Goal: Information Seeking & Learning: Compare options

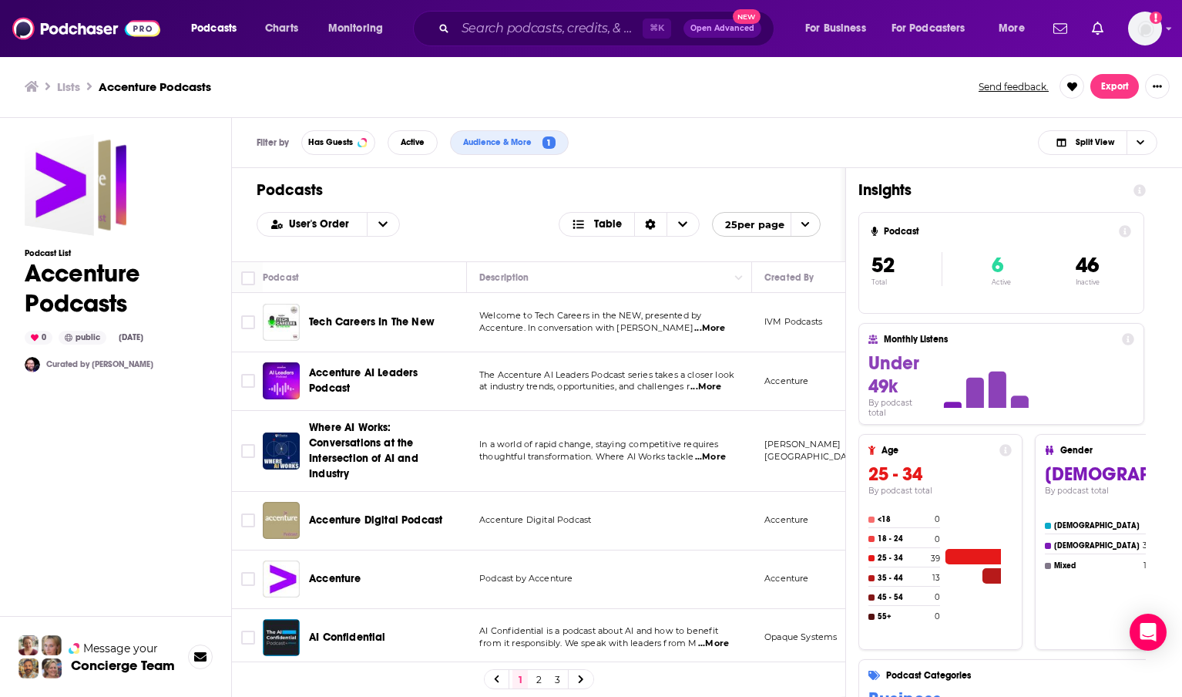
scroll to position [40, 179]
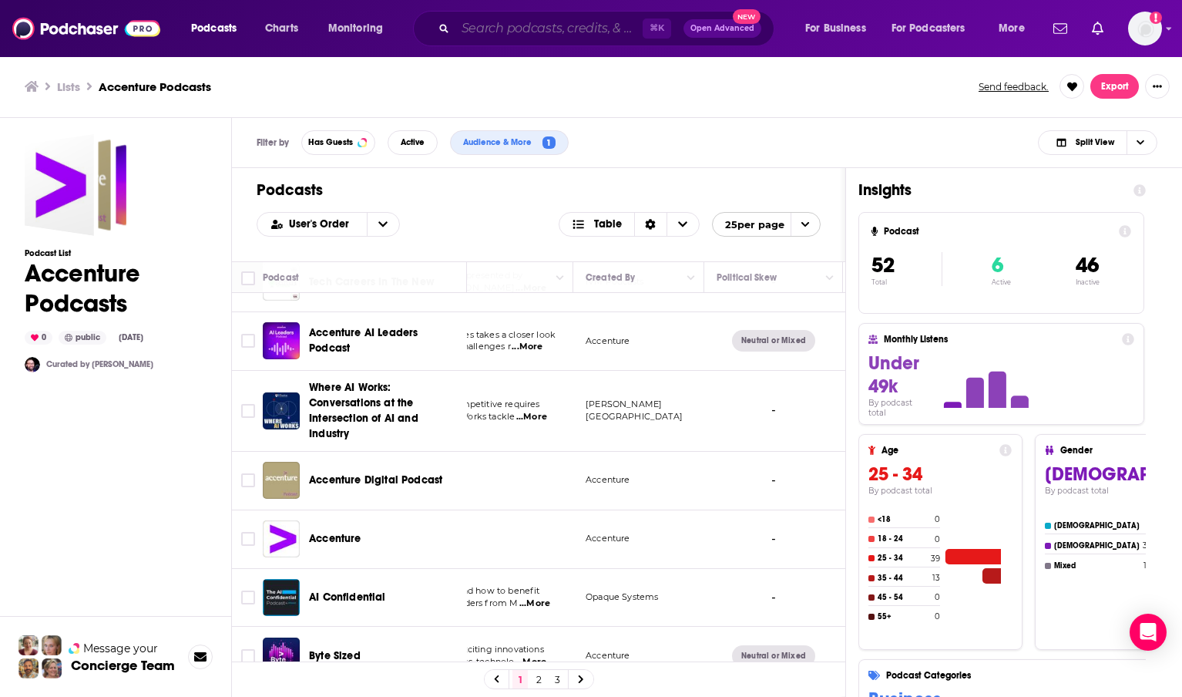
click at [516, 32] on input "Search podcasts, credits, & more..." at bounding box center [549, 28] width 187 height 25
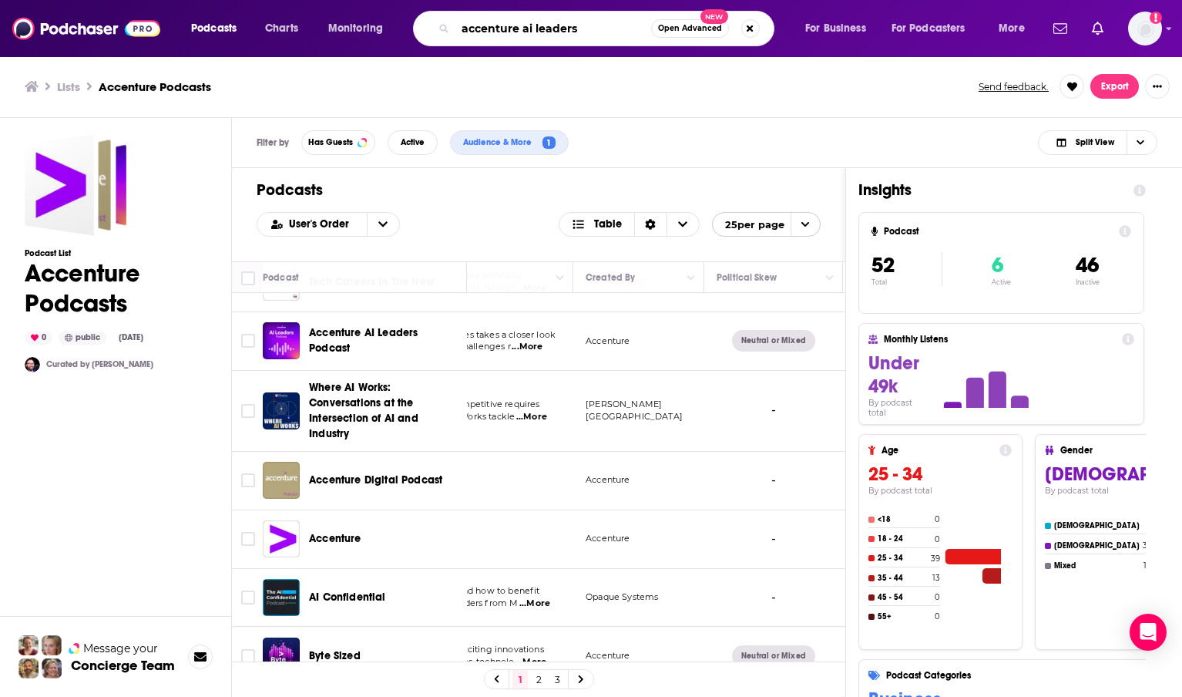
type input "accenture ai leaders"
click at [442, 25] on icon "Search podcasts, credits, & more..." at bounding box center [443, 28] width 8 height 8
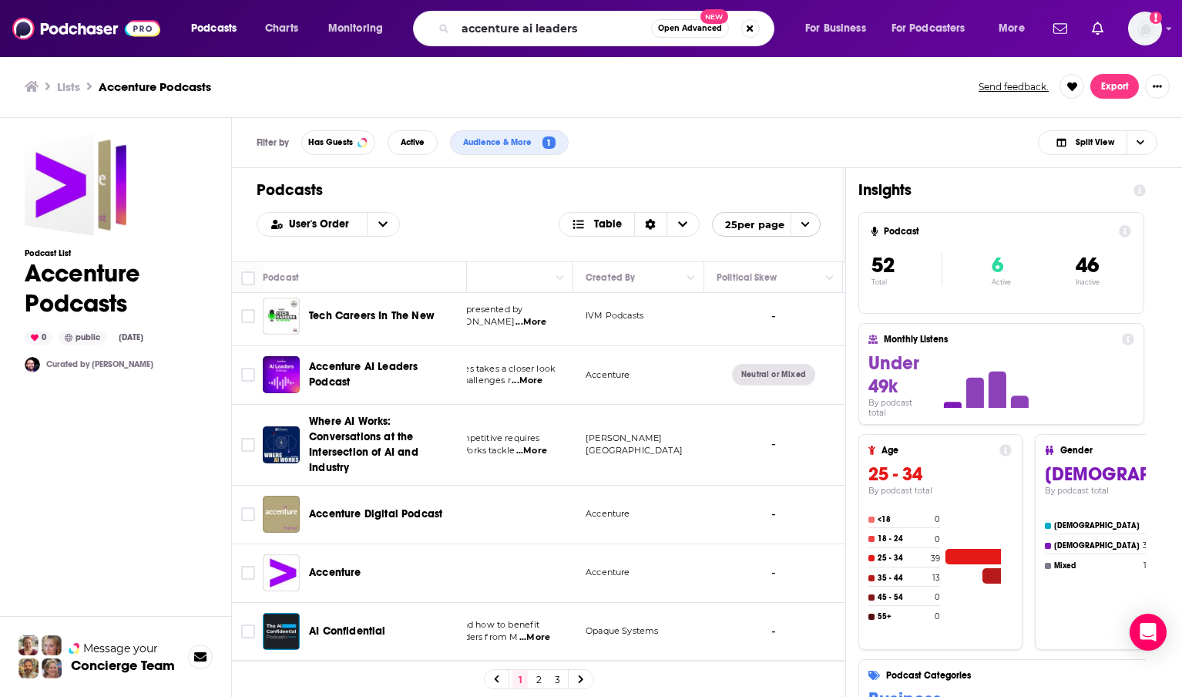
scroll to position [0, 179]
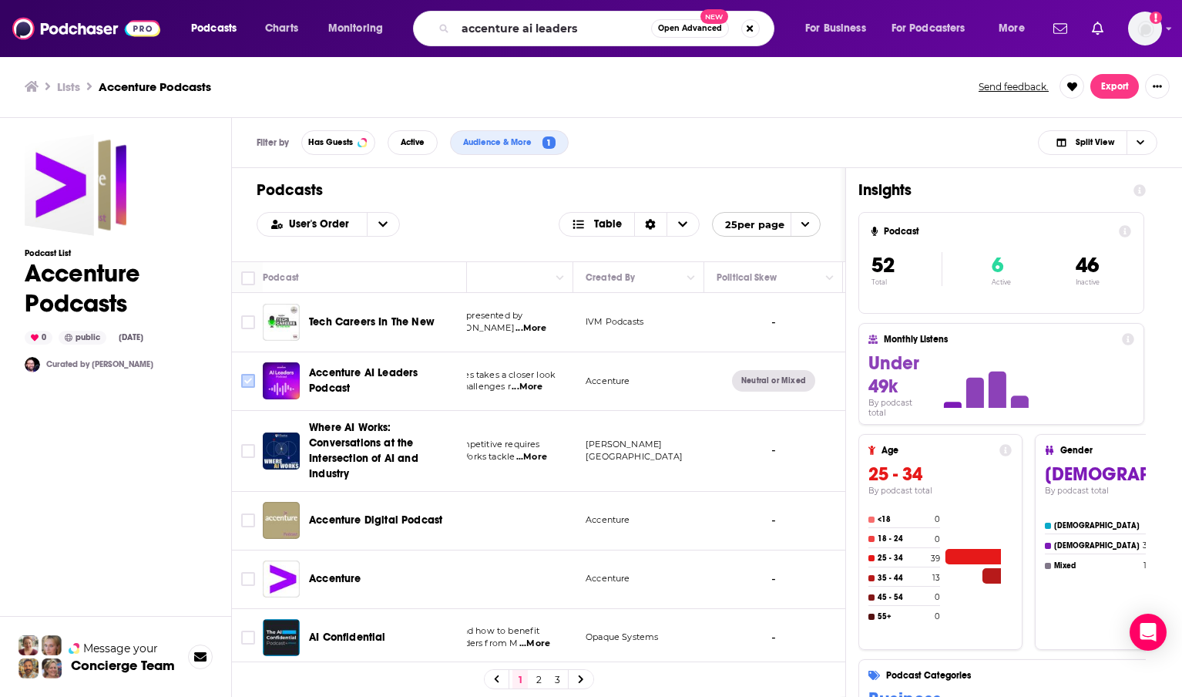
click at [246, 380] on input "Toggle select row" at bounding box center [248, 381] width 14 height 14
checkbox input "true"
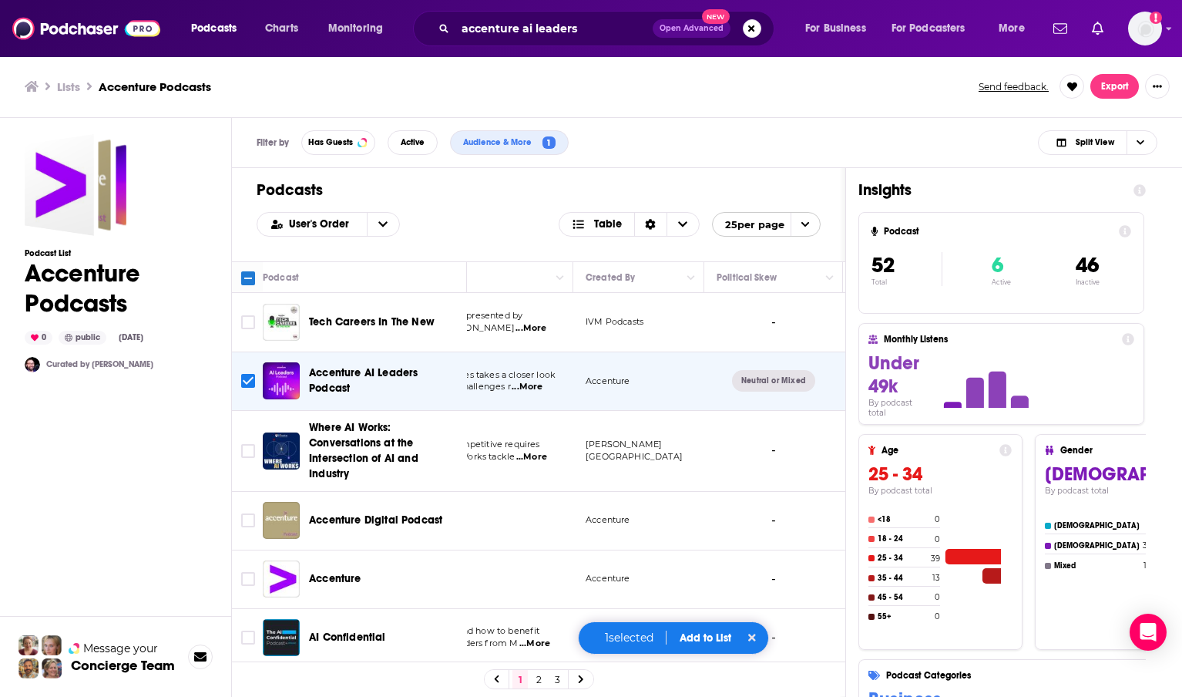
click at [719, 637] on button "Add to List" at bounding box center [705, 637] width 76 height 13
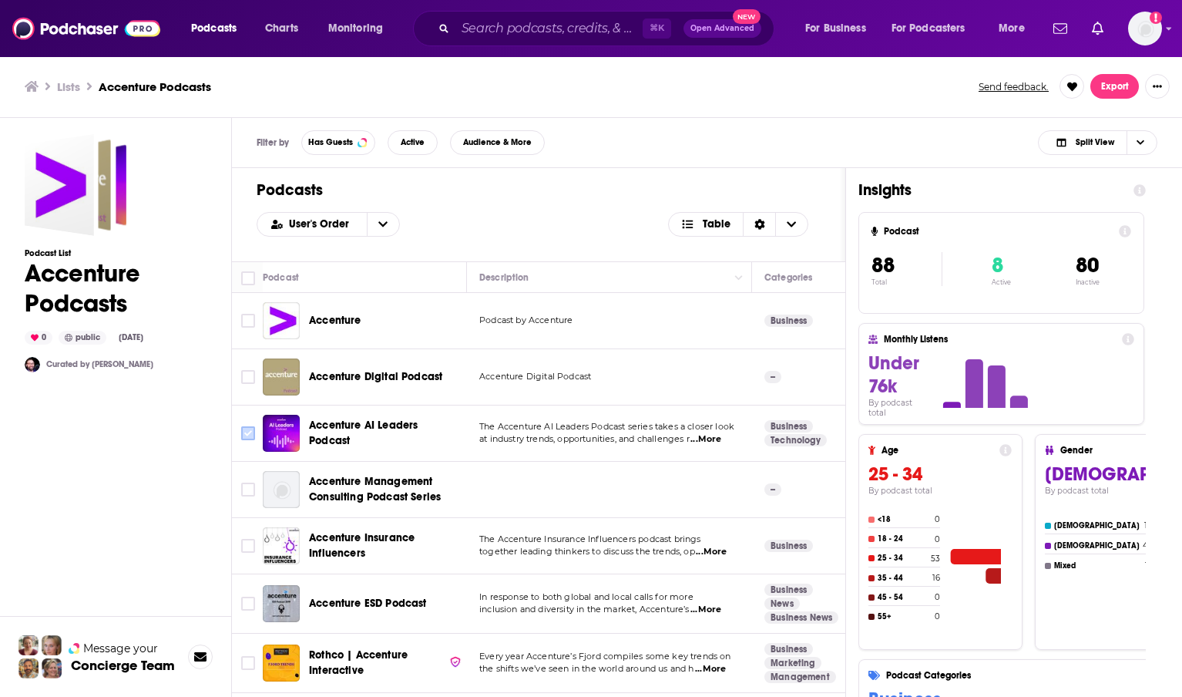
click at [247, 435] on input "Toggle select row" at bounding box center [248, 433] width 14 height 14
checkbox input "true"
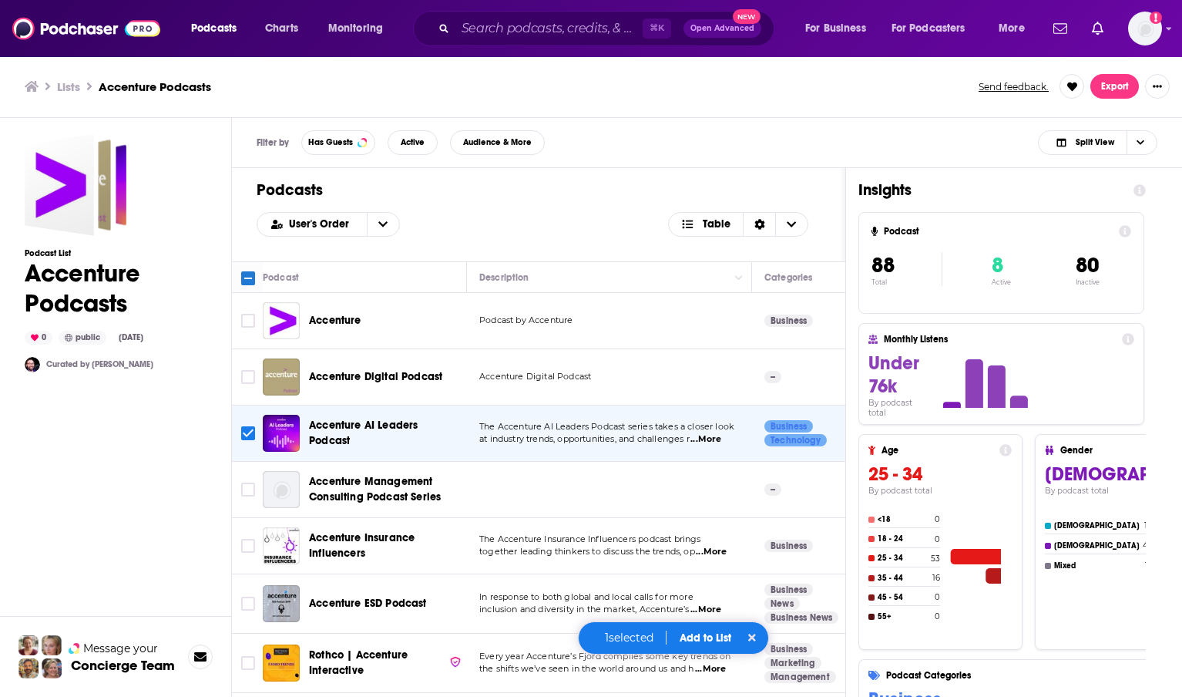
click at [704, 641] on button "Add to List" at bounding box center [705, 637] width 76 height 13
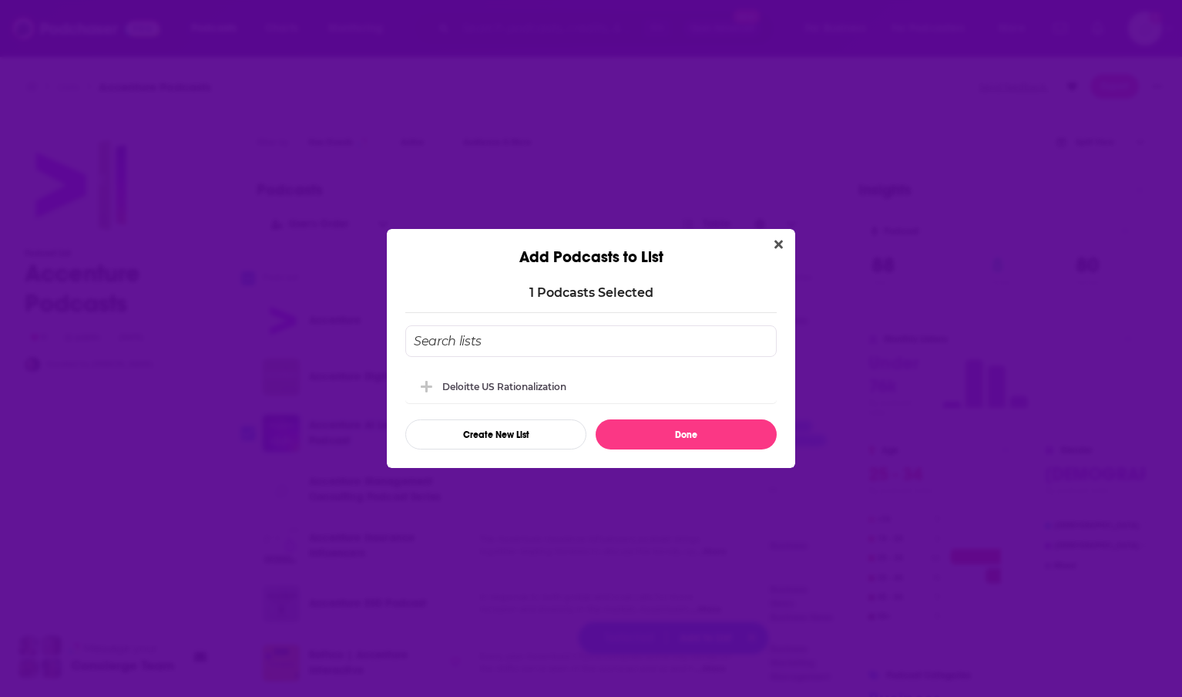
click at [530, 339] on input "Add Podcast To List" at bounding box center [591, 341] width 372 height 32
click at [526, 440] on button "Create New List" at bounding box center [495, 434] width 181 height 30
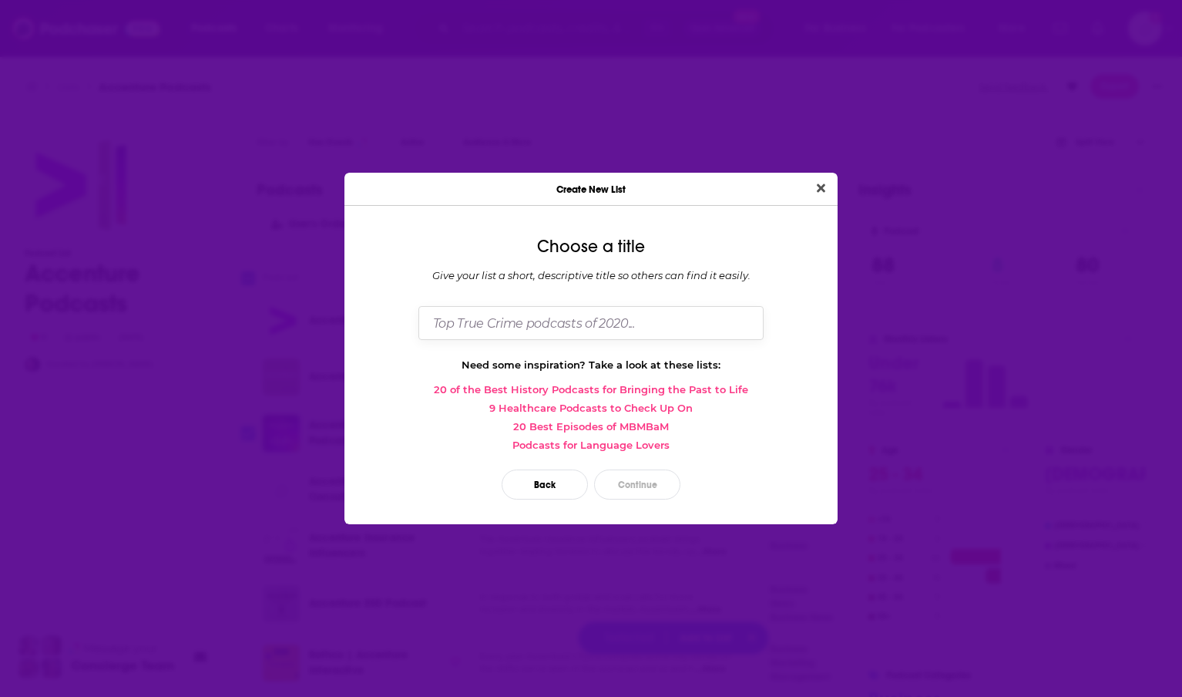
click at [467, 320] on input "Dialog" at bounding box center [591, 322] width 345 height 33
type input "Competitors"
click at [661, 479] on button "Continue" at bounding box center [637, 484] width 86 height 30
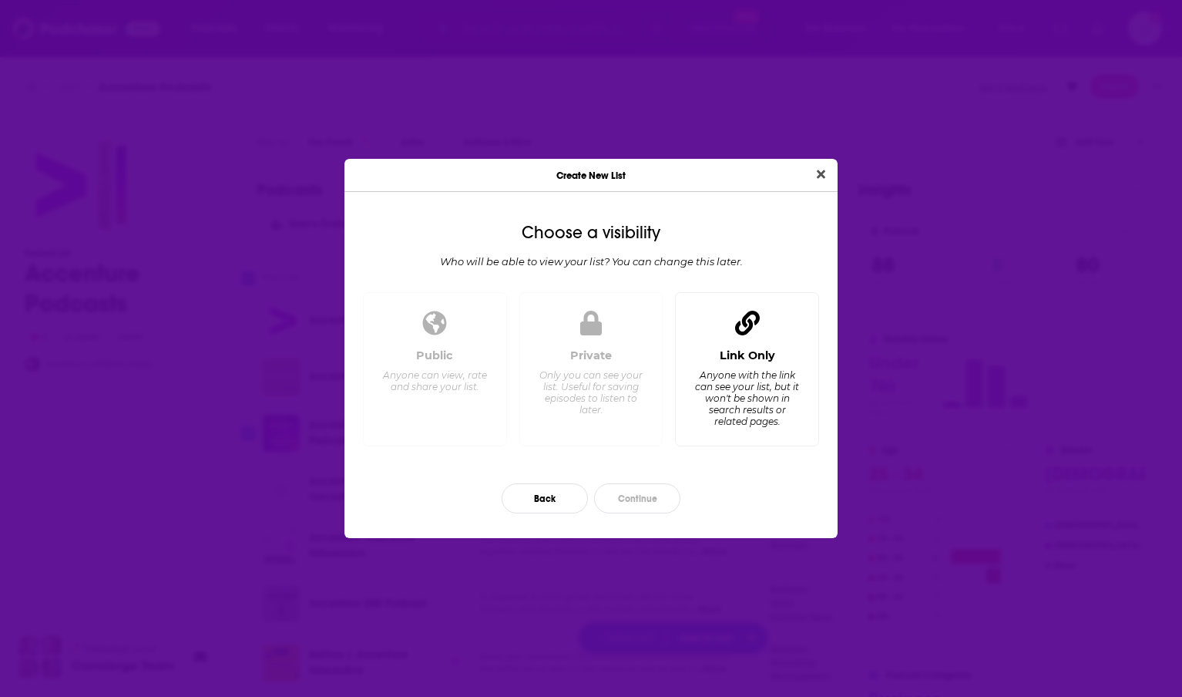
click at [740, 358] on div "Link Only" at bounding box center [747, 355] width 55 height 14
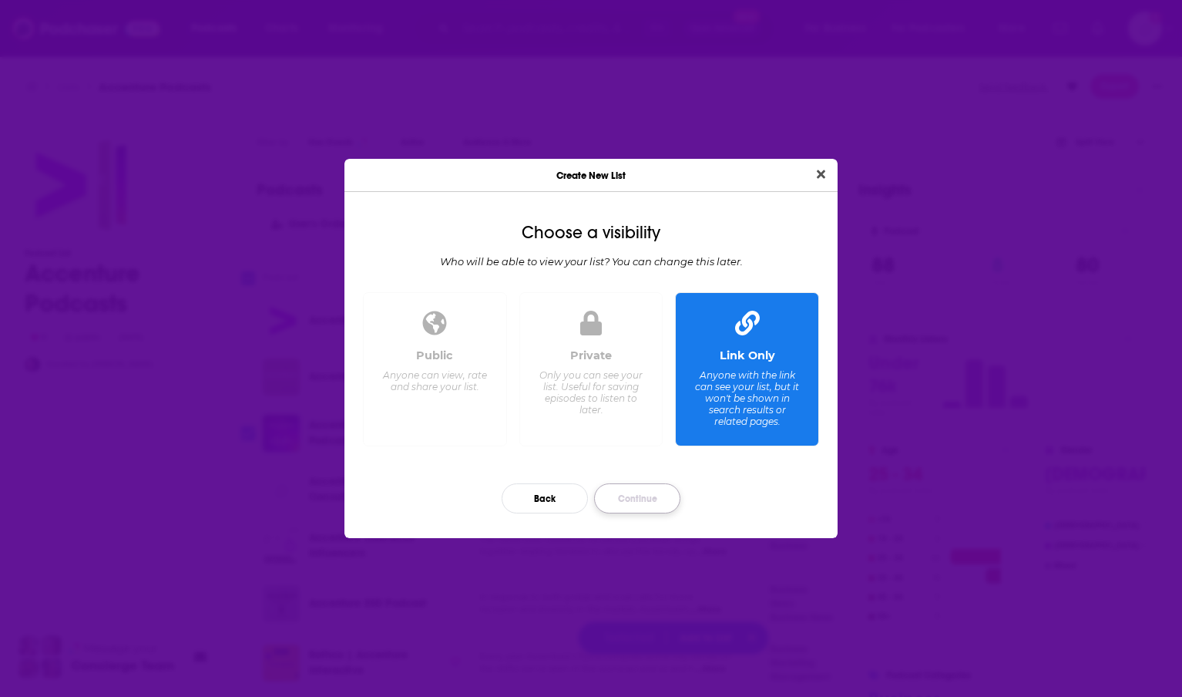
click at [633, 499] on button "Continue" at bounding box center [637, 498] width 86 height 30
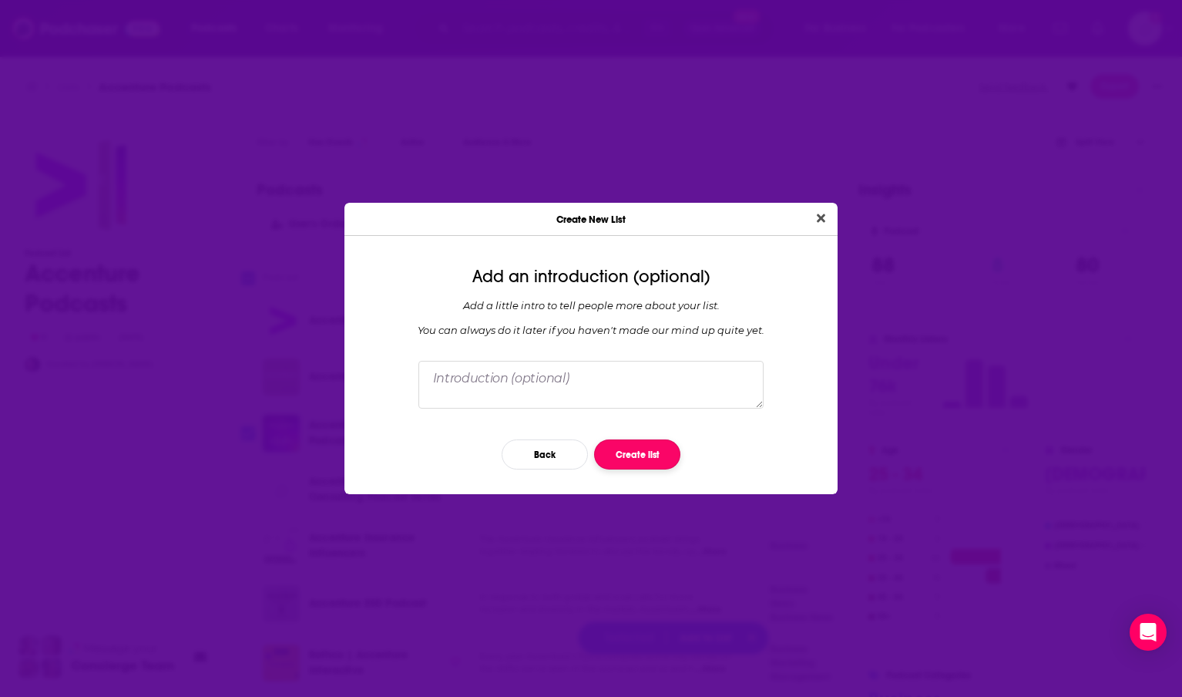
click at [629, 462] on button "Create list" at bounding box center [637, 454] width 86 height 30
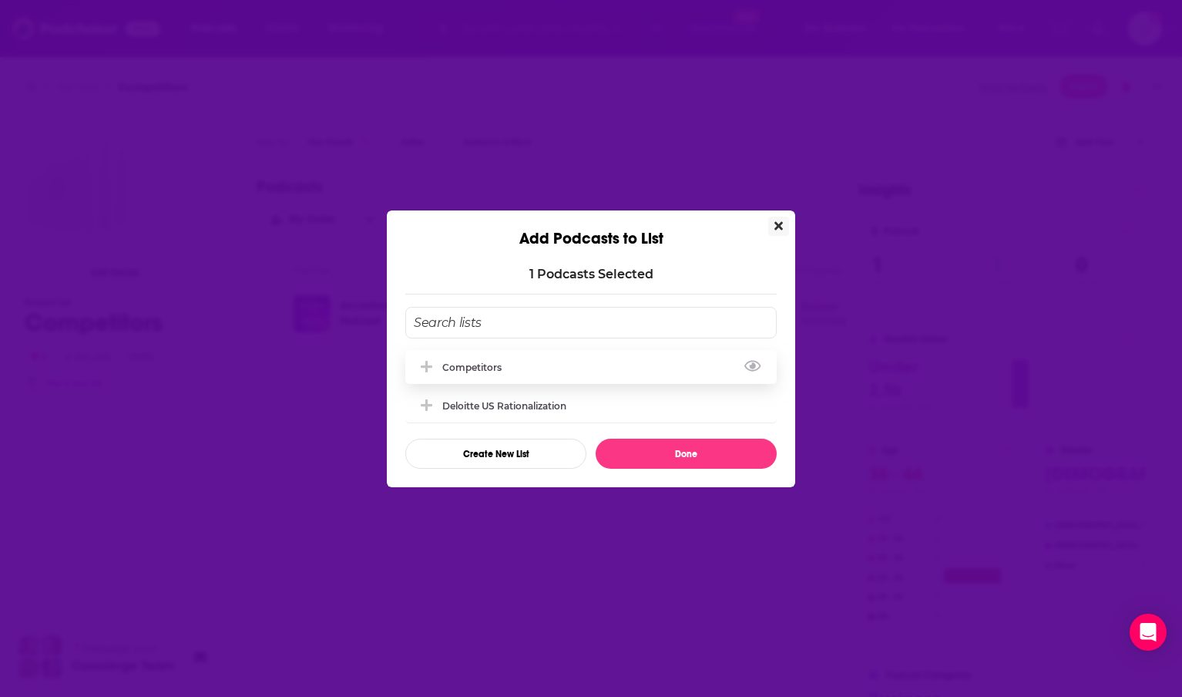
click at [458, 365] on div "Competitors" at bounding box center [476, 367] width 69 height 12
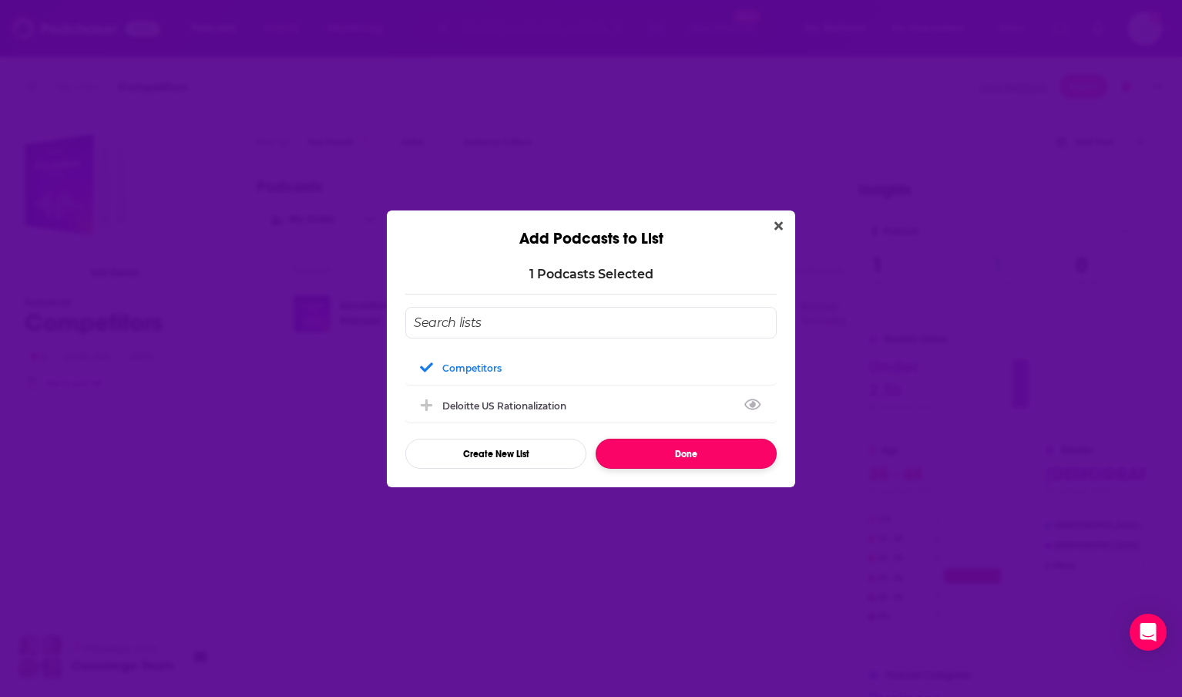
click at [679, 460] on button "Done" at bounding box center [686, 454] width 181 height 30
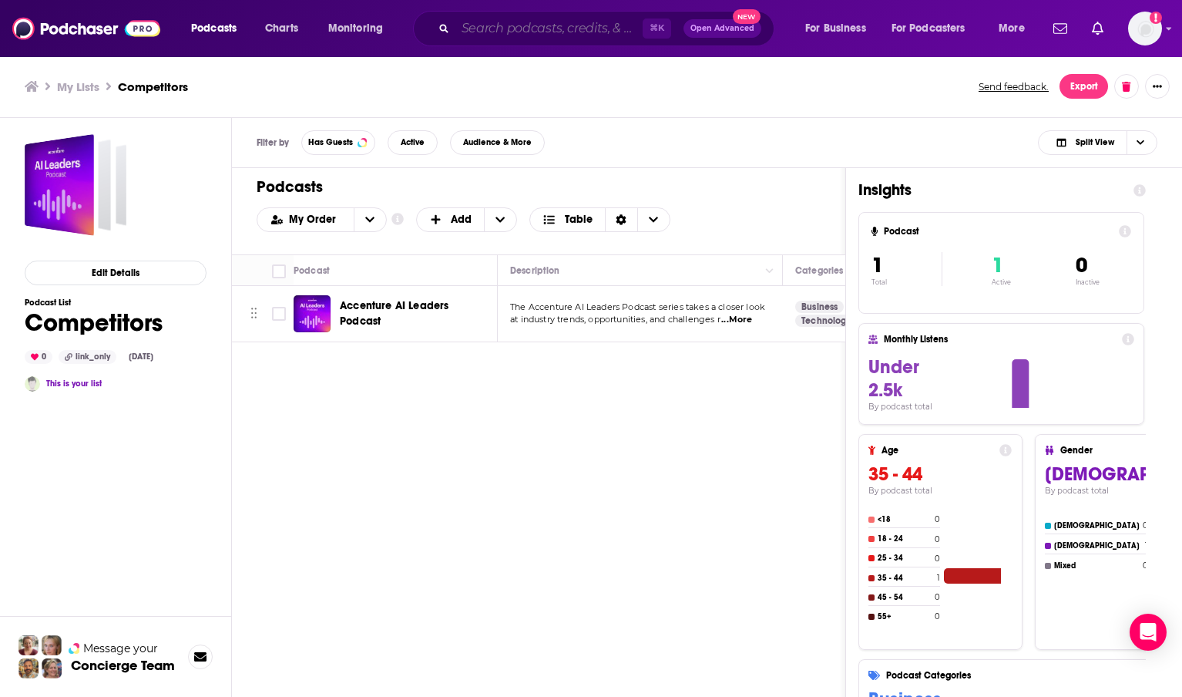
click at [463, 22] on input "Search podcasts, credits, & more..." at bounding box center [549, 28] width 187 height 25
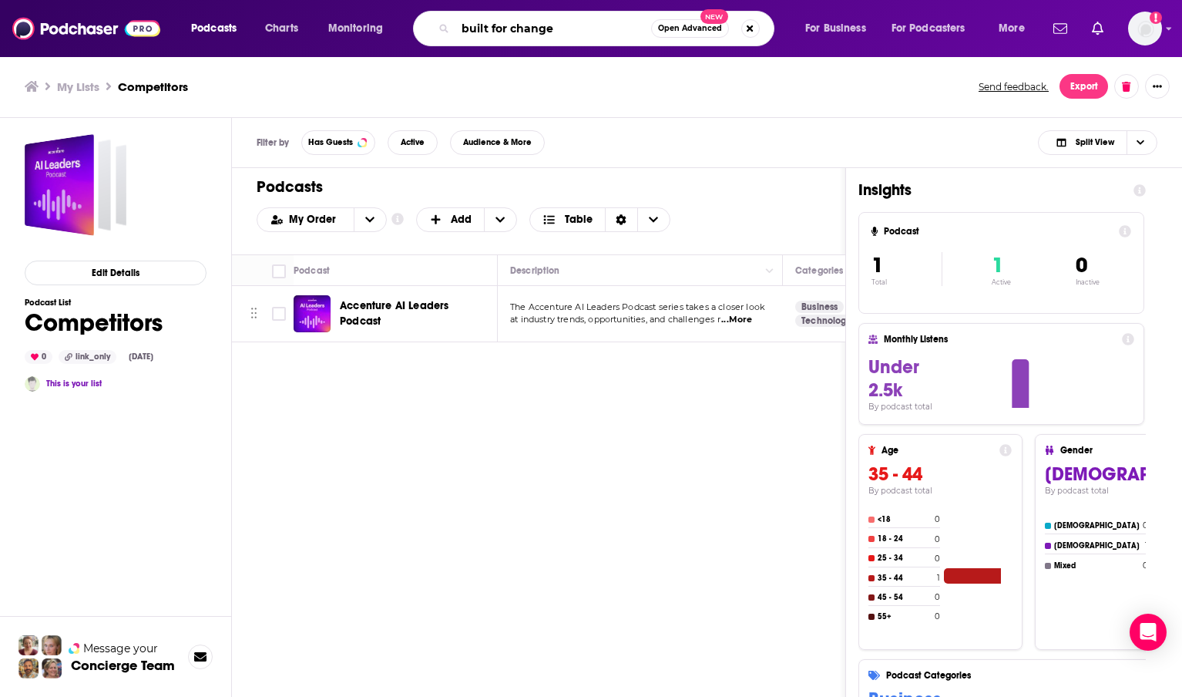
type input "built for change"
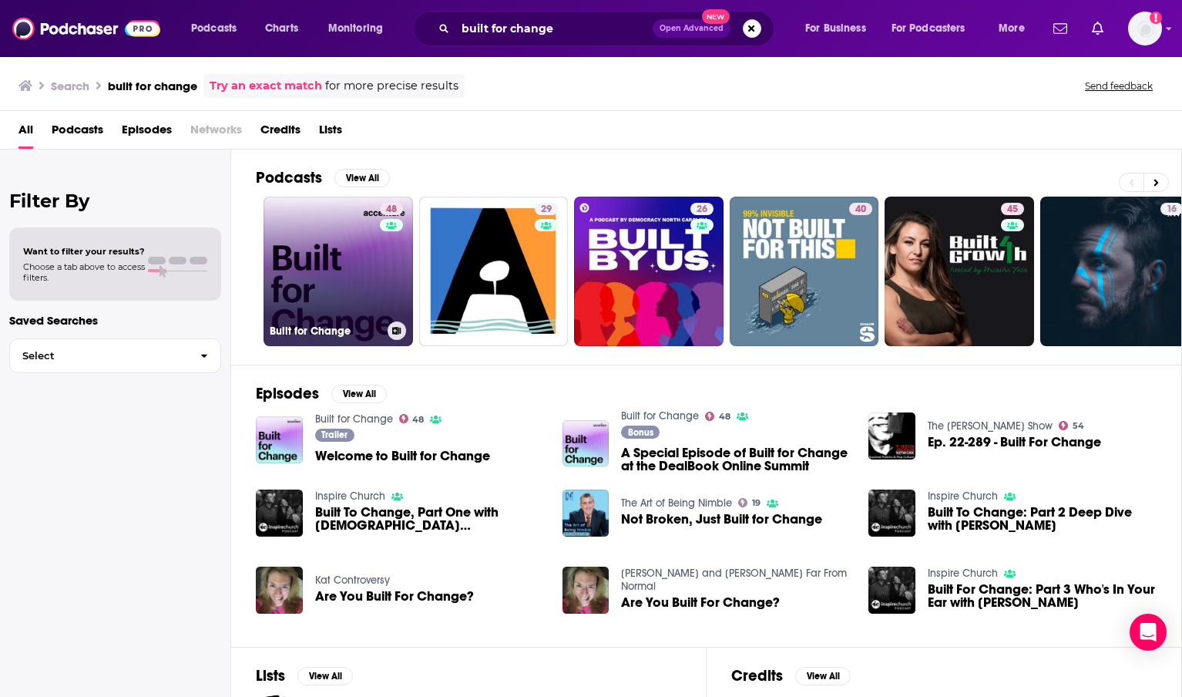
click at [358, 281] on link "48 Built for Change" at bounding box center [339, 272] width 150 height 150
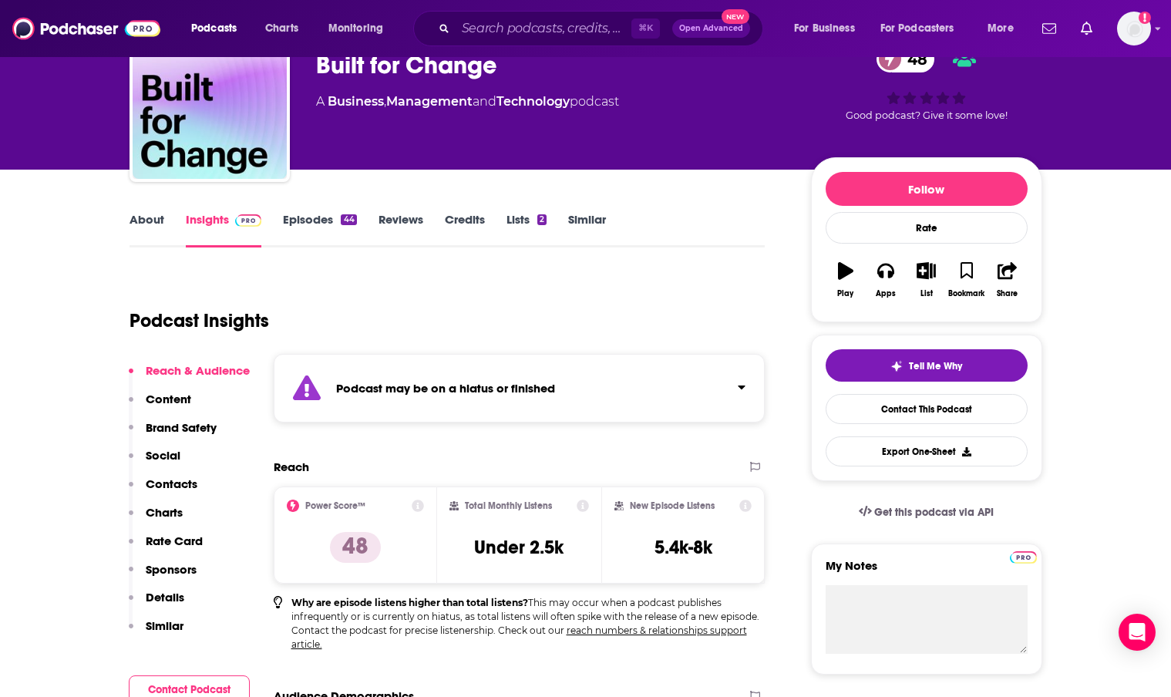
scroll to position [97, 0]
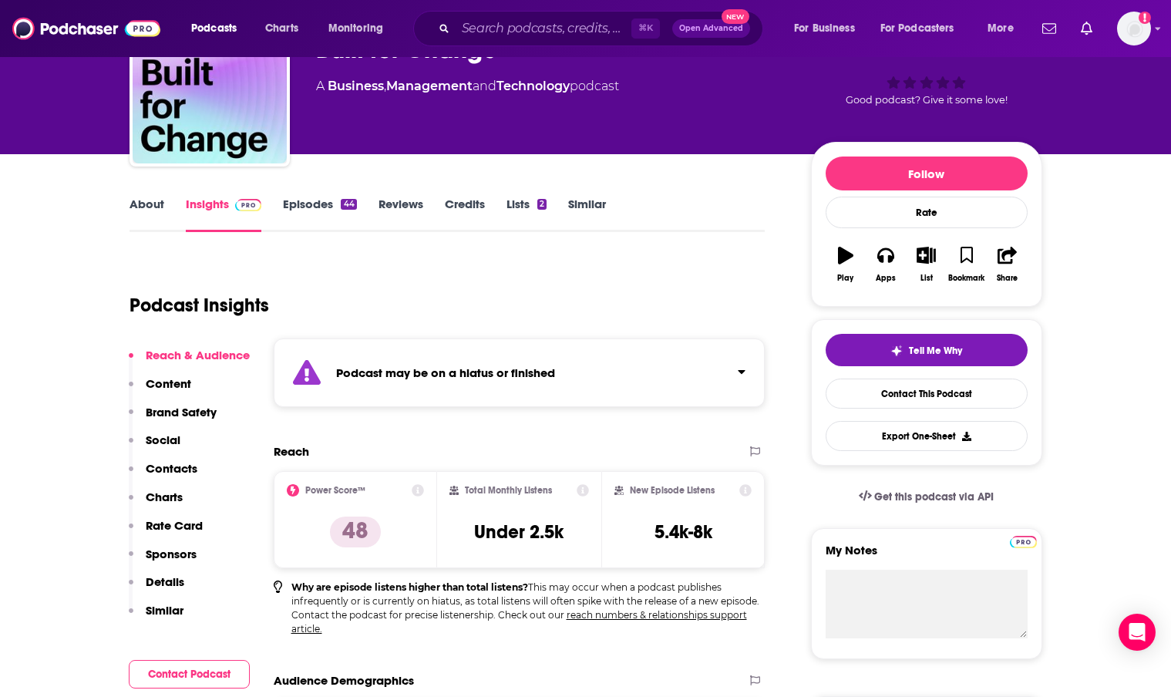
click at [337, 200] on link "Episodes 44" at bounding box center [319, 214] width 73 height 35
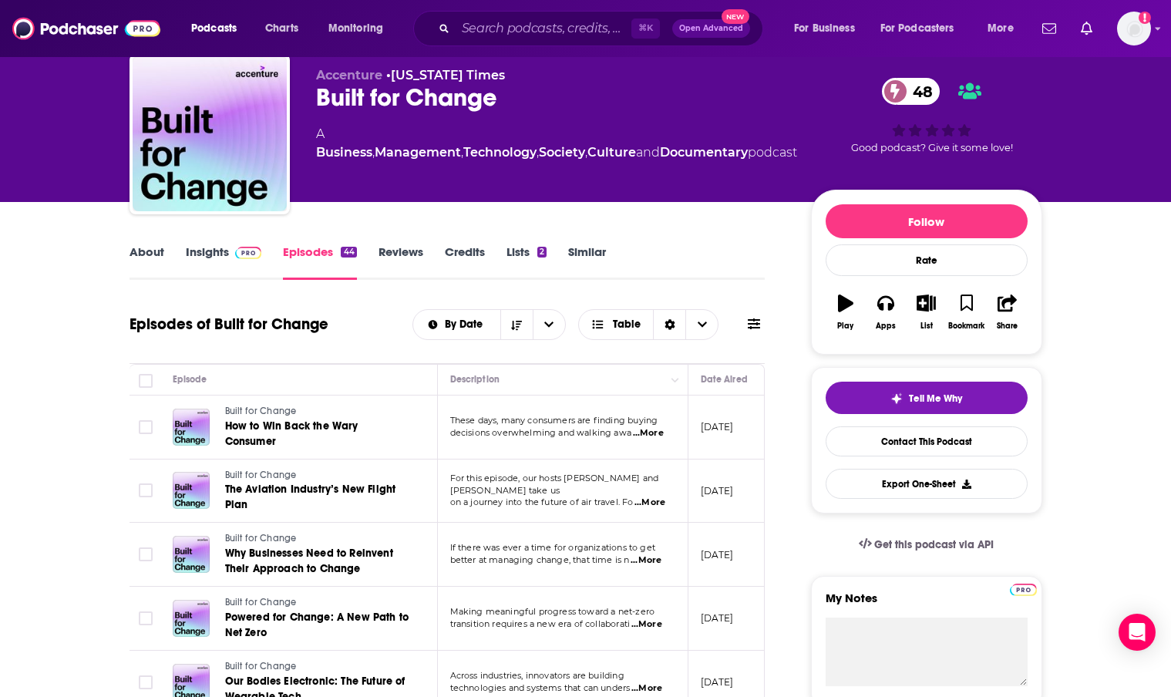
scroll to position [45, 0]
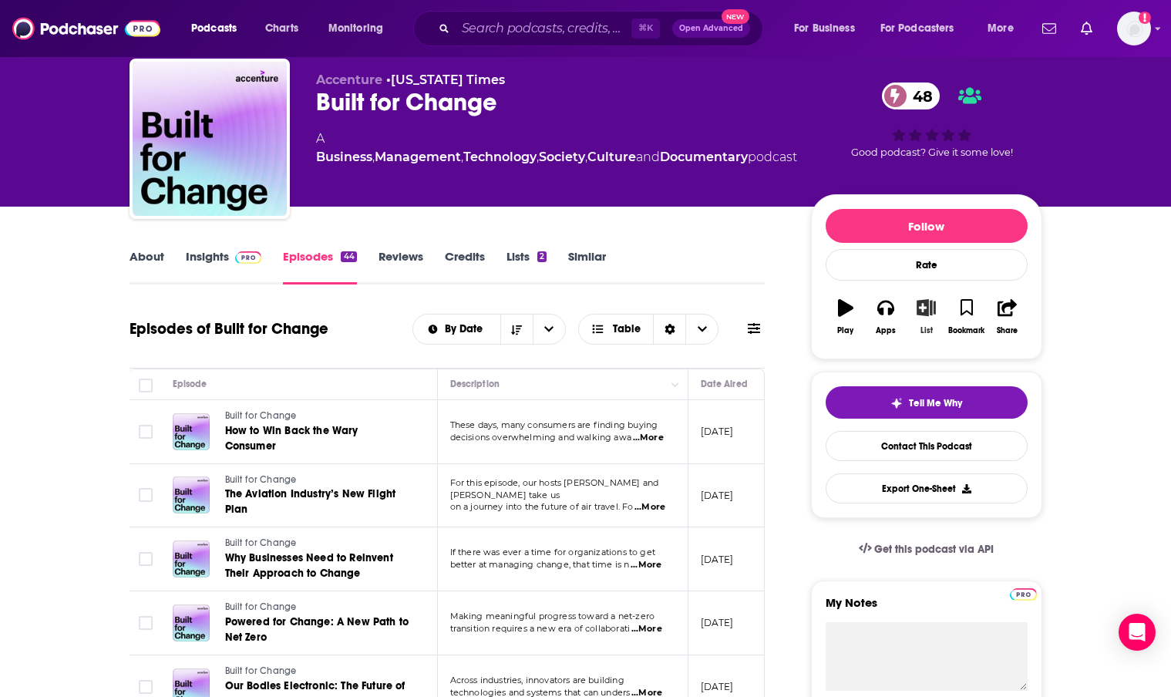
click at [923, 307] on icon "button" at bounding box center [925, 307] width 19 height 17
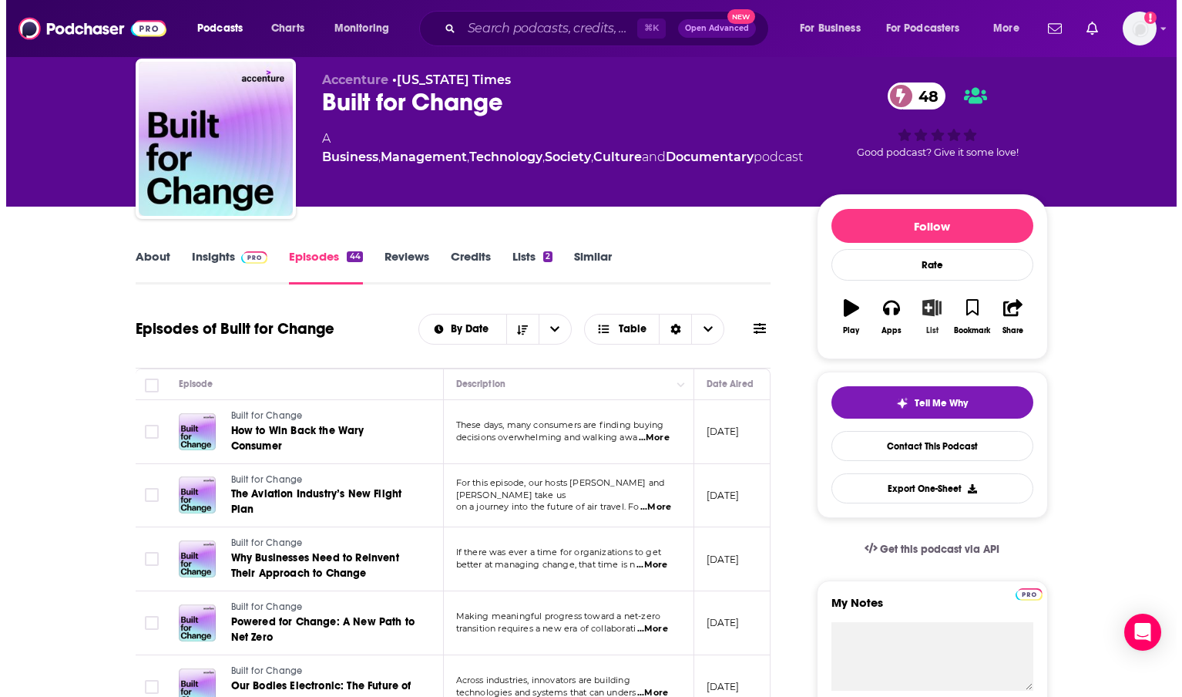
scroll to position [0, 0]
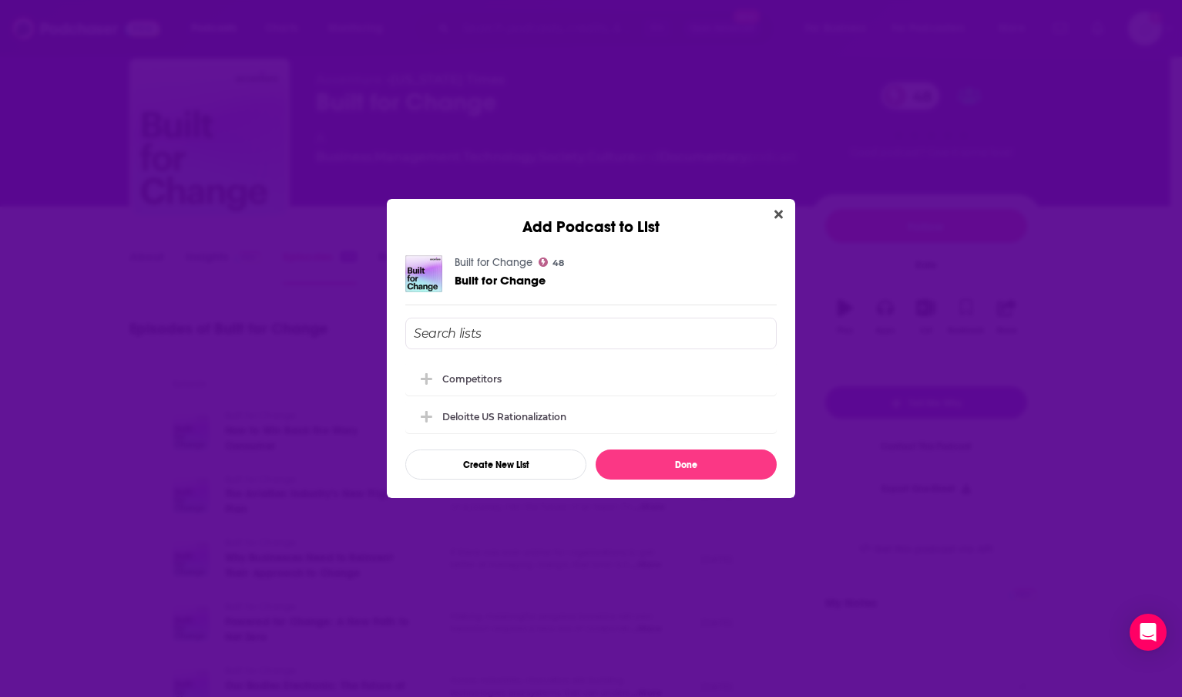
click at [520, 328] on input "Add Podcast To List" at bounding box center [591, 334] width 372 height 32
click at [471, 371] on div "Competitors" at bounding box center [591, 378] width 372 height 34
click at [670, 467] on button "Done" at bounding box center [686, 464] width 181 height 30
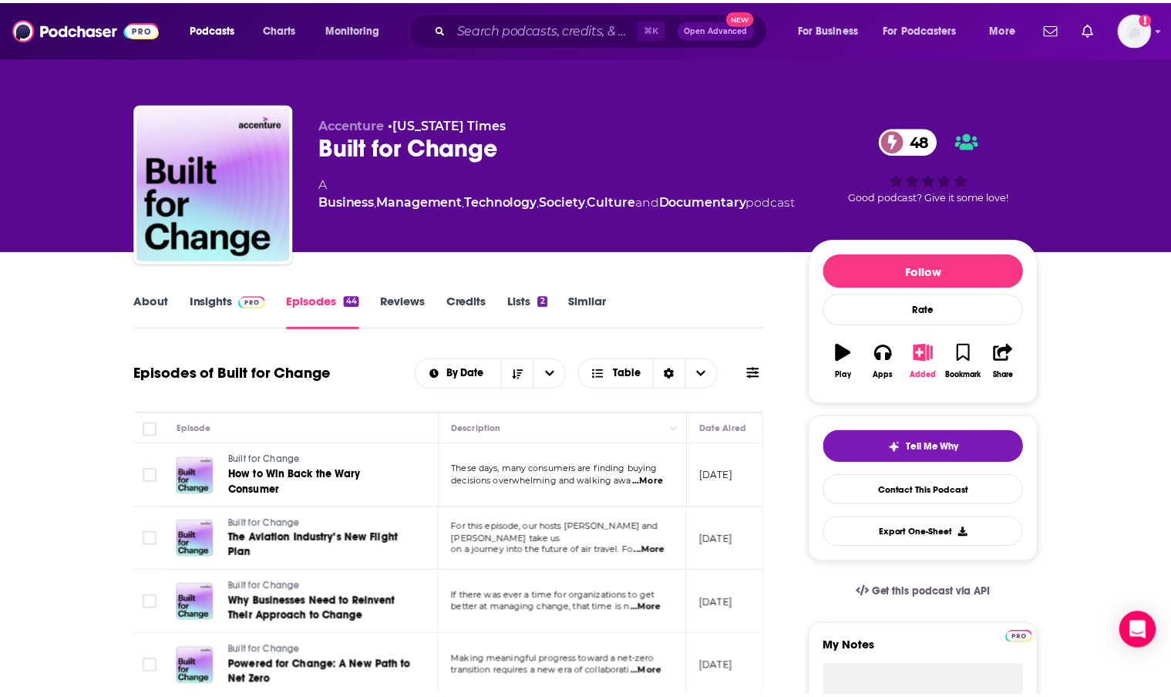
scroll to position [45, 0]
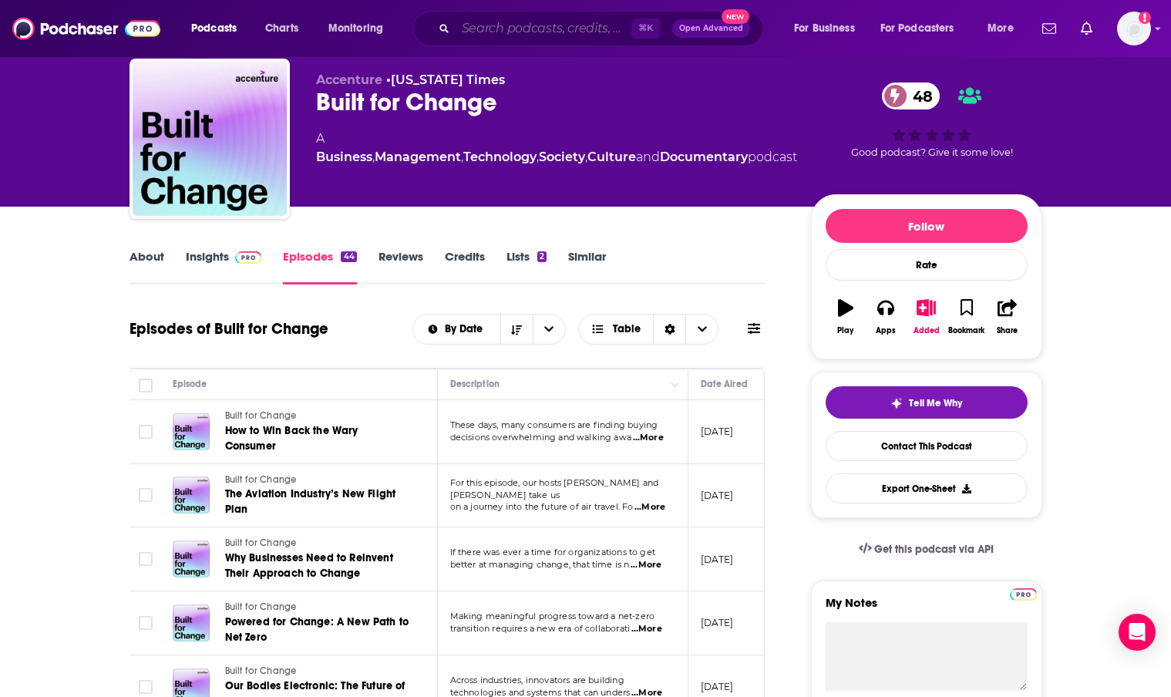
click at [507, 18] on input "Search podcasts, credits, & more..." at bounding box center [544, 28] width 176 height 25
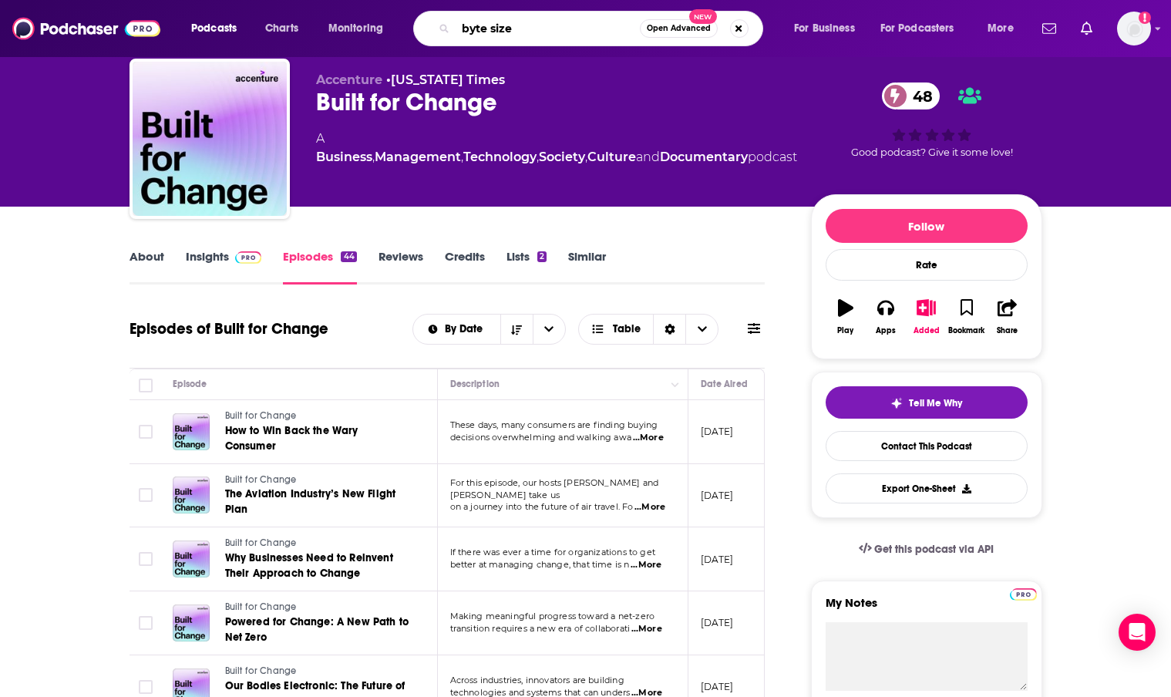
type input "byte sized"
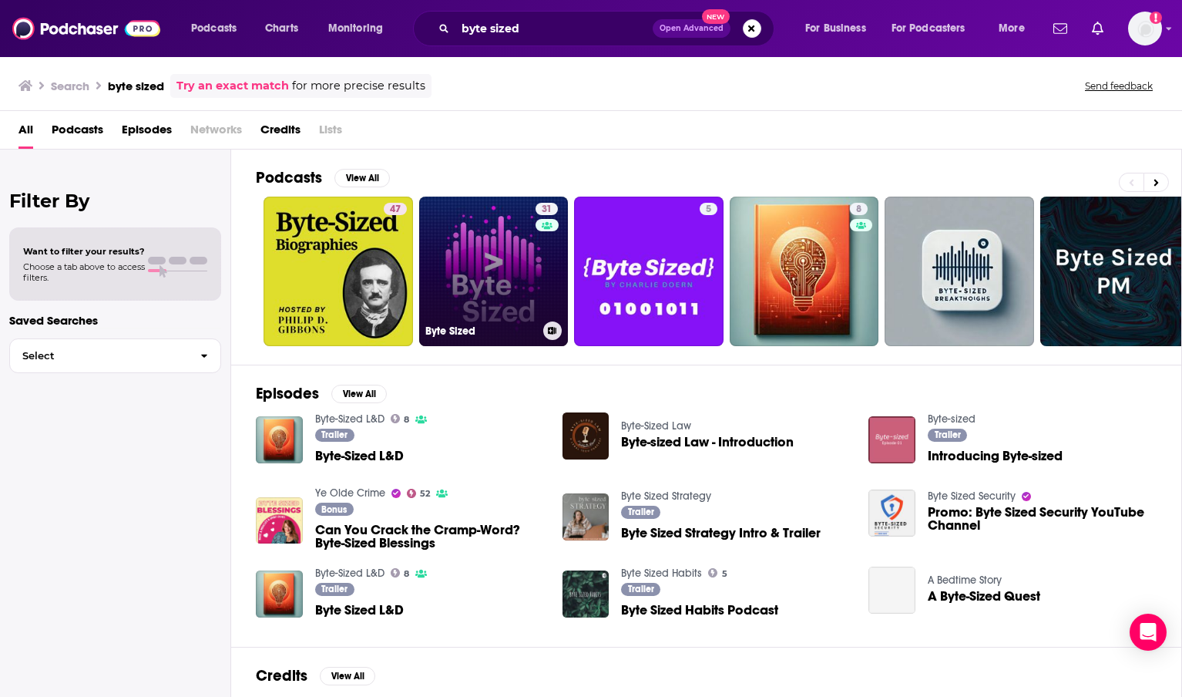
click at [493, 288] on link "31 Byte Sized" at bounding box center [494, 272] width 150 height 150
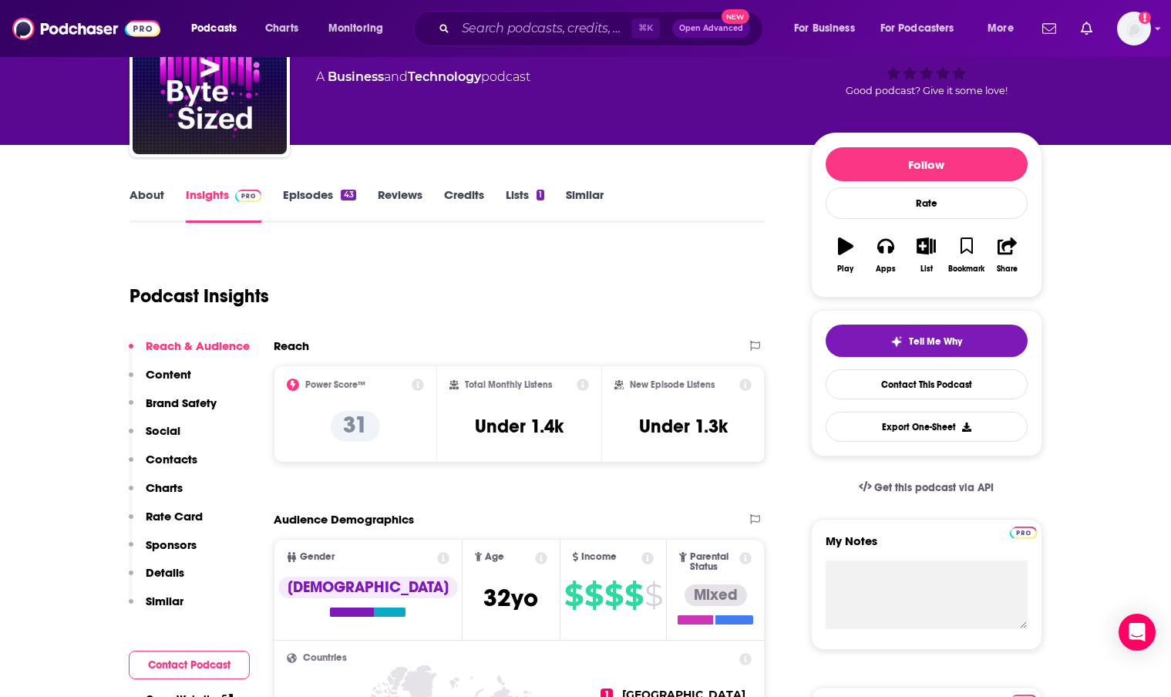
scroll to position [107, 0]
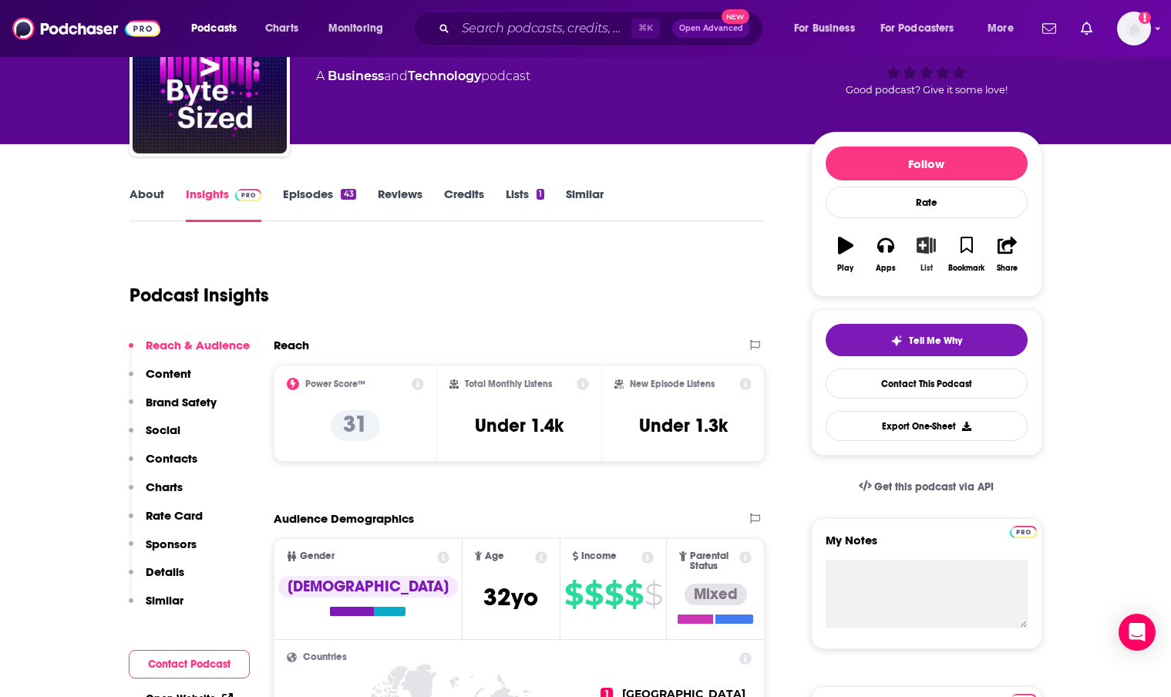
click at [919, 247] on icon "button" at bounding box center [925, 245] width 19 height 17
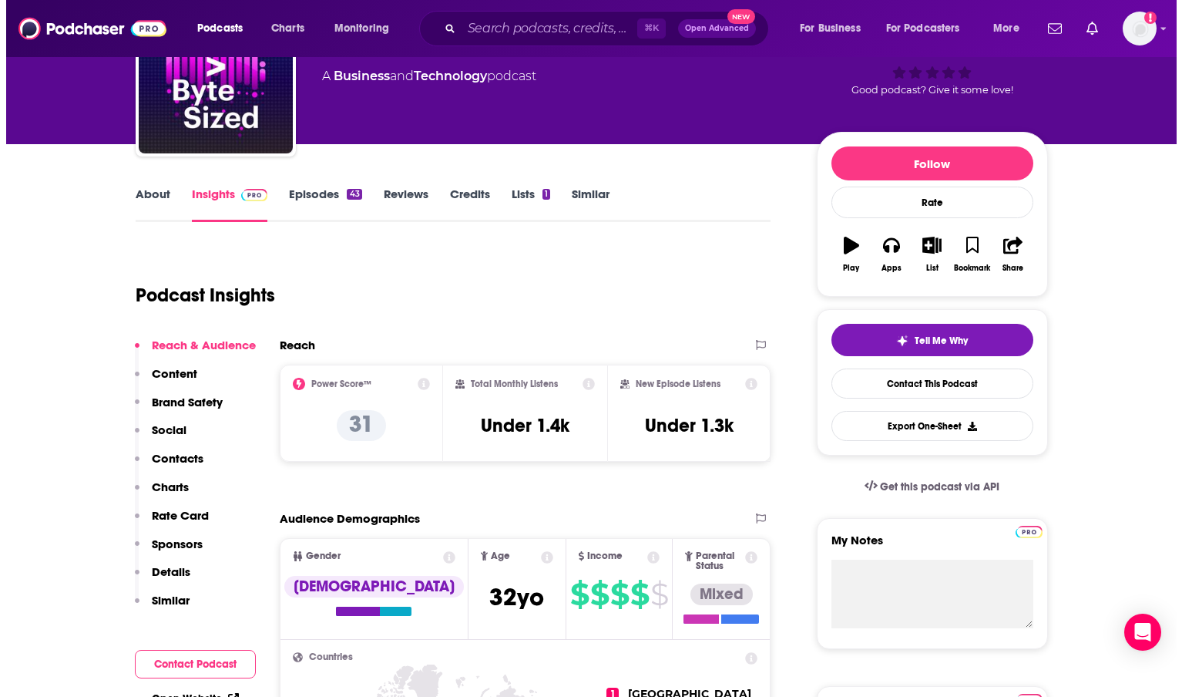
scroll to position [0, 0]
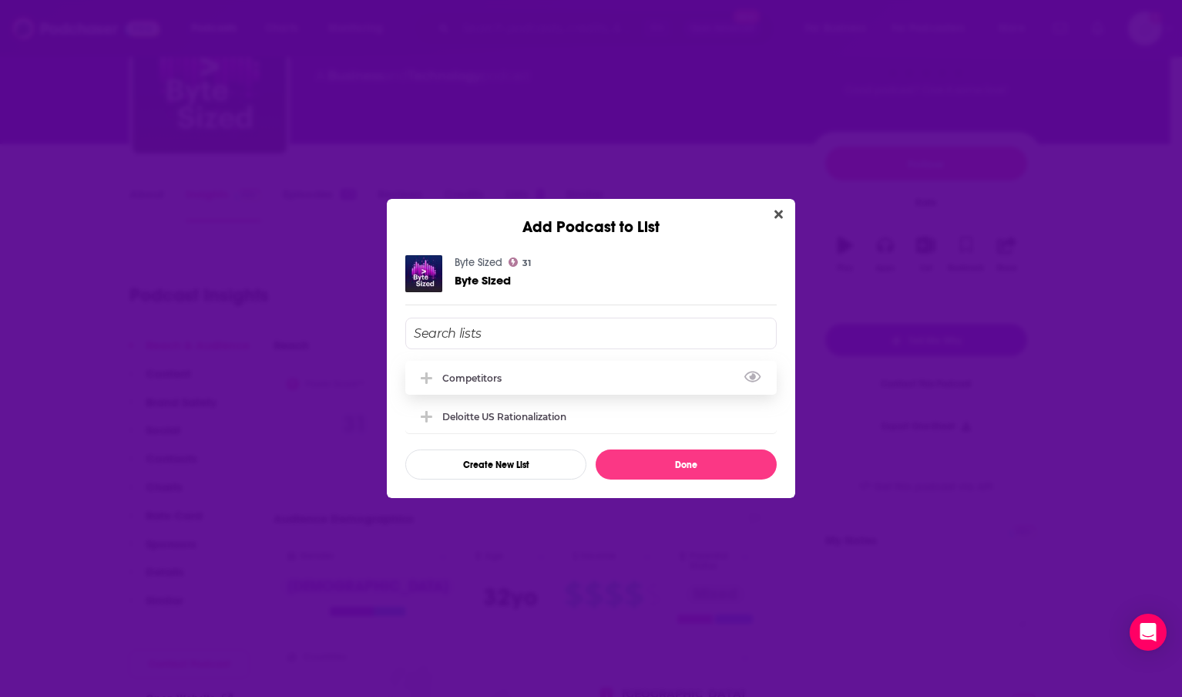
click at [497, 378] on div "Competitors" at bounding box center [476, 378] width 69 height 12
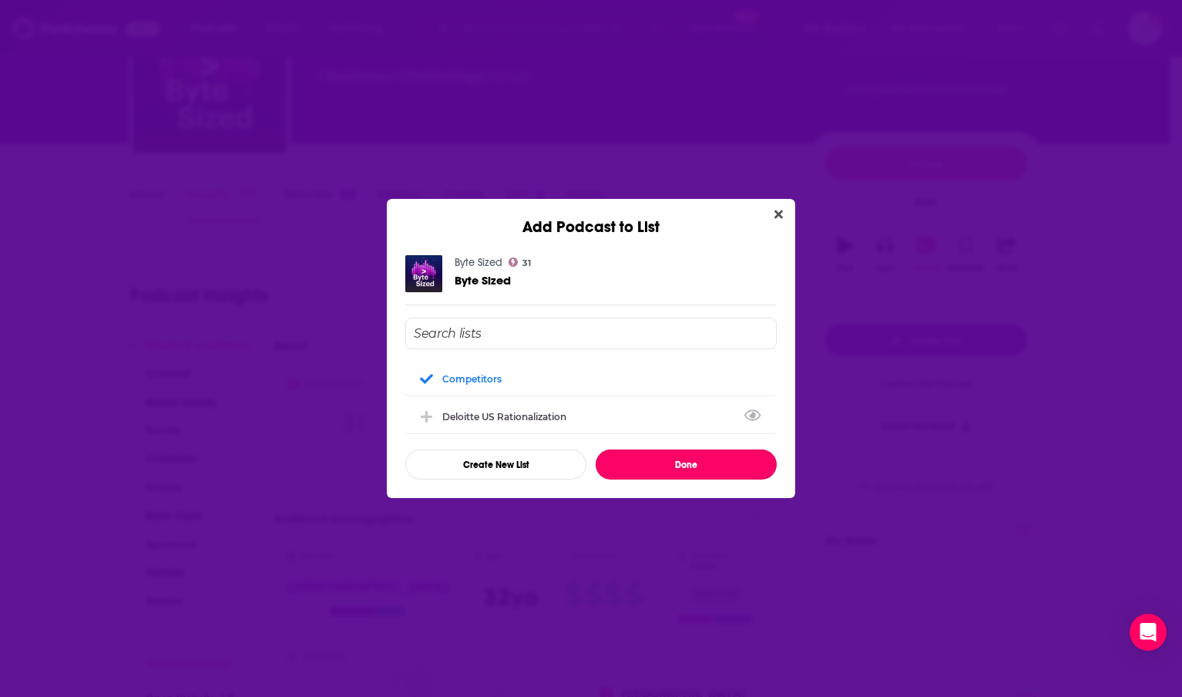
drag, startPoint x: 669, startPoint y: 469, endPoint x: 660, endPoint y: 463, distance: 10.7
click at [669, 469] on button "Done" at bounding box center [686, 464] width 181 height 30
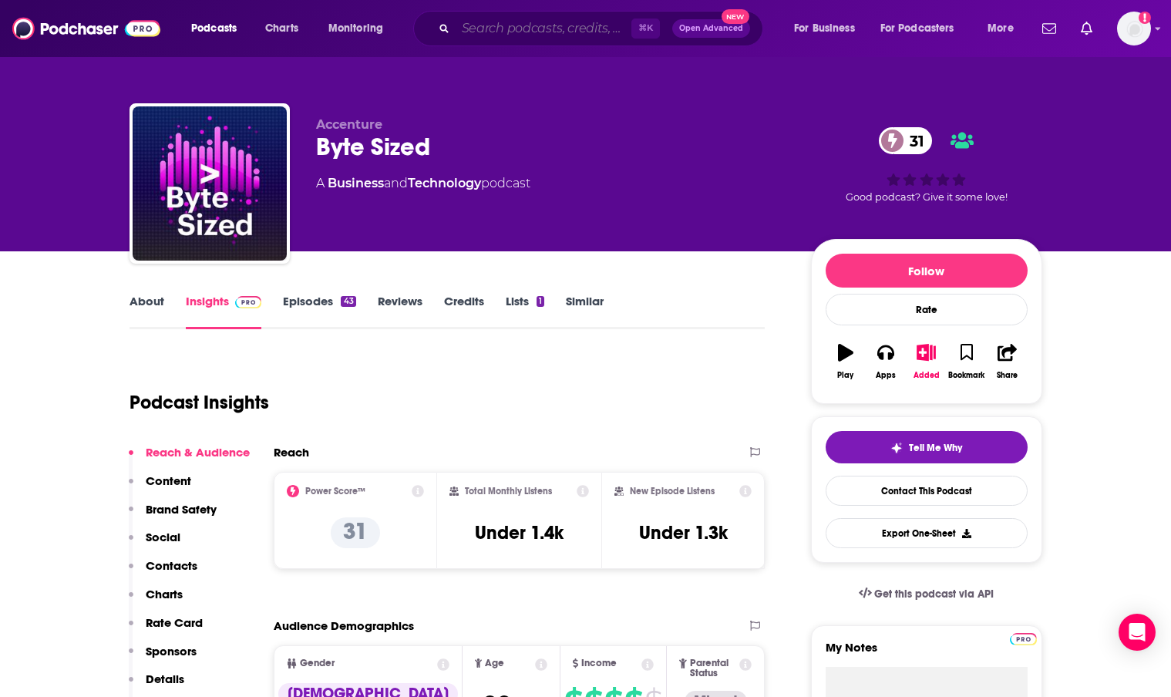
click at [494, 34] on input "Search podcasts, credits, & more..." at bounding box center [544, 28] width 176 height 25
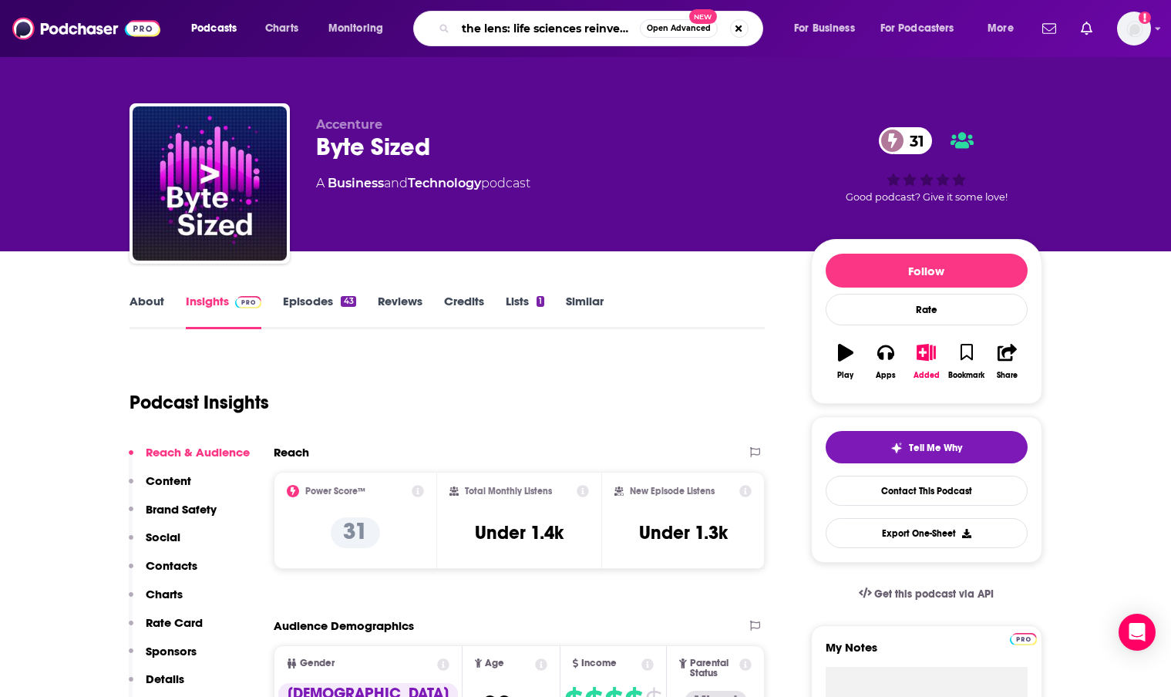
scroll to position [0, 18]
type input "the lens: life sciences reinvention in focus"
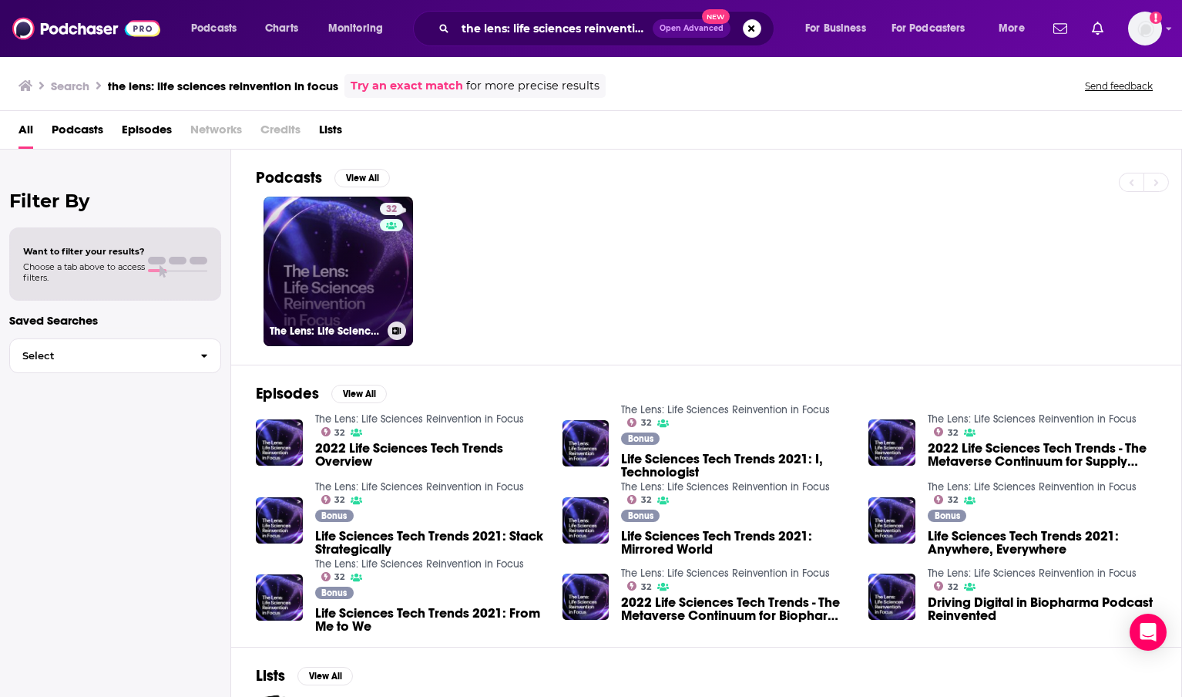
click at [380, 281] on div "32" at bounding box center [393, 262] width 27 height 119
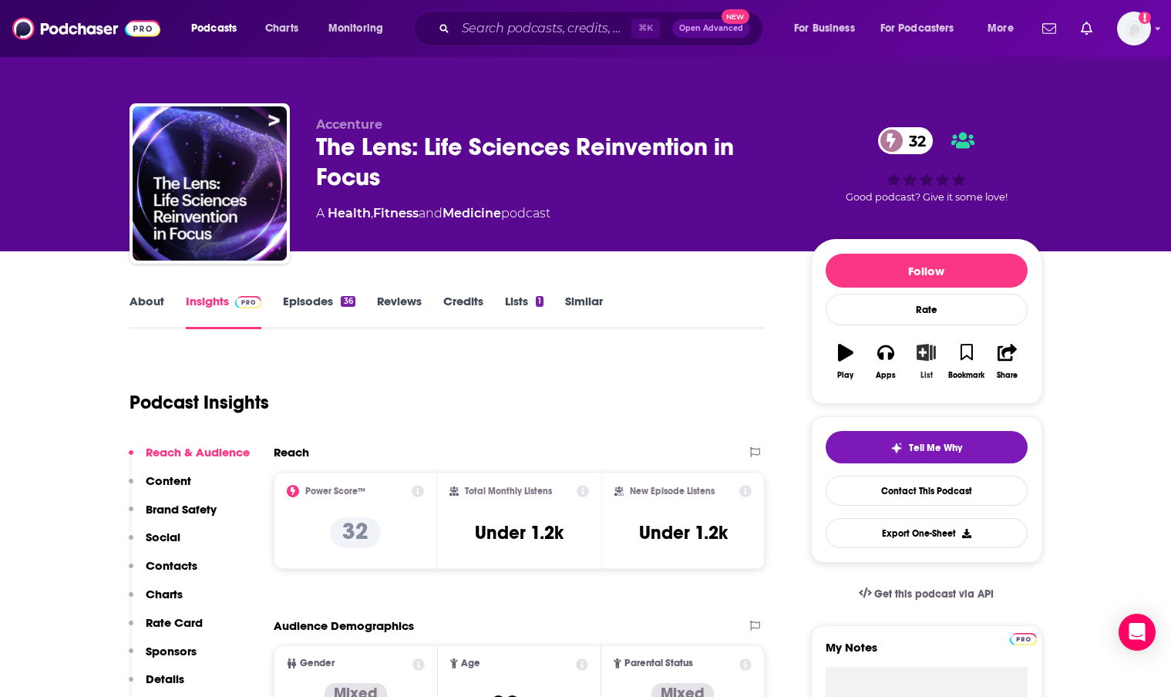
click at [922, 348] on icon "button" at bounding box center [925, 352] width 19 height 17
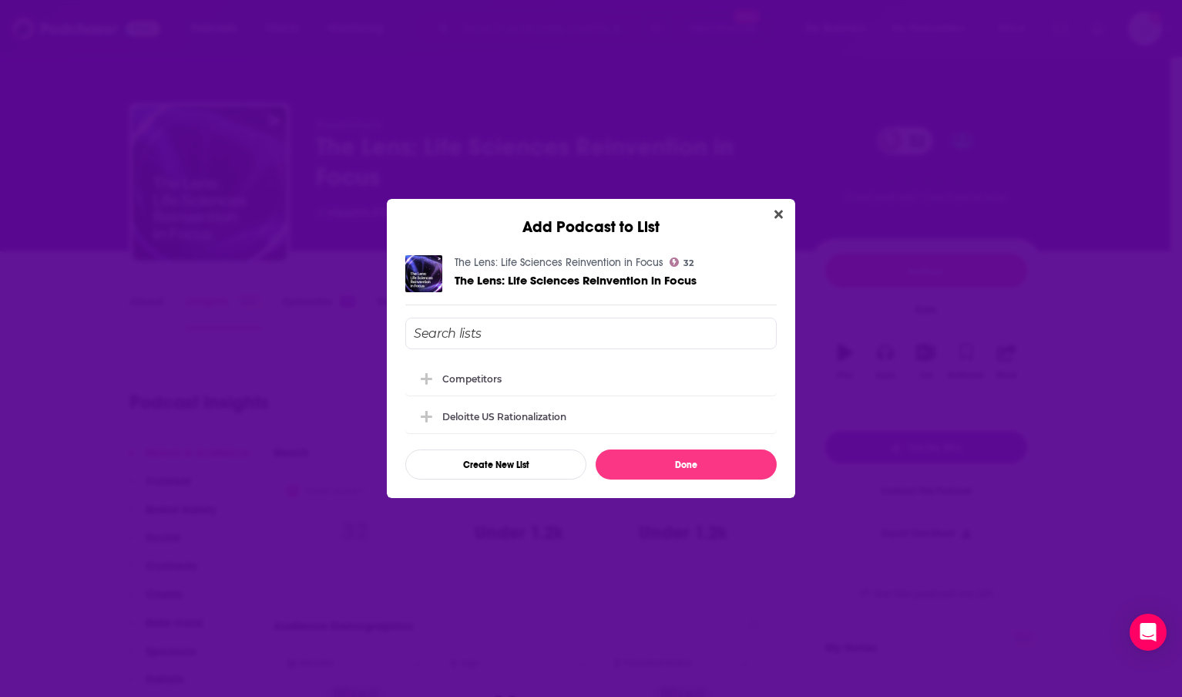
click at [546, 323] on input "Add Podcast To List" at bounding box center [591, 334] width 372 height 32
click at [476, 384] on div "Competitors" at bounding box center [591, 378] width 372 height 34
click at [686, 464] on button "Done" at bounding box center [686, 464] width 181 height 30
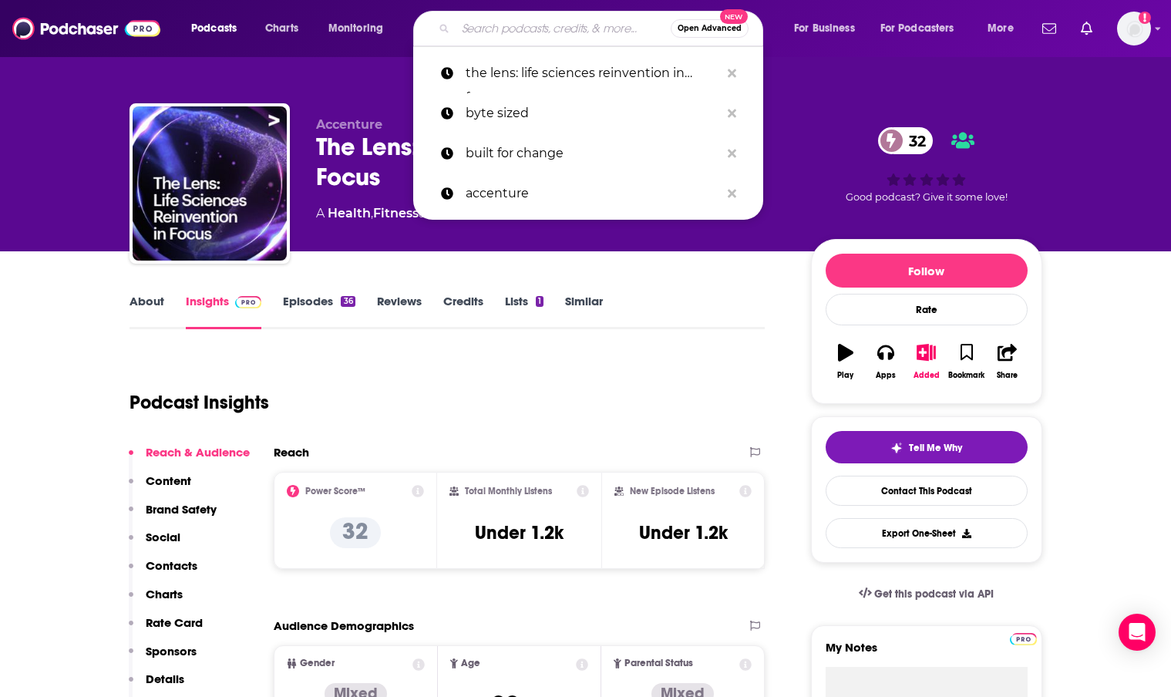
click at [490, 32] on input "Search podcasts, credits, & more..." at bounding box center [563, 28] width 215 height 25
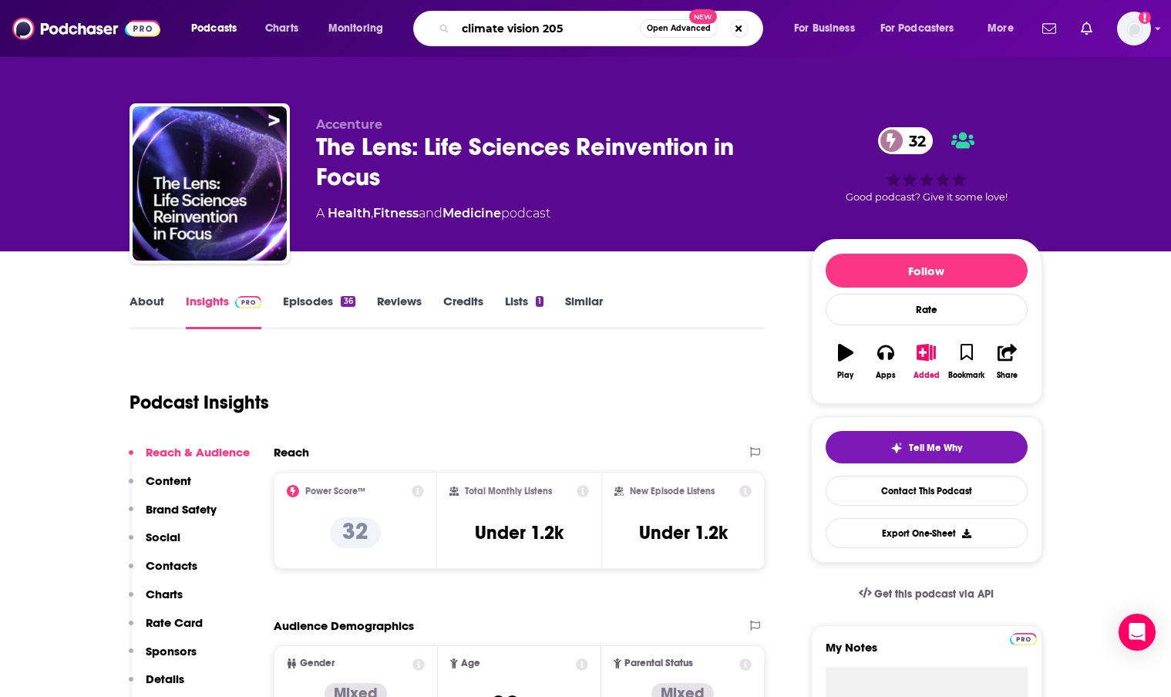
type input "climate vision 2050"
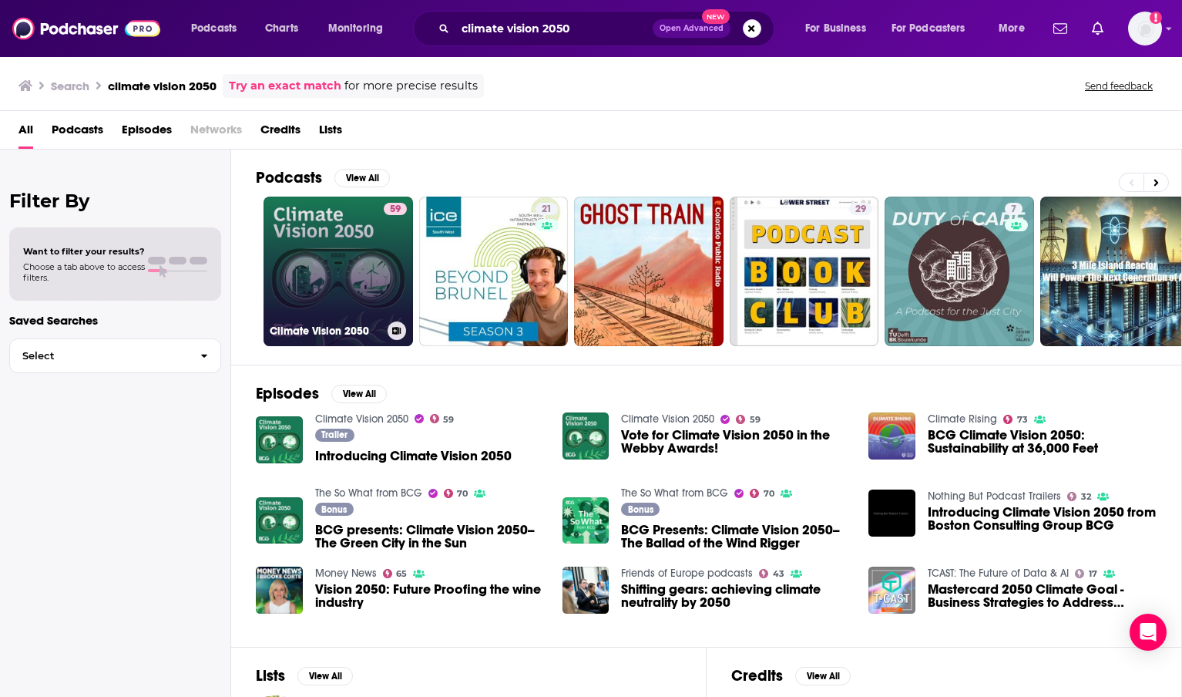
click at [360, 223] on link "59 Climate Vision 2050" at bounding box center [339, 272] width 150 height 150
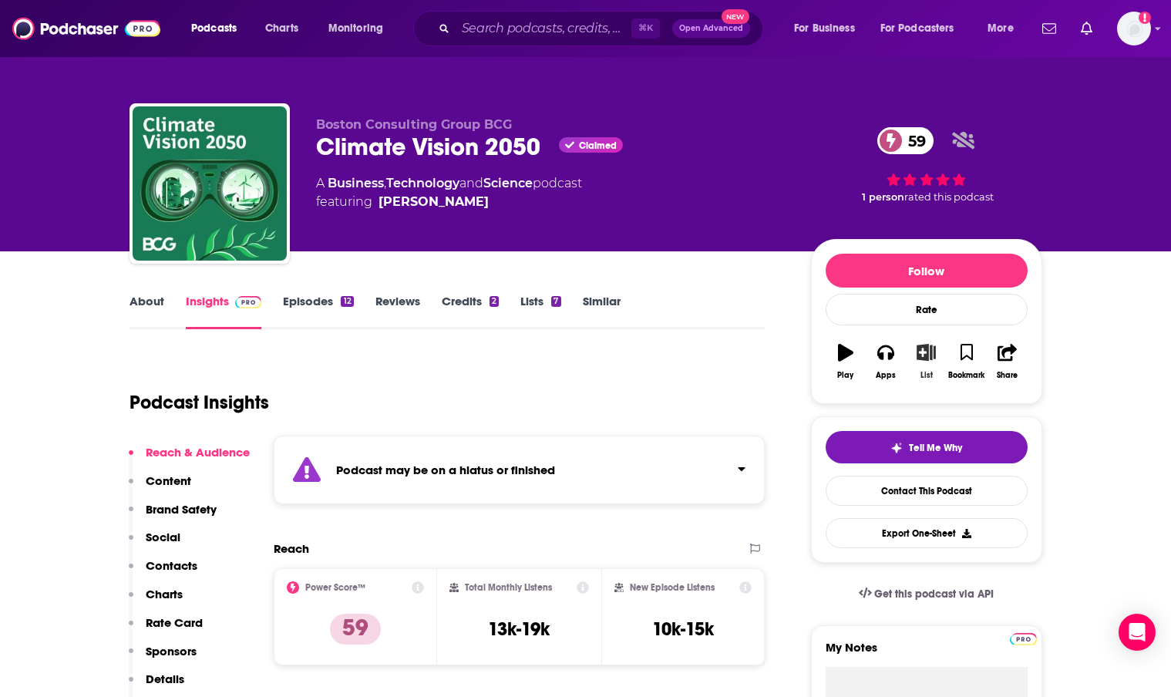
click at [927, 360] on icon "button" at bounding box center [925, 352] width 19 height 17
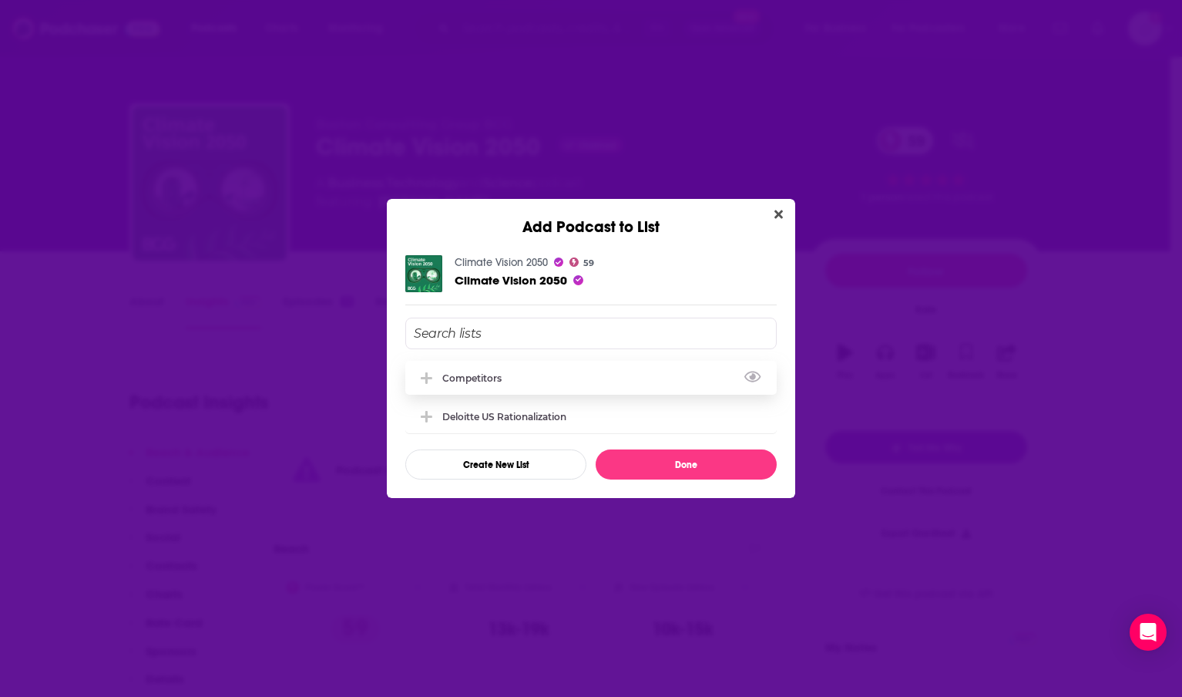
click at [525, 369] on div "Competitors" at bounding box center [591, 378] width 372 height 34
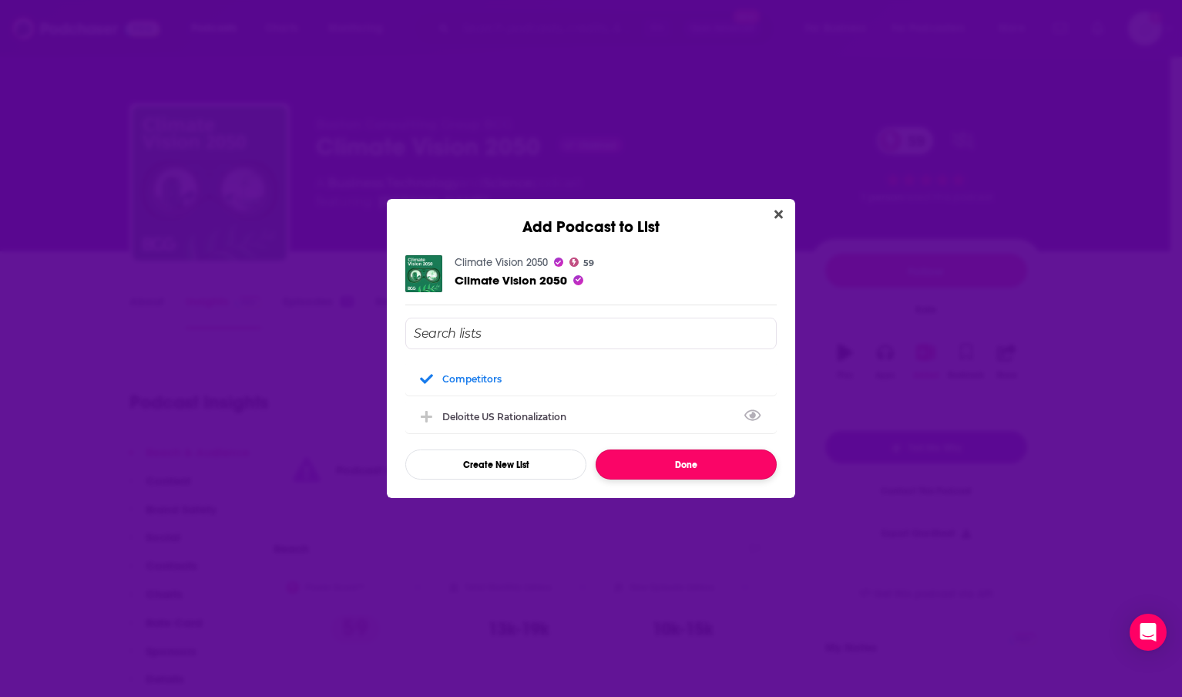
click at [662, 462] on button "Done" at bounding box center [686, 464] width 181 height 30
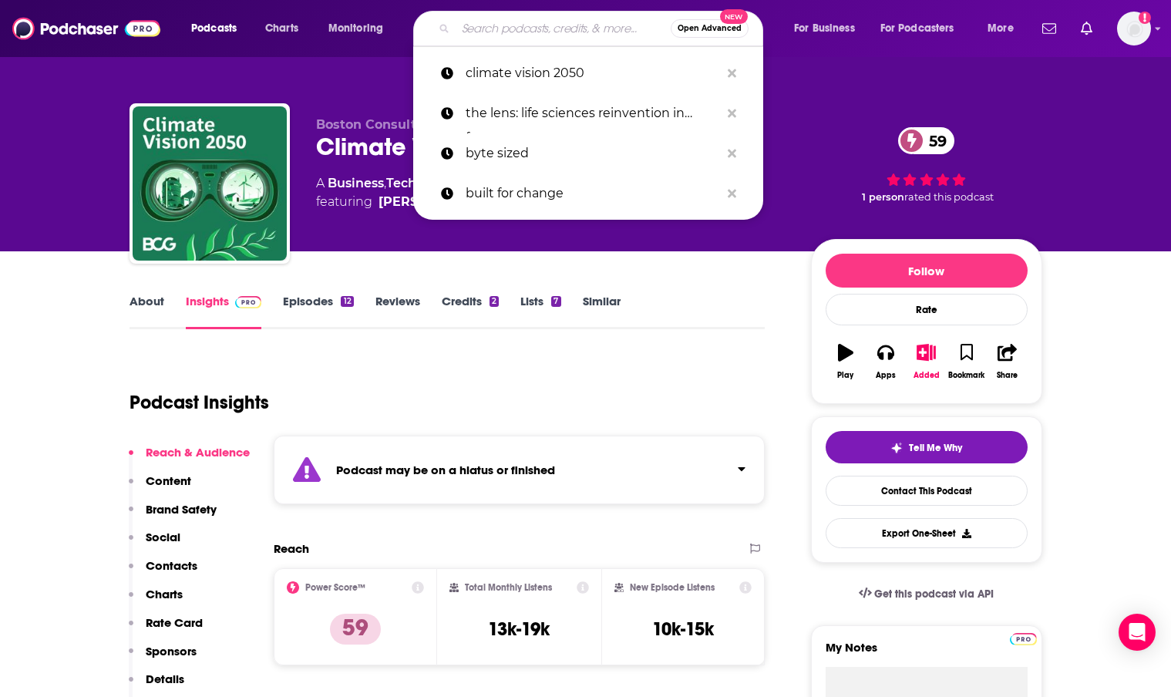
click at [487, 25] on input "Search podcasts, credits, & more..." at bounding box center [563, 28] width 215 height 25
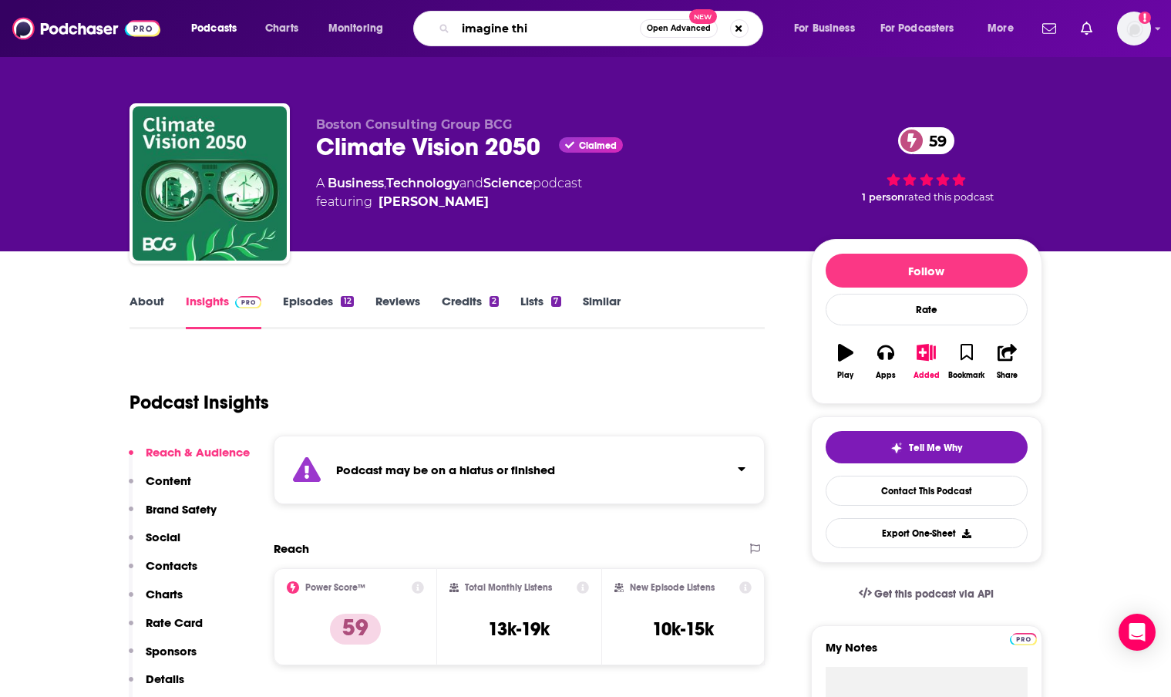
type input "imagine this"
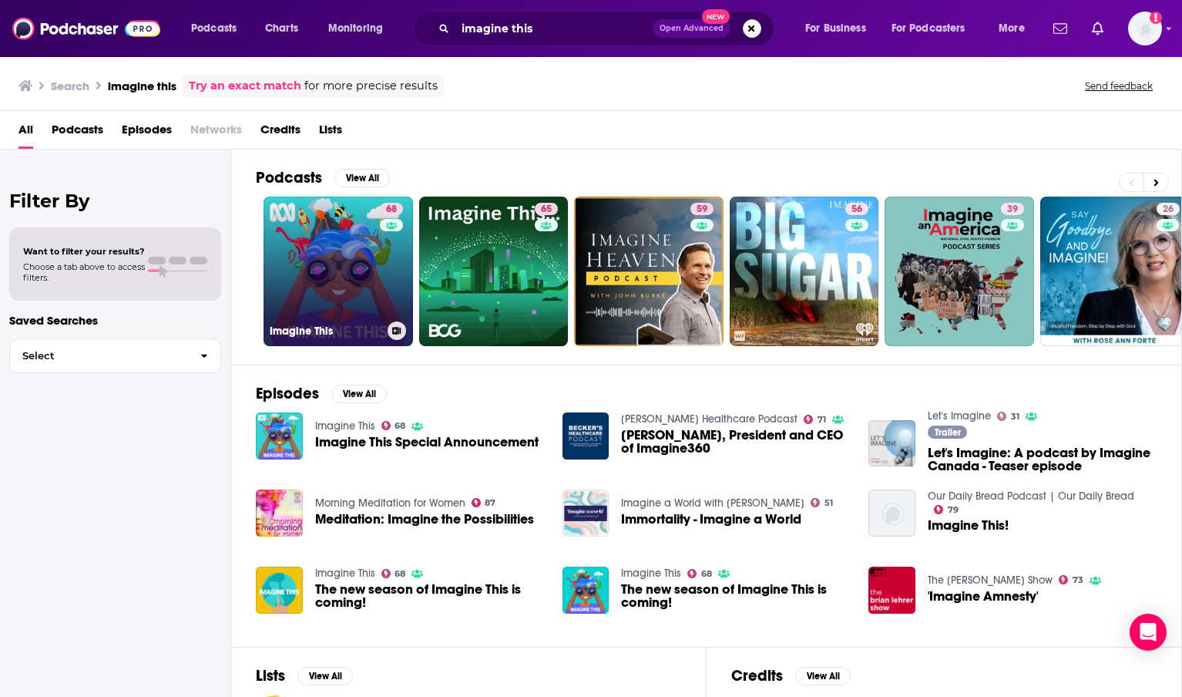
click at [336, 277] on link "68 Imagine This" at bounding box center [339, 272] width 150 height 150
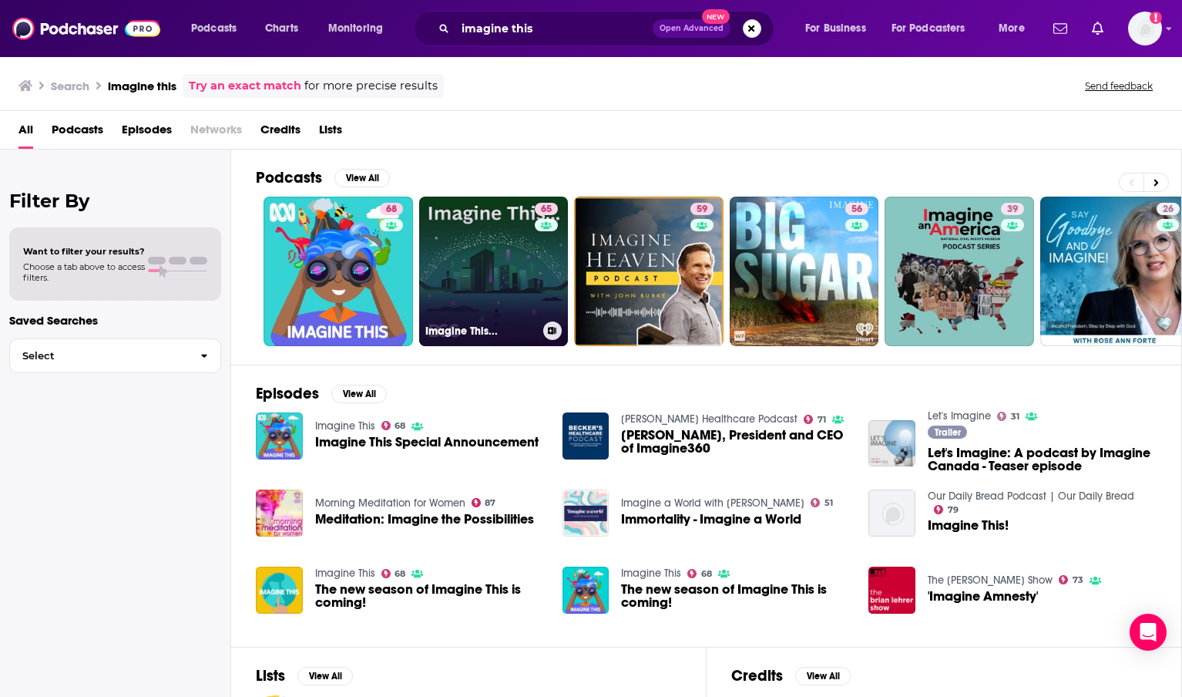
click at [523, 264] on link "65 Imagine This..." at bounding box center [494, 272] width 150 height 150
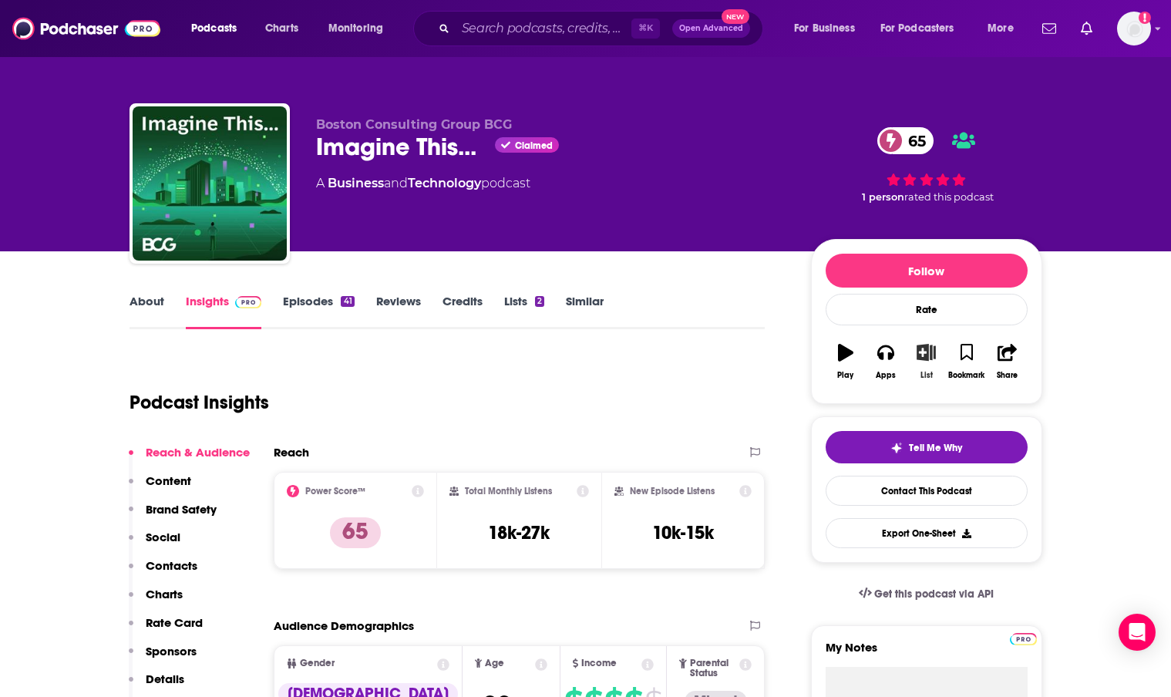
click at [929, 352] on icon "button" at bounding box center [925, 352] width 19 height 17
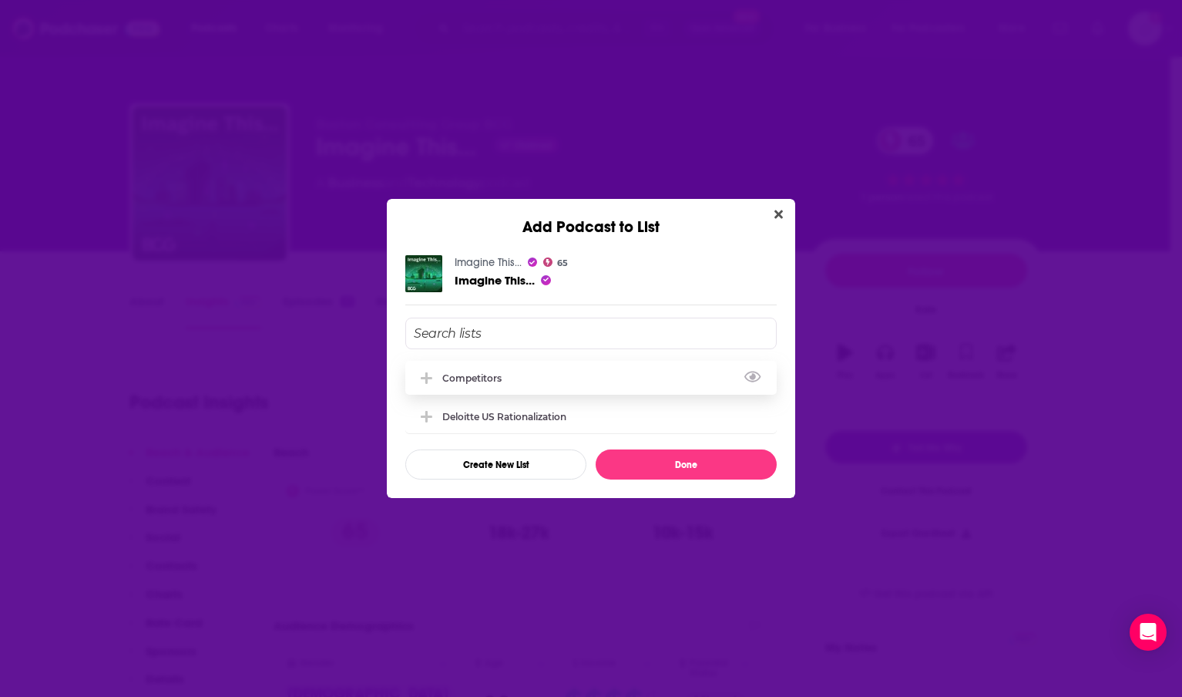
click at [499, 390] on div "Competitors" at bounding box center [591, 378] width 372 height 34
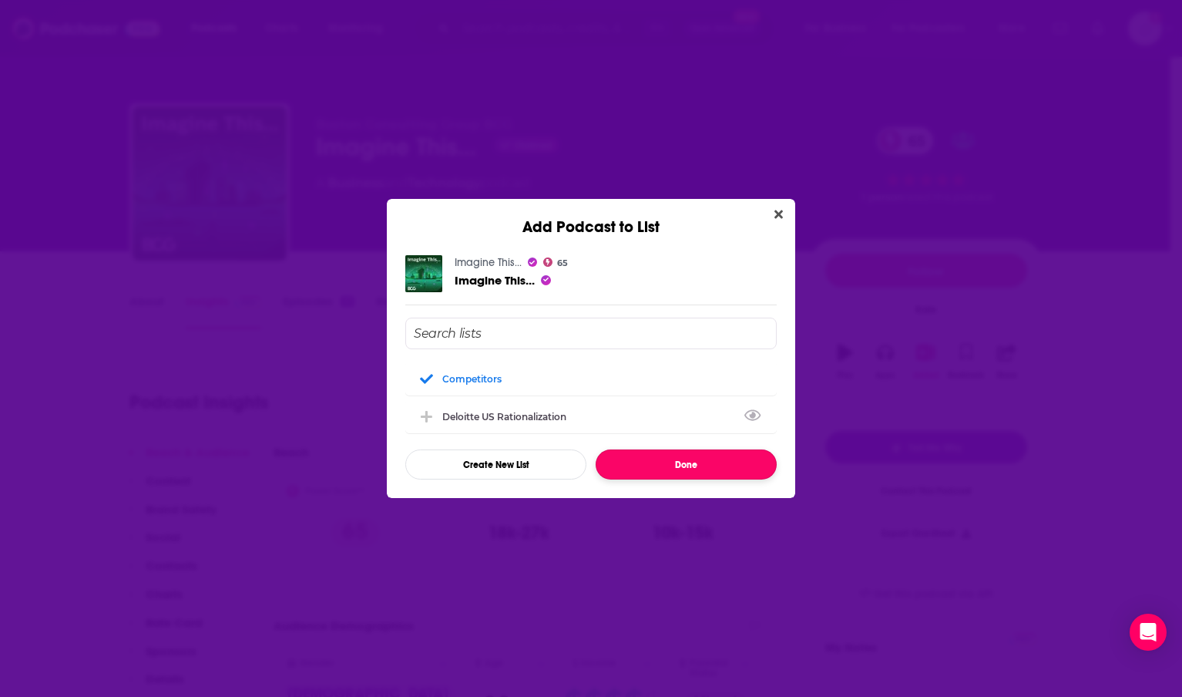
click at [672, 462] on button "Done" at bounding box center [686, 464] width 181 height 30
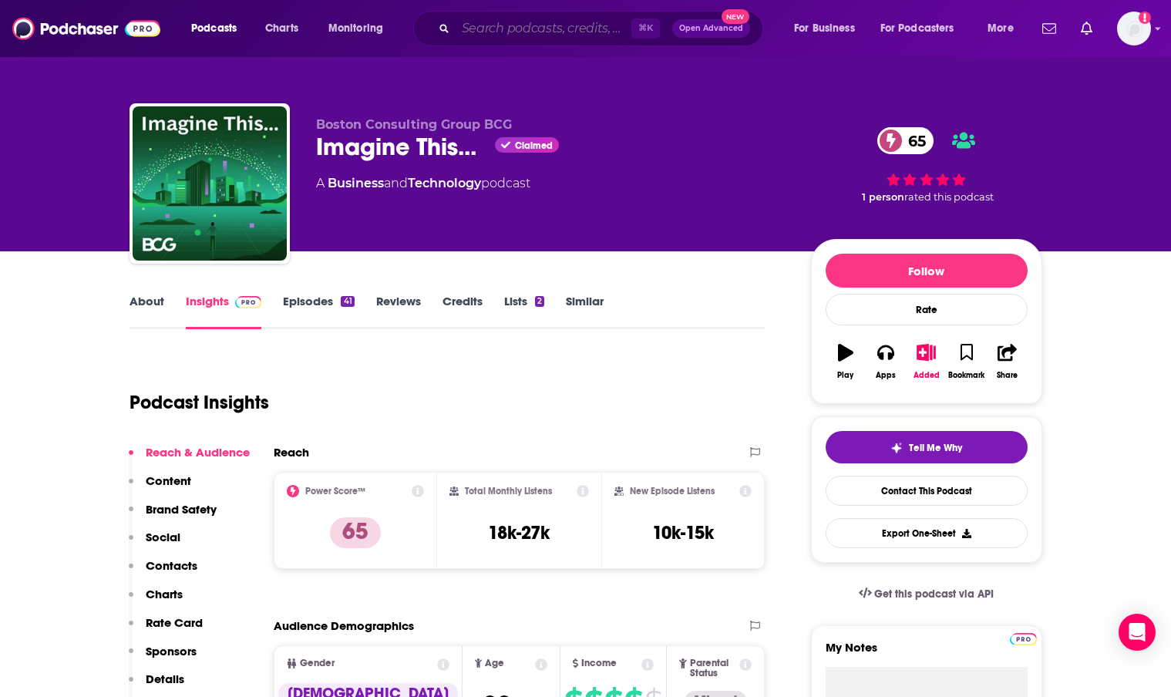
click at [521, 29] on input "Search podcasts, credits, & more..." at bounding box center [544, 28] width 176 height 25
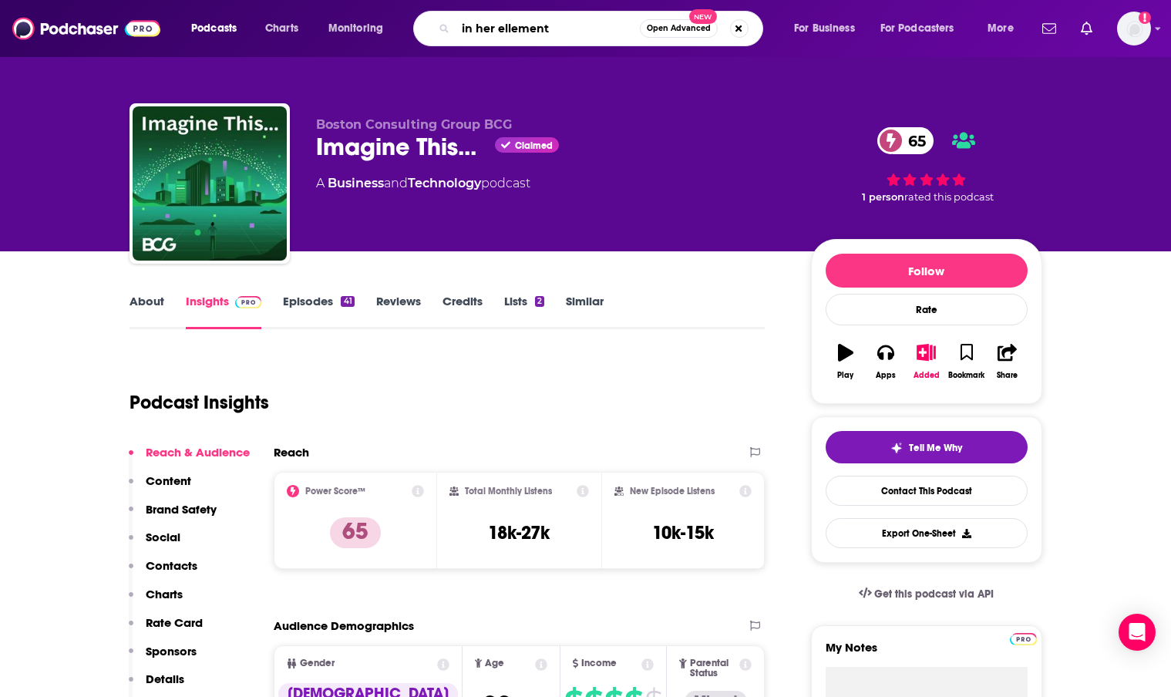
type input "in her ellement"
click at [445, 28] on icon "Search podcasts, credits, & more..." at bounding box center [443, 28] width 8 height 8
click at [563, 34] on input "in her ellement" at bounding box center [548, 28] width 184 height 25
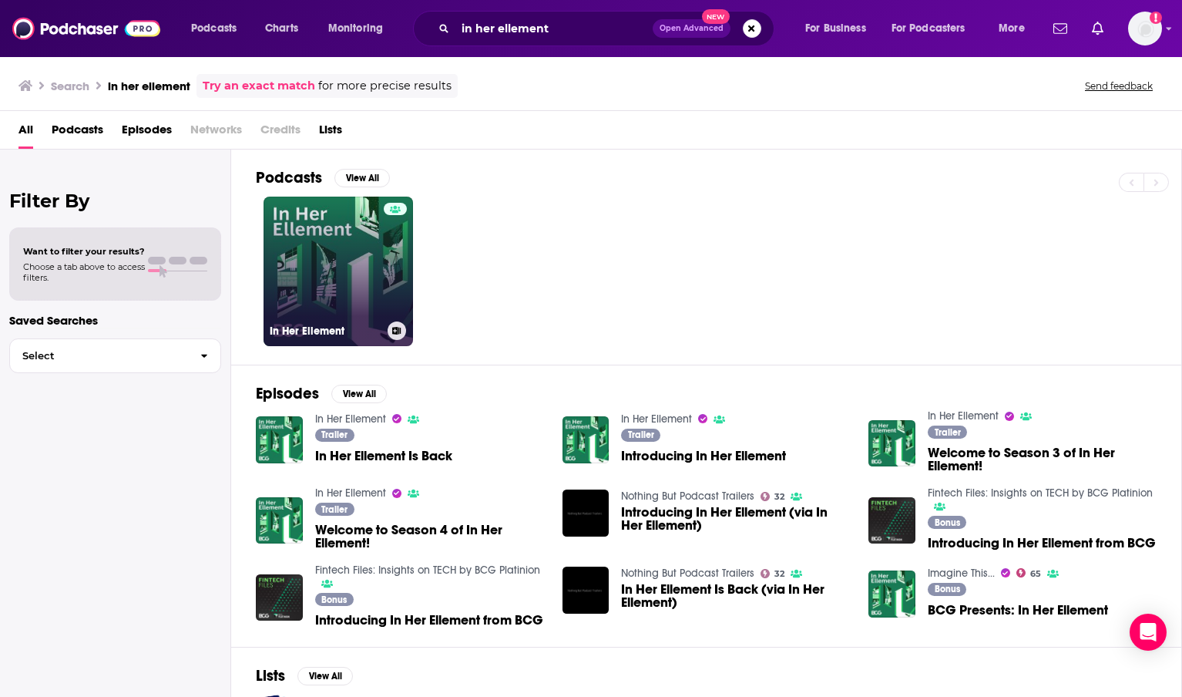
click at [362, 301] on link "In Her Ellement" at bounding box center [339, 272] width 150 height 150
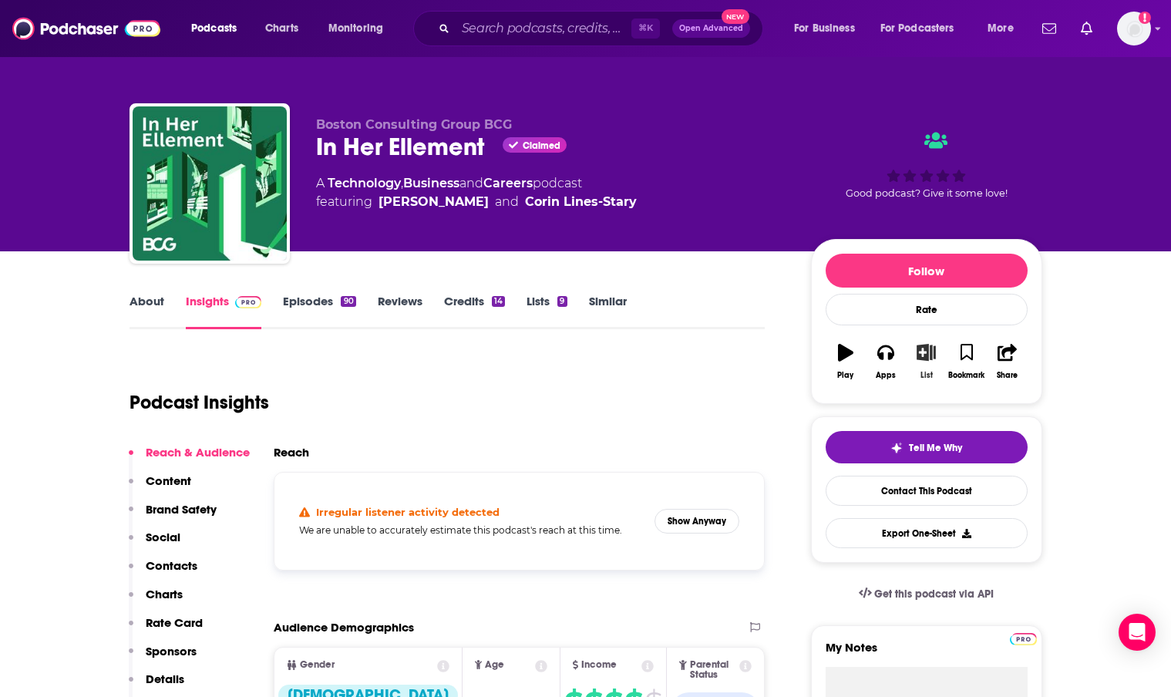
click at [921, 353] on icon "button" at bounding box center [925, 352] width 19 height 17
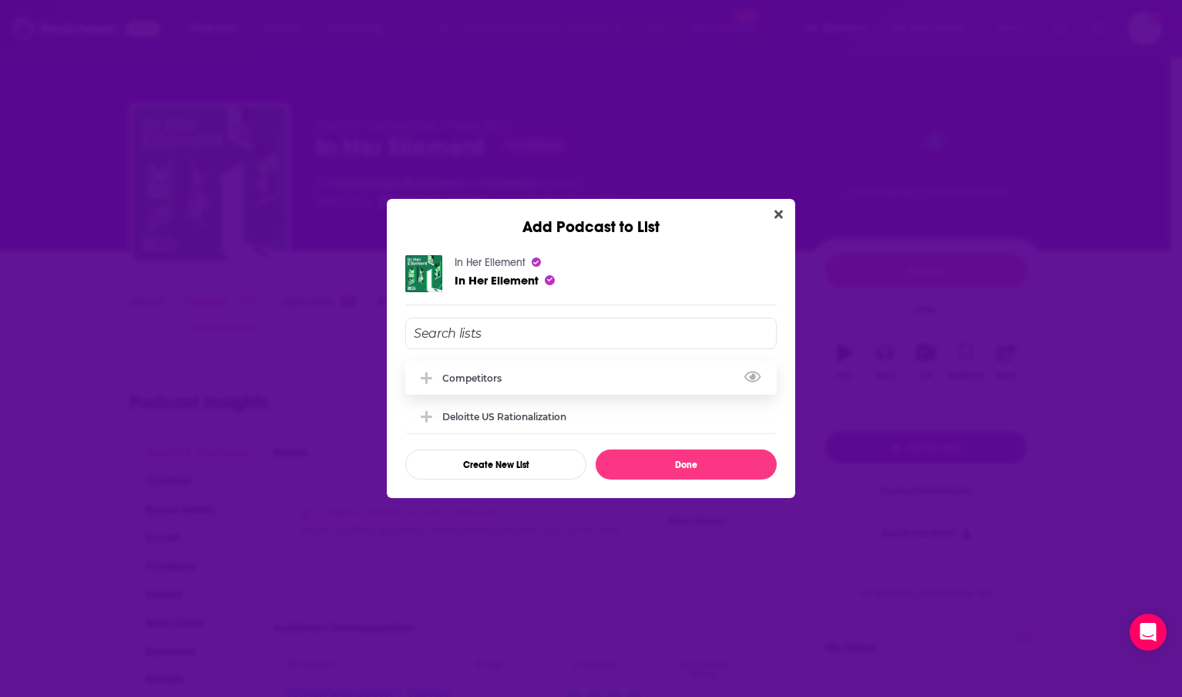
click at [516, 378] on div "Competitors" at bounding box center [591, 378] width 372 height 34
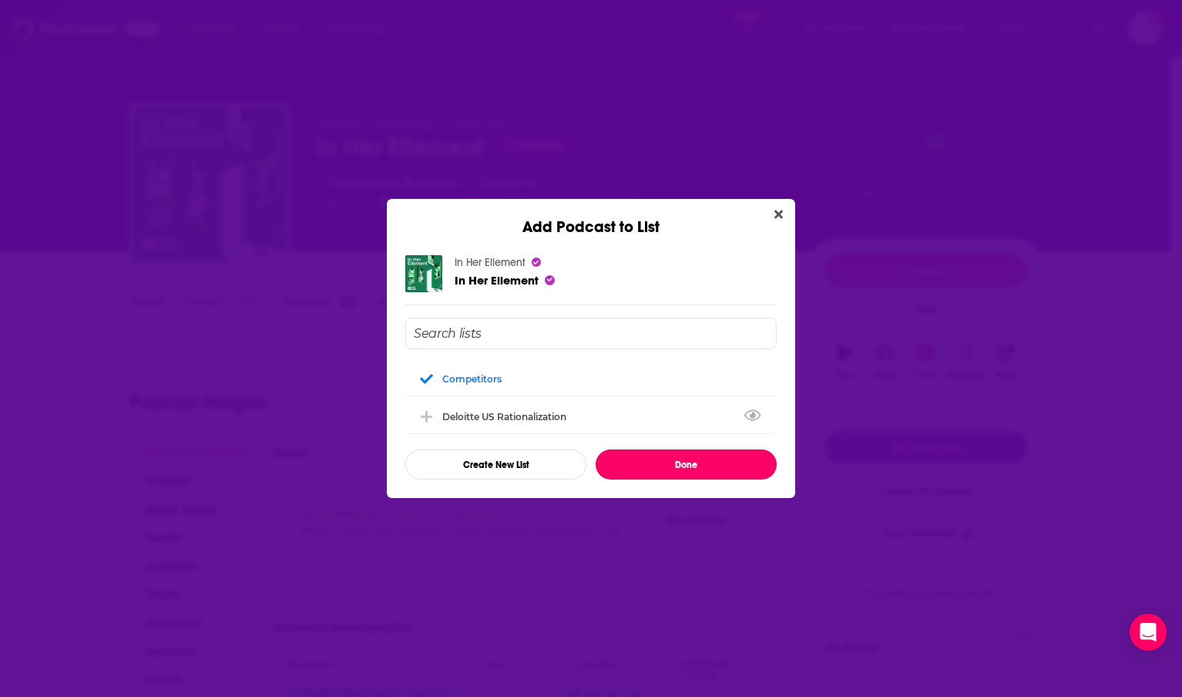
drag, startPoint x: 694, startPoint y: 468, endPoint x: 678, endPoint y: 463, distance: 16.8
click at [694, 468] on button "Done" at bounding box center [686, 464] width 181 height 30
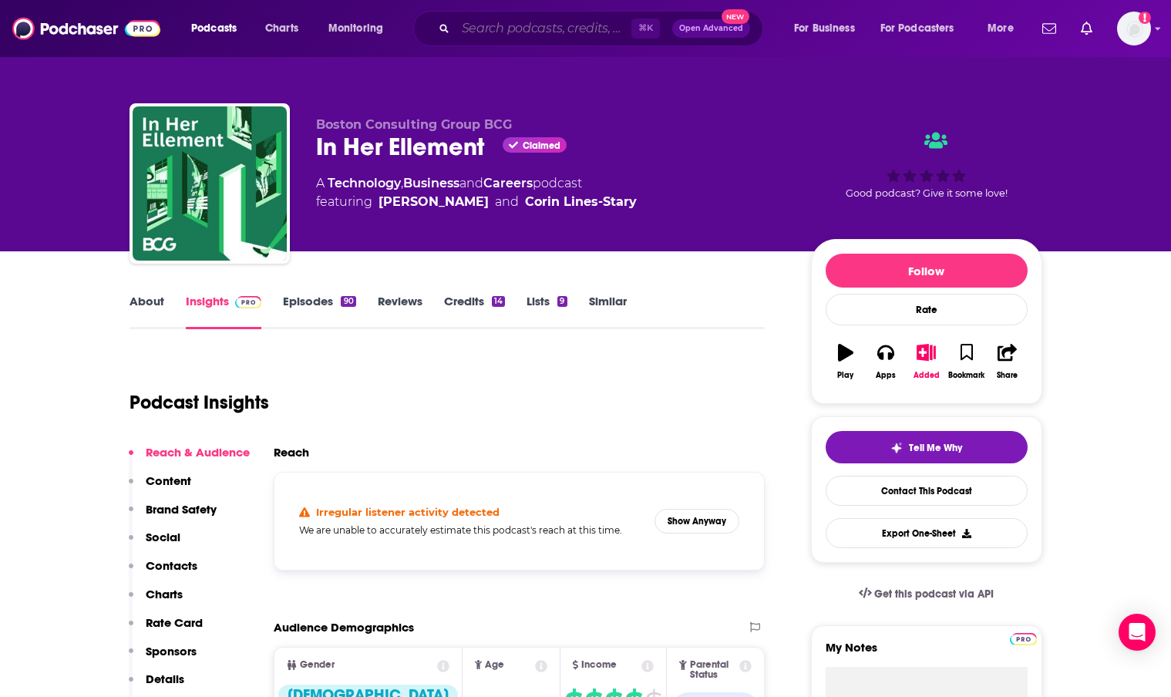
click at [493, 36] on input "Search podcasts, credits, & more..." at bounding box center [544, 28] width 176 height 25
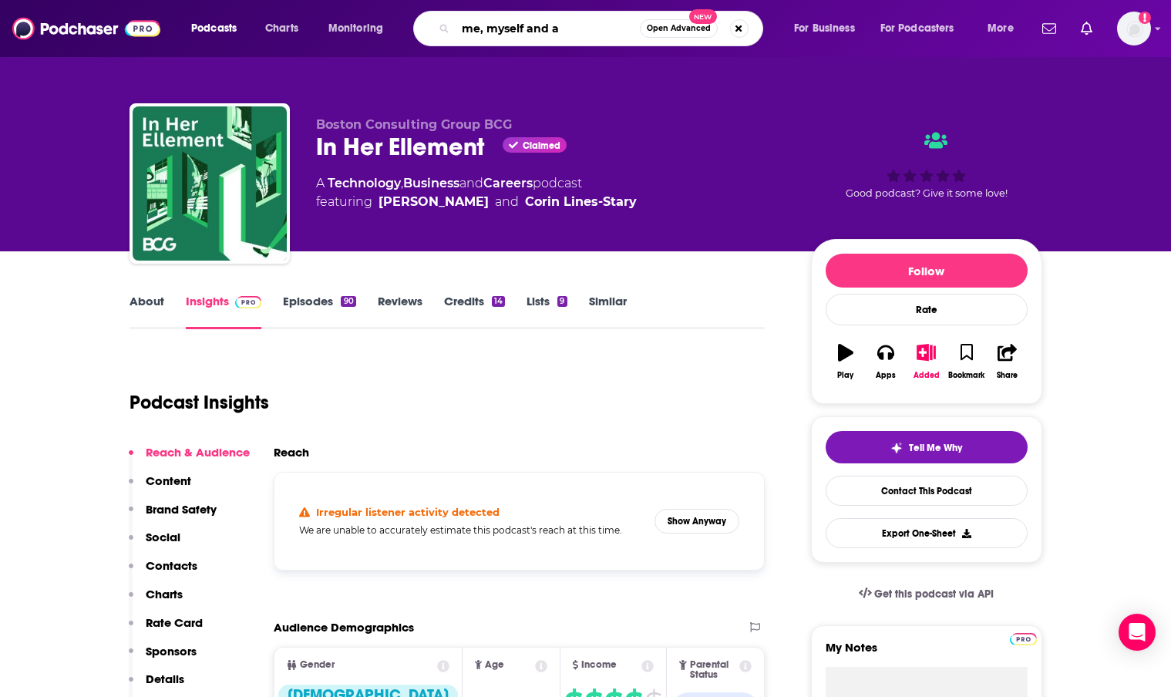
type input "me, myself and ai"
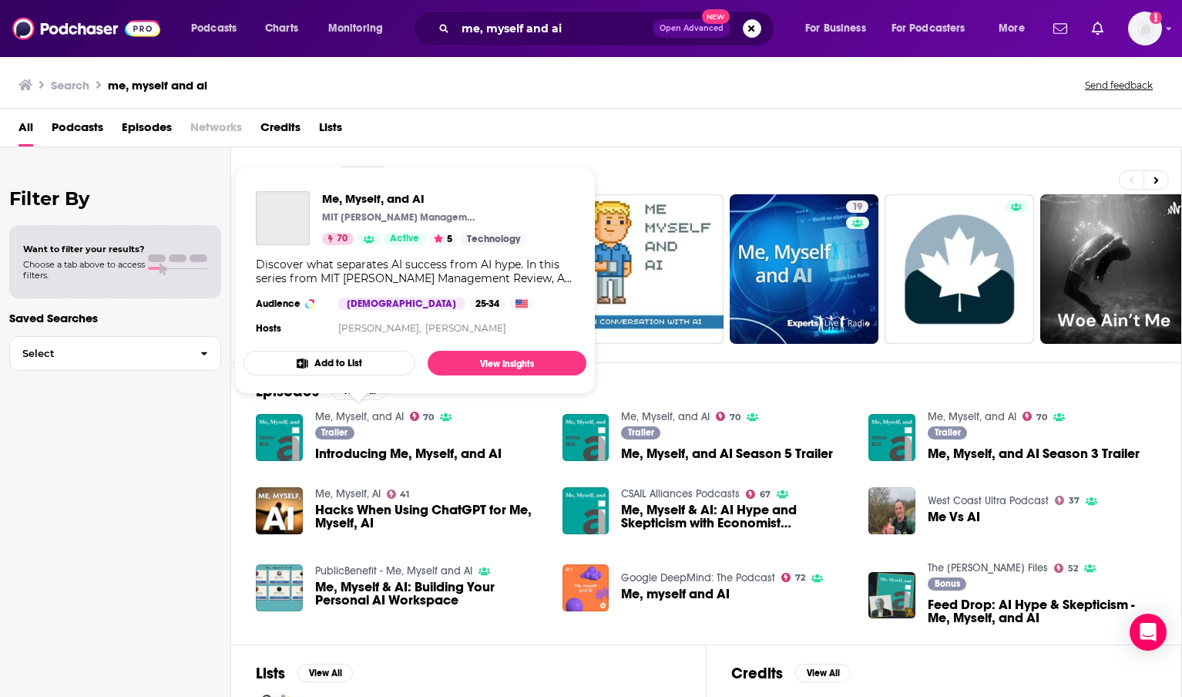
click at [355, 415] on link "Me, Myself, and AI" at bounding box center [359, 416] width 89 height 13
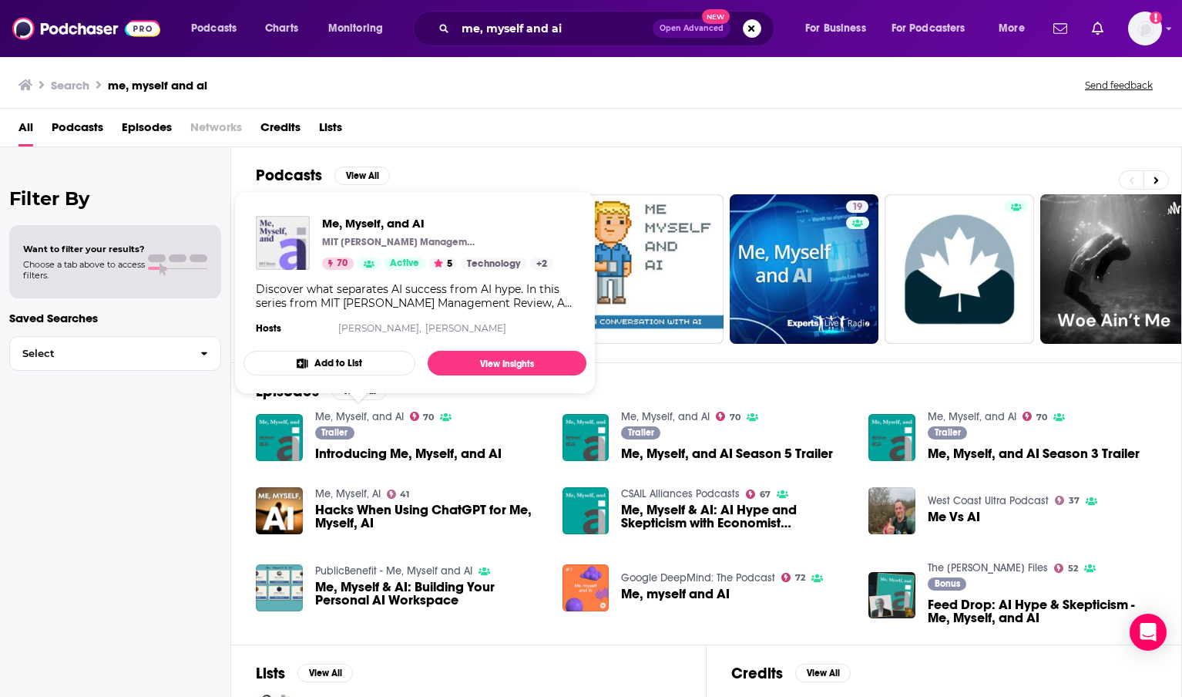
click at [378, 418] on link "Me, Myself, and AI" at bounding box center [359, 416] width 89 height 13
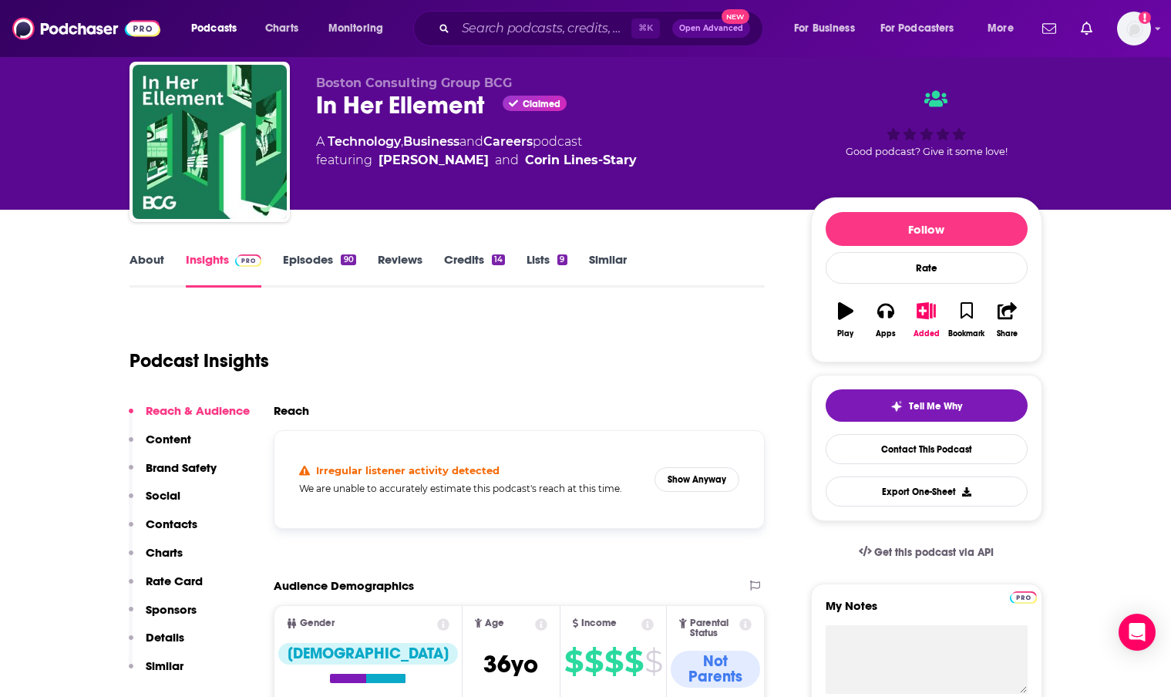
scroll to position [43, 0]
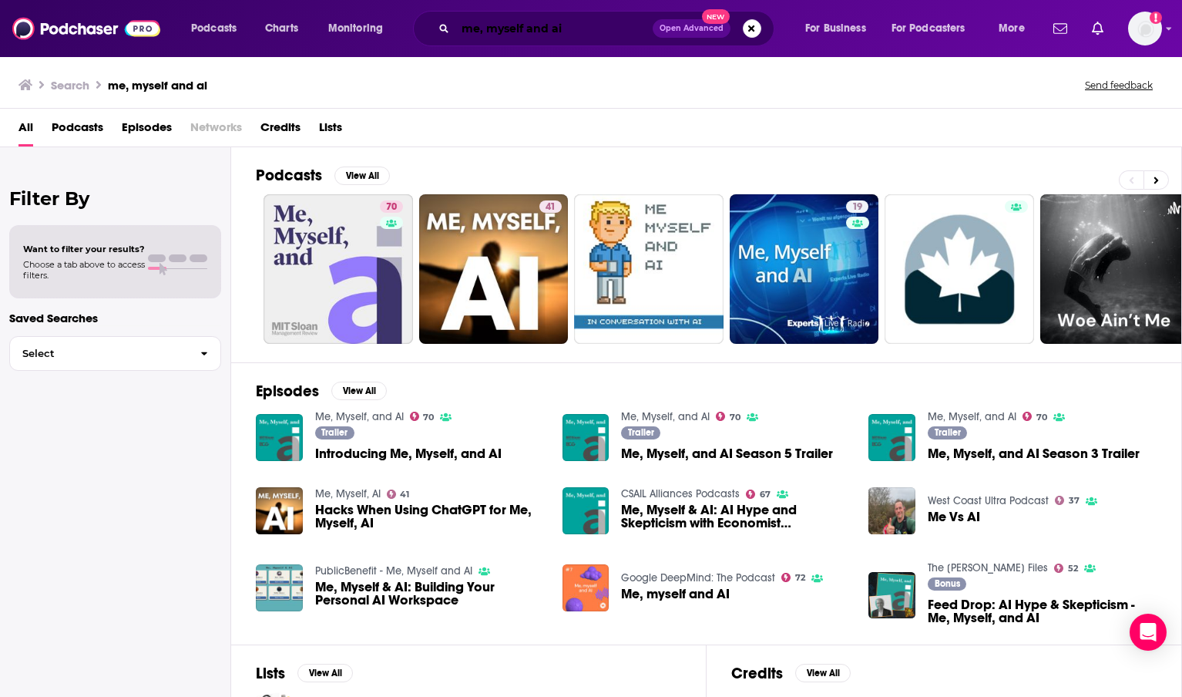
click at [580, 33] on input "me, myself and ai" at bounding box center [554, 28] width 197 height 25
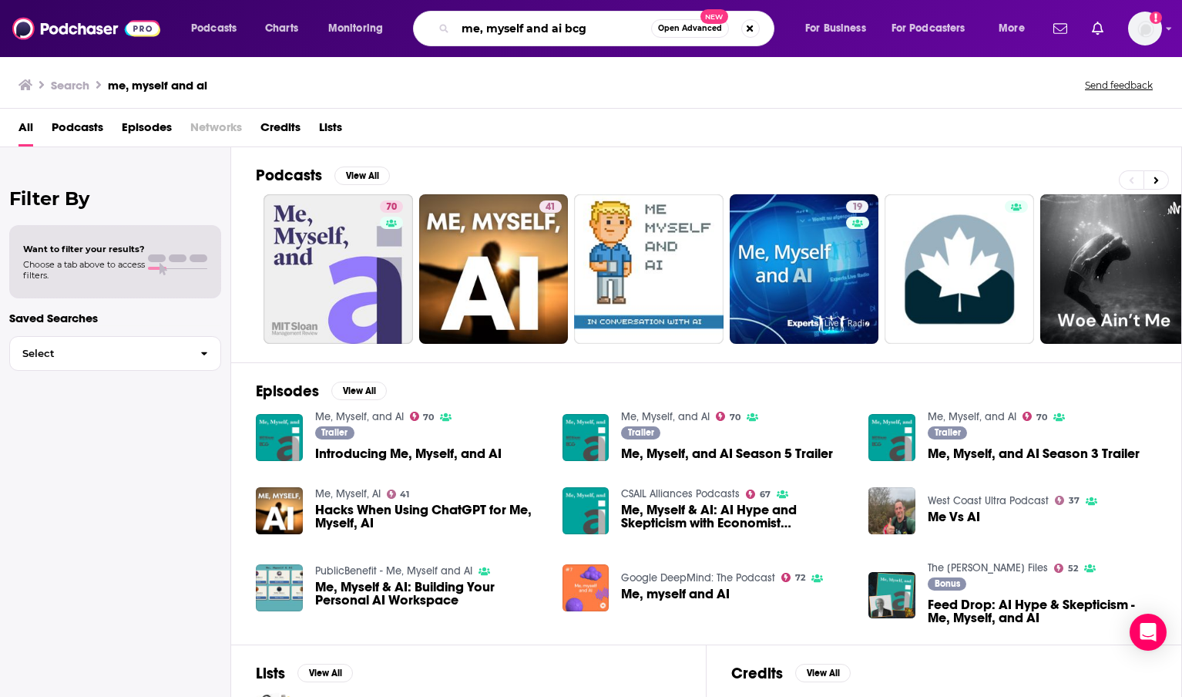
type input "me, myself and ai bcg"
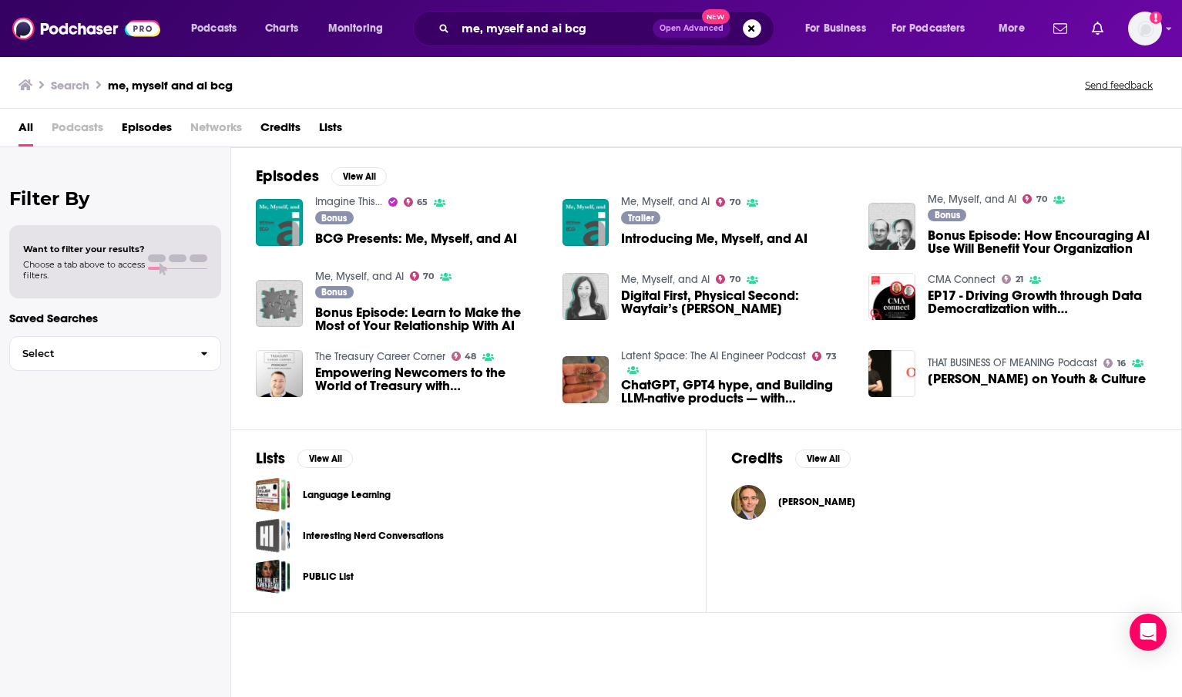
click at [405, 241] on span "BCG Presents: Me, Myself, and AI" at bounding box center [416, 238] width 202 height 13
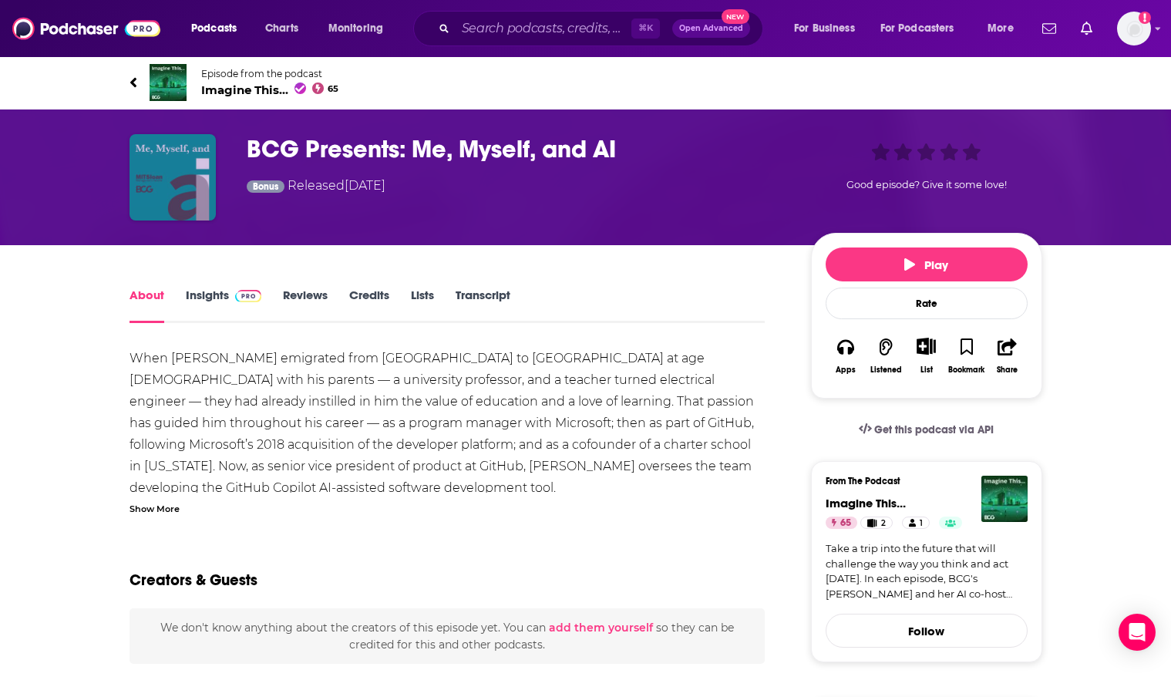
click at [200, 143] on img "BCG Presents: Me, Myself, and AI" at bounding box center [172, 177] width 86 height 86
click at [166, 505] on div "Show More" at bounding box center [154, 507] width 50 height 15
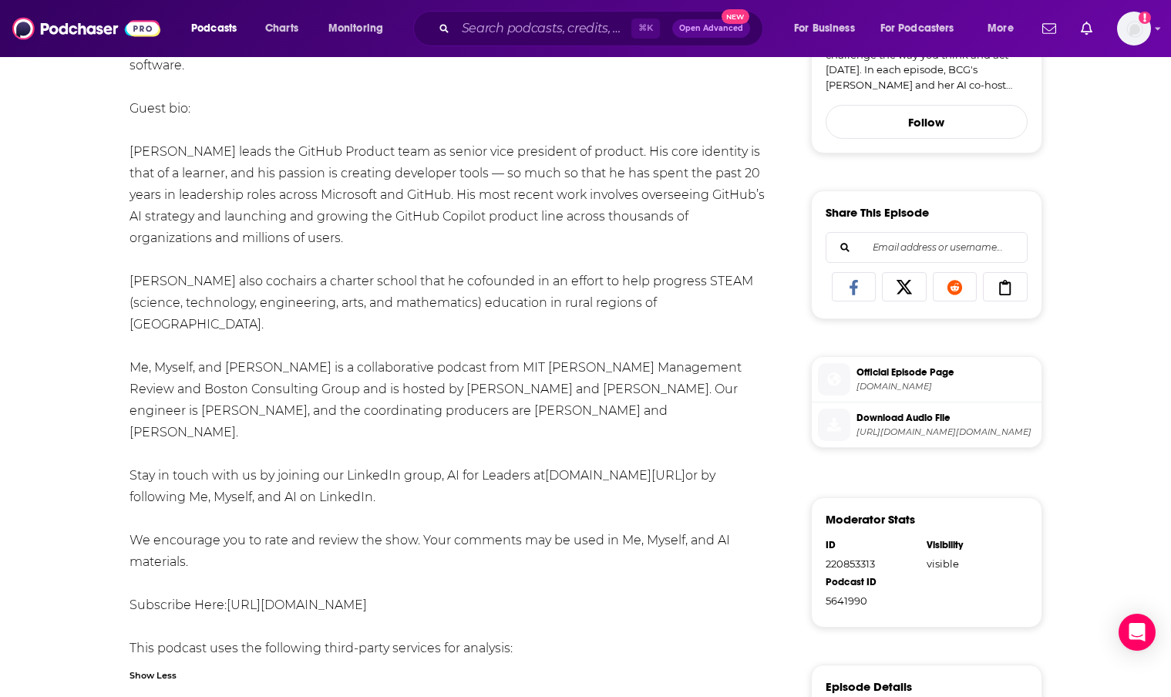
scroll to position [510, 0]
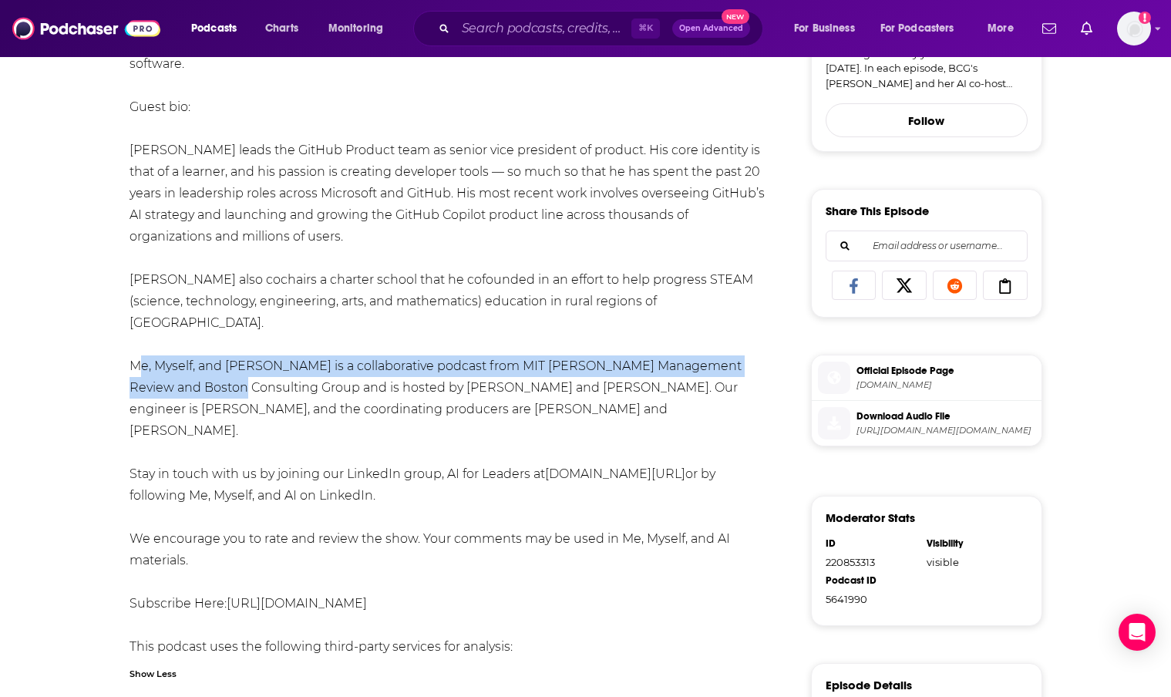
drag, startPoint x: 129, startPoint y: 343, endPoint x: 240, endPoint y: 366, distance: 114.1
click at [240, 366] on div "When [PERSON_NAME] emigrated from [GEOGRAPHIC_DATA] to [GEOGRAPHIC_DATA] at age…" at bounding box center [447, 268] width 636 height 863
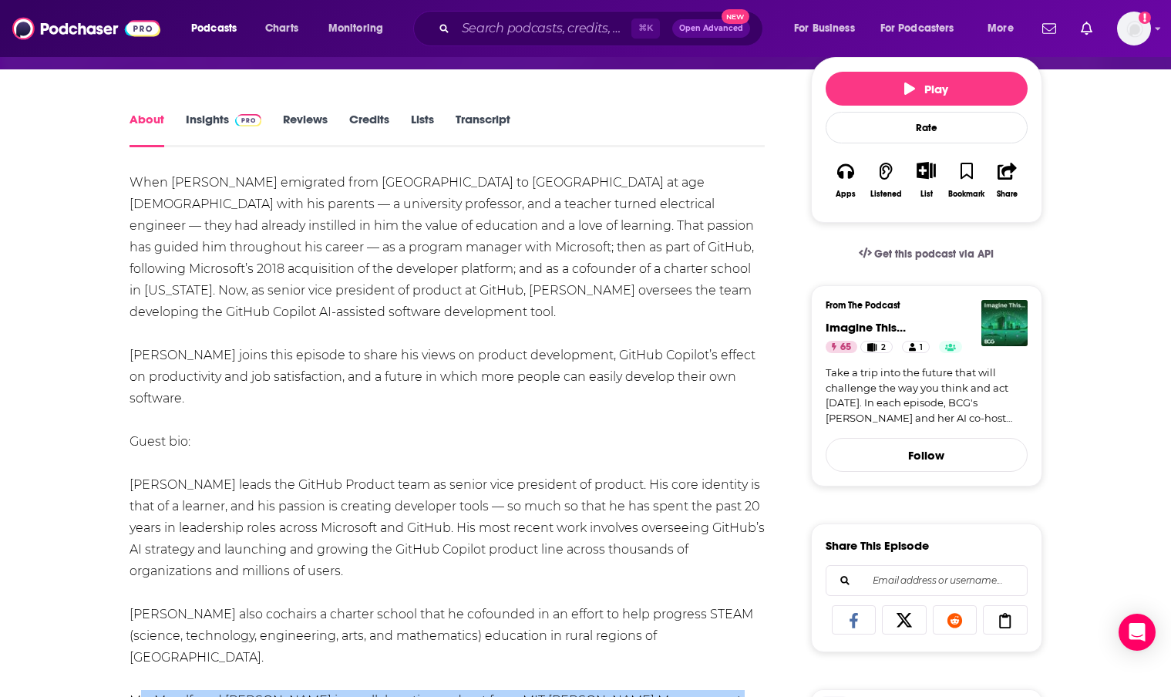
scroll to position [0, 0]
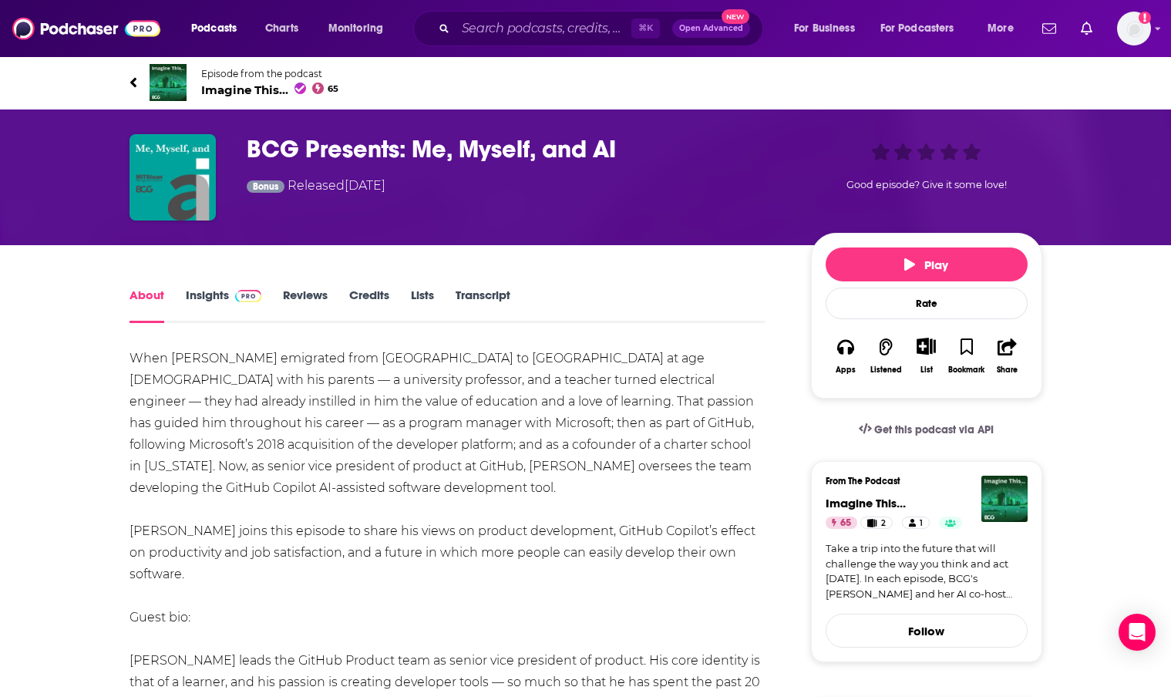
click at [930, 345] on icon "Show More Button" at bounding box center [925, 346] width 19 height 17
click at [914, 408] on button "Add Podcast" at bounding box center [912, 406] width 79 height 29
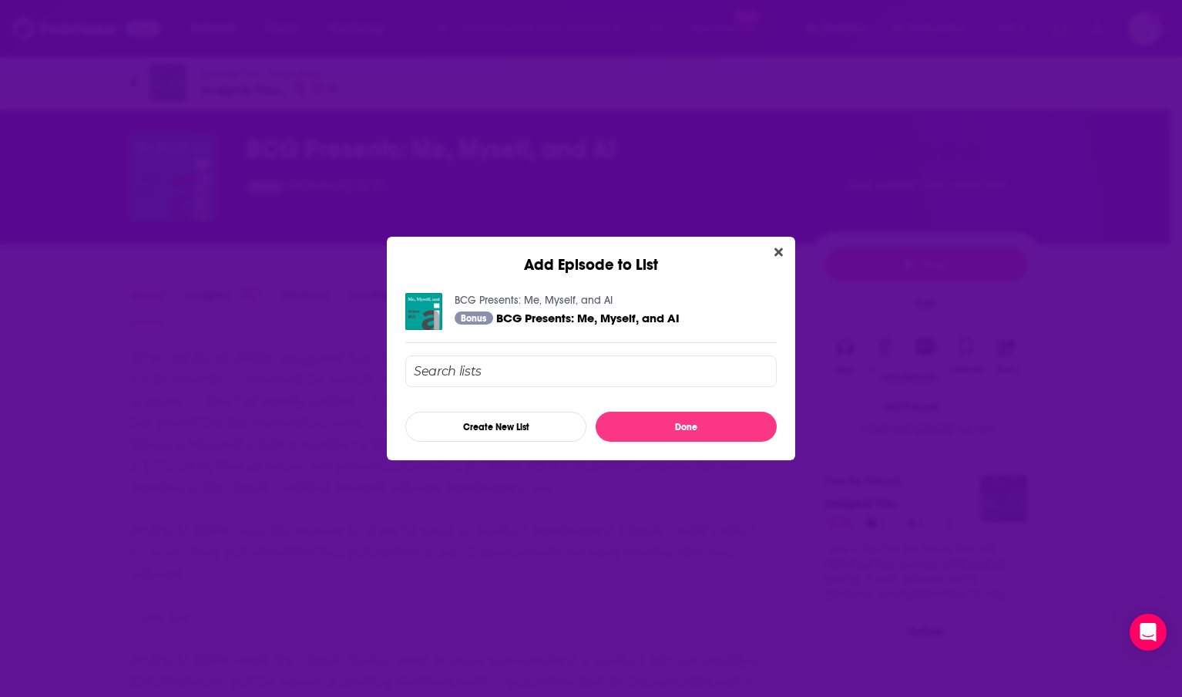
click at [492, 371] on input "Add Episode To List" at bounding box center [591, 371] width 372 height 32
click at [764, 260] on div "Add Episode to List" at bounding box center [591, 256] width 409 height 38
drag, startPoint x: 774, startPoint y: 254, endPoint x: 802, endPoint y: 271, distance: 32.5
click at [775, 254] on icon "Close" at bounding box center [779, 252] width 8 height 12
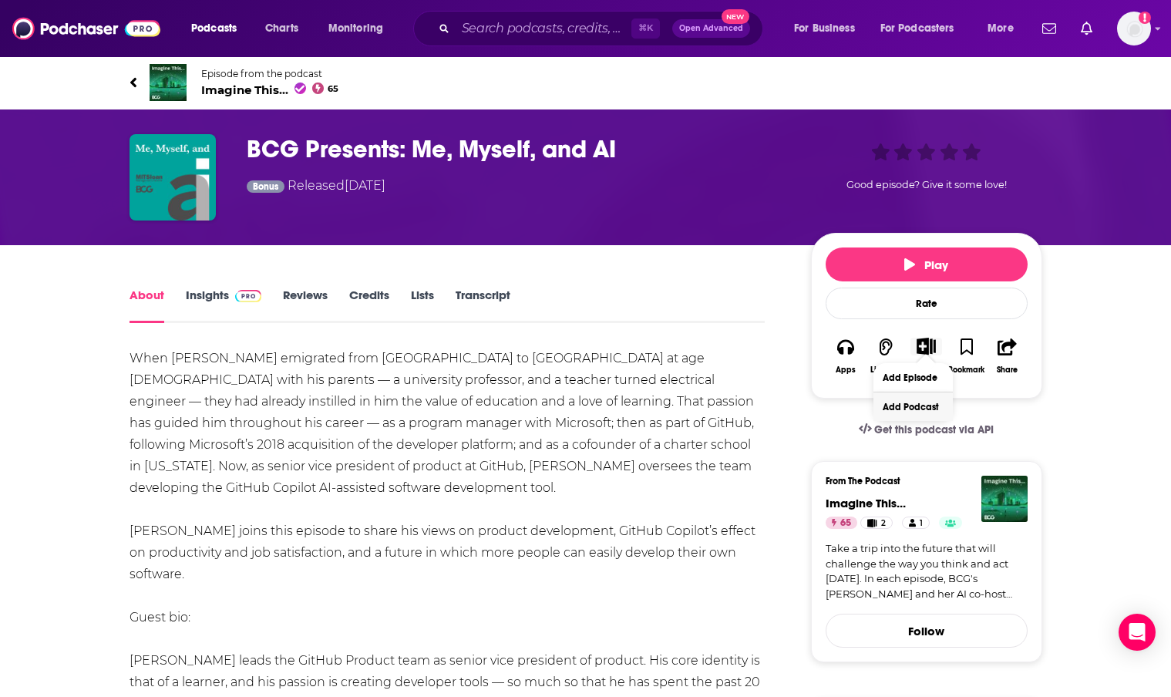
click at [906, 400] on button "Add Podcast" at bounding box center [912, 406] width 79 height 29
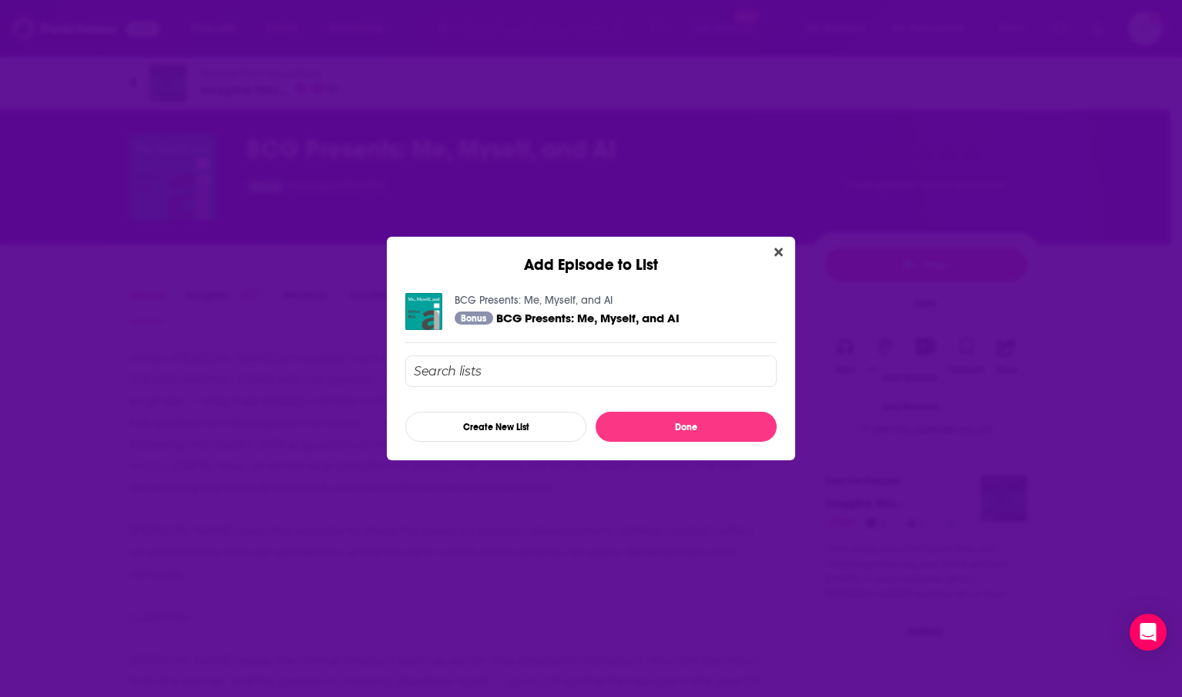
click at [776, 256] on icon "Close" at bounding box center [779, 252] width 8 height 12
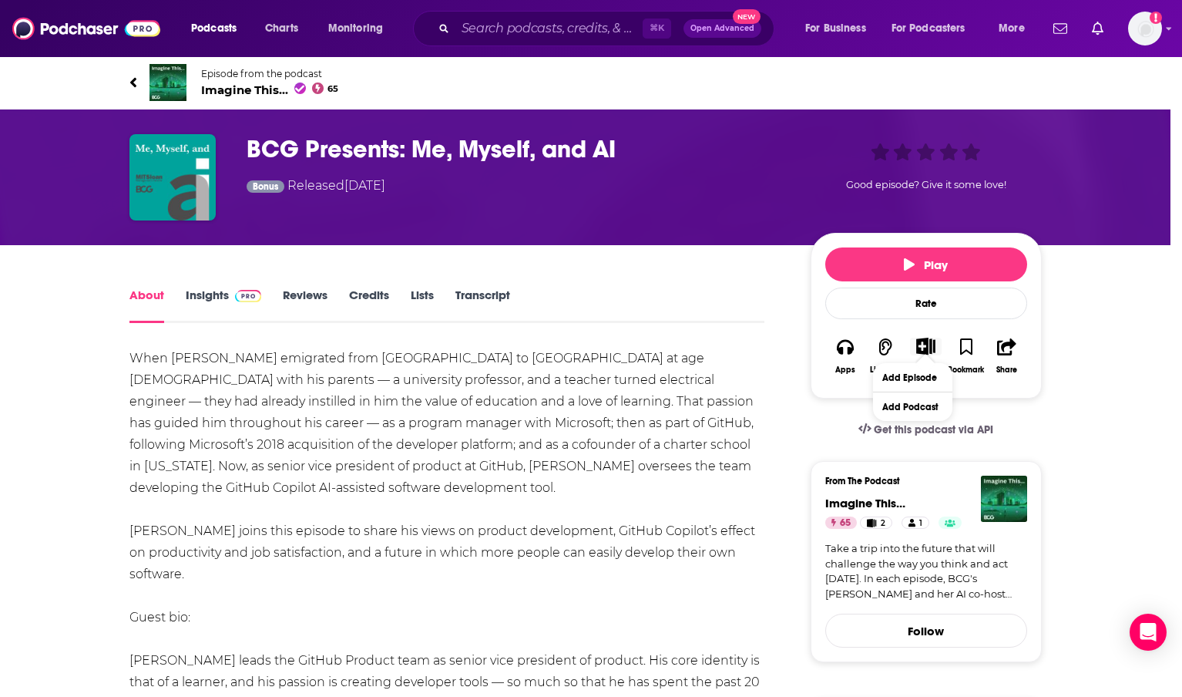
drag, startPoint x: 266, startPoint y: 146, endPoint x: 253, endPoint y: 140, distance: 14.2
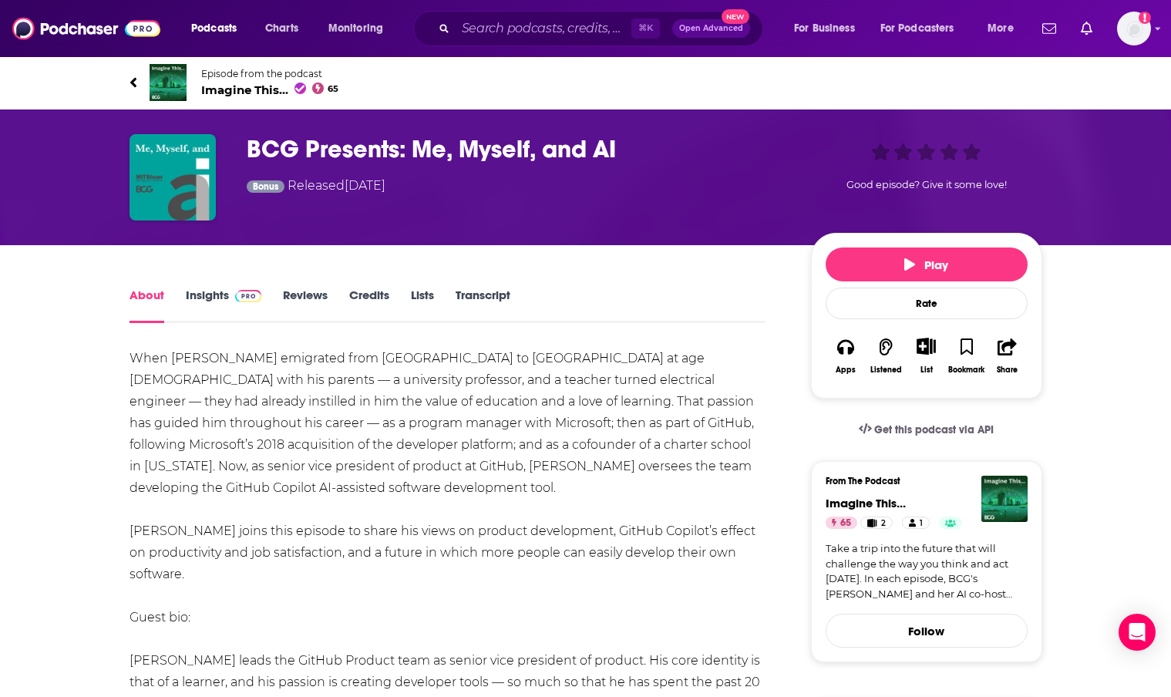
click at [291, 154] on h1 "BCG Presents: Me, Myself, and AI" at bounding box center [517, 149] width 540 height 30
click at [163, 160] on img "BCG Presents: Me, Myself, and AI" at bounding box center [172, 177] width 86 height 86
click at [133, 84] on icon at bounding box center [132, 82] width 6 height 10
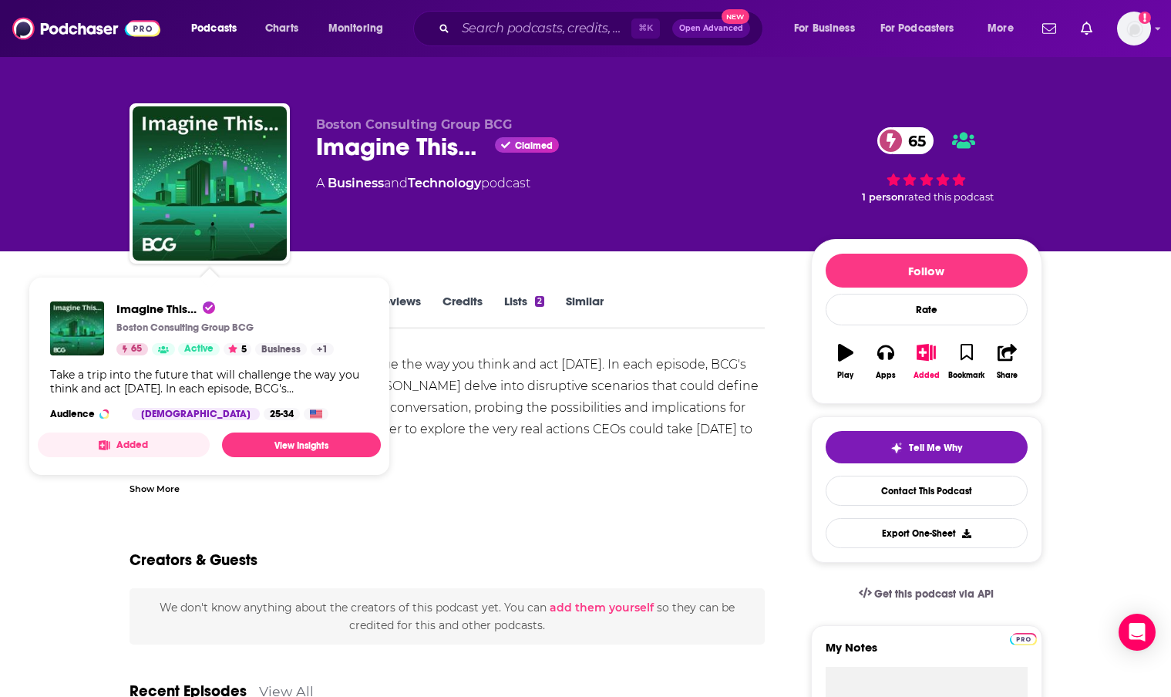
click at [582, 366] on div "Take a trip into the future that will challenge the way you think and act [DATE…" at bounding box center [447, 451] width 636 height 194
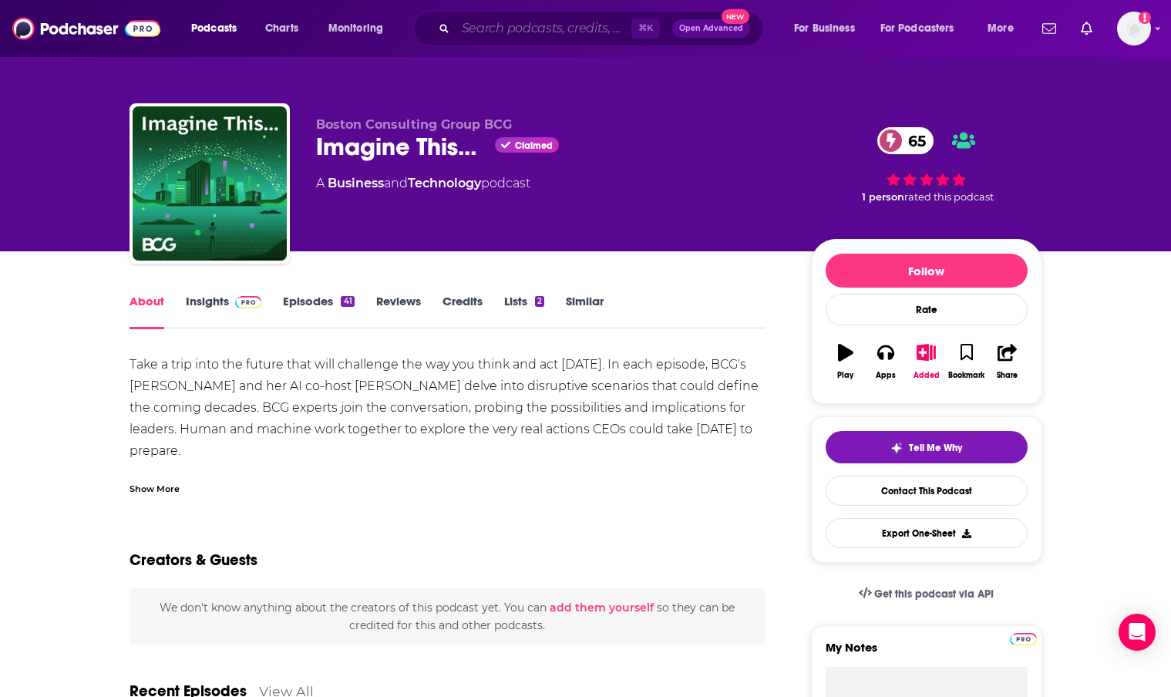
click at [494, 29] on input "Search podcasts, credits, & more..." at bounding box center [544, 28] width 176 height 25
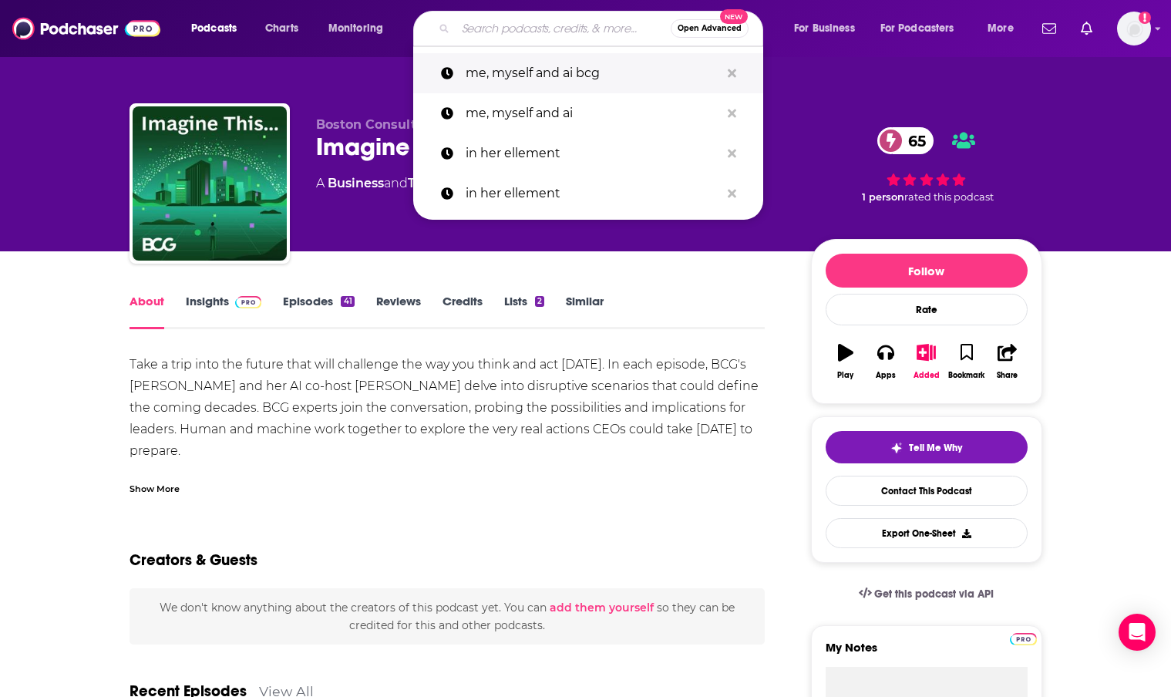
click at [523, 81] on p "me, myself and ai bcg" at bounding box center [593, 73] width 254 height 40
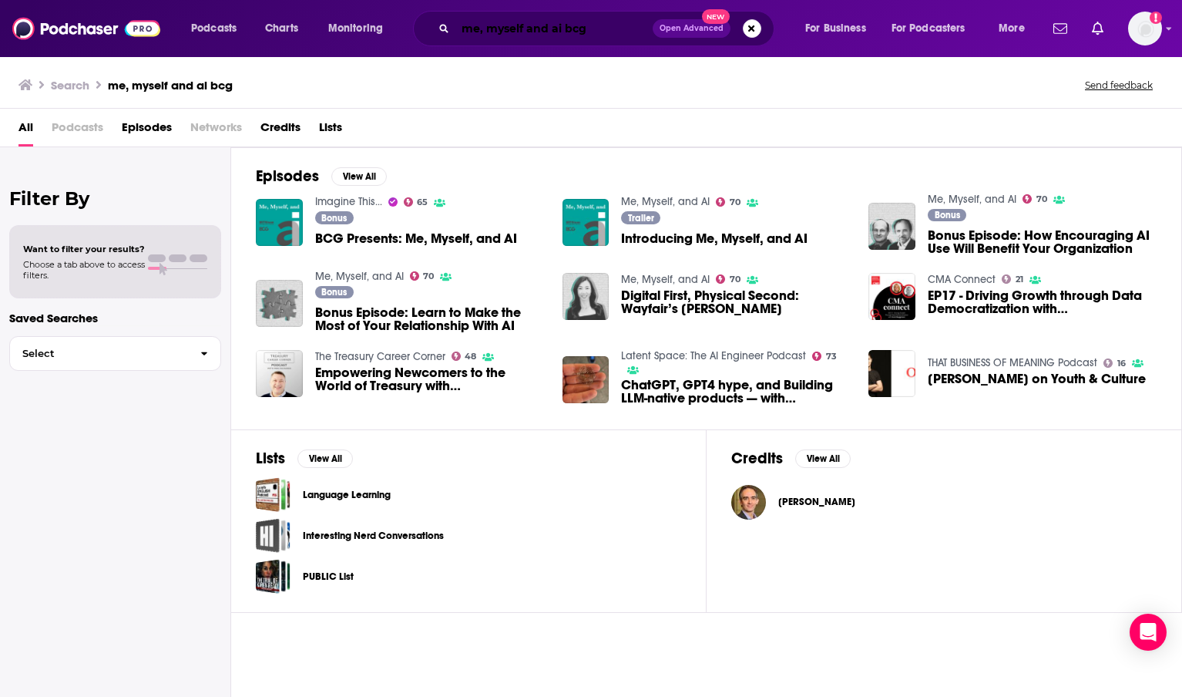
click at [585, 21] on input "me, myself and ai bcg" at bounding box center [554, 28] width 197 height 25
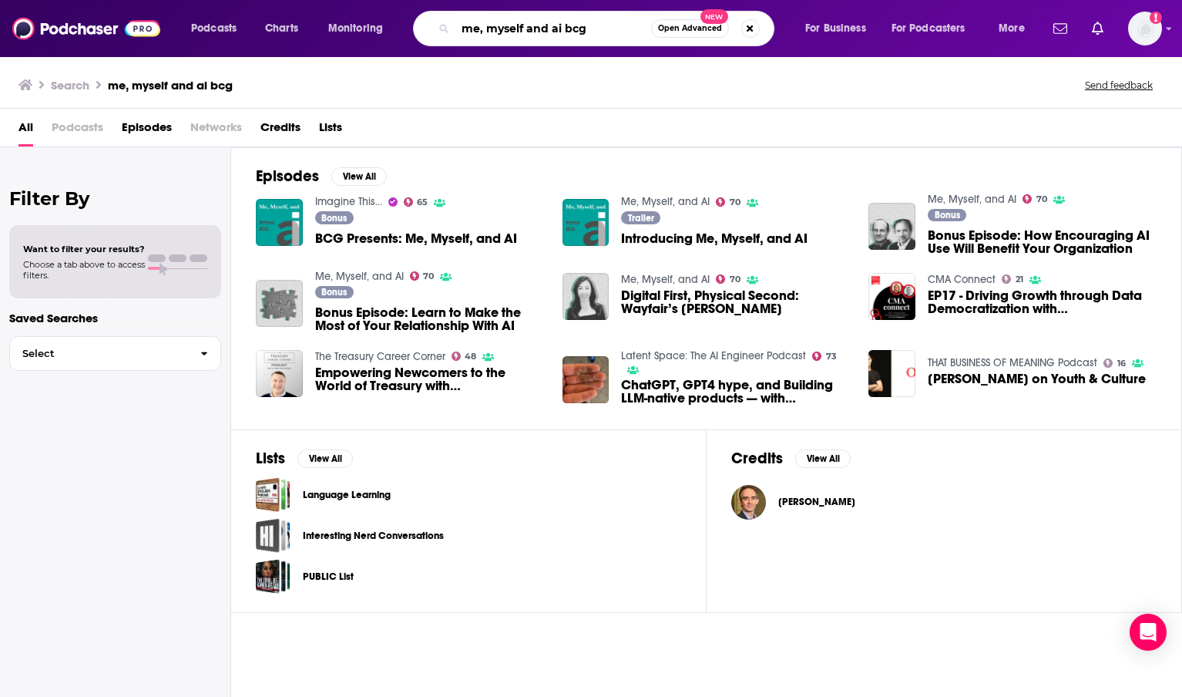
drag, startPoint x: 594, startPoint y: 27, endPoint x: 562, endPoint y: 29, distance: 31.7
click at [562, 29] on input "me, myself and ai bcg" at bounding box center [554, 28] width 196 height 25
type input "me, myself and ai"
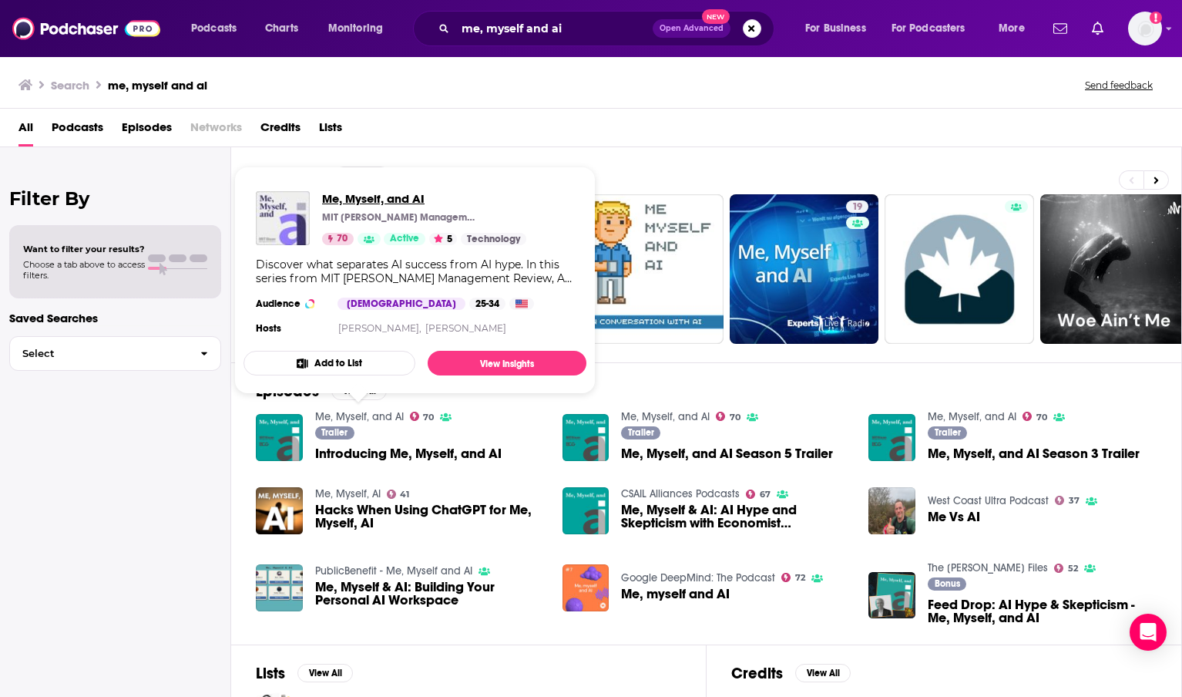
click at [361, 204] on span "Me, Myself, and AI" at bounding box center [424, 198] width 204 height 15
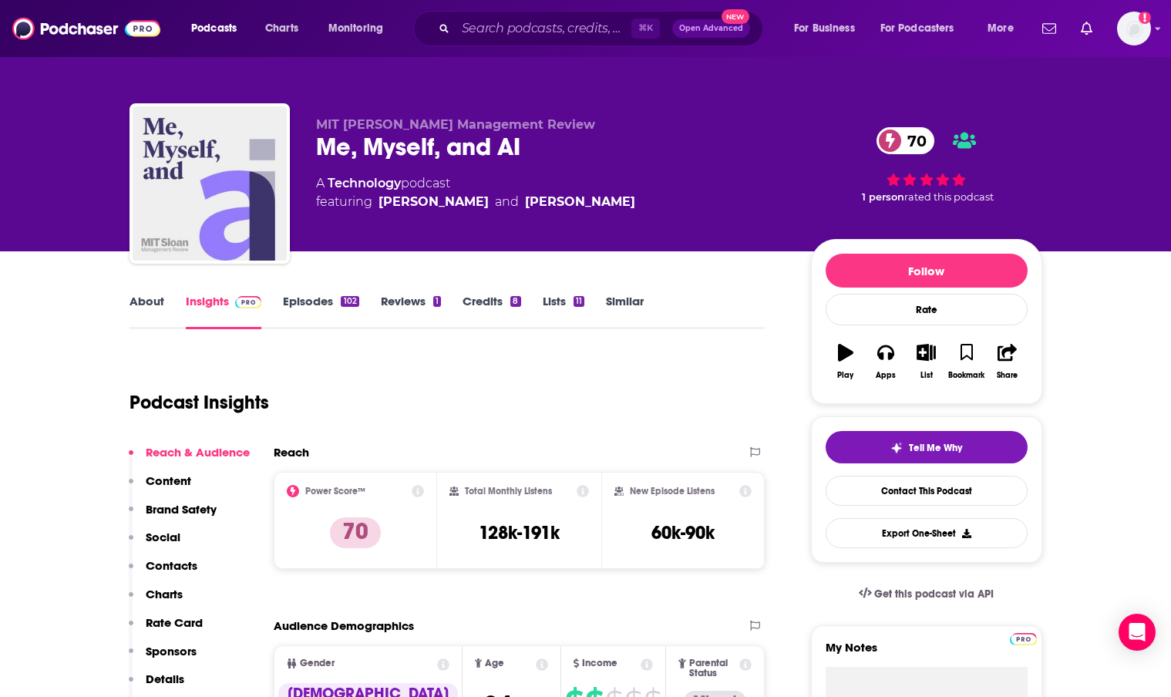
click at [154, 308] on link "About" at bounding box center [146, 311] width 35 height 35
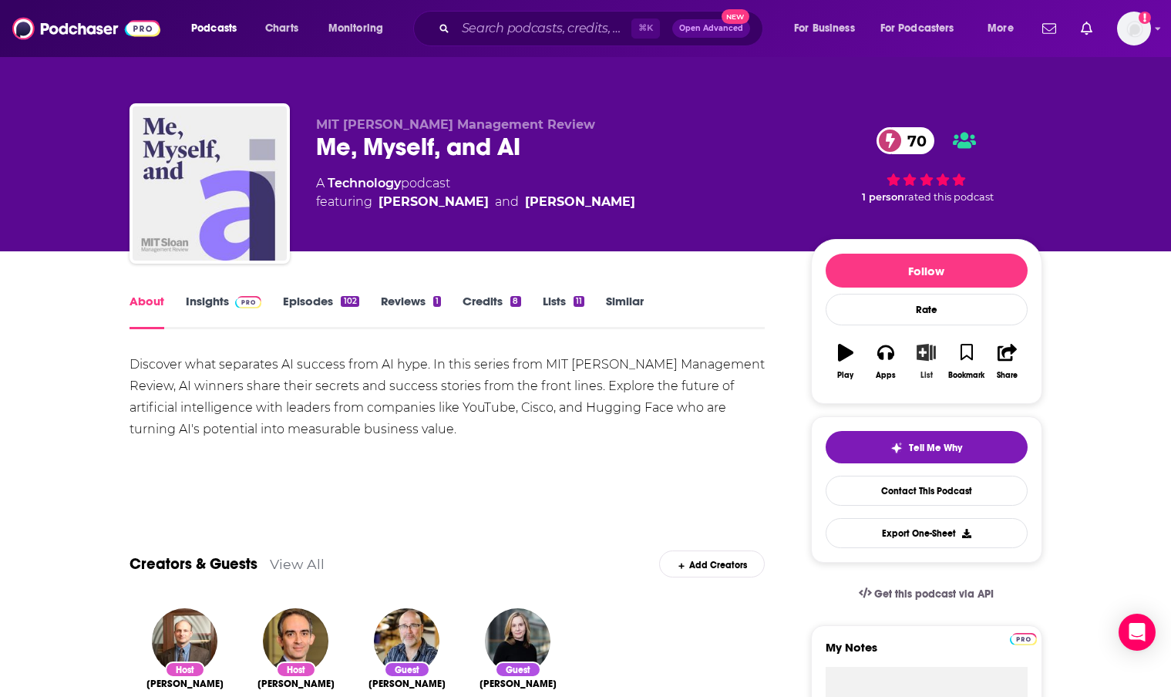
click at [927, 353] on icon "button" at bounding box center [925, 352] width 19 height 17
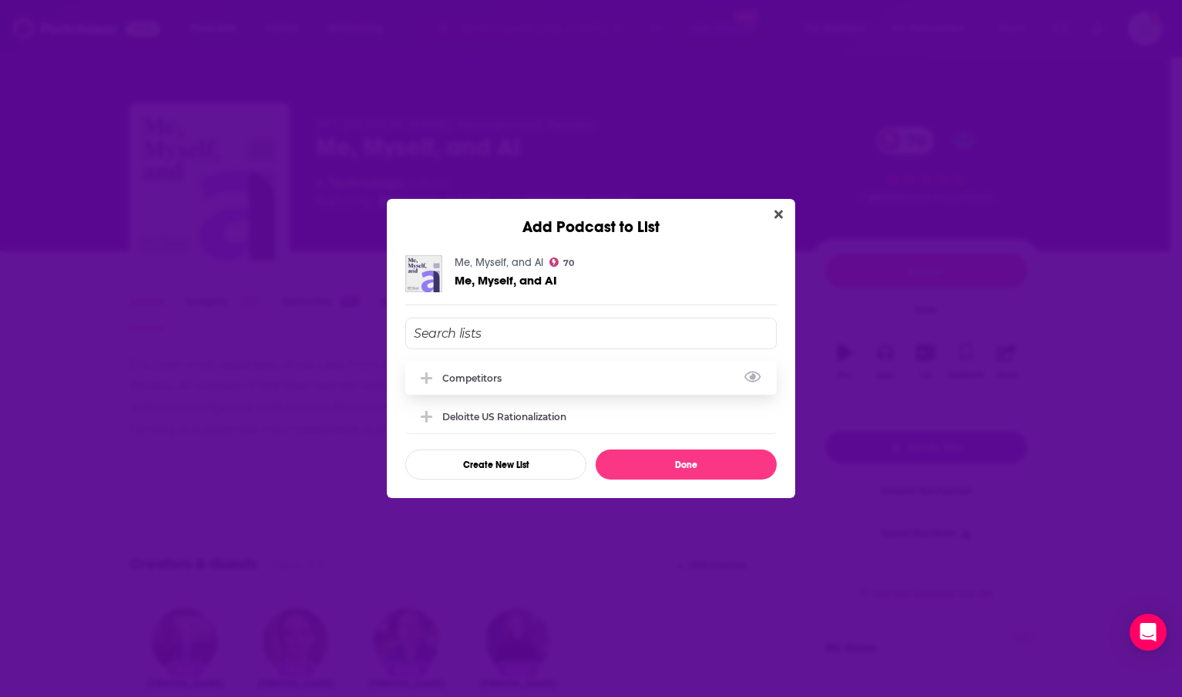
click at [489, 380] on div "Competitors" at bounding box center [476, 378] width 69 height 12
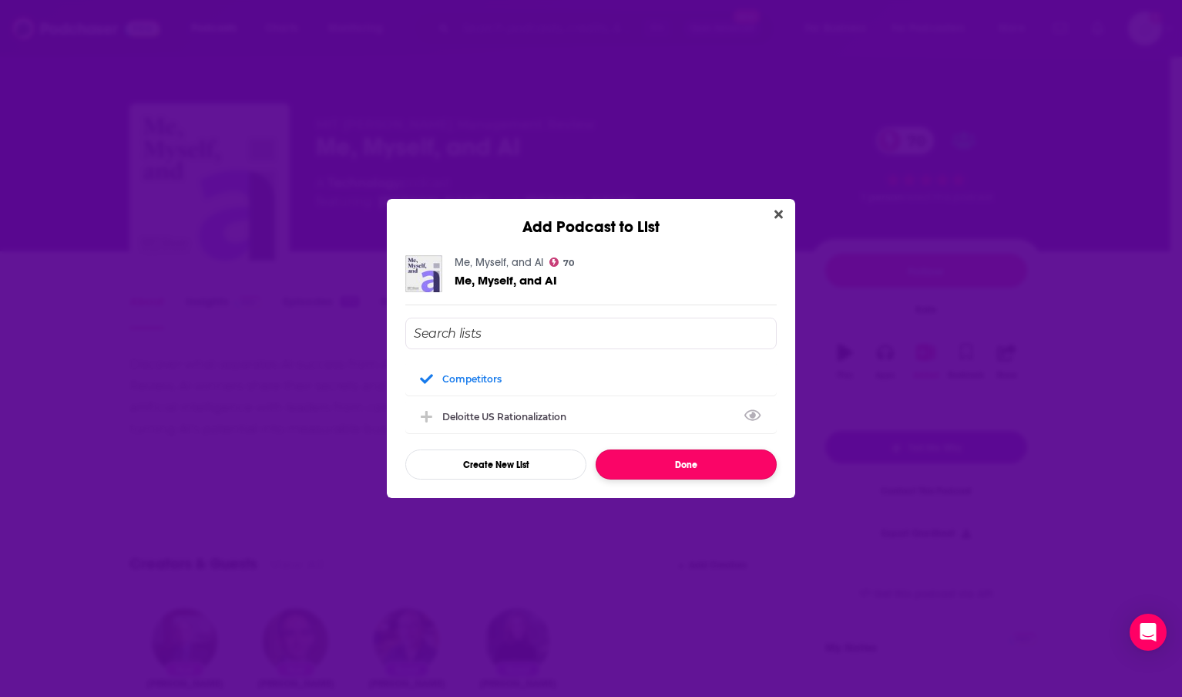
click at [674, 466] on button "Done" at bounding box center [686, 464] width 181 height 30
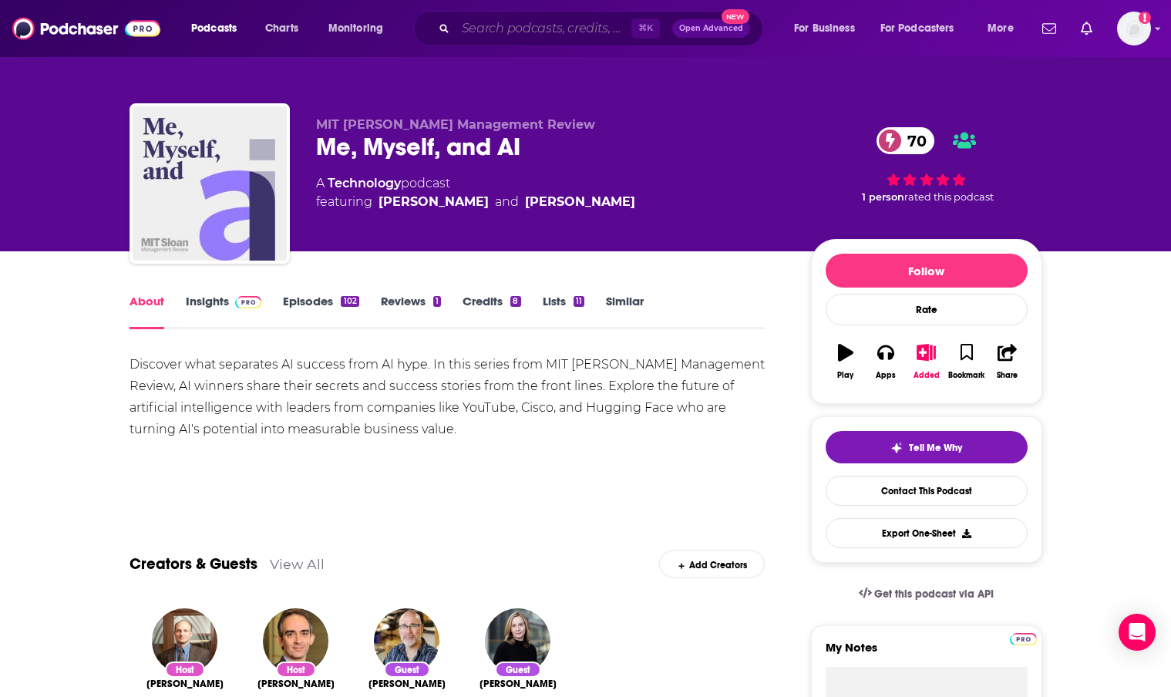
click at [485, 28] on input "Search podcasts, credits, & more..." at bounding box center [544, 28] width 176 height 25
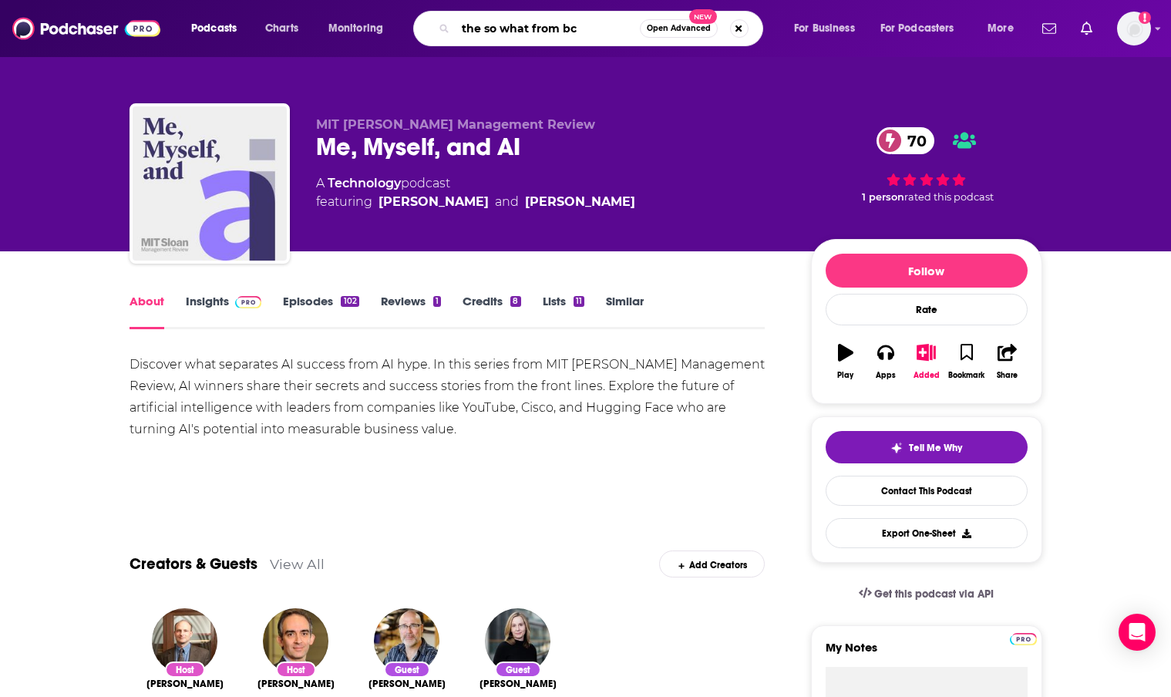
type input "the so what from bcg"
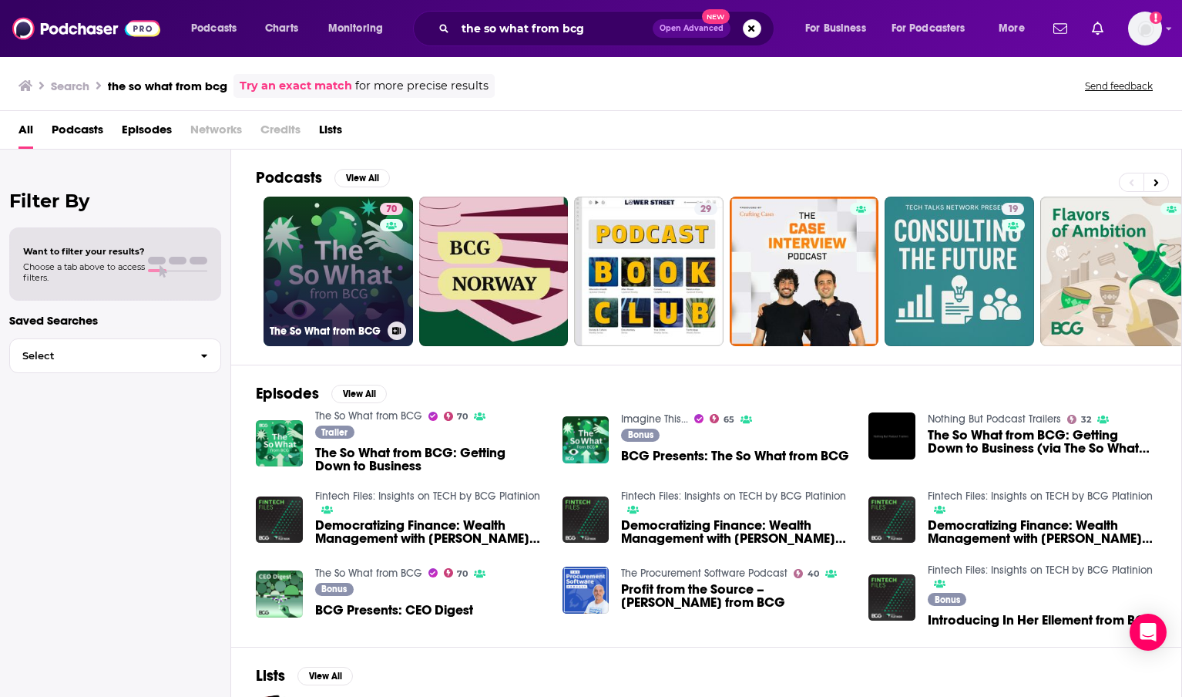
click at [349, 222] on link "70 The So What from BCG" at bounding box center [339, 272] width 150 height 150
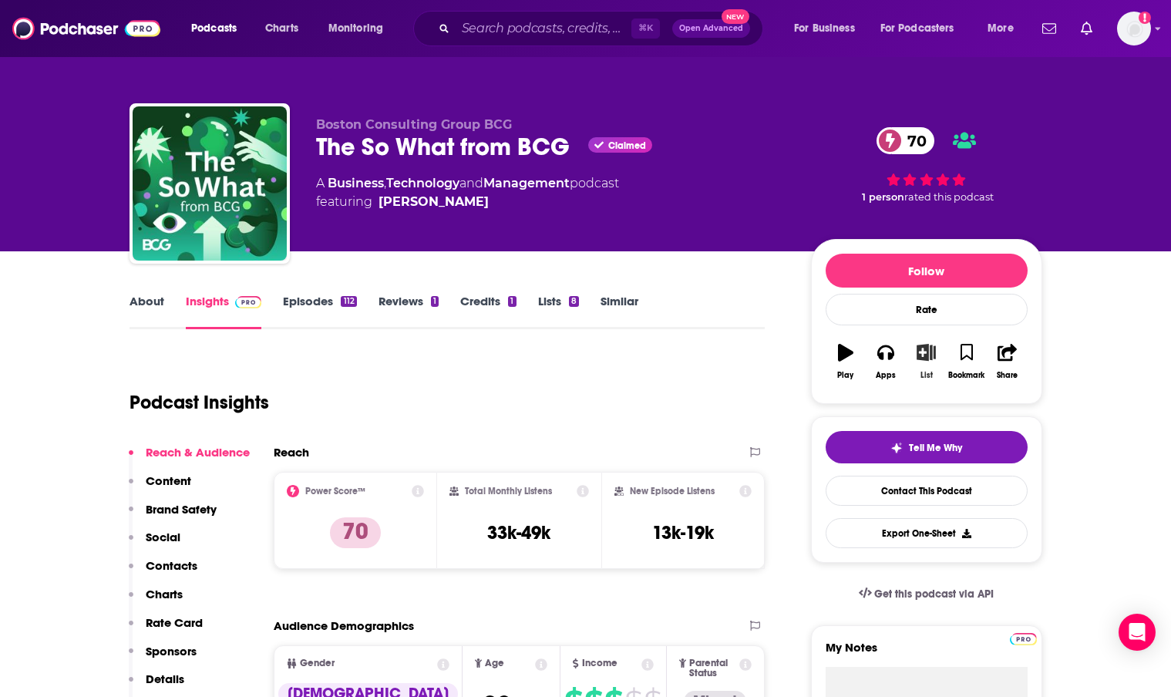
click at [929, 348] on icon "button" at bounding box center [925, 352] width 19 height 17
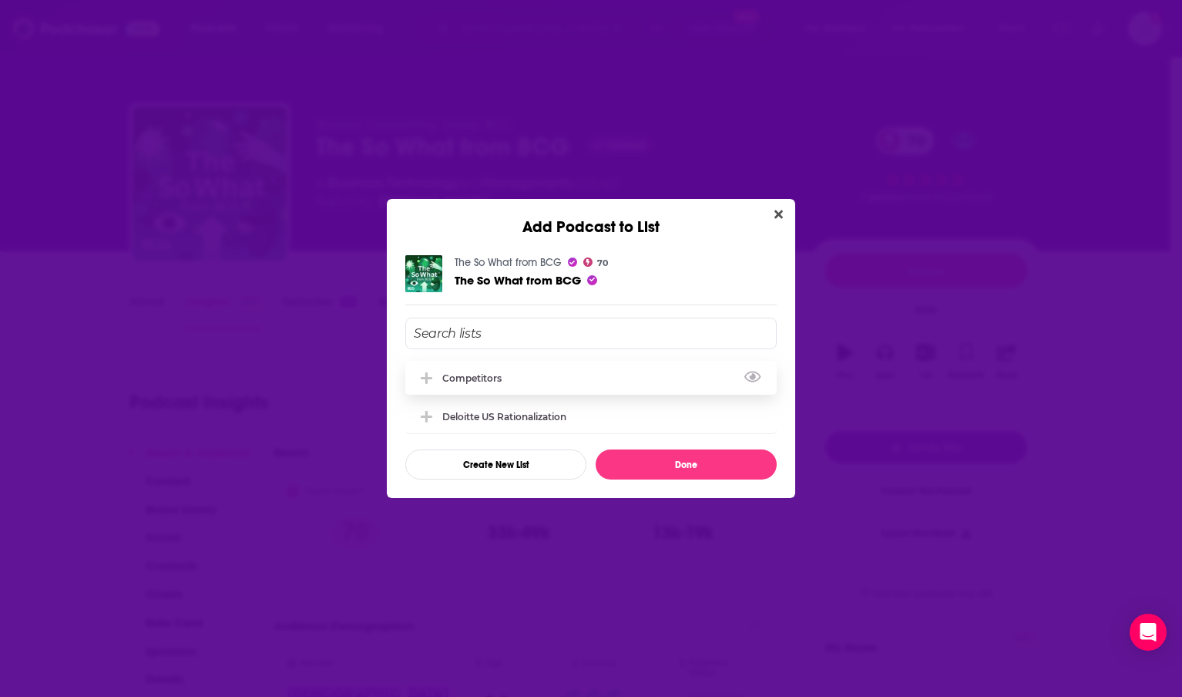
click at [487, 376] on div "Competitors" at bounding box center [476, 378] width 69 height 12
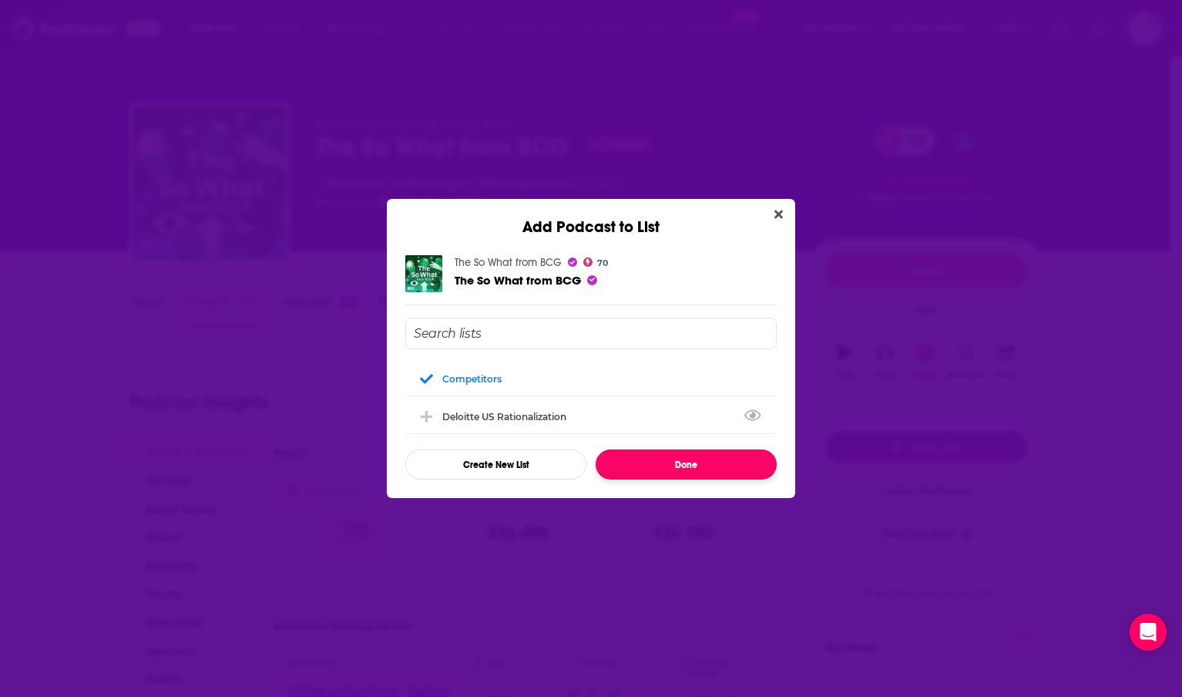
click at [665, 462] on button "Done" at bounding box center [686, 464] width 181 height 30
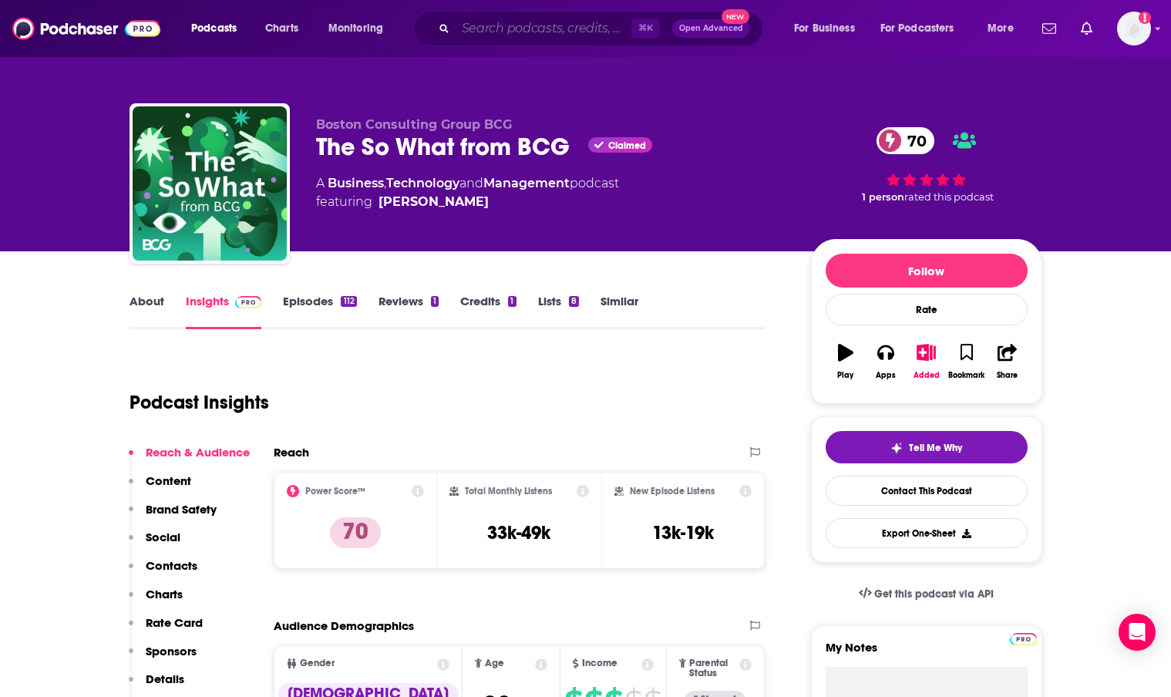
click at [524, 29] on input "Search podcasts, credits, & more..." at bounding box center [544, 28] width 176 height 25
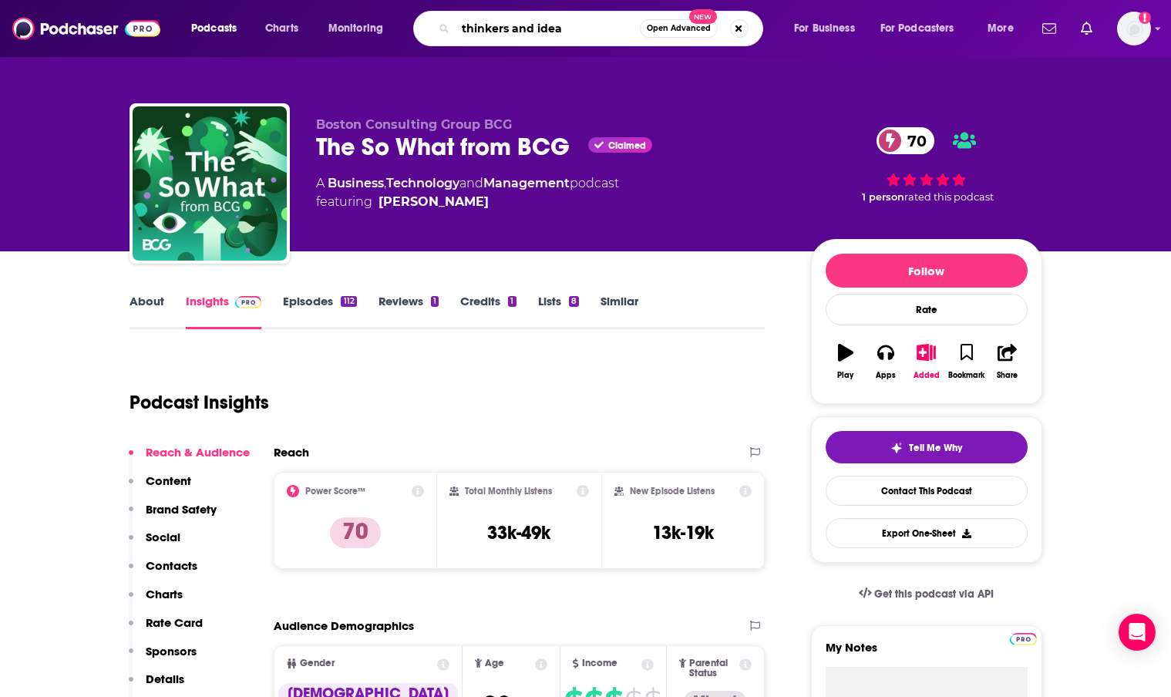
type input "thinkers and ideas"
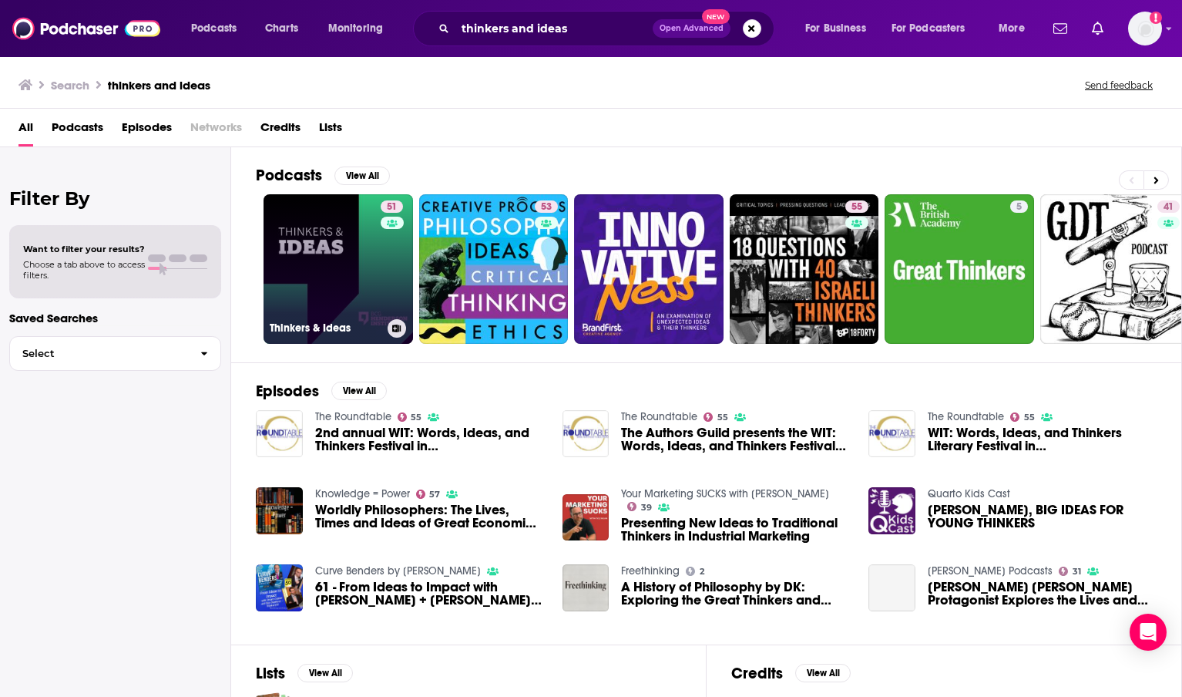
click at [357, 261] on link "51 Thinkers & Ideas" at bounding box center [339, 269] width 150 height 150
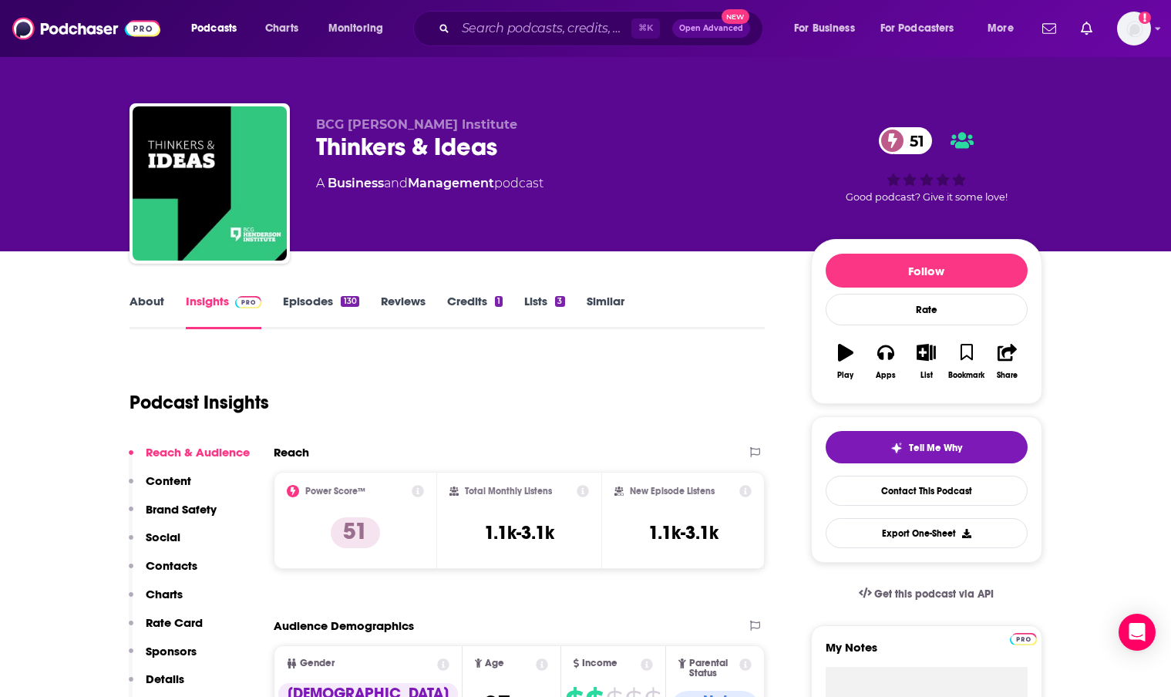
click at [149, 301] on link "About" at bounding box center [146, 311] width 35 height 35
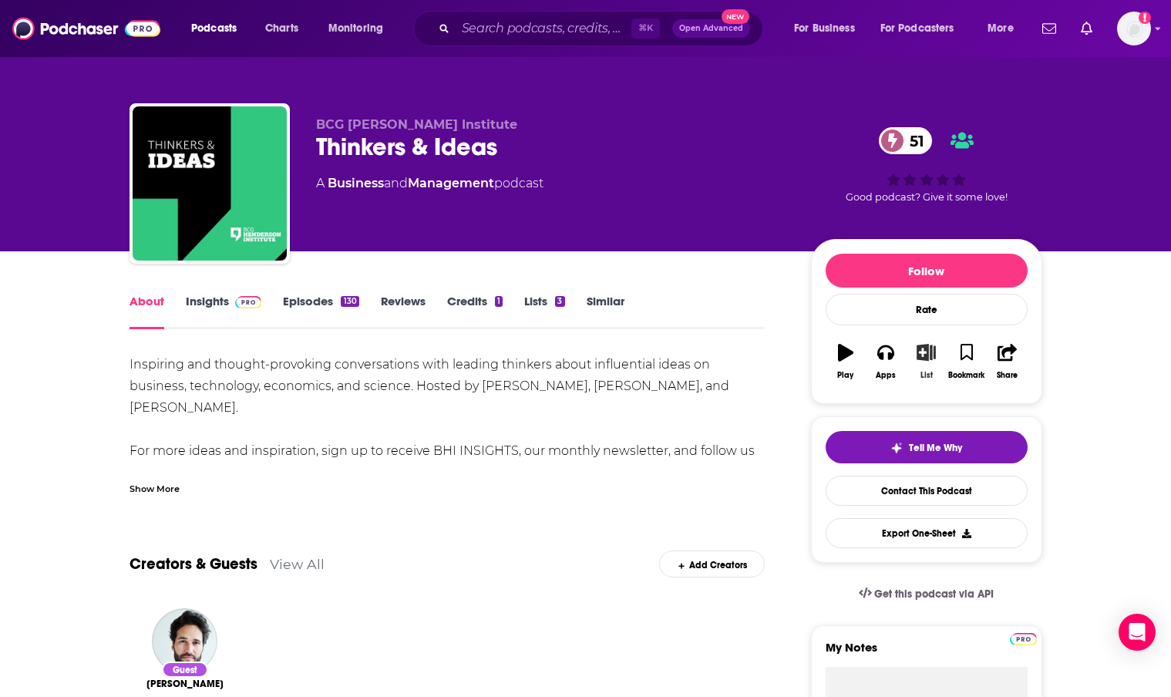
click at [933, 357] on icon "button" at bounding box center [925, 352] width 19 height 17
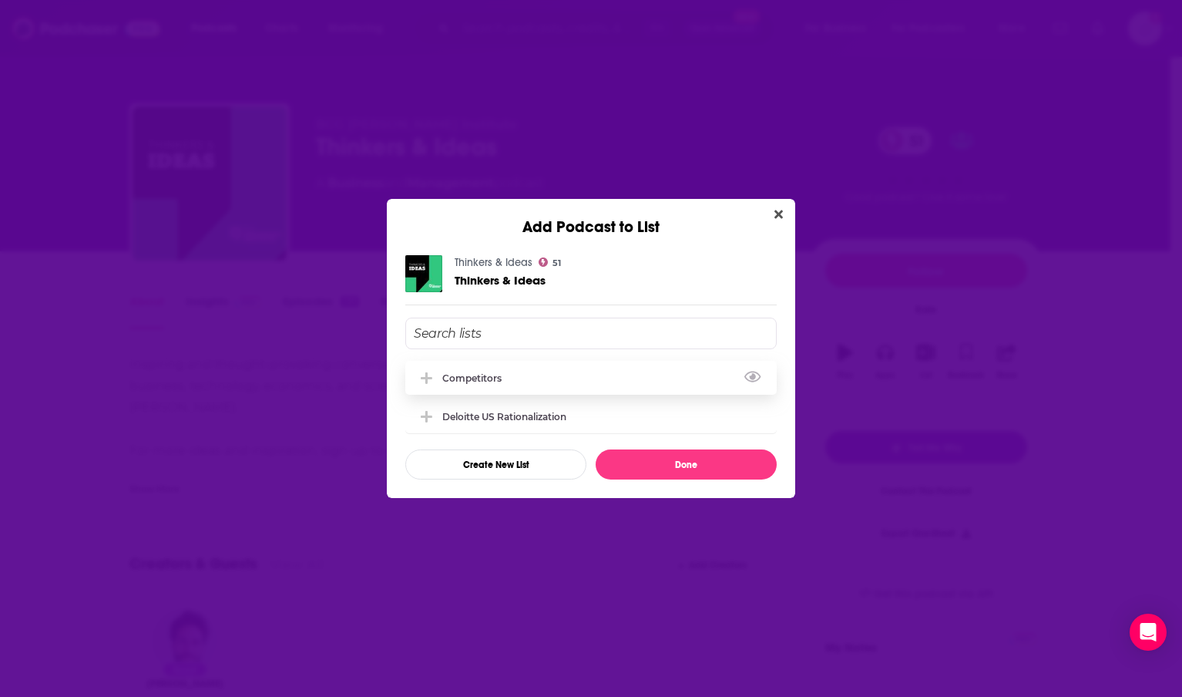
click at [472, 375] on div "Competitors" at bounding box center [476, 378] width 69 height 12
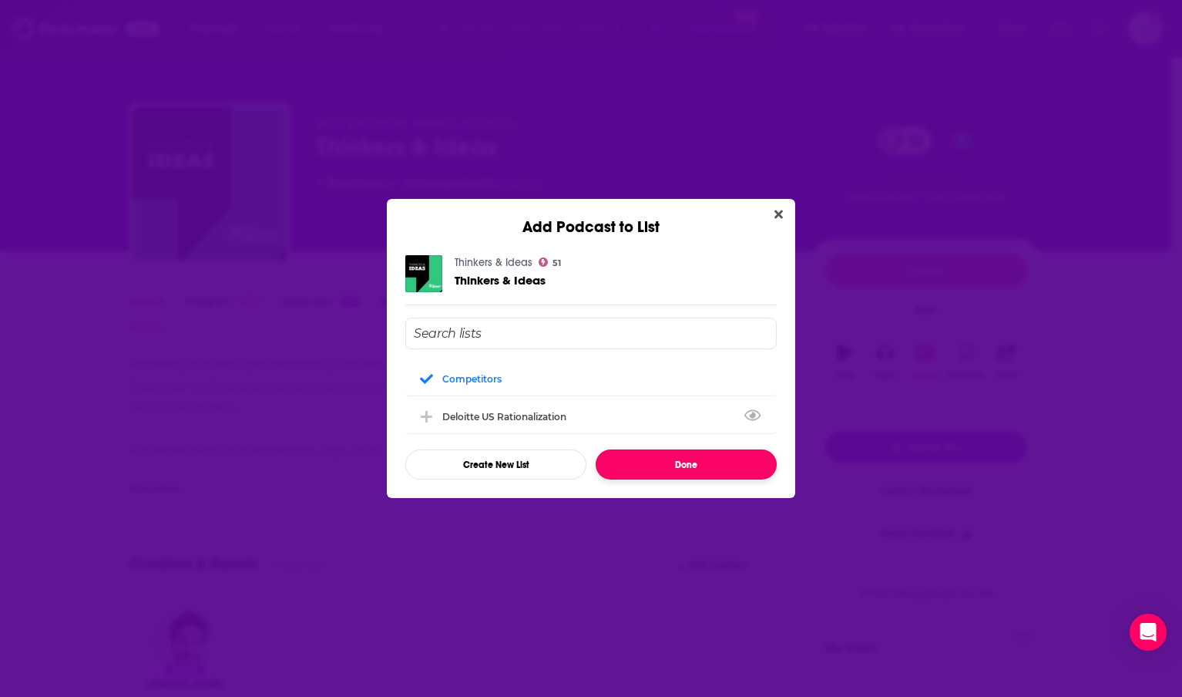
click at [648, 457] on button "Done" at bounding box center [686, 464] width 181 height 30
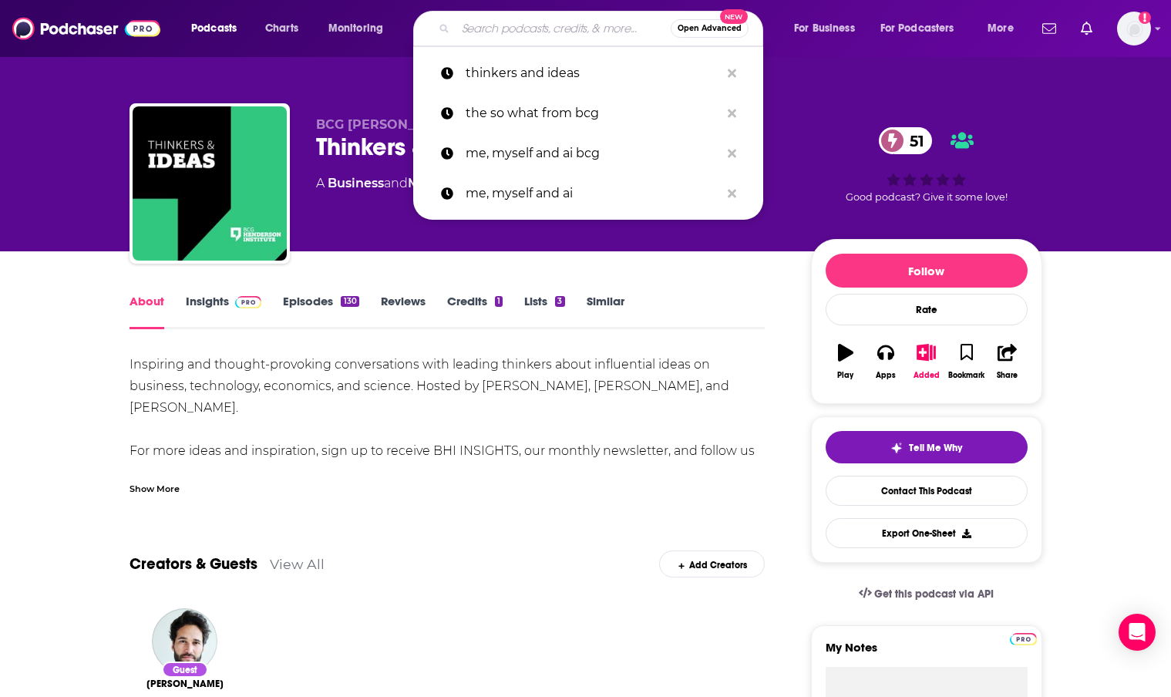
click at [550, 27] on input "Search podcasts, credits, & more..." at bounding box center [563, 28] width 215 height 25
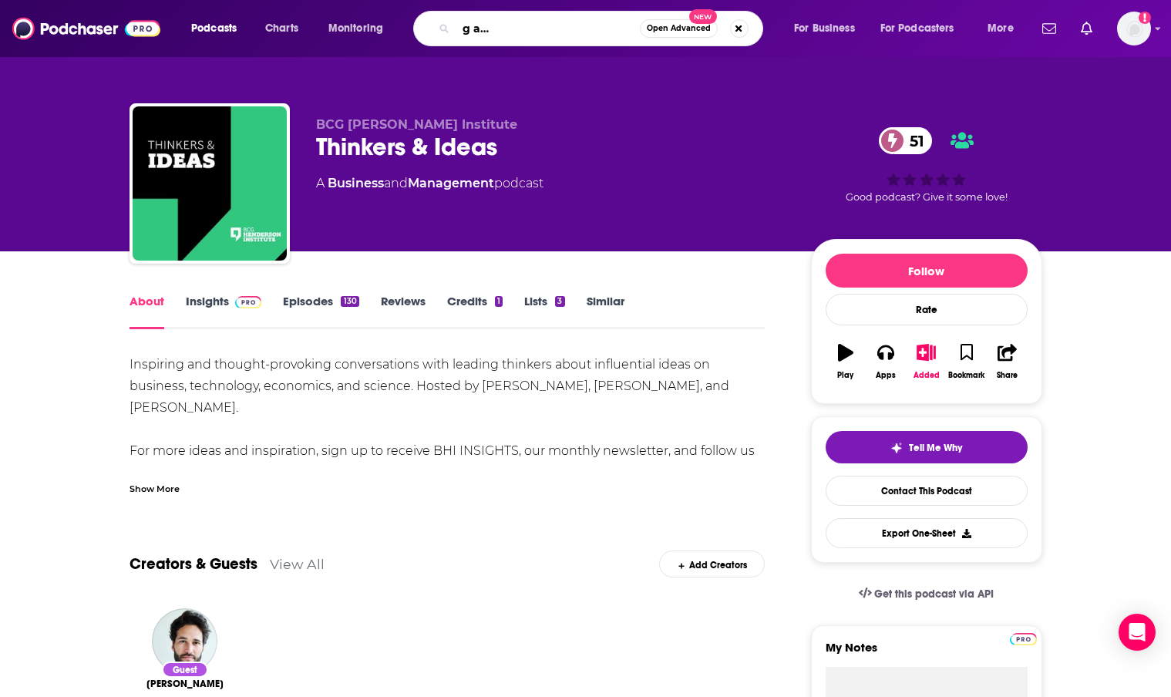
type input "advanced manufacturing and mobility business minute"
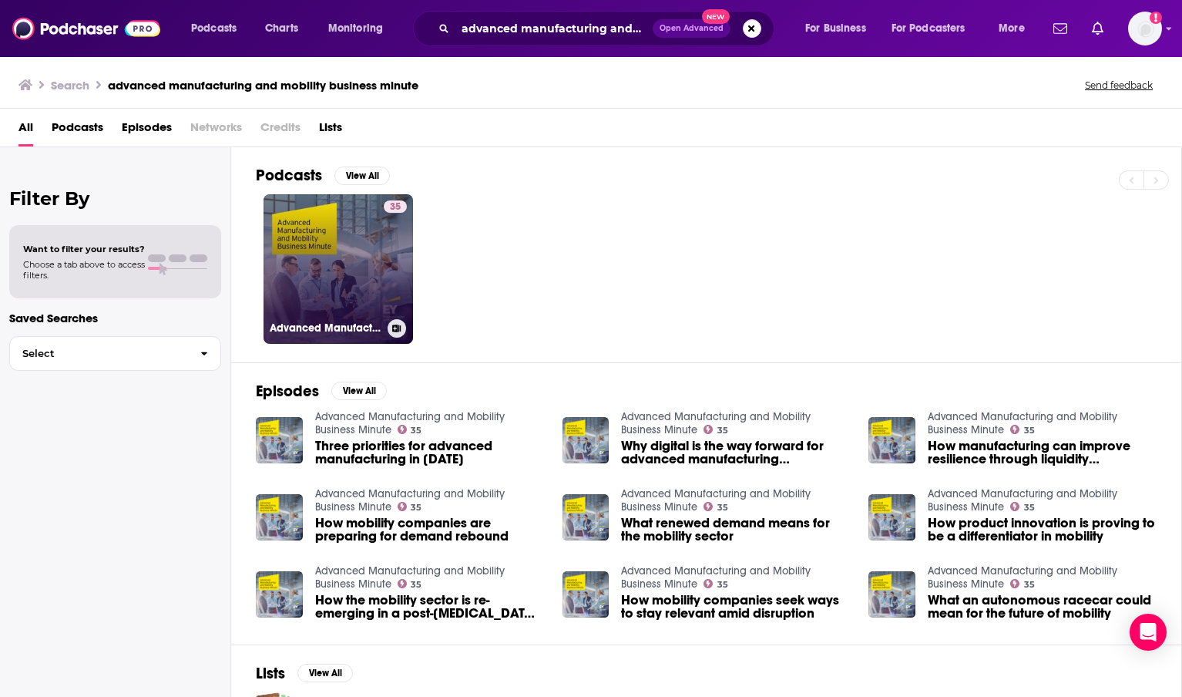
click at [365, 274] on link "35 Advanced Manufacturing and Mobility Business Minute" at bounding box center [339, 269] width 150 height 150
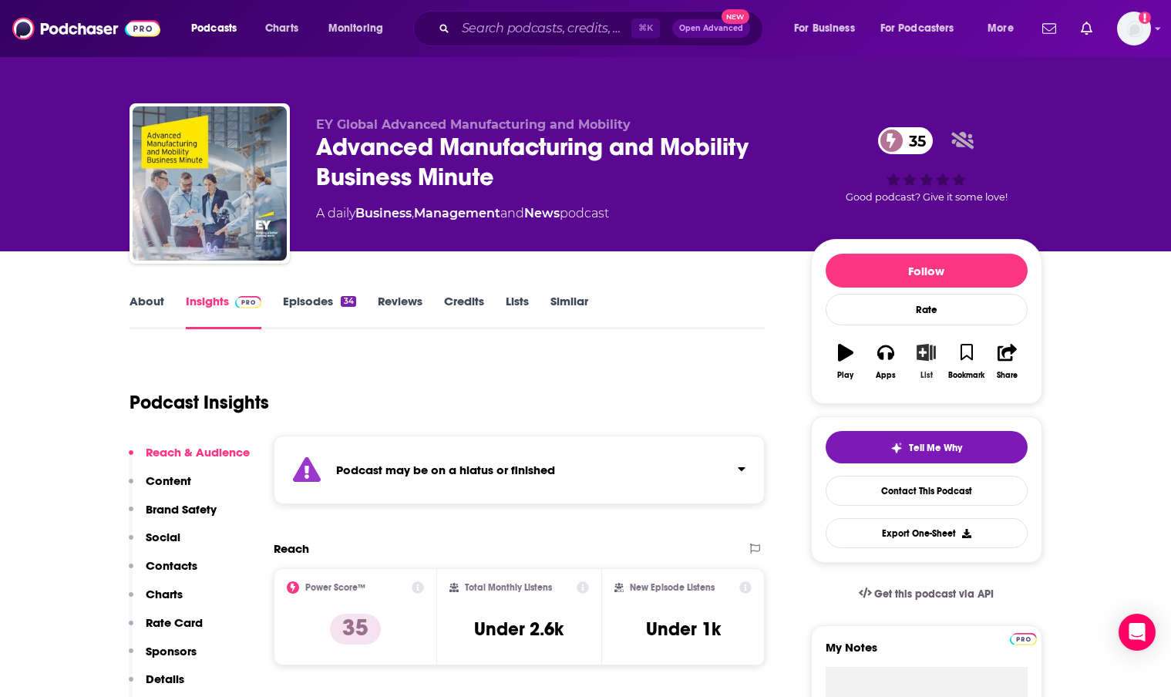
click at [926, 350] on icon "button" at bounding box center [925, 352] width 19 height 17
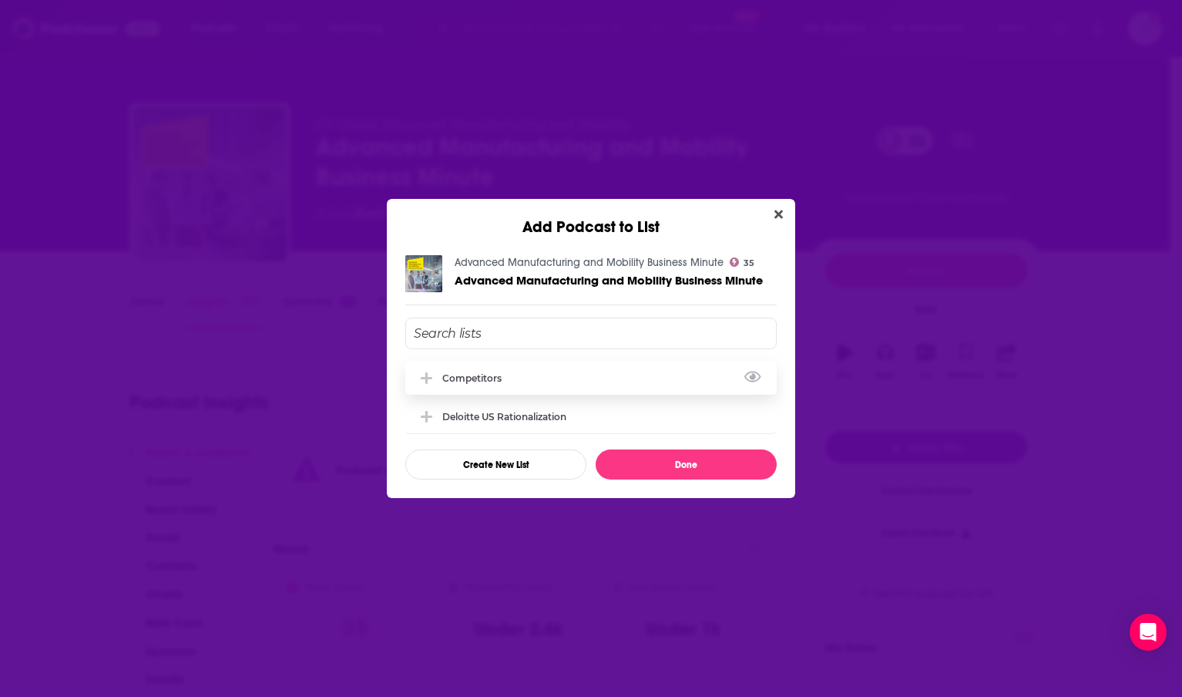
click at [497, 379] on div "Competitors" at bounding box center [476, 378] width 69 height 12
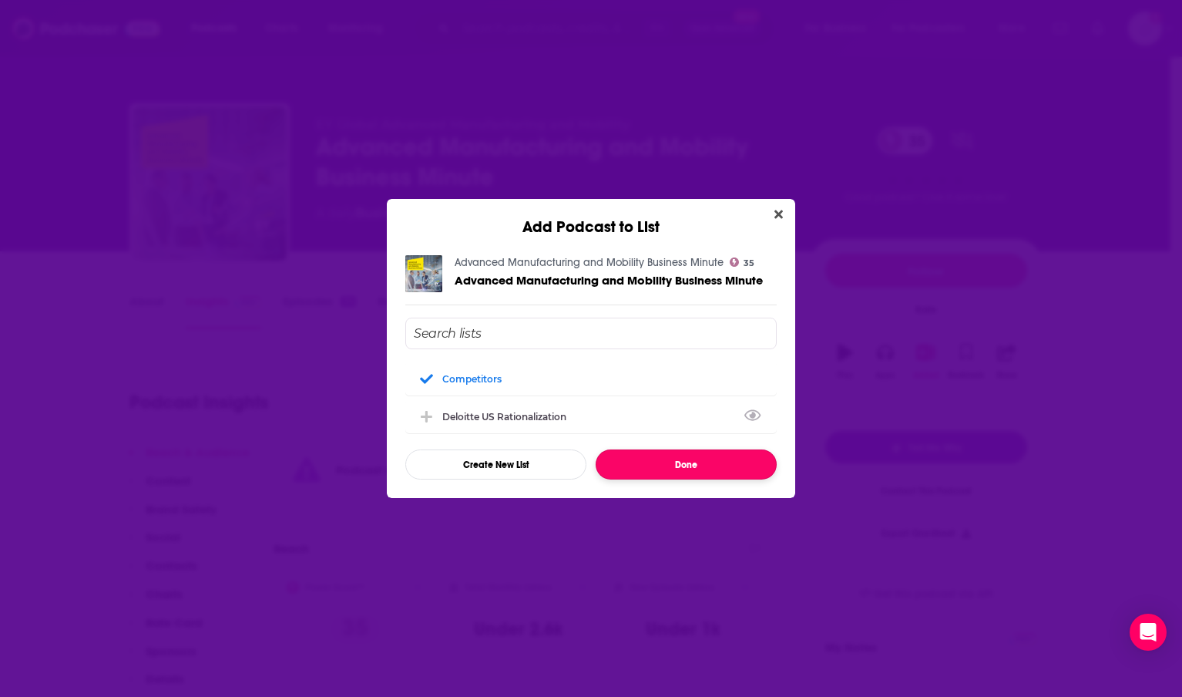
click at [674, 469] on button "Done" at bounding box center [686, 464] width 181 height 30
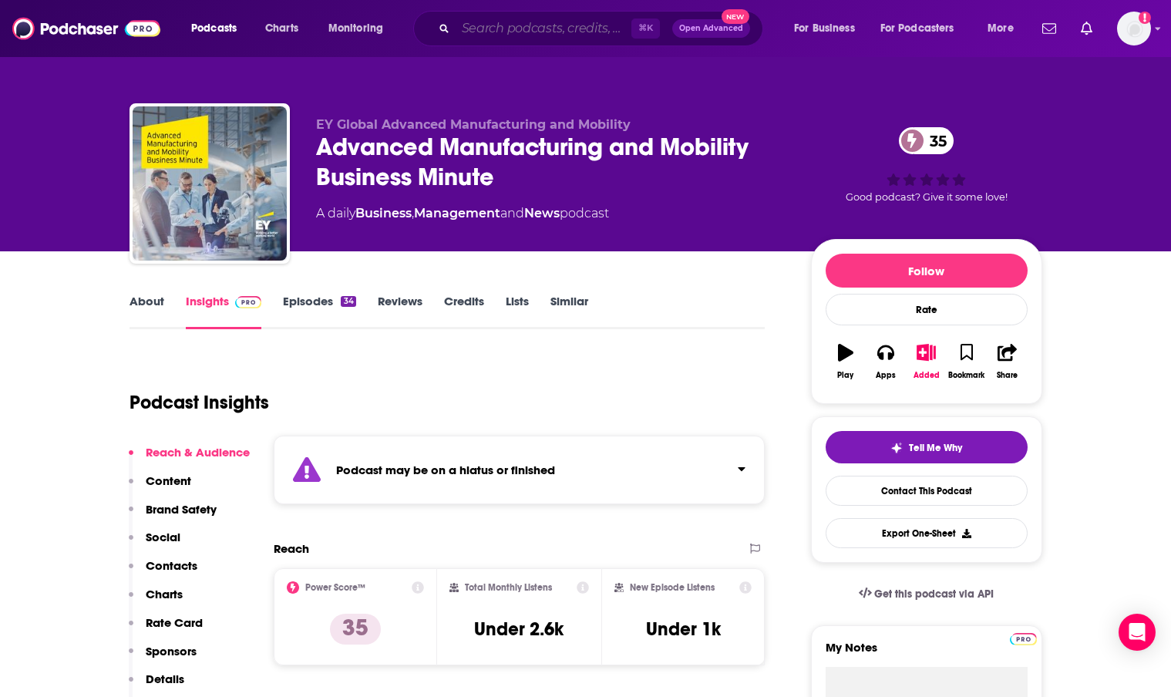
drag, startPoint x: 476, startPoint y: 28, endPoint x: 506, endPoint y: 27, distance: 30.1
click at [476, 27] on input "Search podcasts, credits, & more..." at bounding box center [544, 28] width 176 height 25
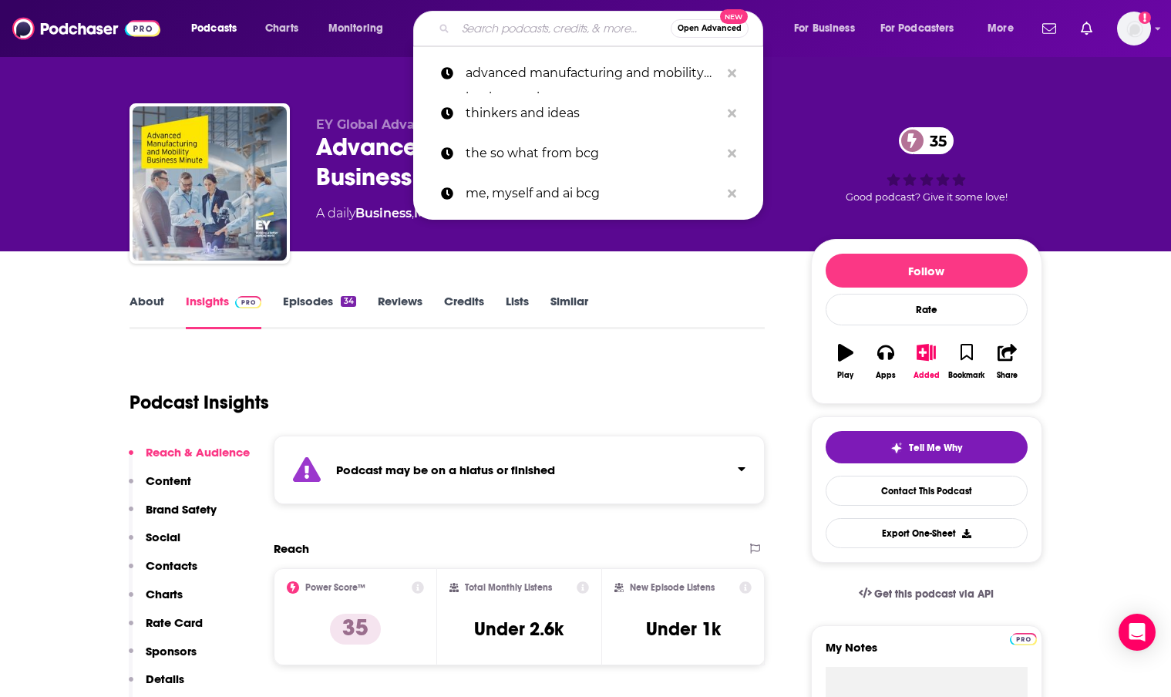
type input "b"
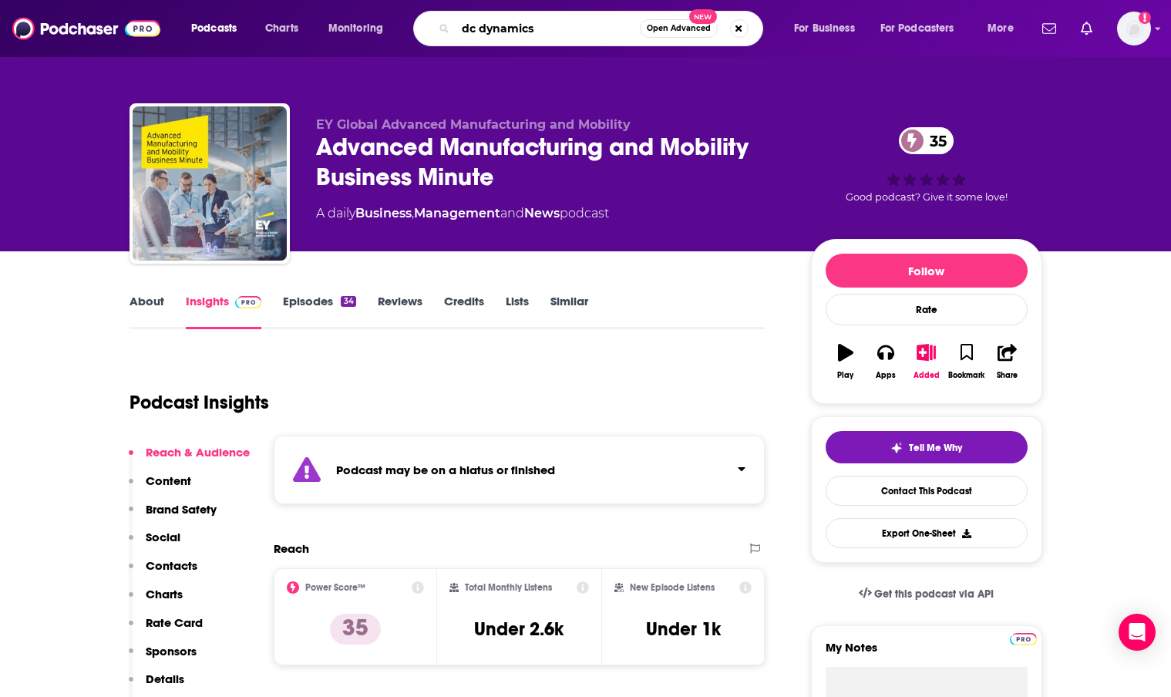
type input "dc dynamics"
click at [442, 26] on icon "Search podcasts, credits, & more..." at bounding box center [443, 28] width 8 height 8
click at [556, 28] on input "dc dynamics" at bounding box center [548, 28] width 184 height 25
click at [554, 25] on input "dc dynamics" at bounding box center [548, 28] width 184 height 25
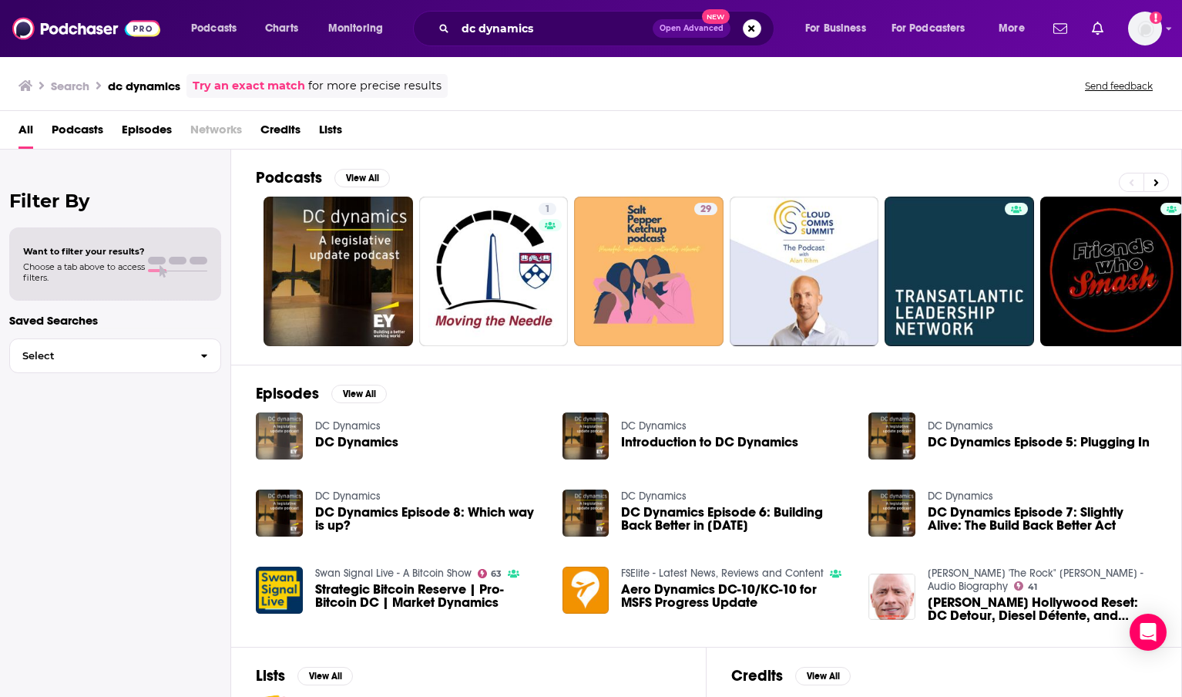
click at [283, 423] on img "DC Dynamics" at bounding box center [279, 435] width 47 height 47
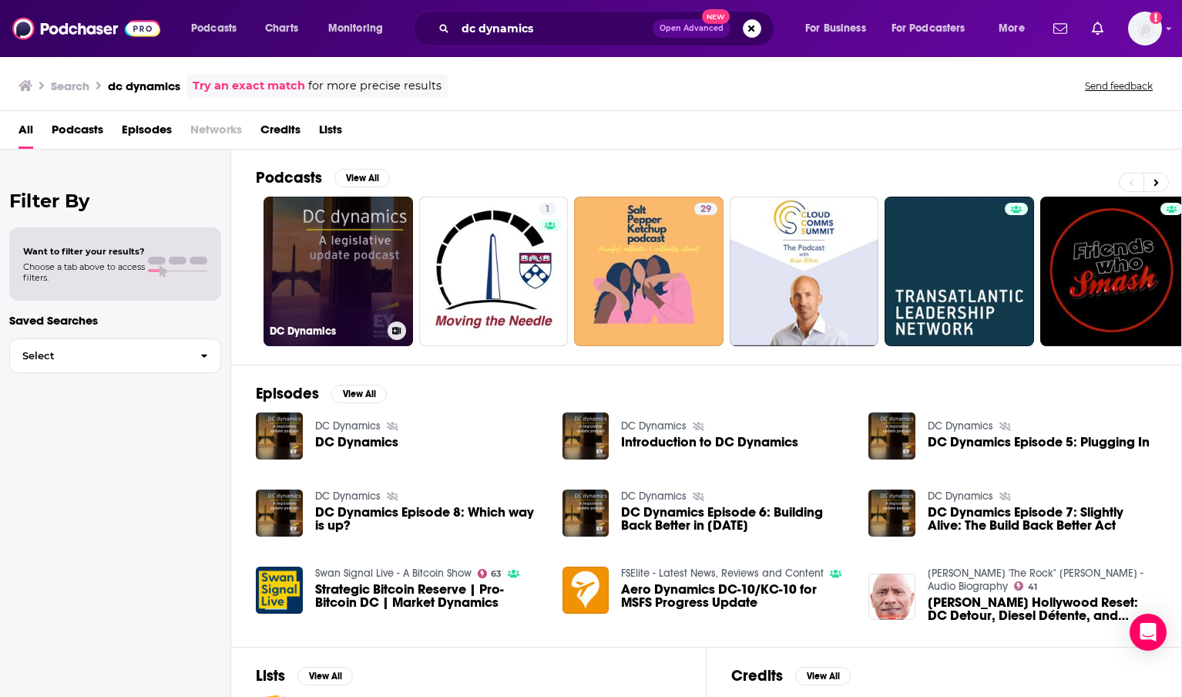
click at [338, 292] on link "DC Dynamics" at bounding box center [339, 272] width 150 height 150
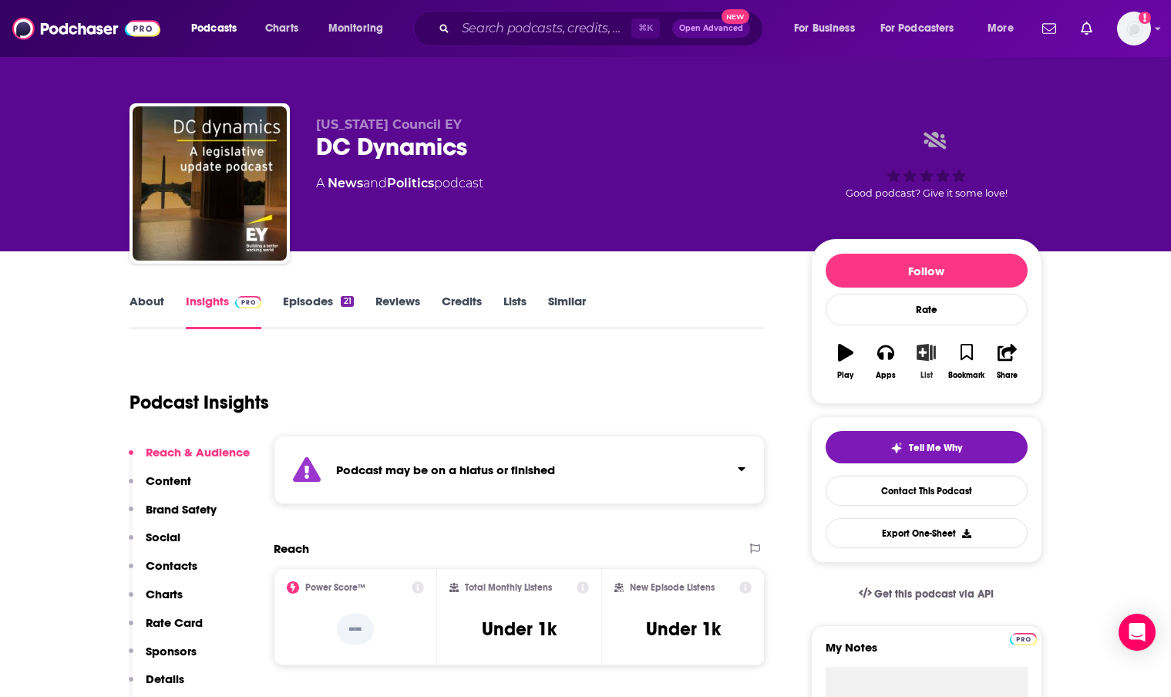
click at [926, 358] on icon "button" at bounding box center [925, 352] width 19 height 17
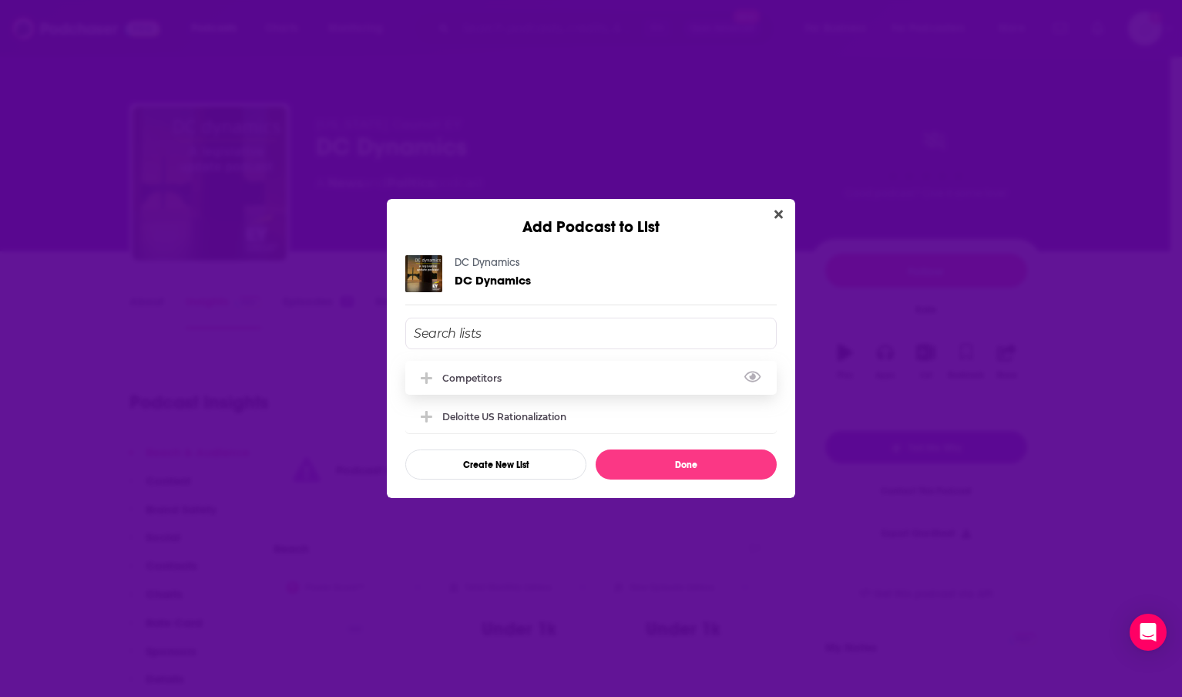
click at [530, 378] on div "Competitors" at bounding box center [591, 378] width 372 height 34
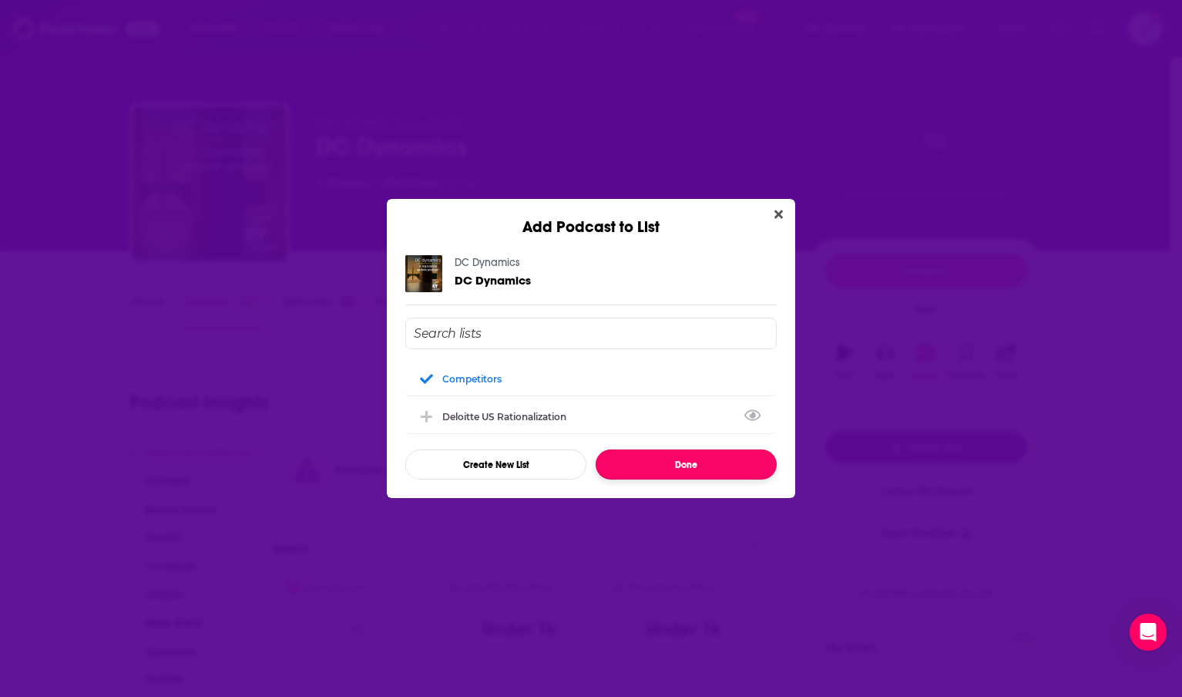
click at [672, 464] on button "Done" at bounding box center [686, 464] width 181 height 30
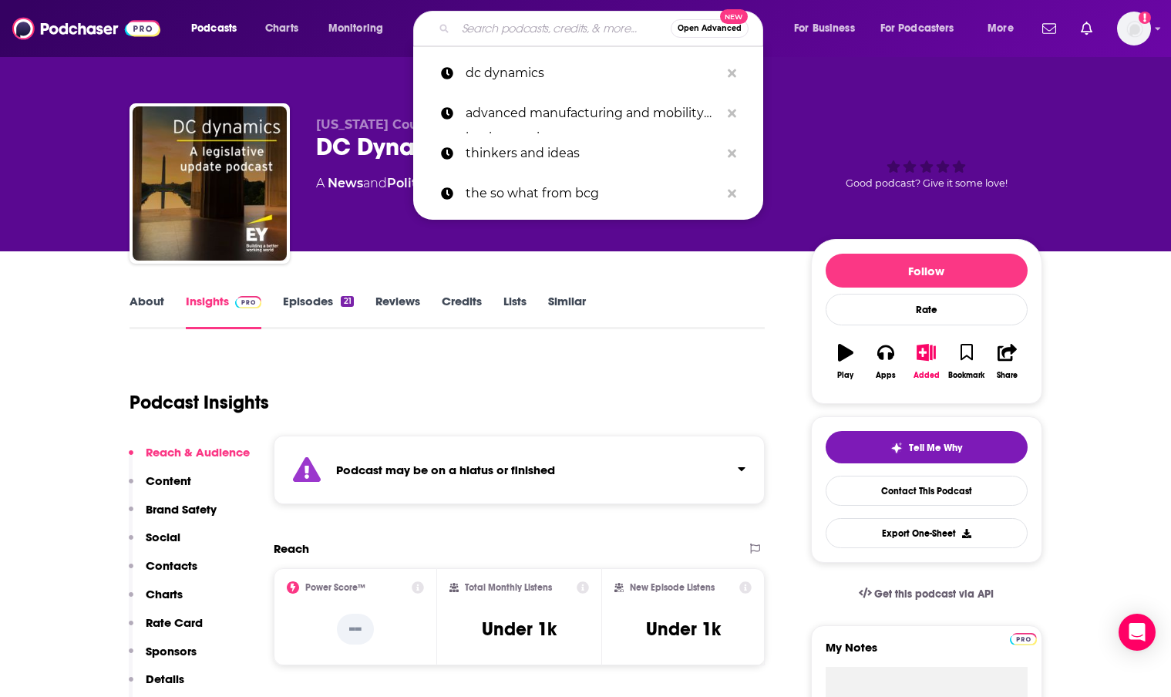
click at [508, 34] on input "Search podcasts, credits, & more..." at bounding box center [563, 28] width 215 height 25
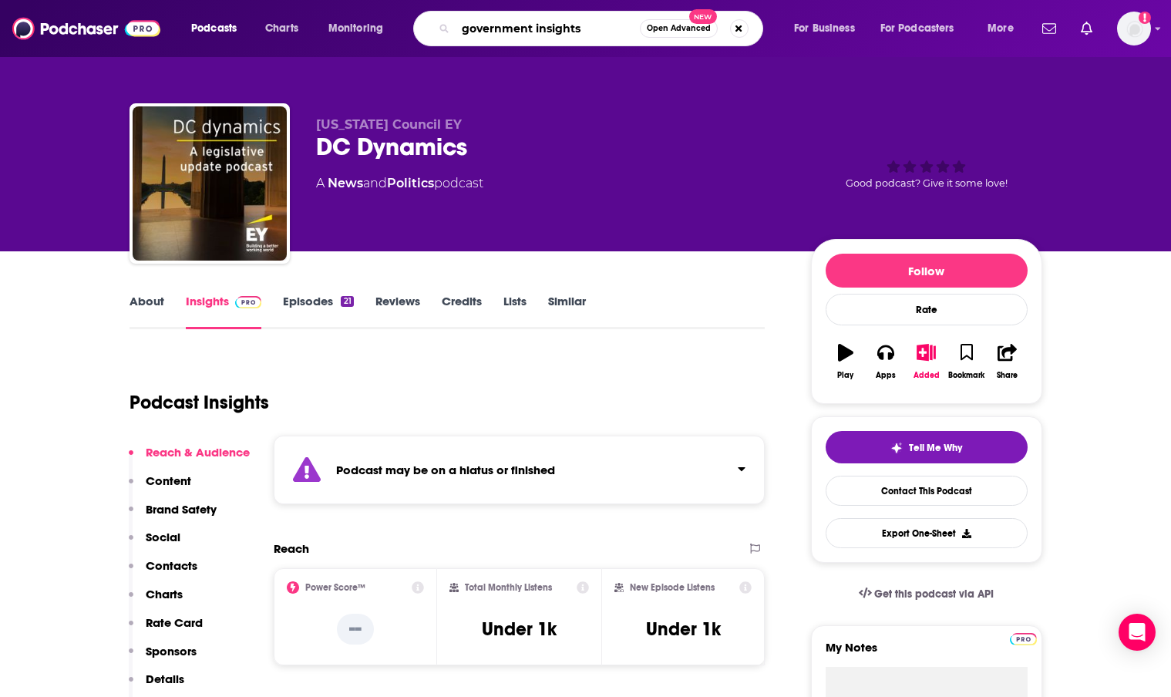
type input "government insights"
click at [445, 27] on icon "Search podcasts, credits, & more..." at bounding box center [443, 28] width 8 height 8
click at [589, 32] on input "government insights" at bounding box center [548, 28] width 184 height 25
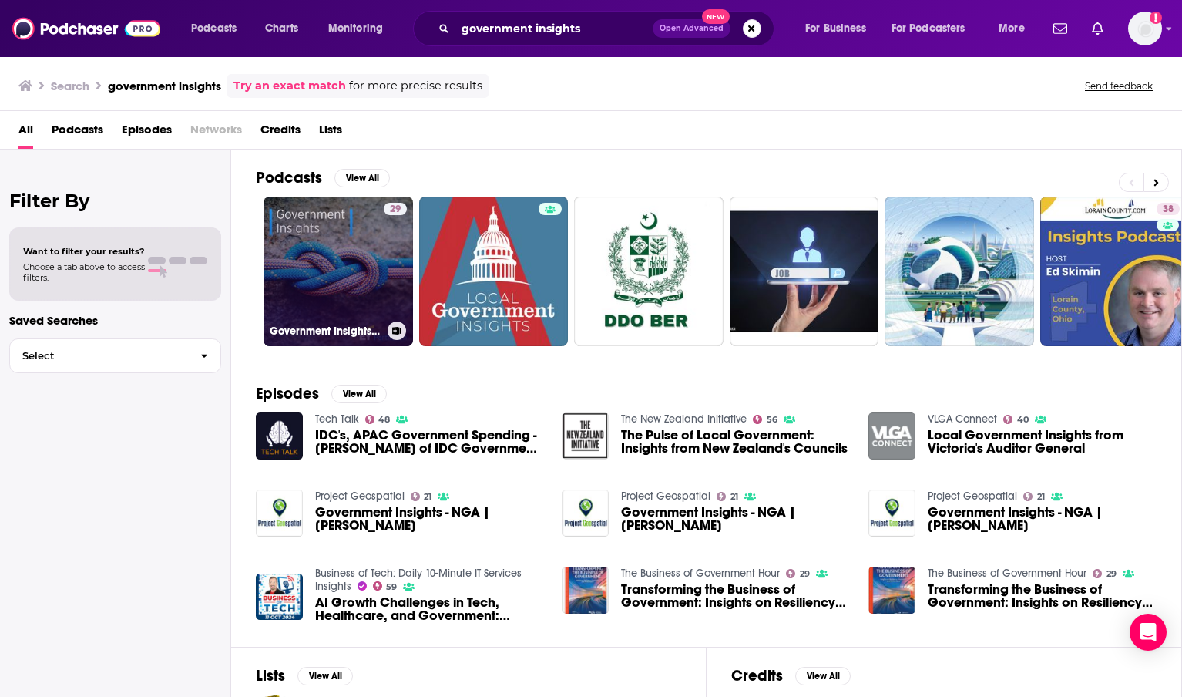
click at [316, 255] on link "29 Government Insights: strategies for governing in a changing world" at bounding box center [339, 272] width 150 height 150
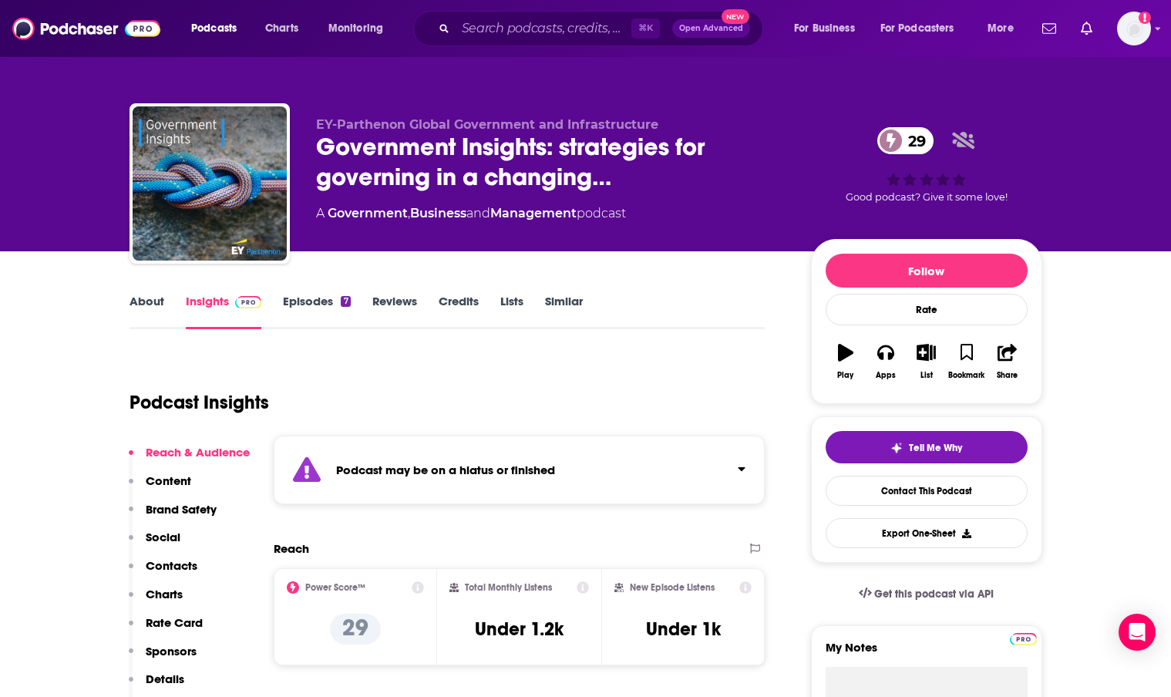
click at [313, 306] on link "Episodes 7" at bounding box center [316, 311] width 67 height 35
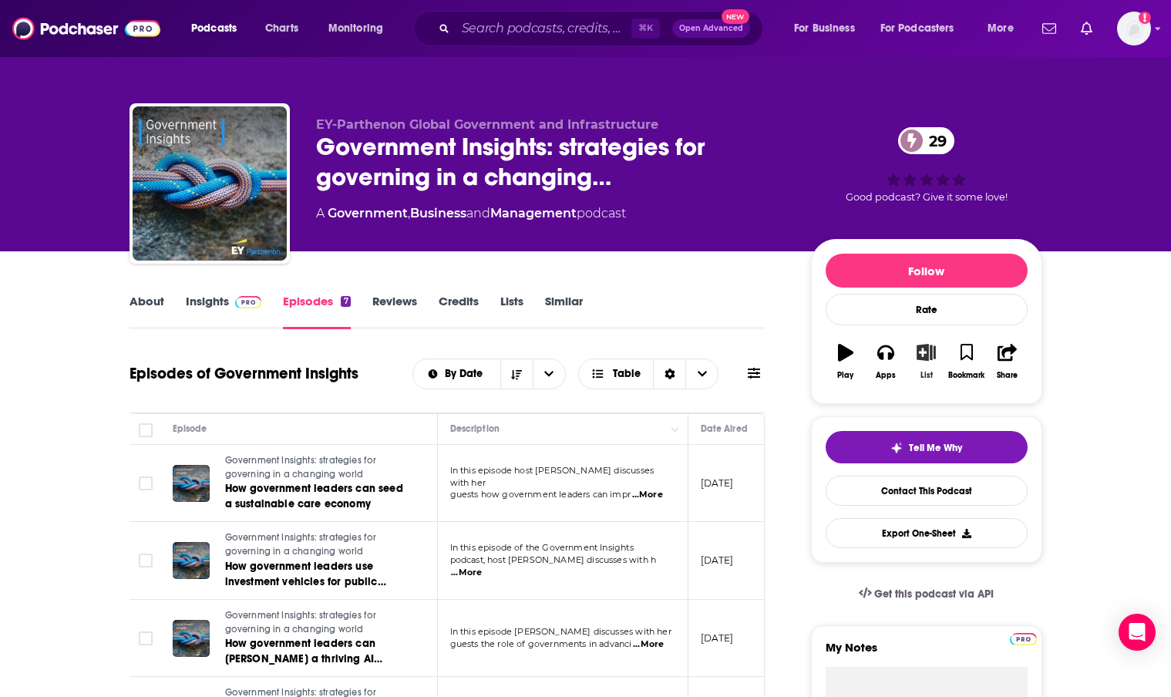
click at [920, 351] on icon "button" at bounding box center [925, 352] width 19 height 17
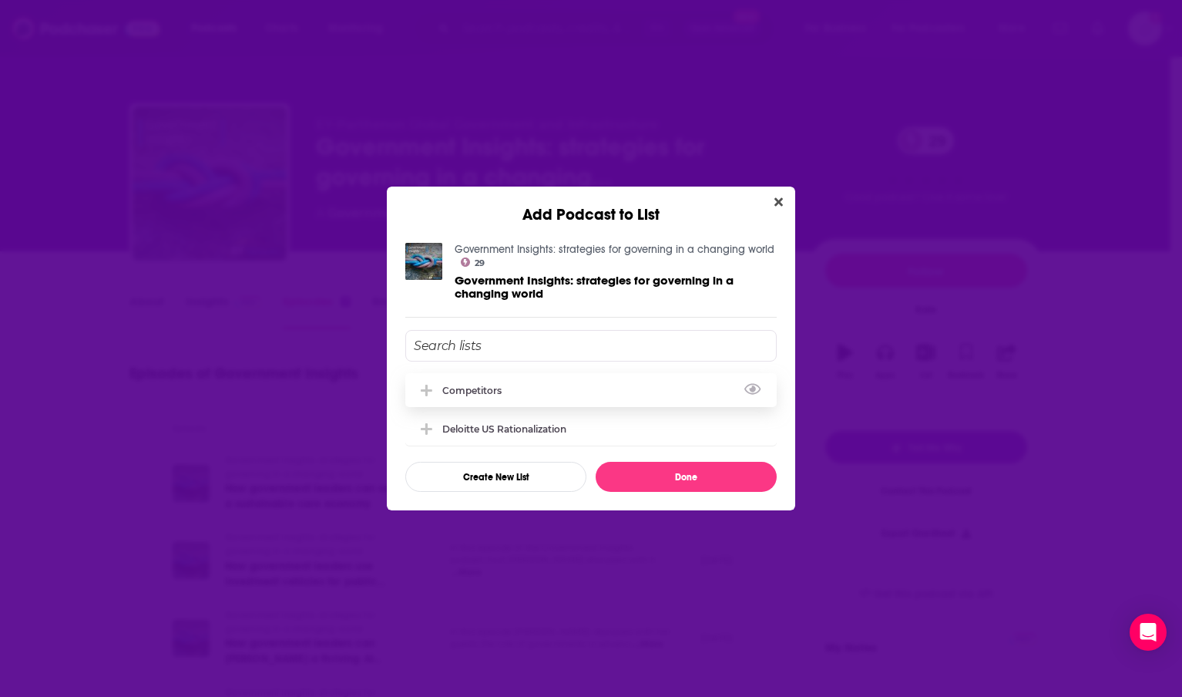
click at [476, 388] on div "Competitors" at bounding box center [476, 391] width 69 height 12
click at [684, 476] on button "Done" at bounding box center [686, 477] width 181 height 30
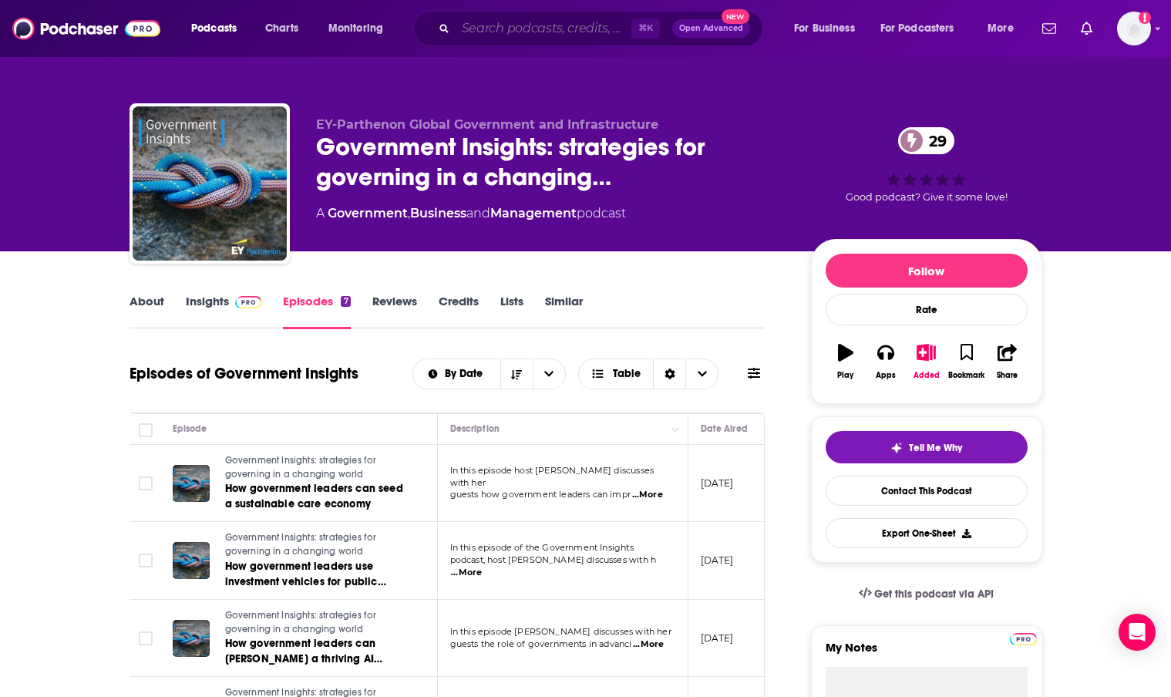
click at [523, 28] on input "Search podcasts, credits, & more..." at bounding box center [544, 28] width 176 height 25
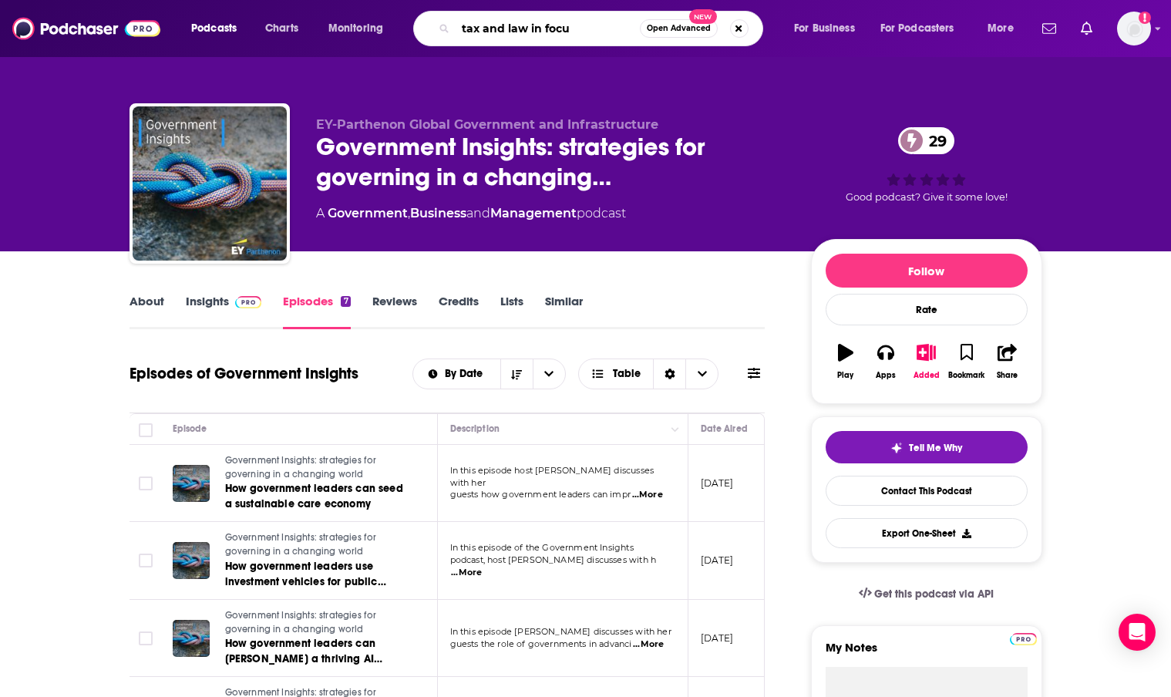
type input "tax and law in focus"
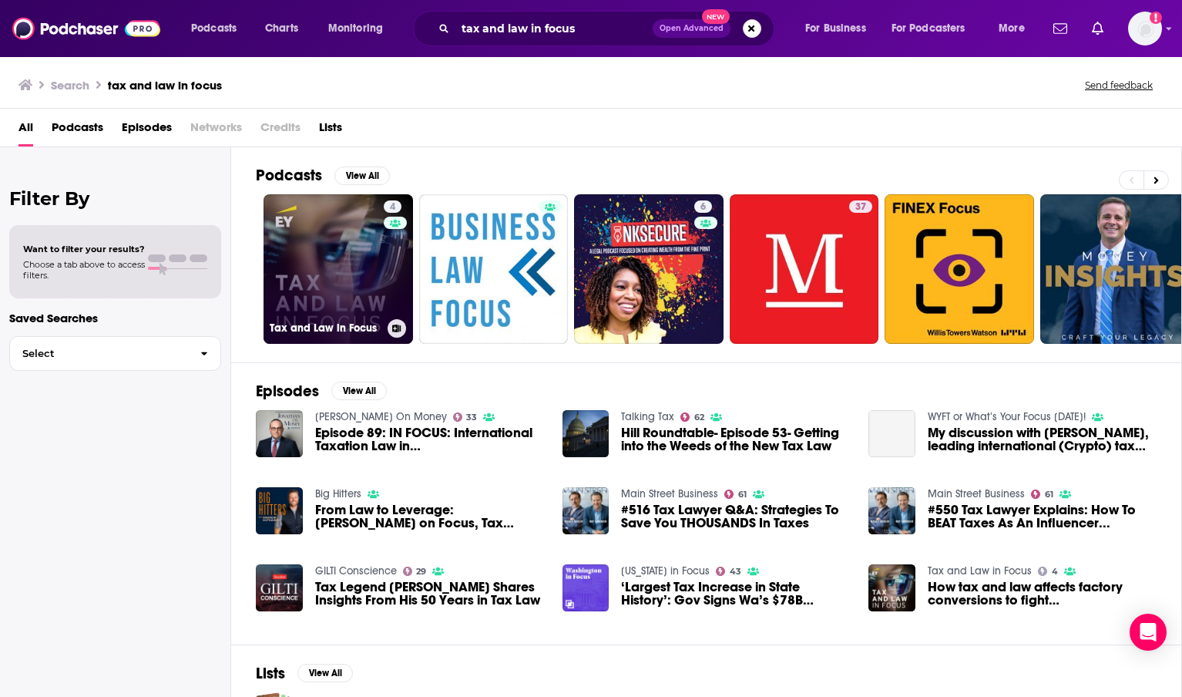
click at [312, 284] on link "4 Tax and Law in Focus" at bounding box center [339, 269] width 150 height 150
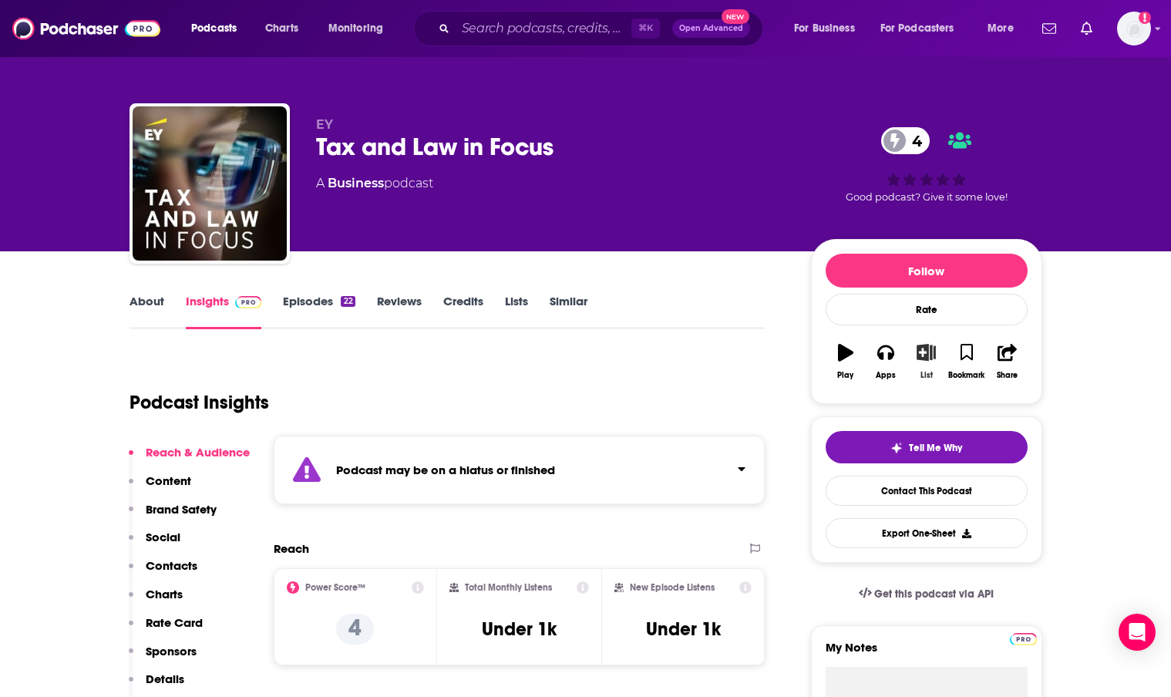
click at [930, 352] on icon "button" at bounding box center [925, 352] width 19 height 17
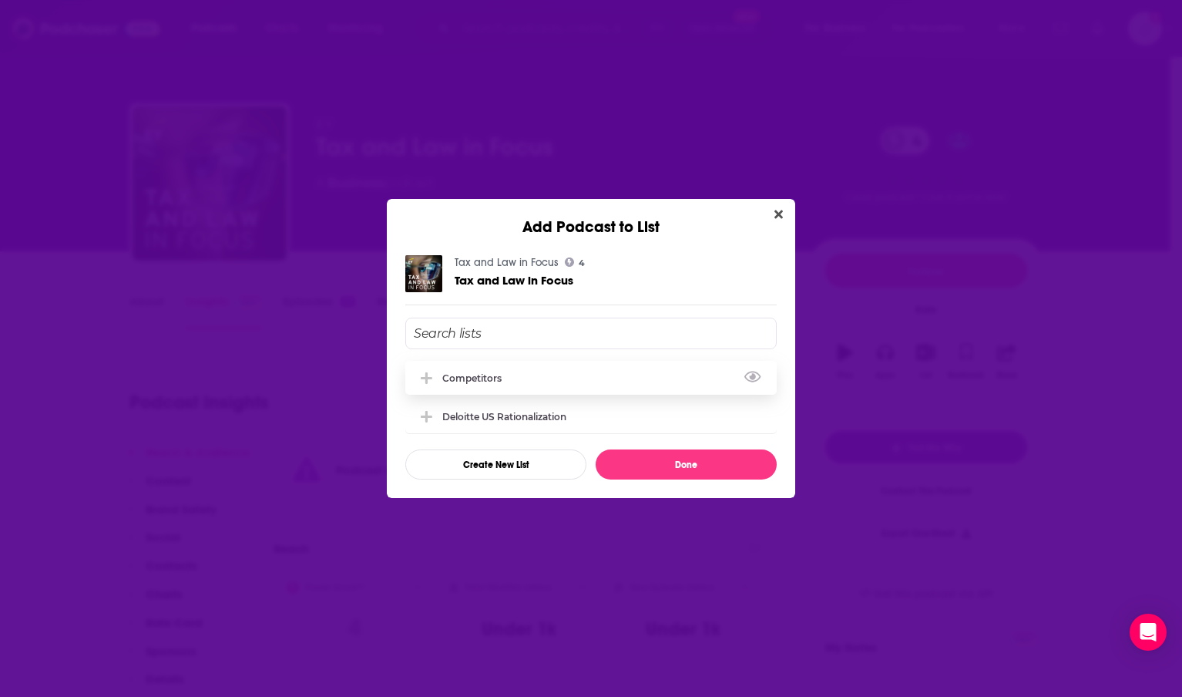
click at [476, 386] on div "Competitors" at bounding box center [591, 378] width 372 height 34
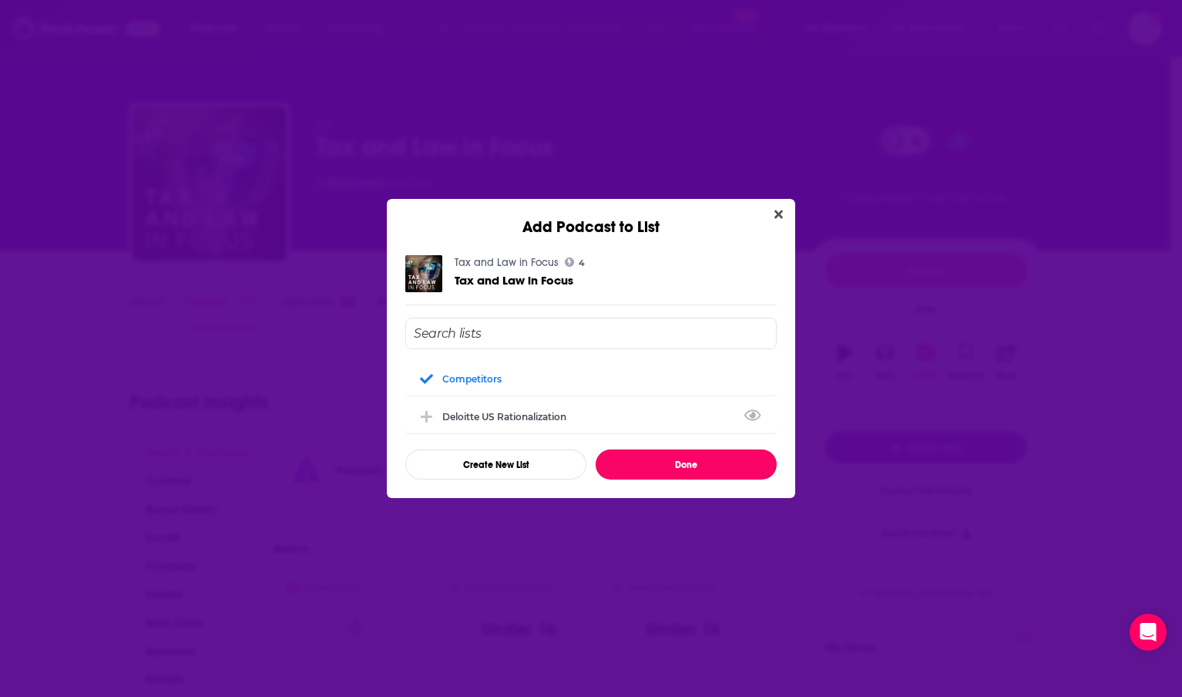
click at [701, 472] on button "Done" at bounding box center [686, 464] width 181 height 30
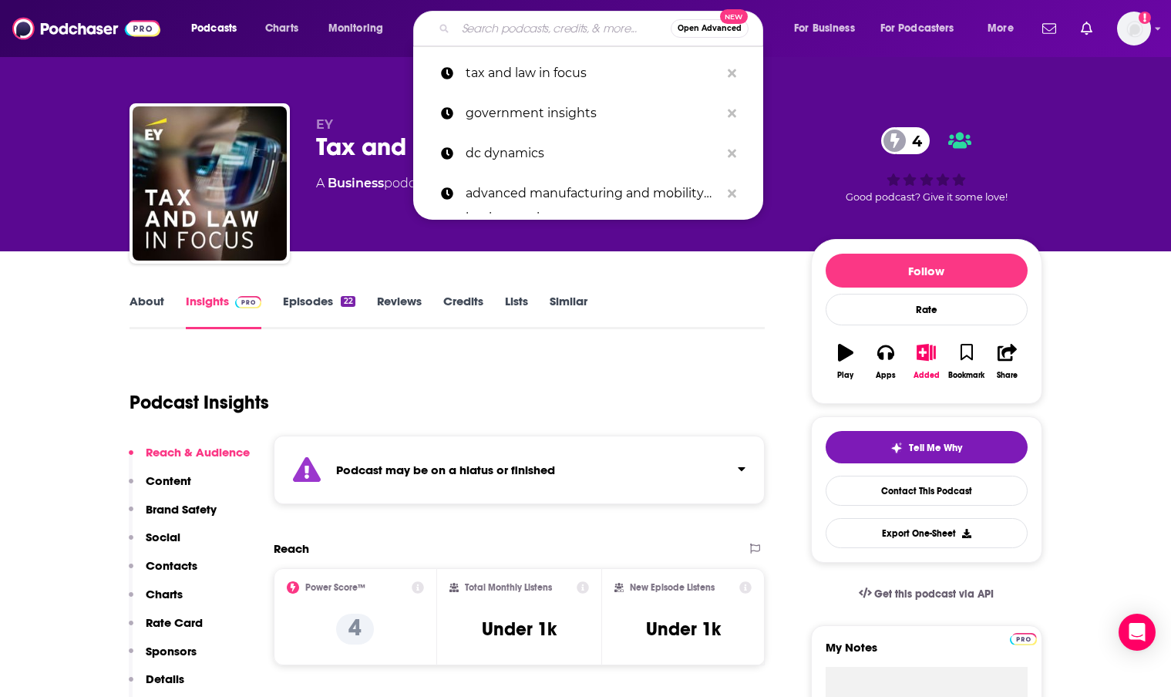
click at [519, 34] on input "Search podcasts, credits, & more..." at bounding box center [563, 28] width 215 height 25
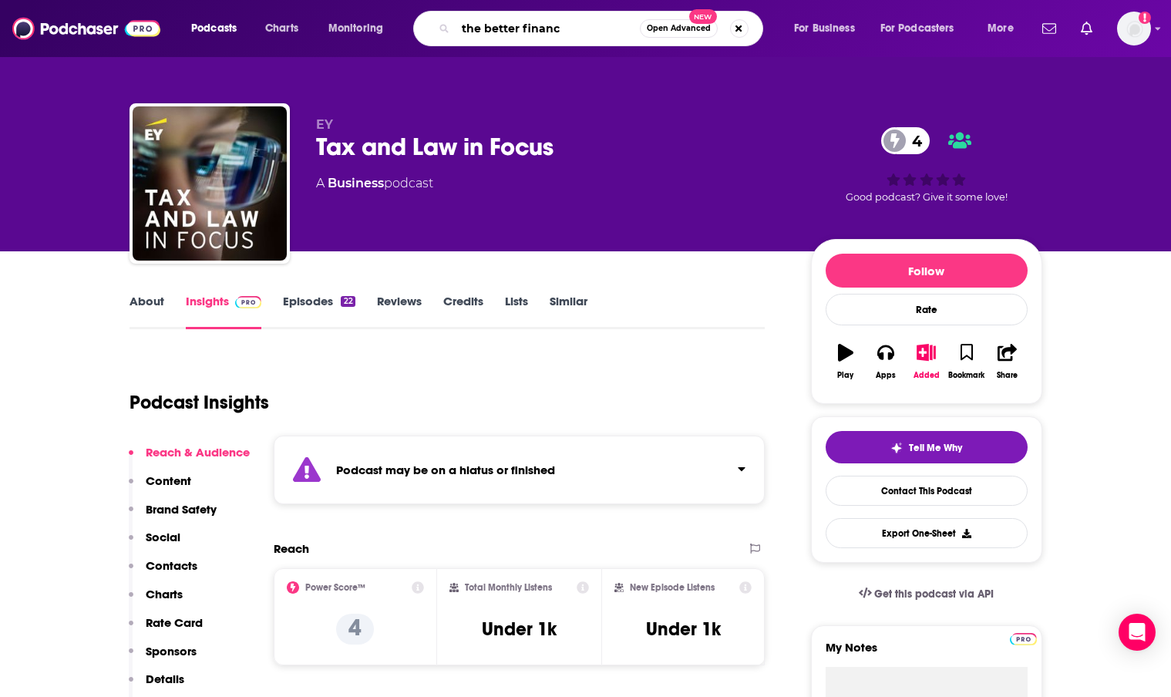
type input "the better finance"
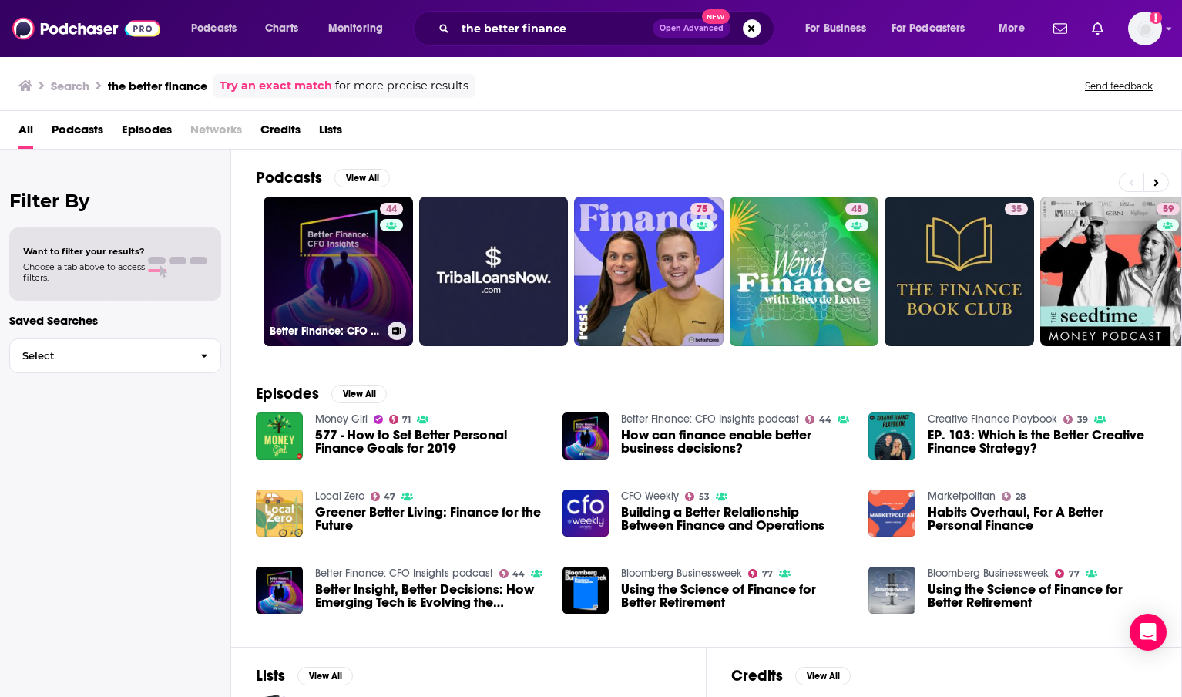
click at [301, 270] on link "44 Better Finance: CFO Insights podcast" at bounding box center [339, 272] width 150 height 150
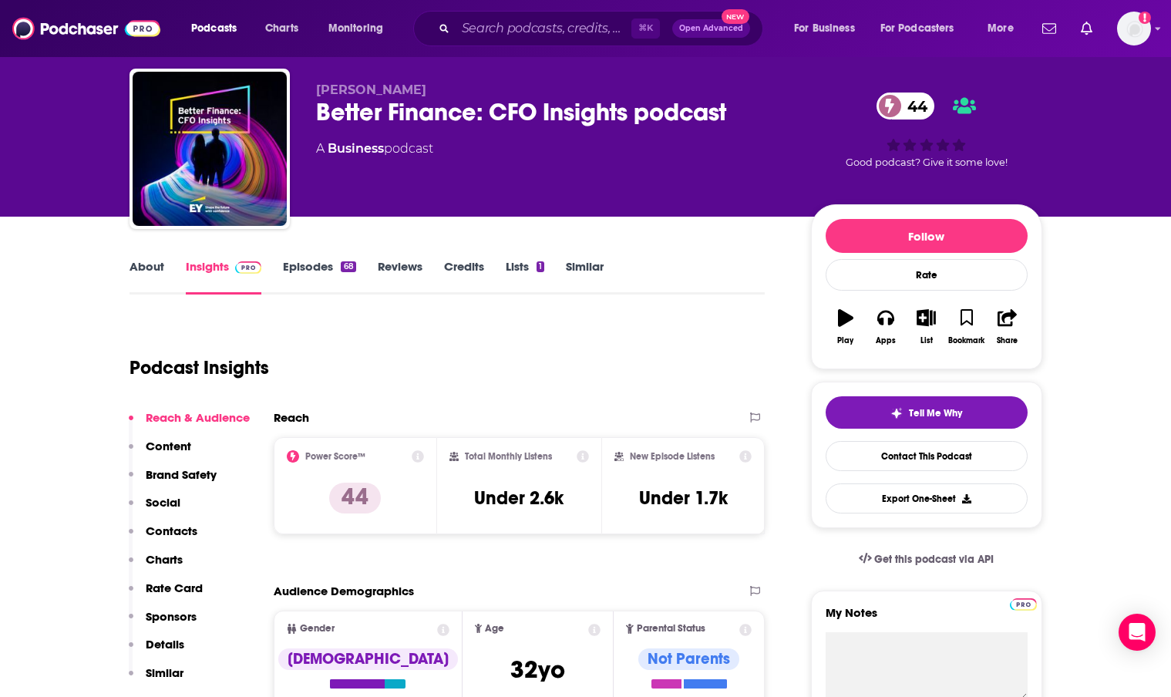
scroll to position [38, 0]
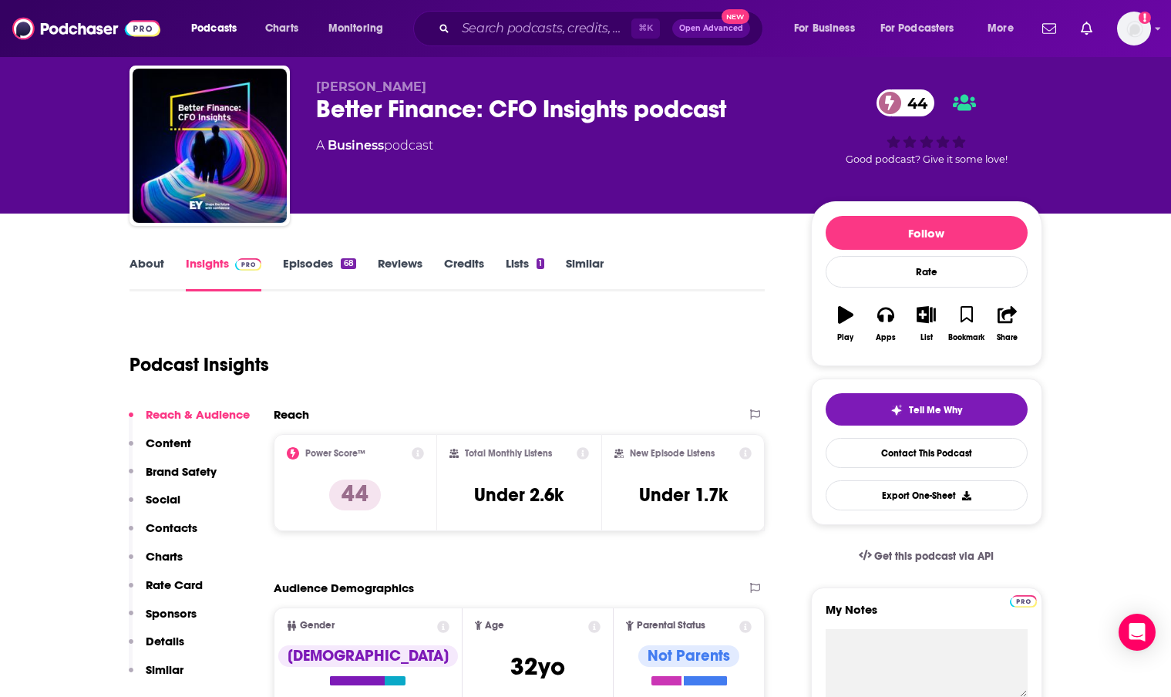
click at [159, 264] on link "About" at bounding box center [146, 273] width 35 height 35
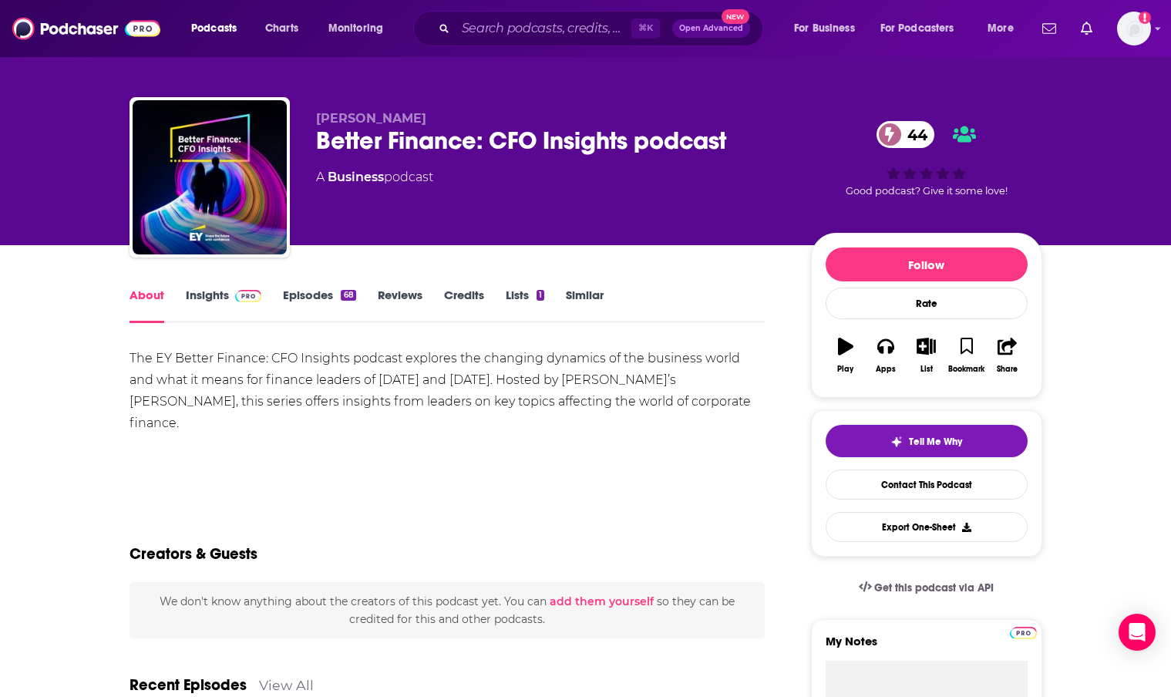
scroll to position [9, 0]
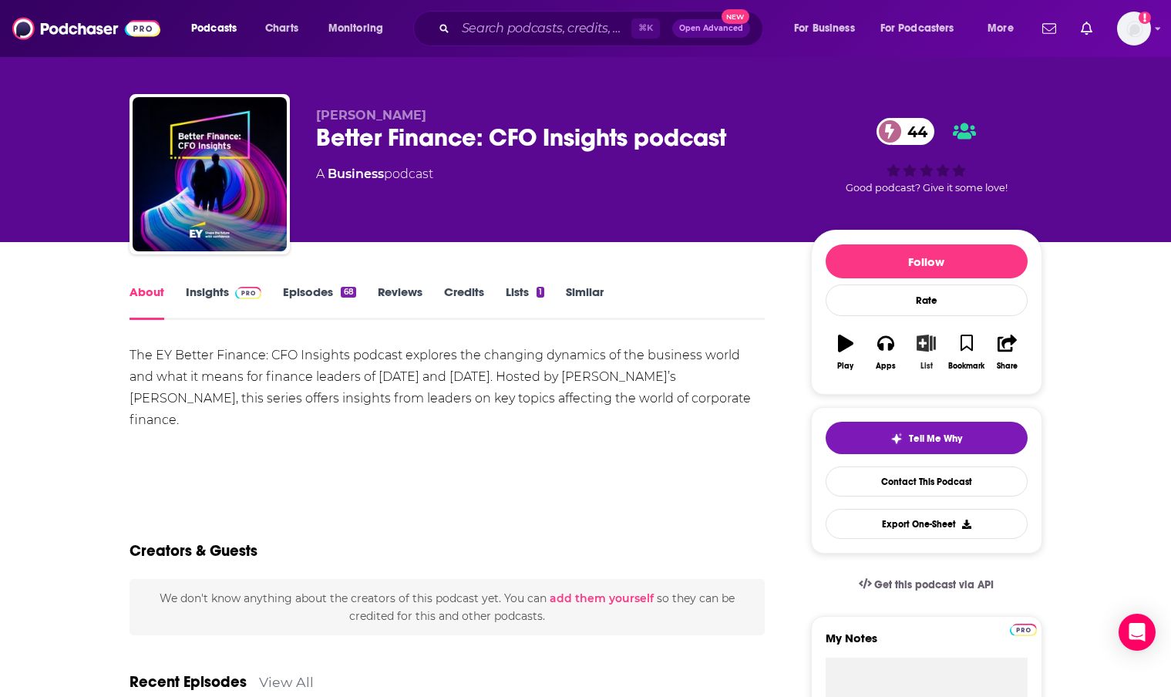
click at [923, 347] on icon "button" at bounding box center [925, 343] width 19 height 17
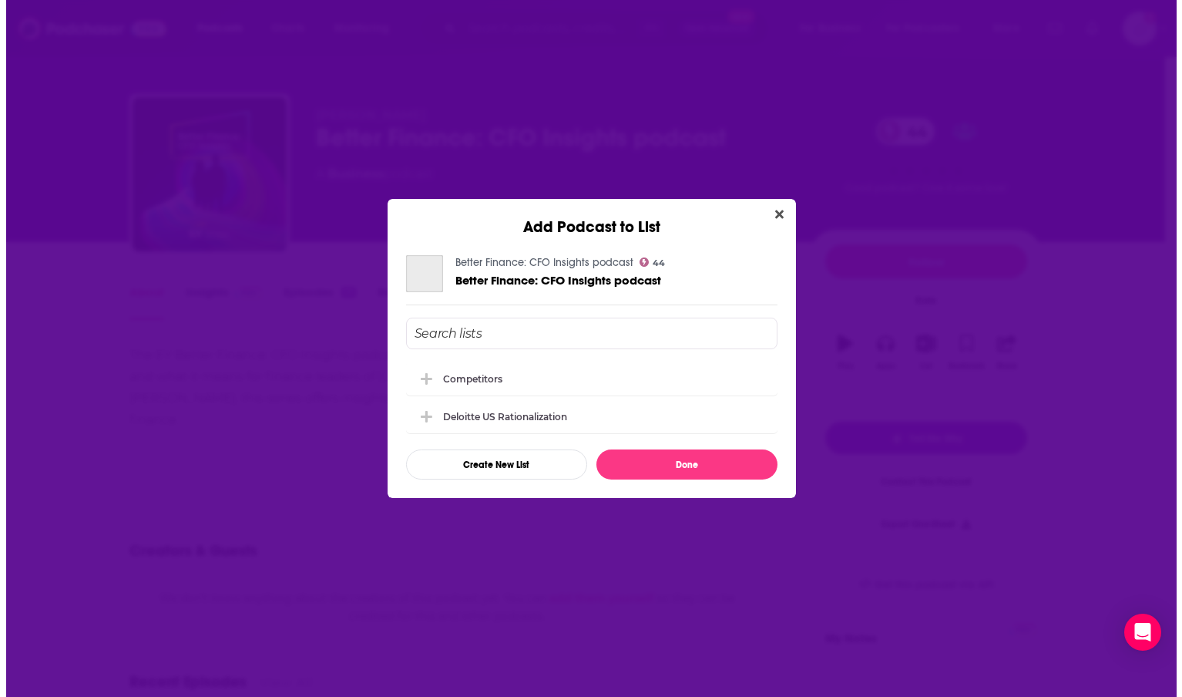
scroll to position [0, 0]
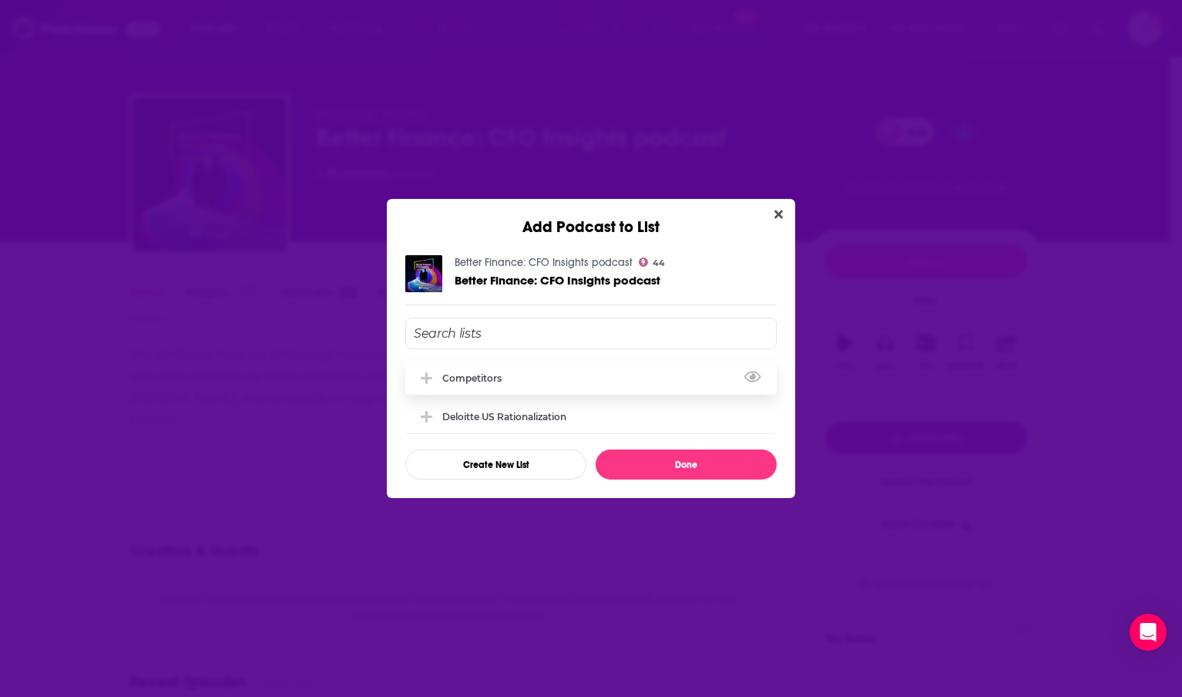
click at [508, 378] on div "Competitors" at bounding box center [476, 378] width 69 height 12
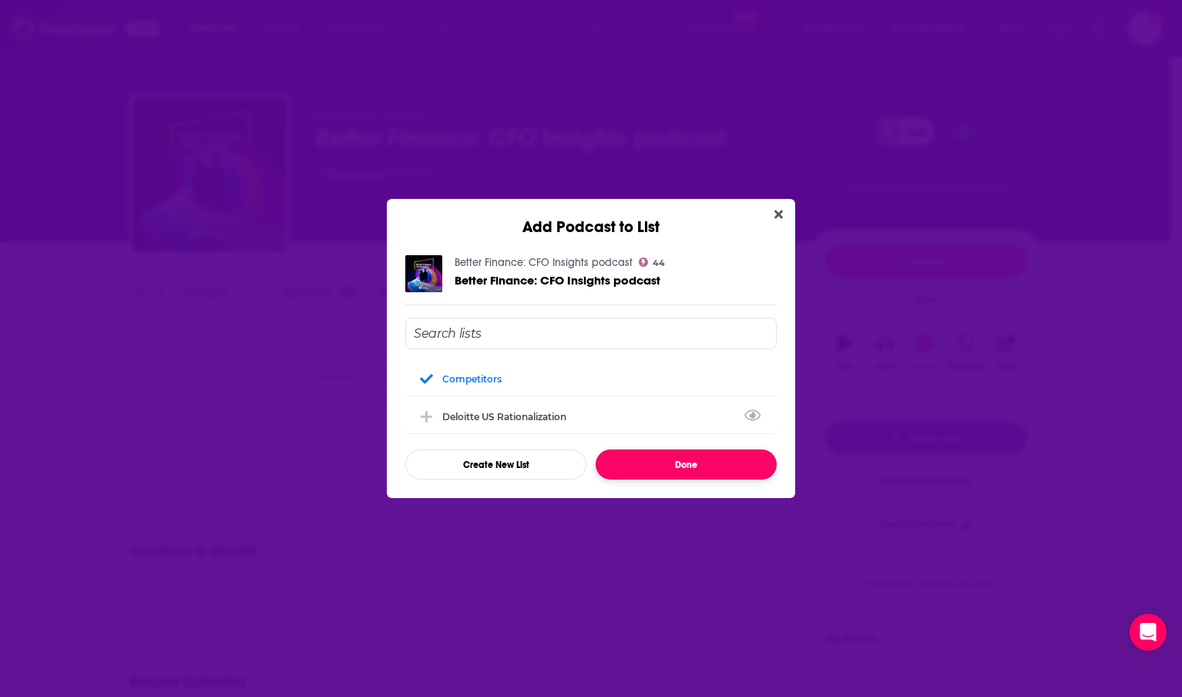
click at [676, 465] on button "Done" at bounding box center [686, 464] width 181 height 30
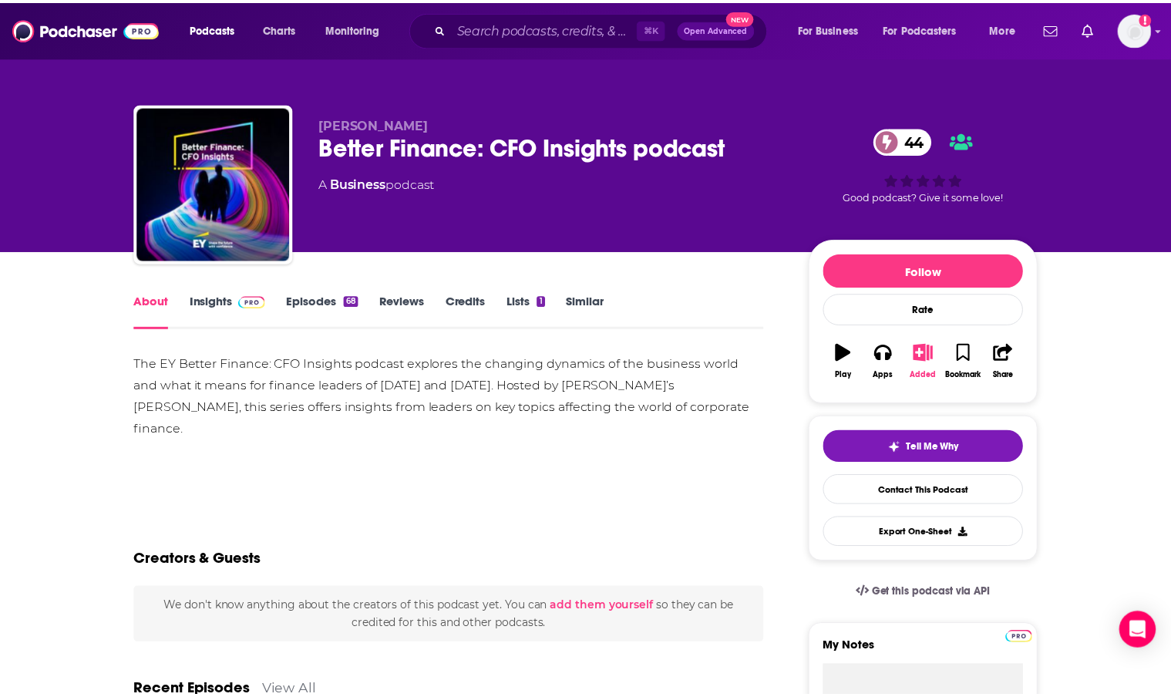
scroll to position [9, 0]
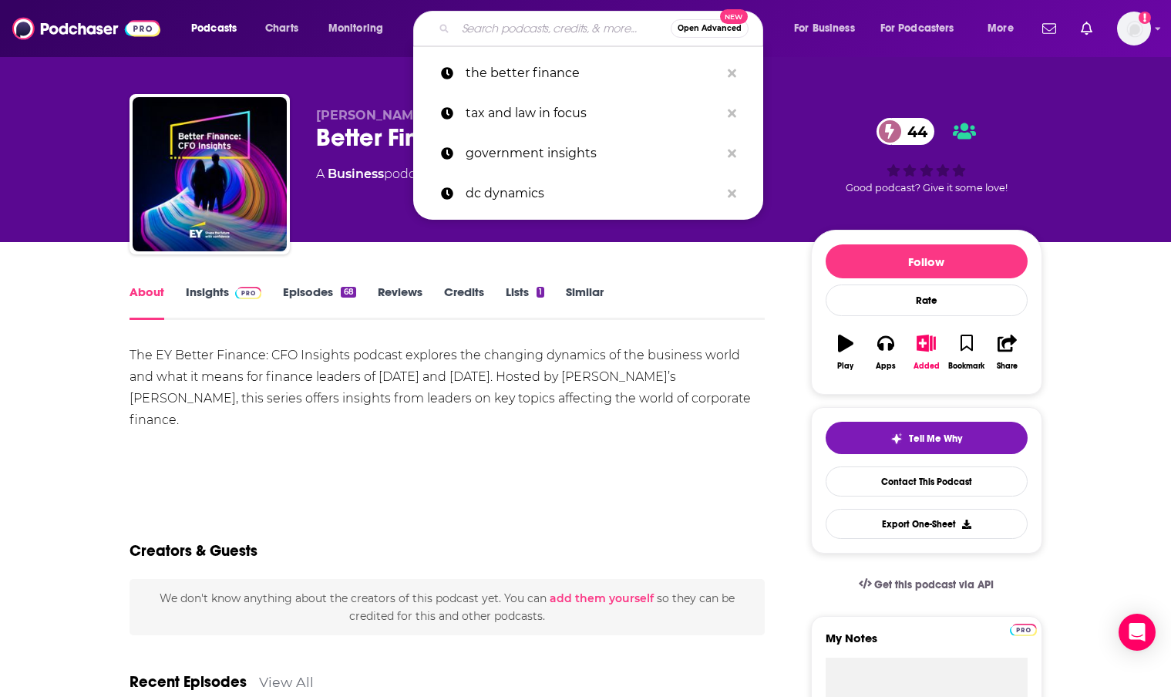
click at [539, 35] on input "Search podcasts, credits, & more..." at bounding box center [563, 28] width 215 height 25
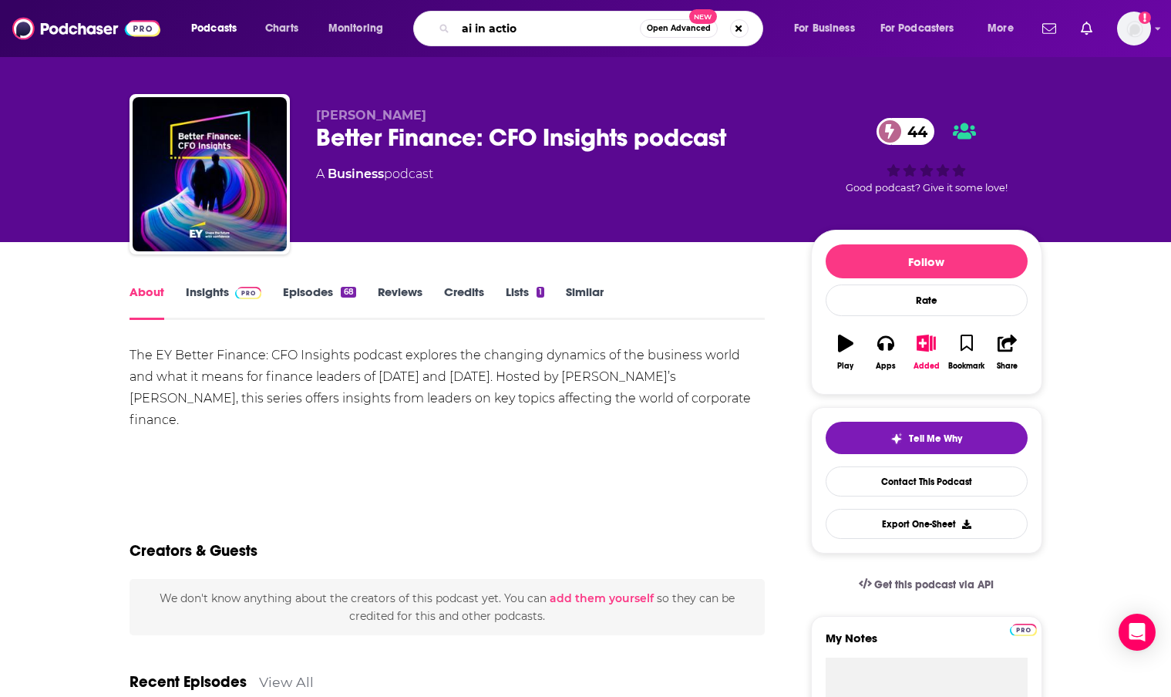
type input "ai in action"
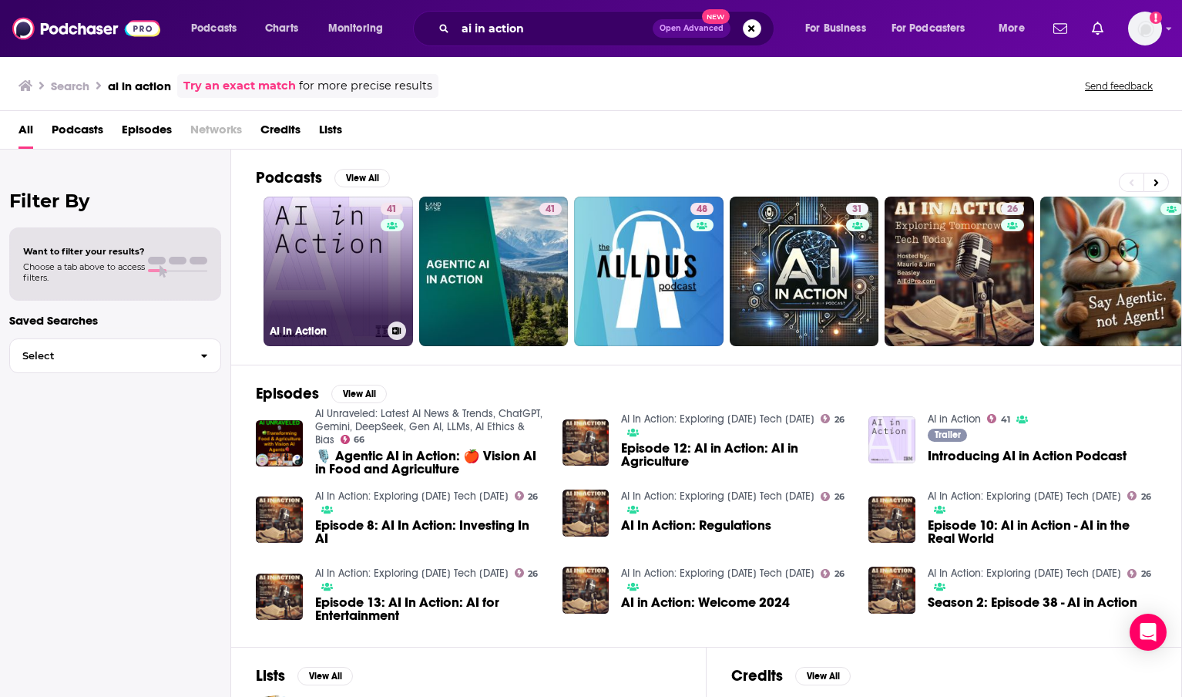
click at [344, 283] on link "41 AI in Action" at bounding box center [339, 272] width 150 height 150
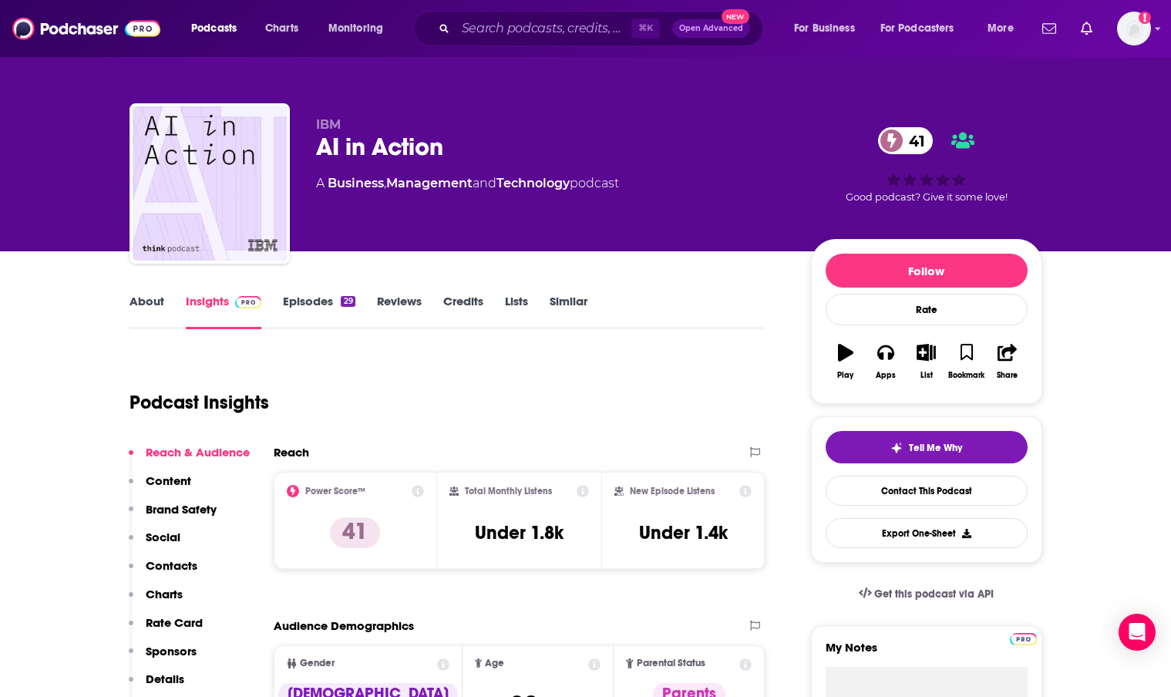
scroll to position [3, 0]
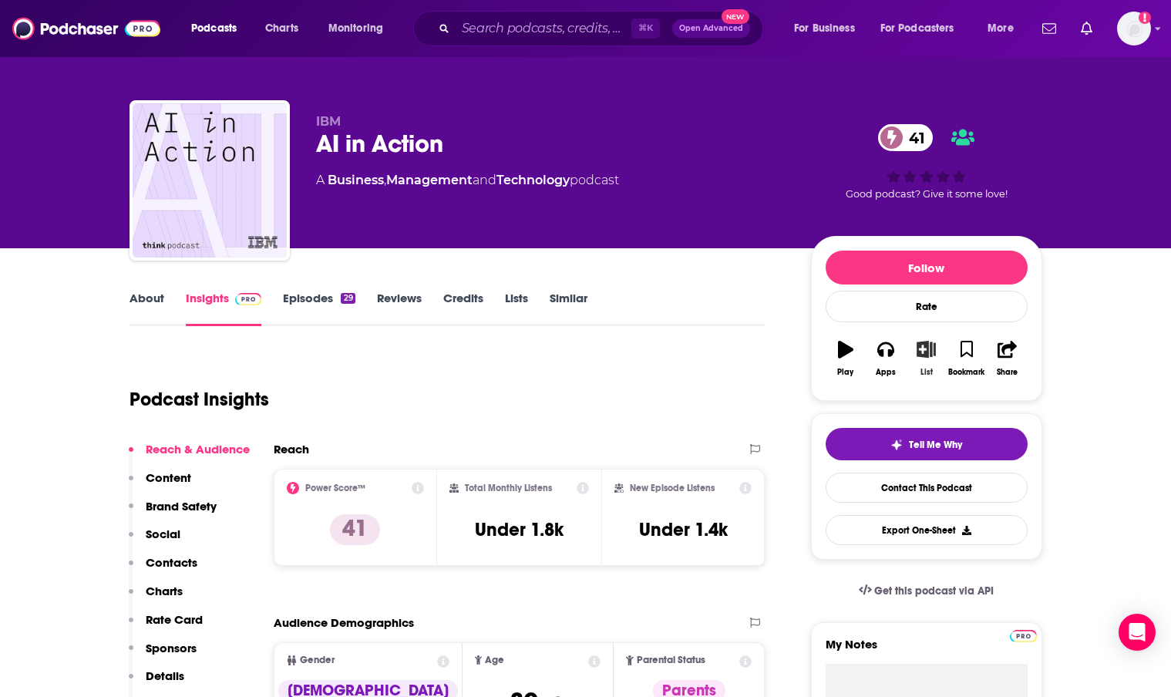
click at [925, 358] on button "List" at bounding box center [926, 358] width 40 height 55
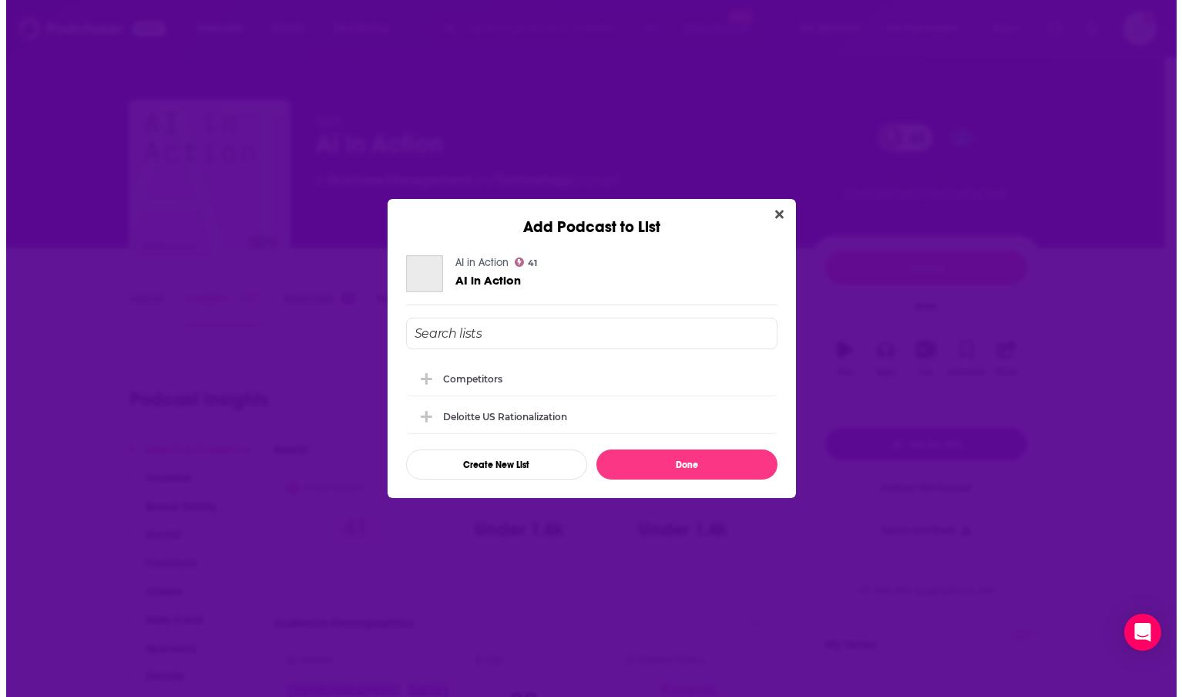
scroll to position [0, 0]
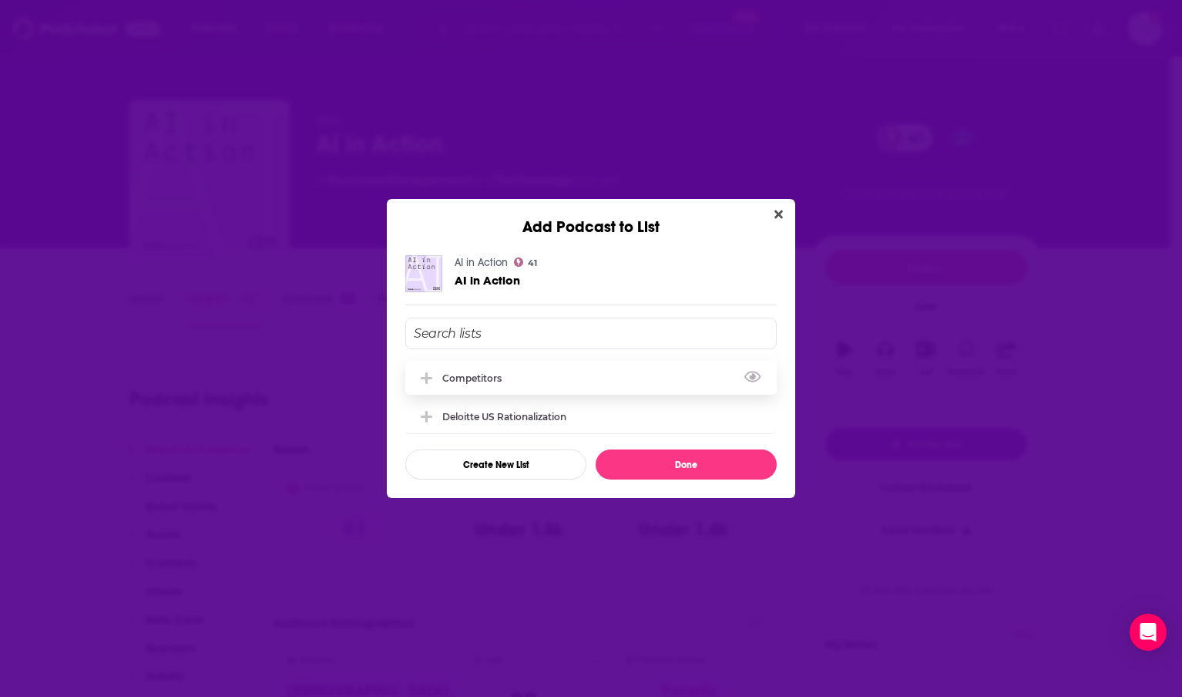
drag, startPoint x: 492, startPoint y: 377, endPoint x: 502, endPoint y: 382, distance: 11.0
click at [492, 377] on div "Competitors" at bounding box center [476, 378] width 69 height 12
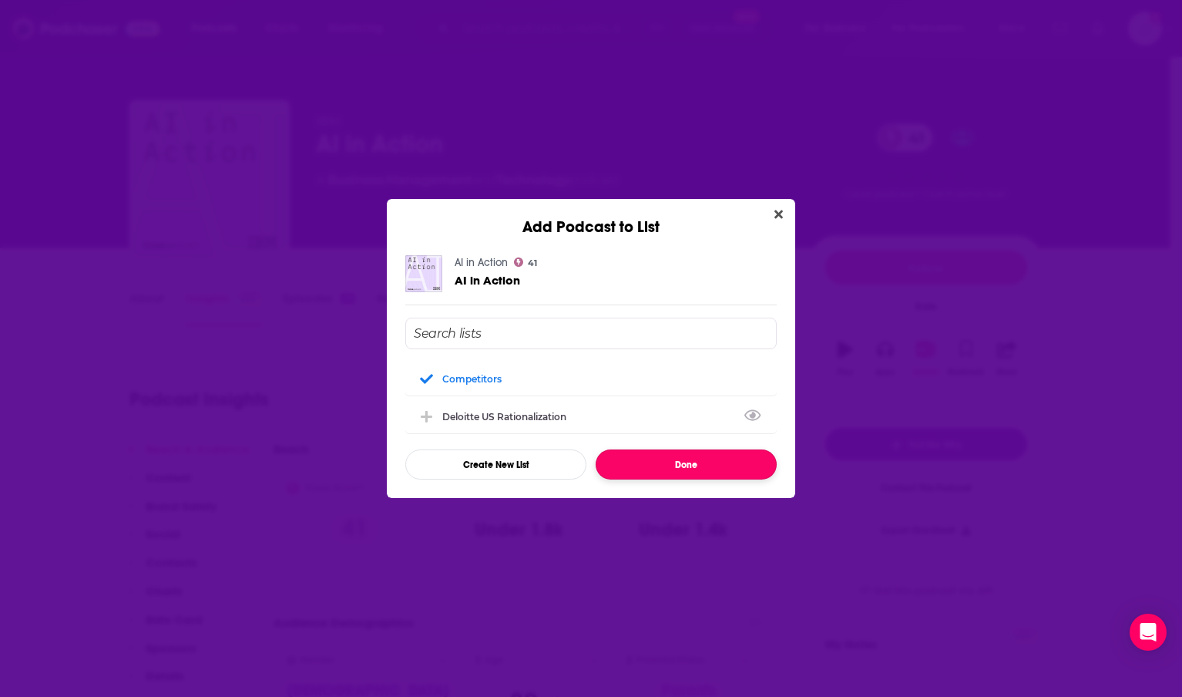
click at [689, 460] on button "Done" at bounding box center [686, 464] width 181 height 30
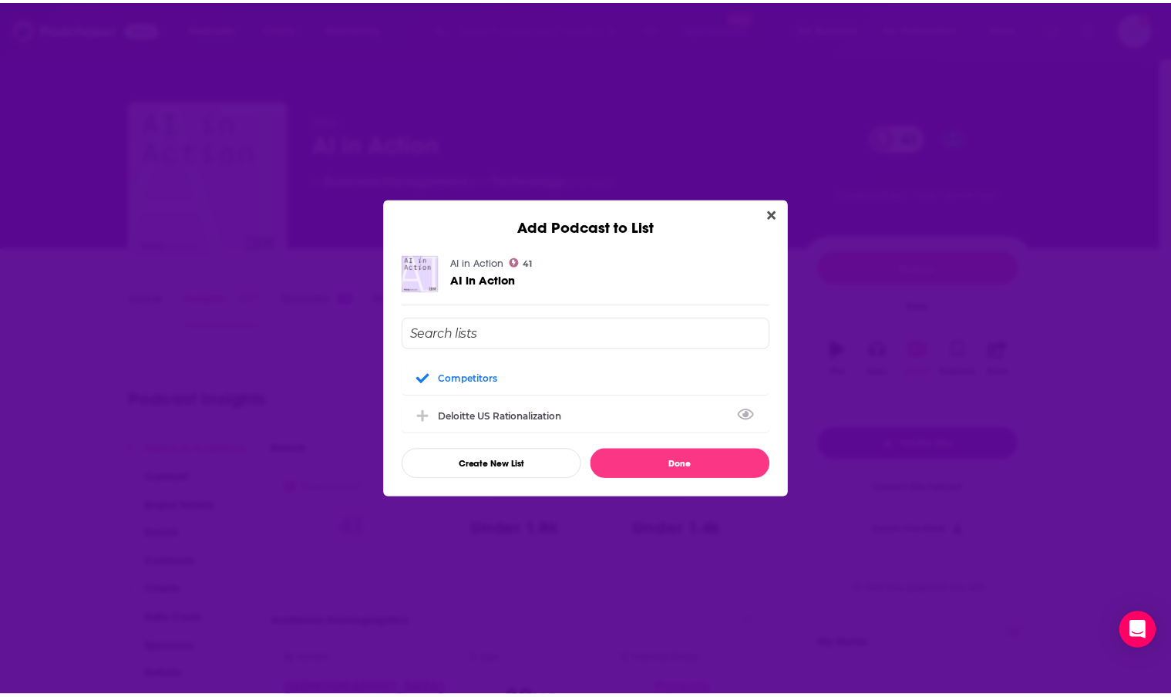
scroll to position [3, 0]
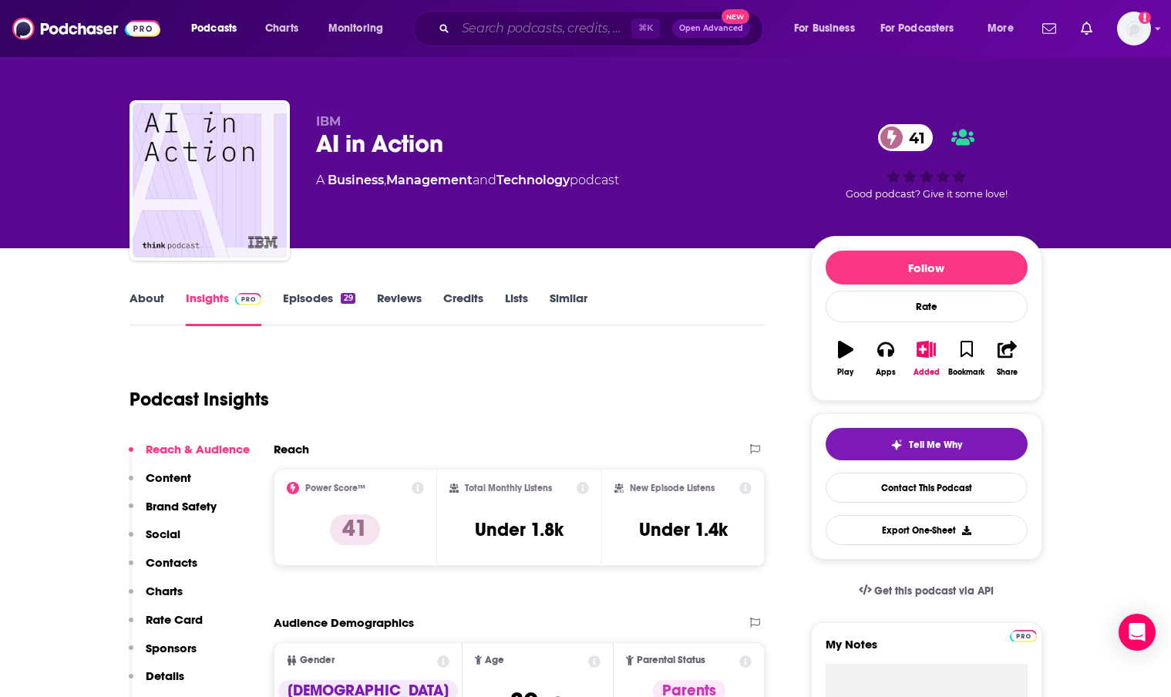
click at [548, 36] on input "Search podcasts, credits, & more..." at bounding box center [544, 28] width 176 height 25
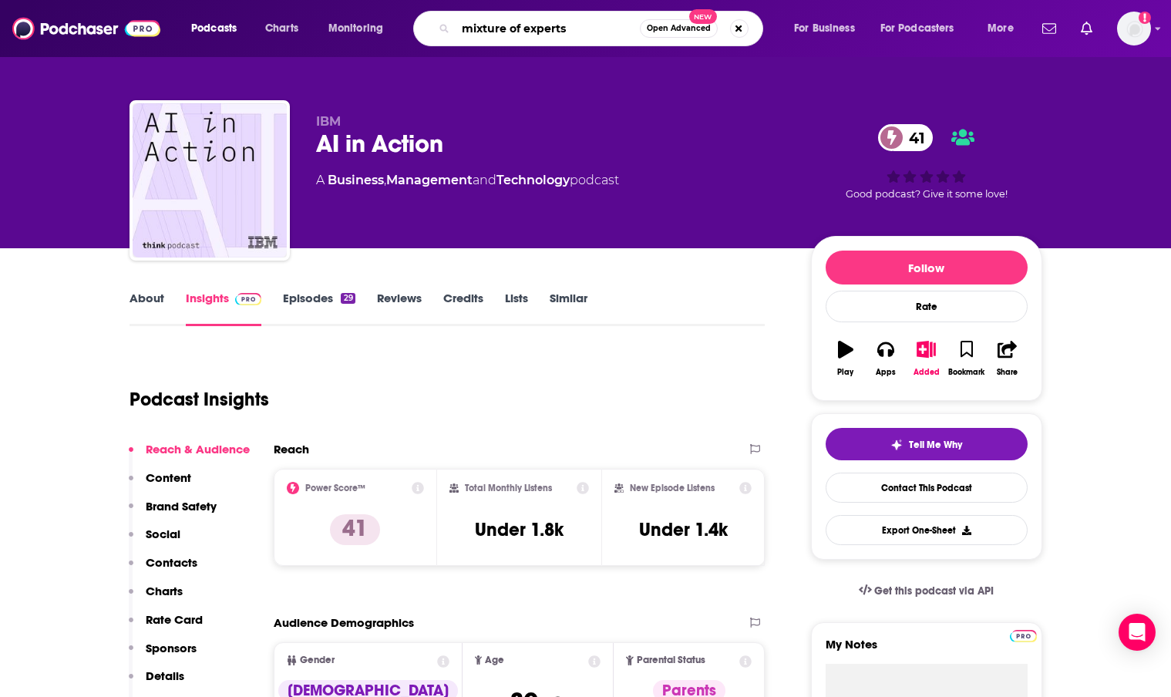
type input "mixture of experts"
click at [447, 29] on icon "Search podcasts, credits, & more..." at bounding box center [443, 28] width 8 height 8
click at [578, 29] on input "mixture of experts" at bounding box center [548, 28] width 184 height 25
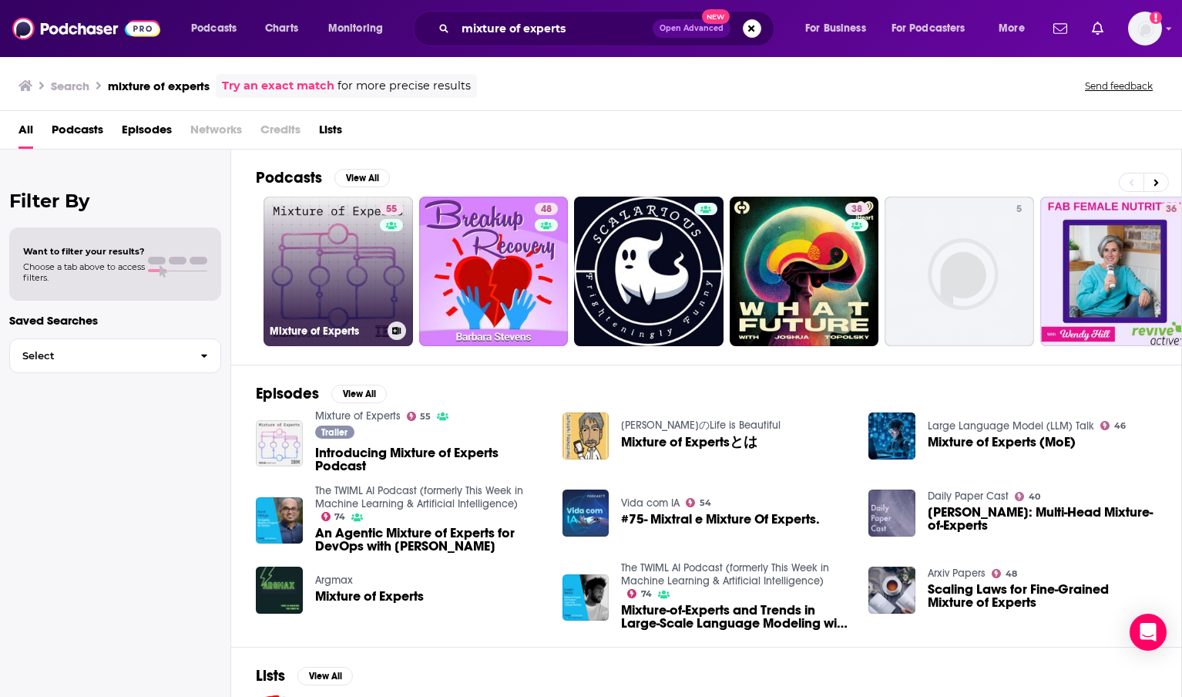
click at [338, 283] on link "55 Mixture of Experts" at bounding box center [339, 272] width 150 height 150
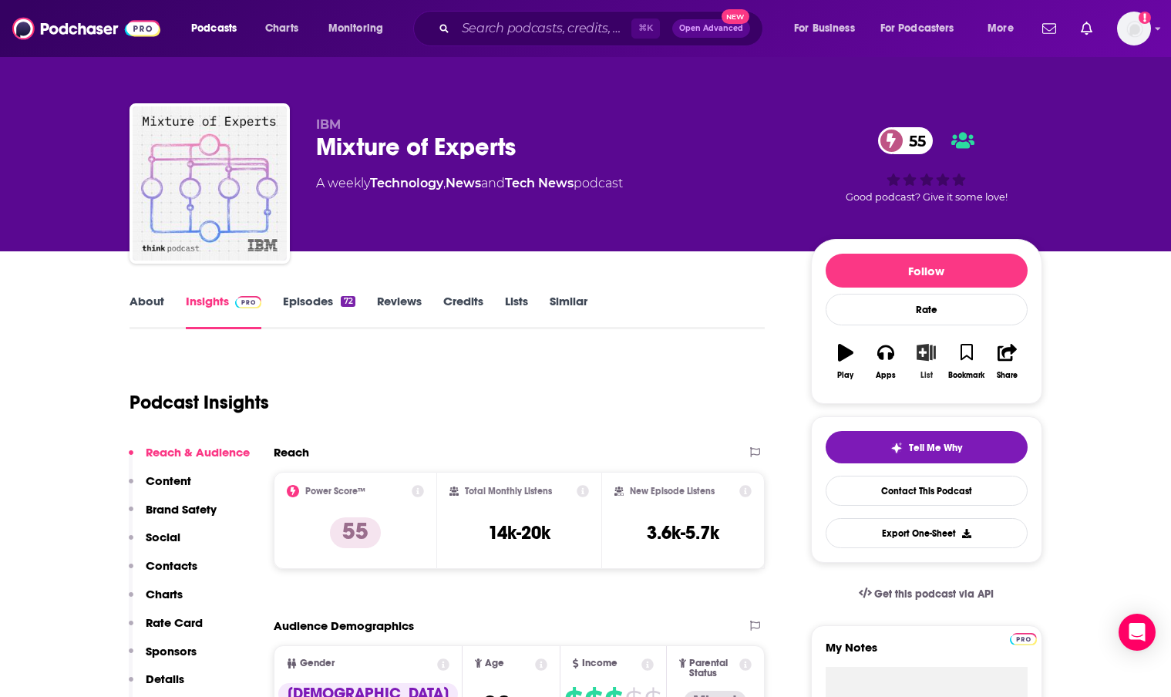
click at [929, 358] on icon "button" at bounding box center [925, 352] width 19 height 17
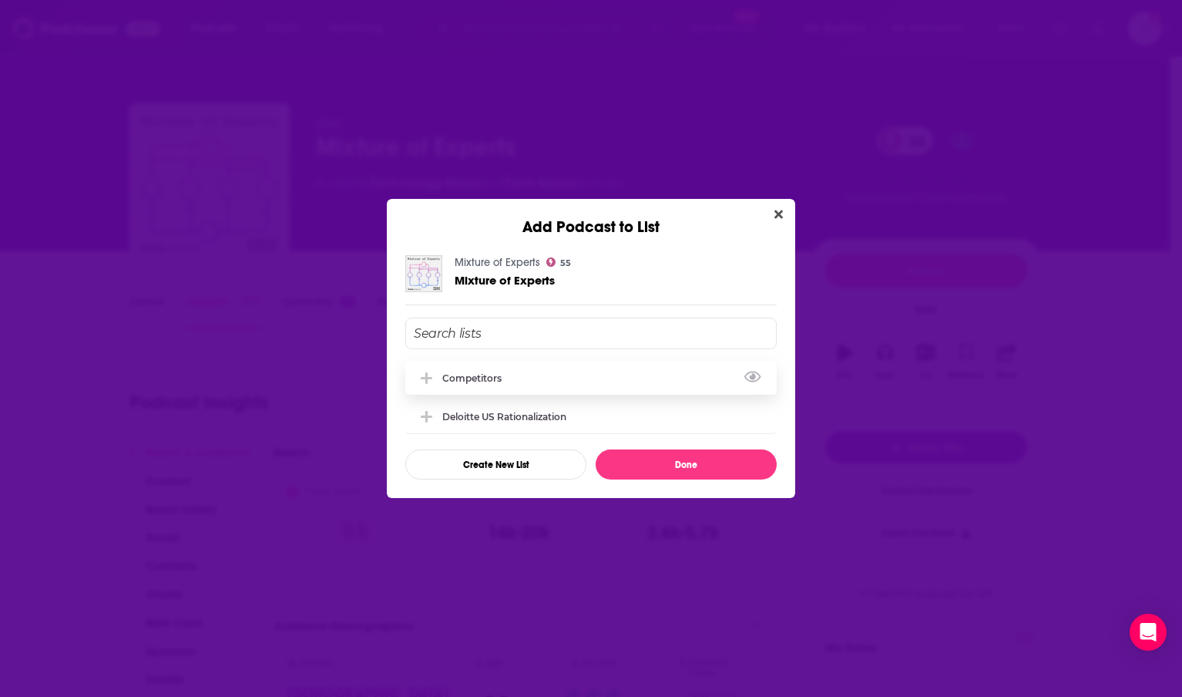
click at [487, 388] on div "Competitors" at bounding box center [591, 378] width 372 height 34
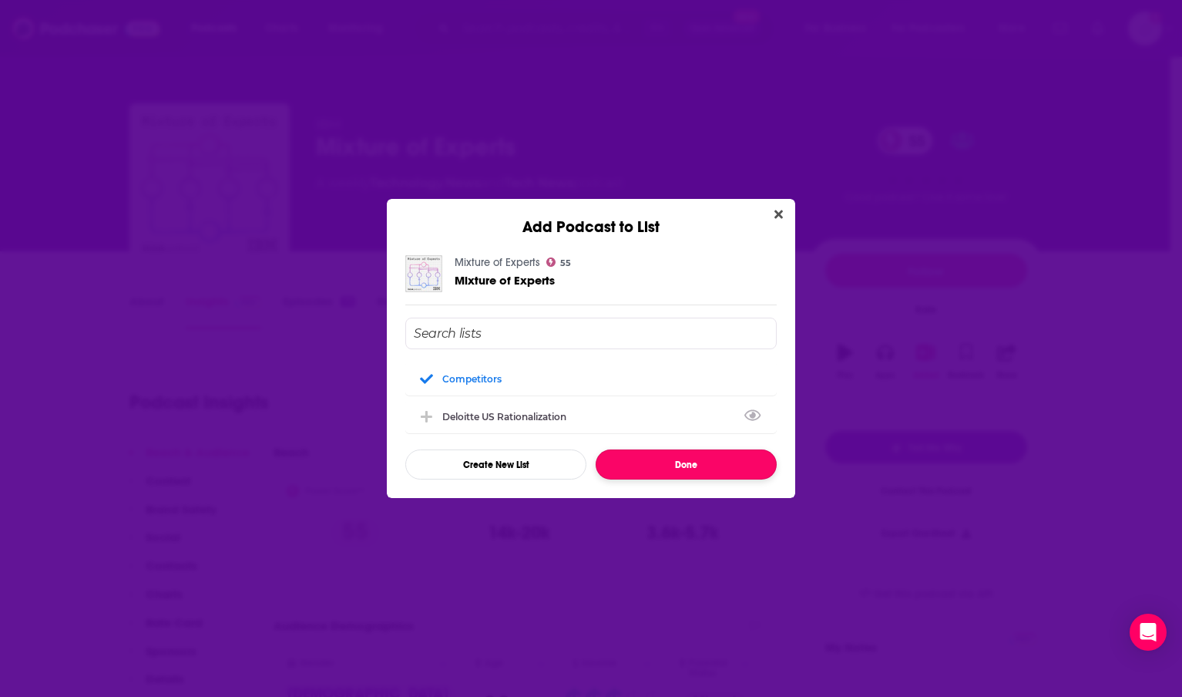
click at [676, 462] on button "Done" at bounding box center [686, 464] width 181 height 30
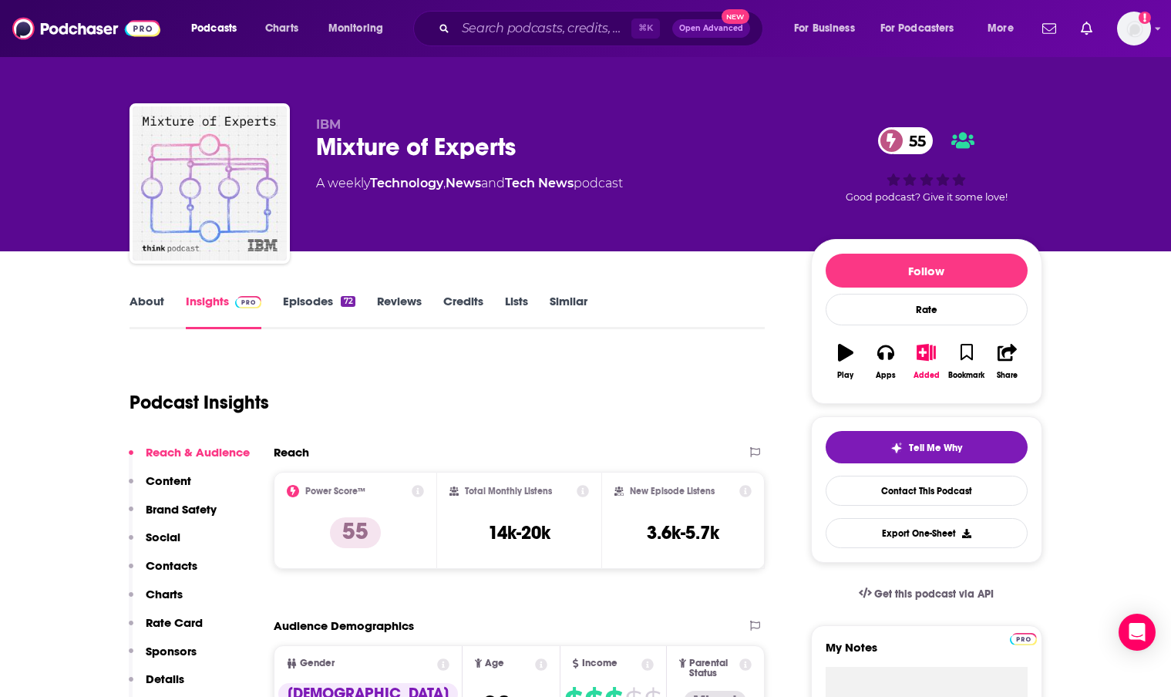
click at [509, 41] on div "⌘ K Open Advanced New" at bounding box center [588, 28] width 350 height 35
click at [513, 35] on input "Search podcasts, credits, & more..." at bounding box center [544, 28] width 176 height 25
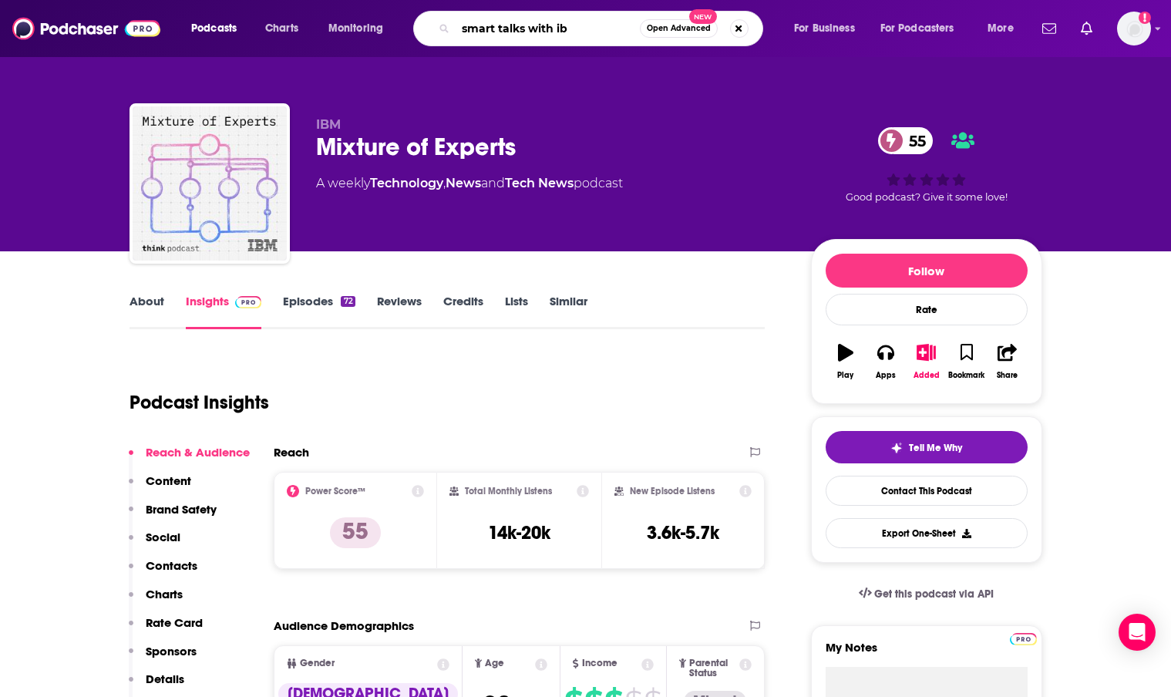
type input "smart talks with ibm"
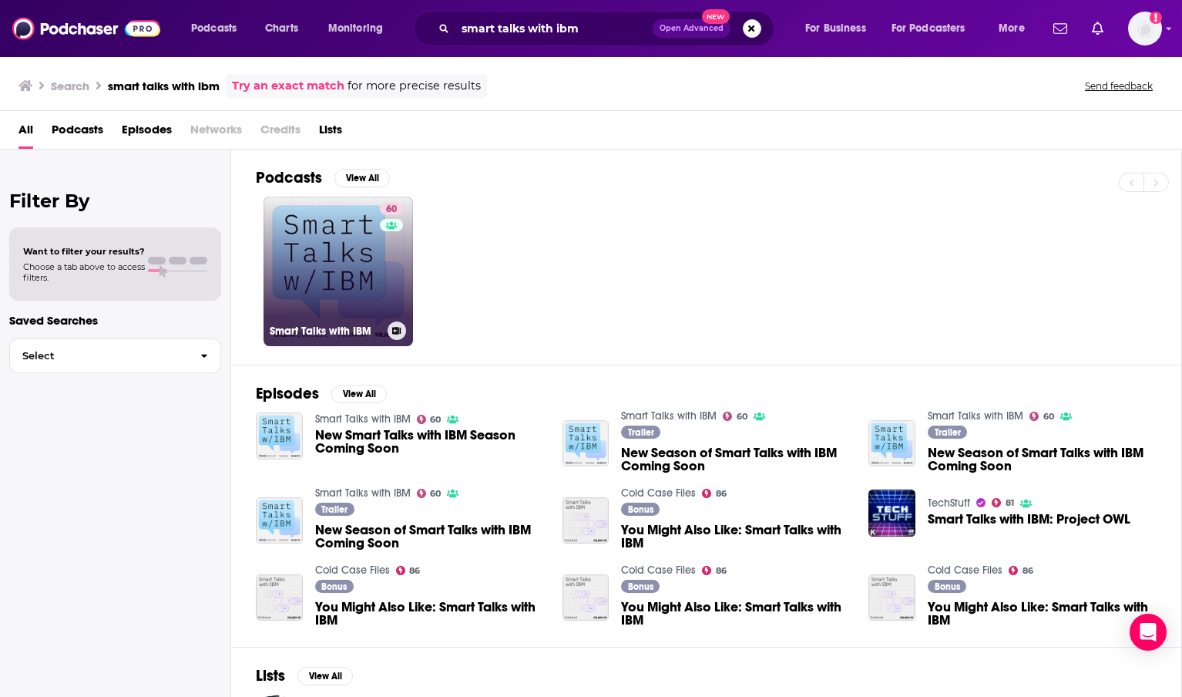
click at [385, 280] on div "60" at bounding box center [393, 262] width 27 height 119
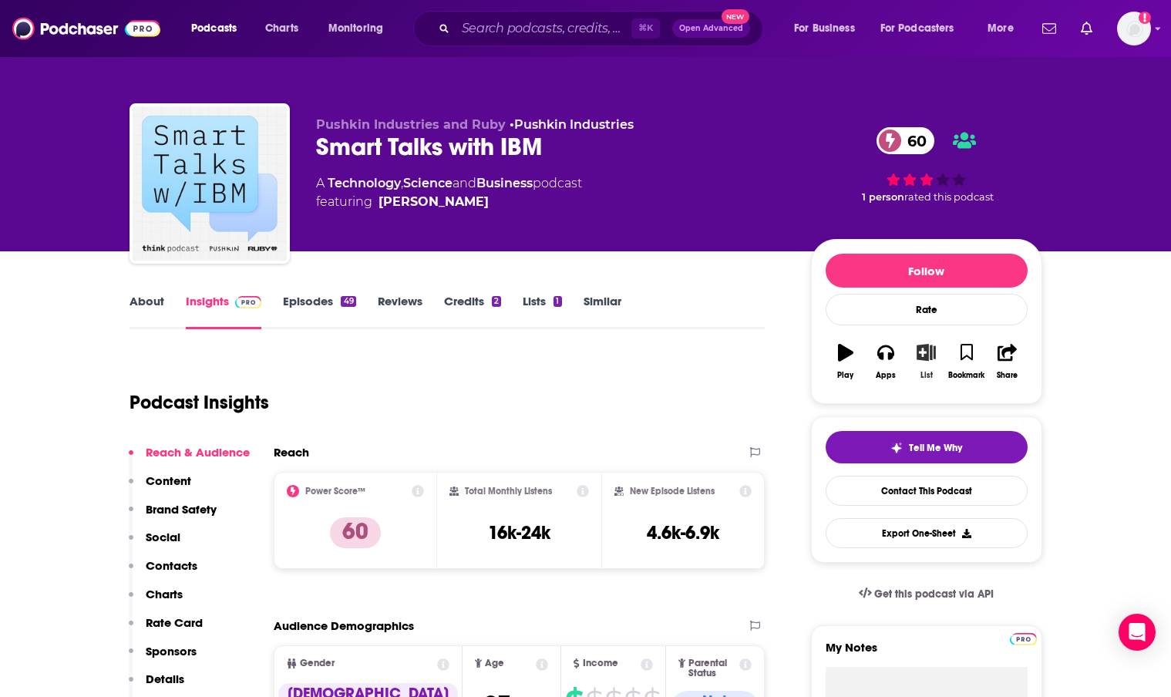
click at [933, 357] on icon "button" at bounding box center [925, 352] width 19 height 17
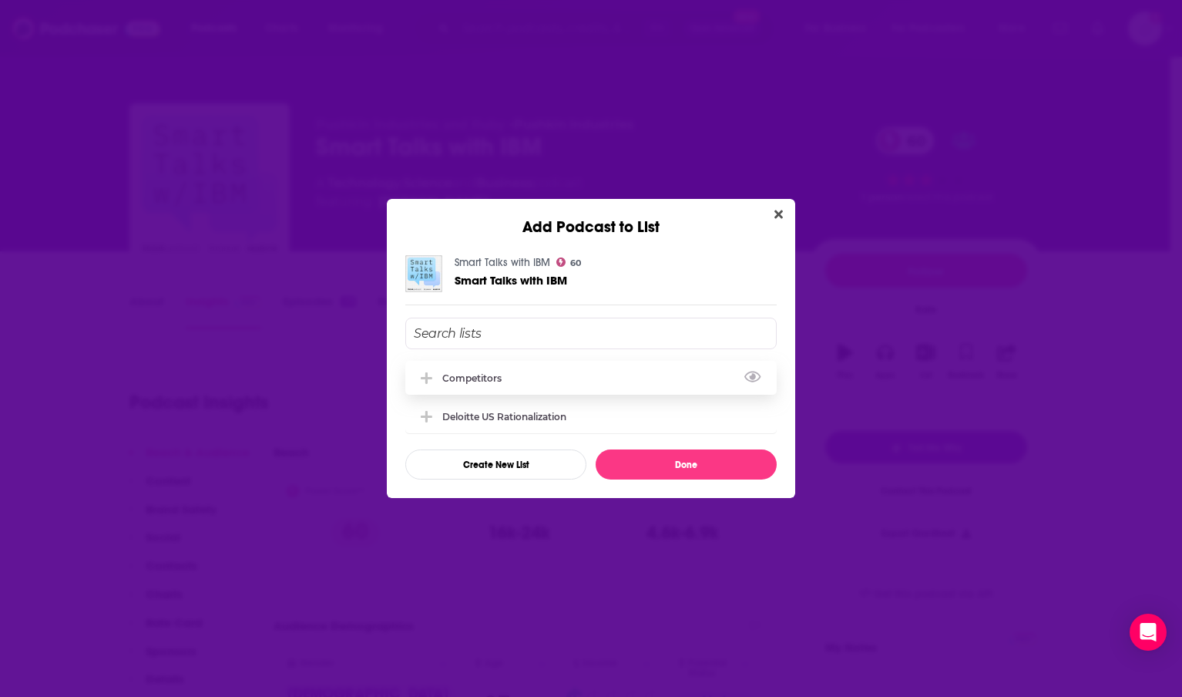
click at [489, 379] on div "Competitors" at bounding box center [476, 378] width 69 height 12
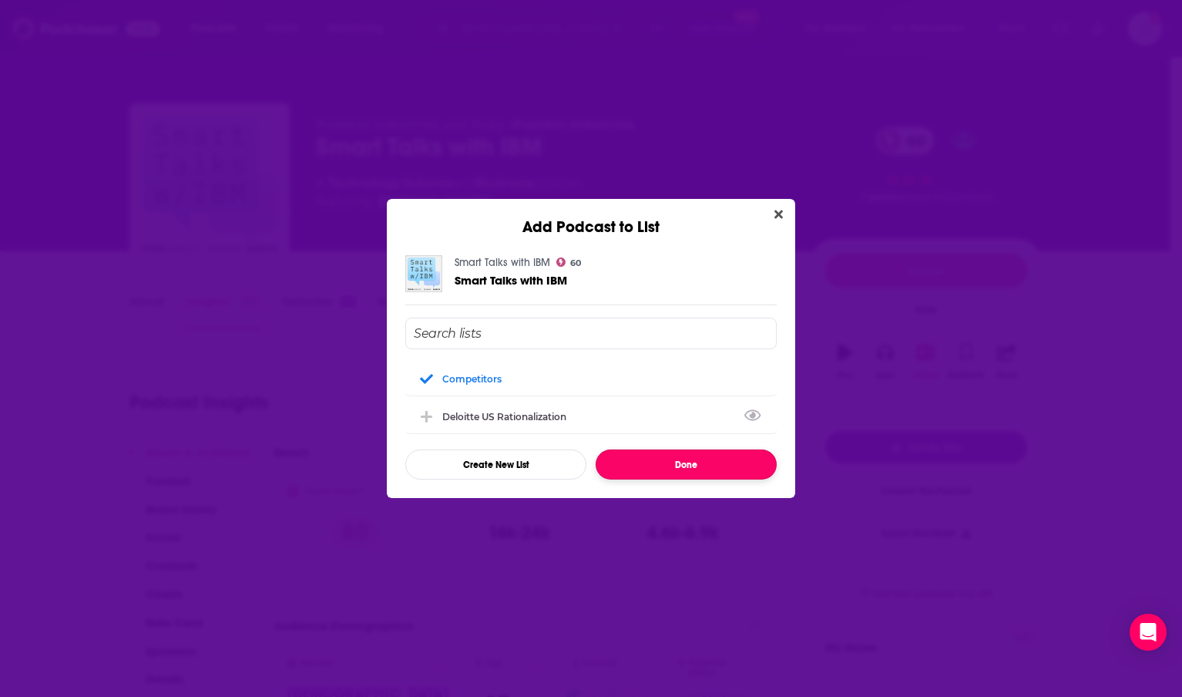
click at [672, 466] on button "Done" at bounding box center [686, 464] width 181 height 30
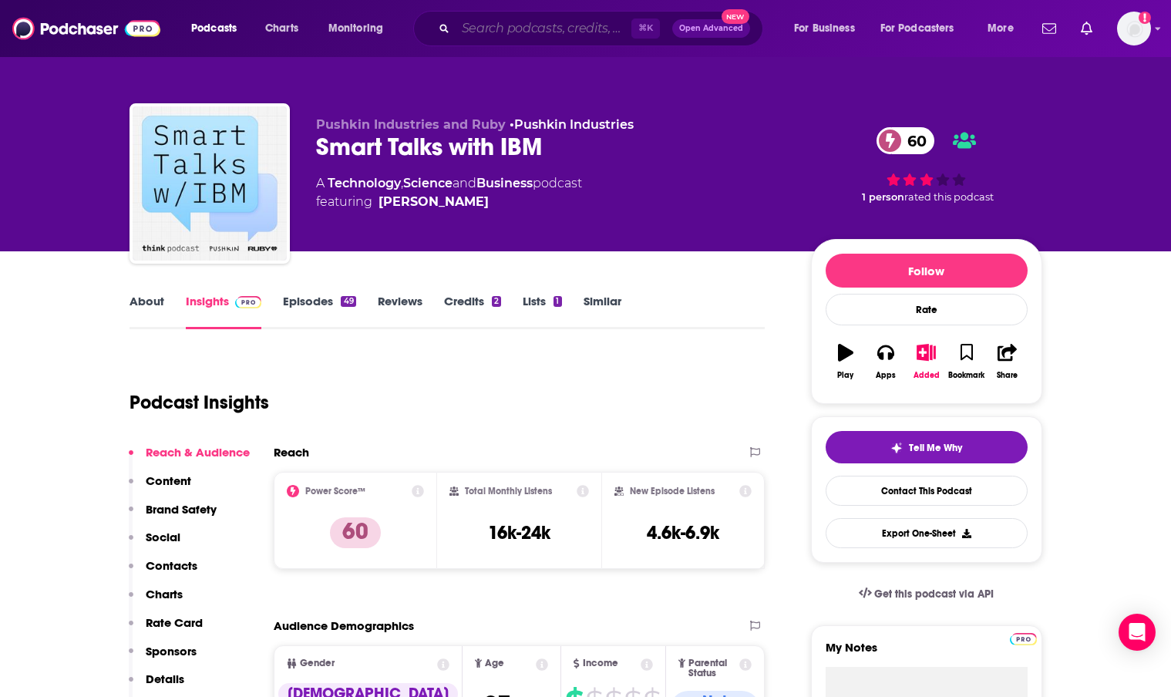
click at [531, 35] on input "Search podcasts, credits, & more..." at bounding box center [544, 28] width 176 height 25
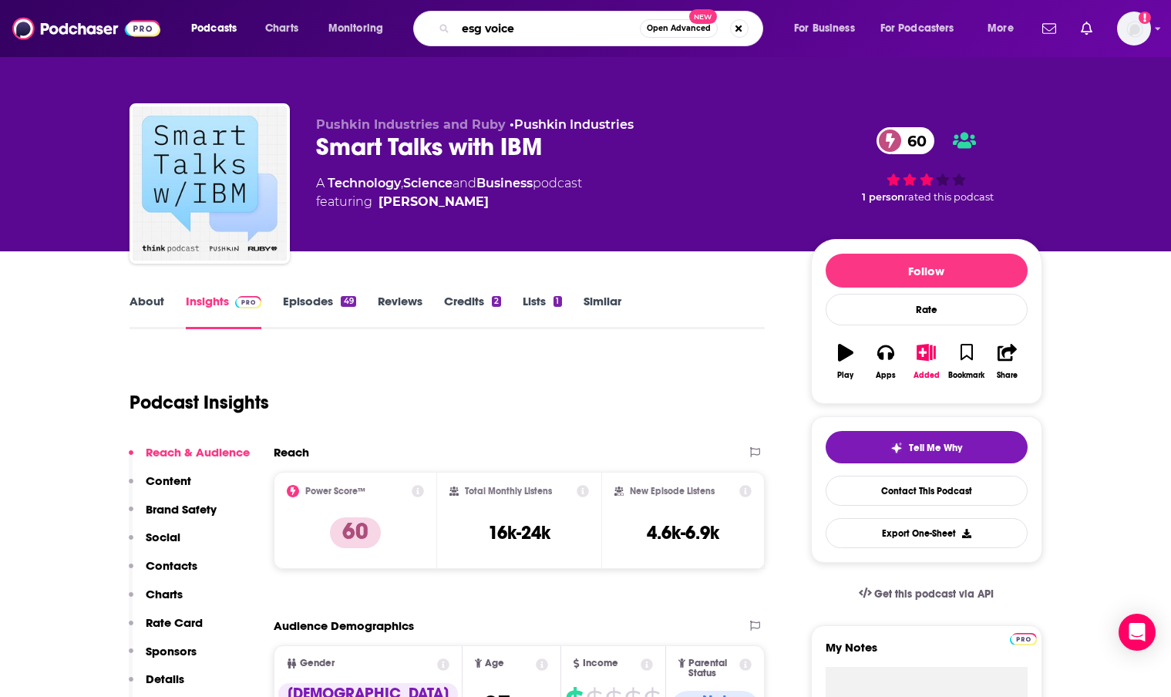
type input "esg voices"
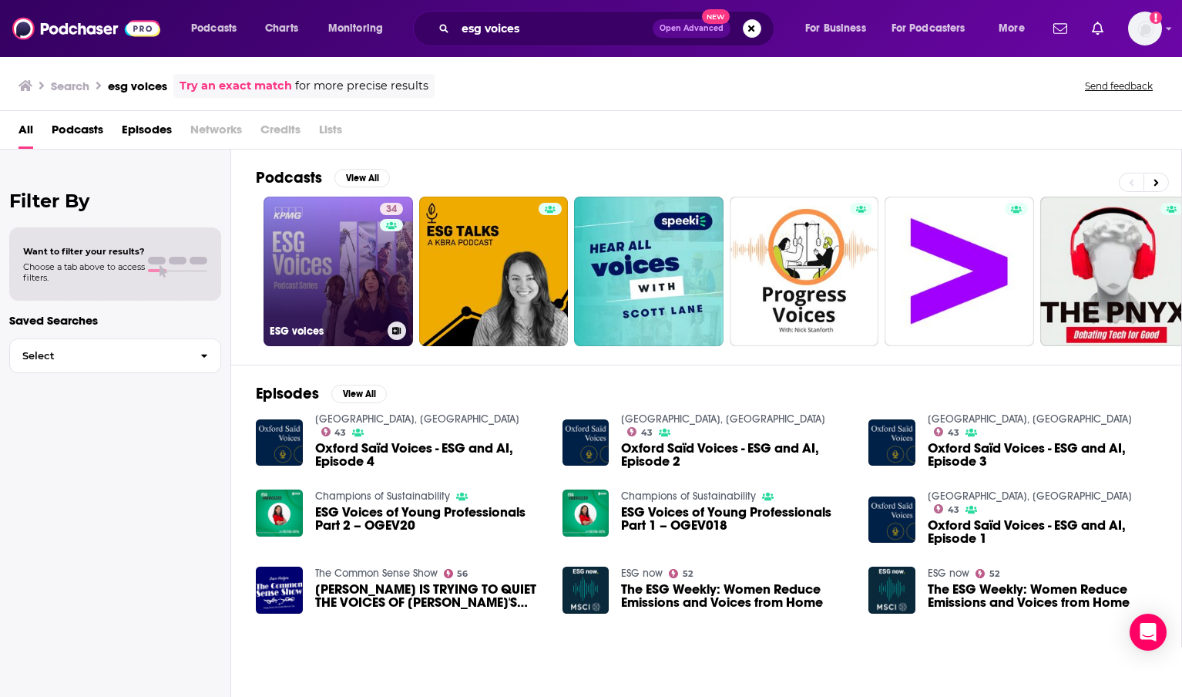
click at [310, 261] on link "34 ESG voices" at bounding box center [339, 272] width 150 height 150
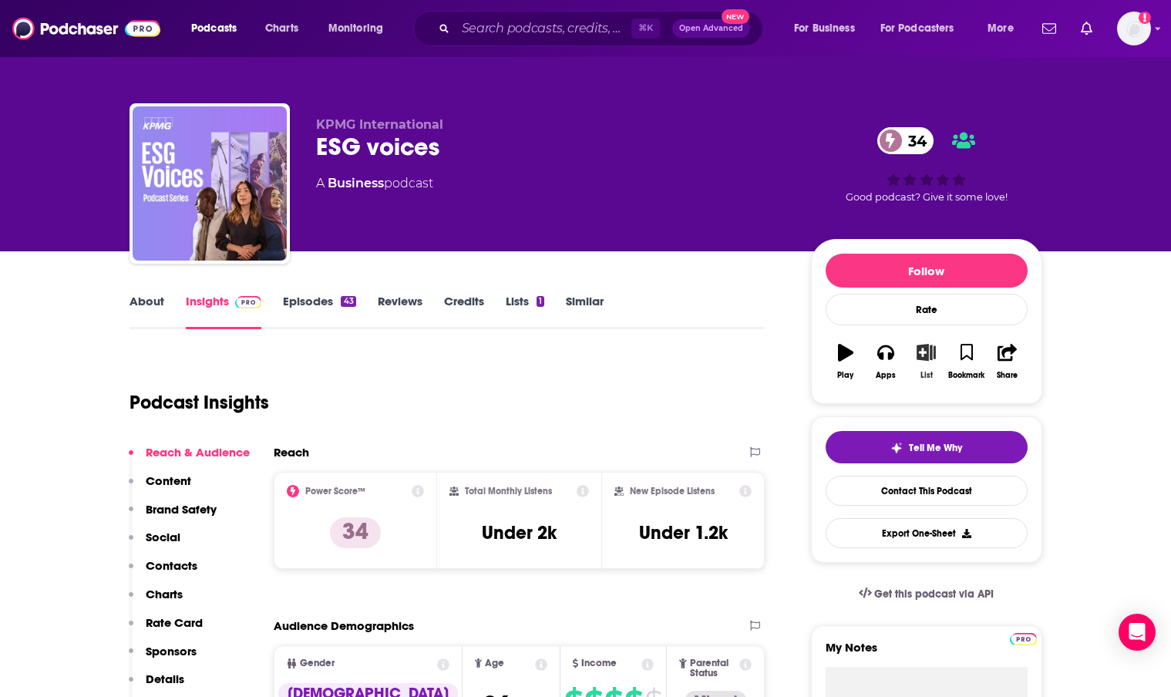
click at [931, 355] on icon "button" at bounding box center [925, 352] width 19 height 17
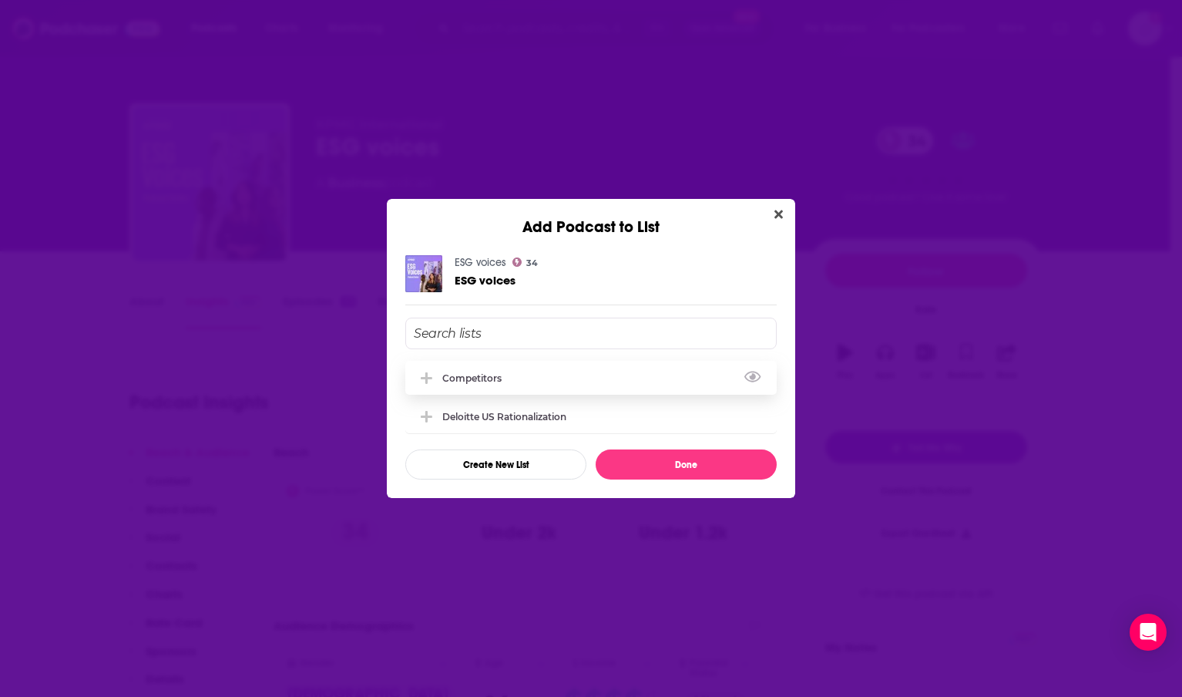
click at [498, 379] on div "Competitors" at bounding box center [476, 378] width 69 height 12
click at [774, 207] on button "Close" at bounding box center [778, 214] width 21 height 19
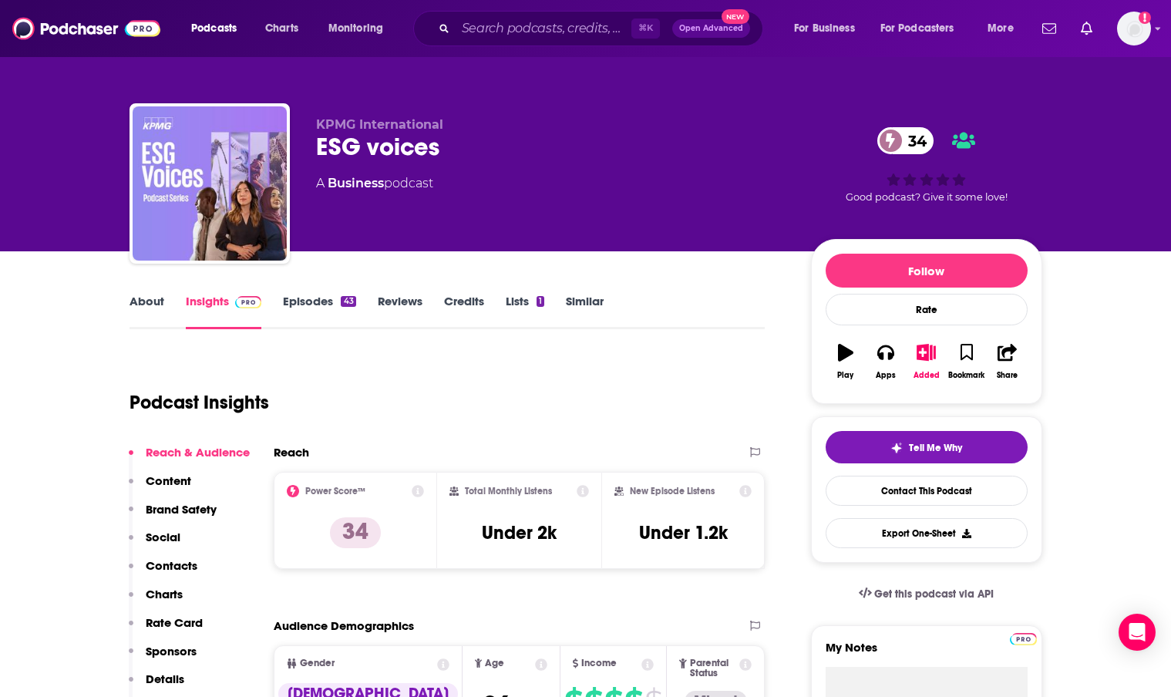
click at [153, 308] on link "About" at bounding box center [146, 311] width 35 height 35
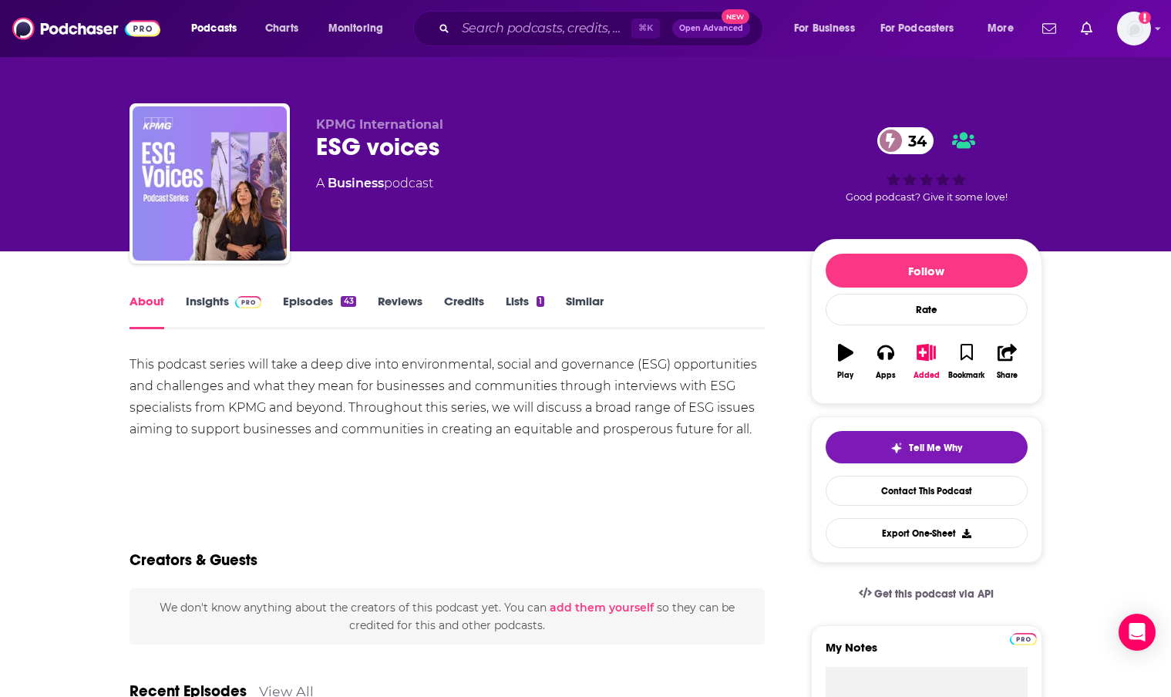
click at [212, 304] on link "Insights" at bounding box center [224, 311] width 76 height 35
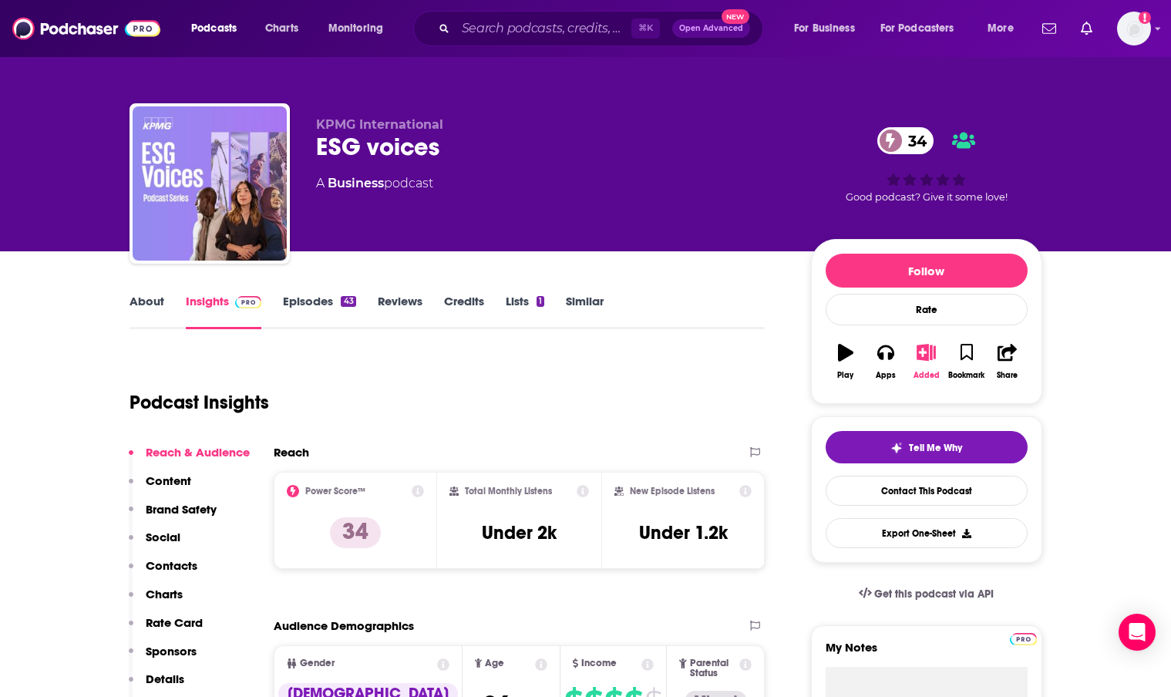
click at [928, 357] on icon "button" at bounding box center [925, 352] width 19 height 17
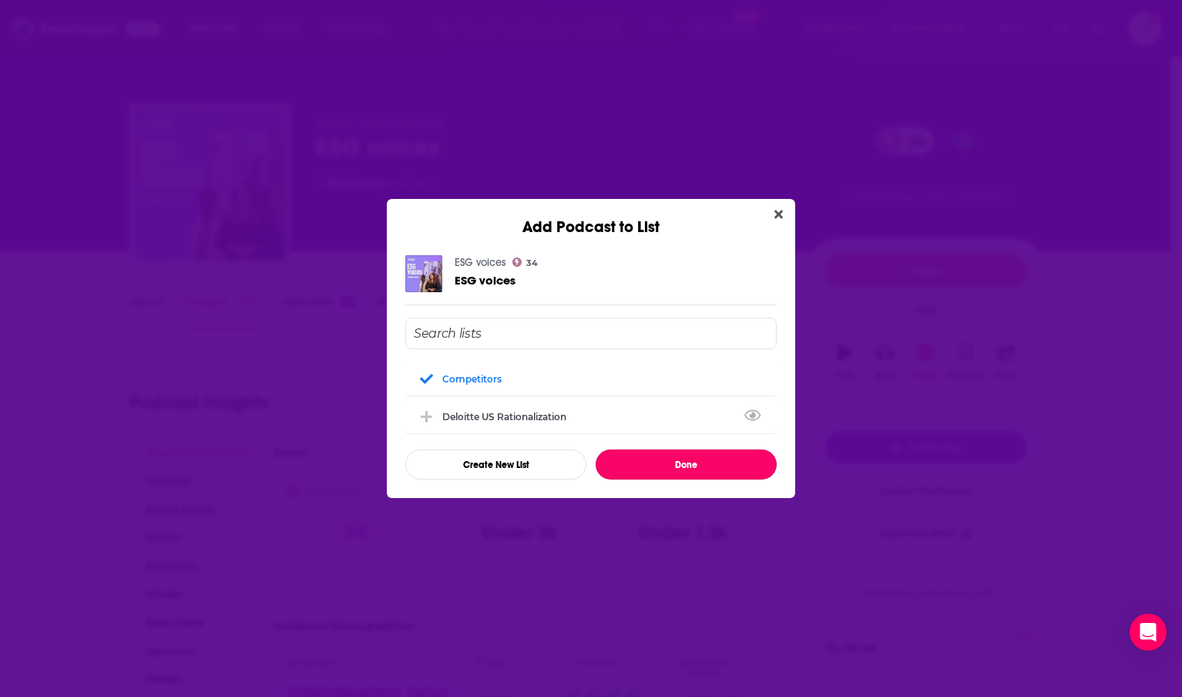
click at [686, 469] on button "Done" at bounding box center [686, 464] width 181 height 30
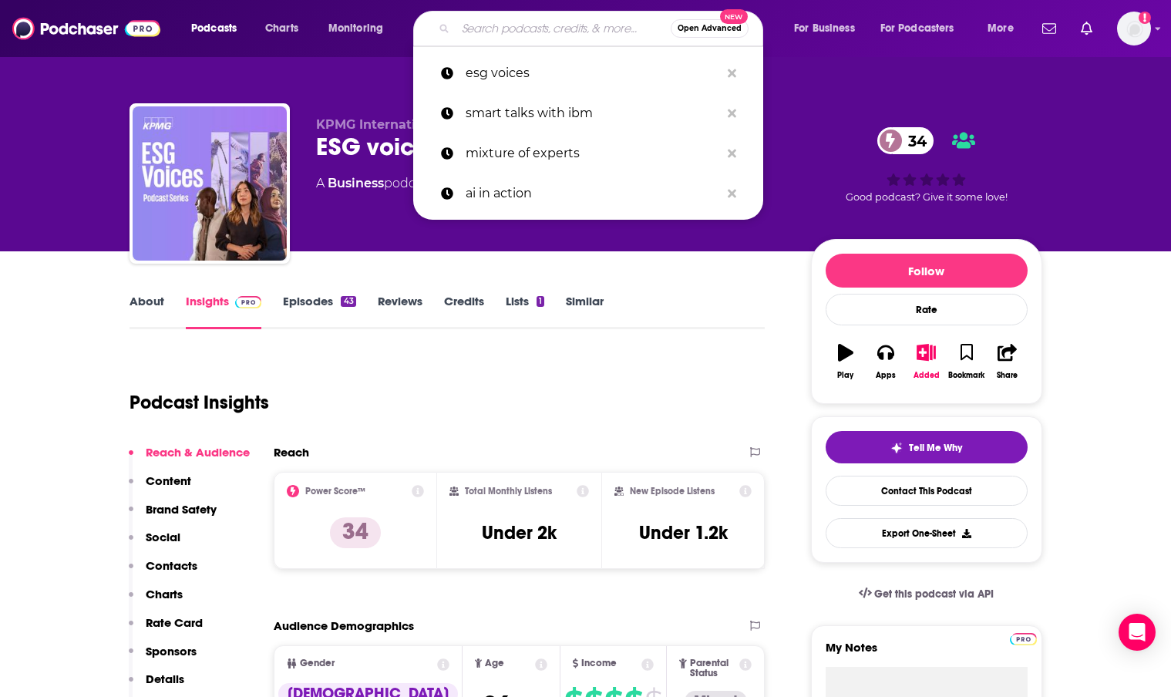
click at [562, 25] on input "Search podcasts, credits, & more..." at bounding box center [563, 28] width 215 height 25
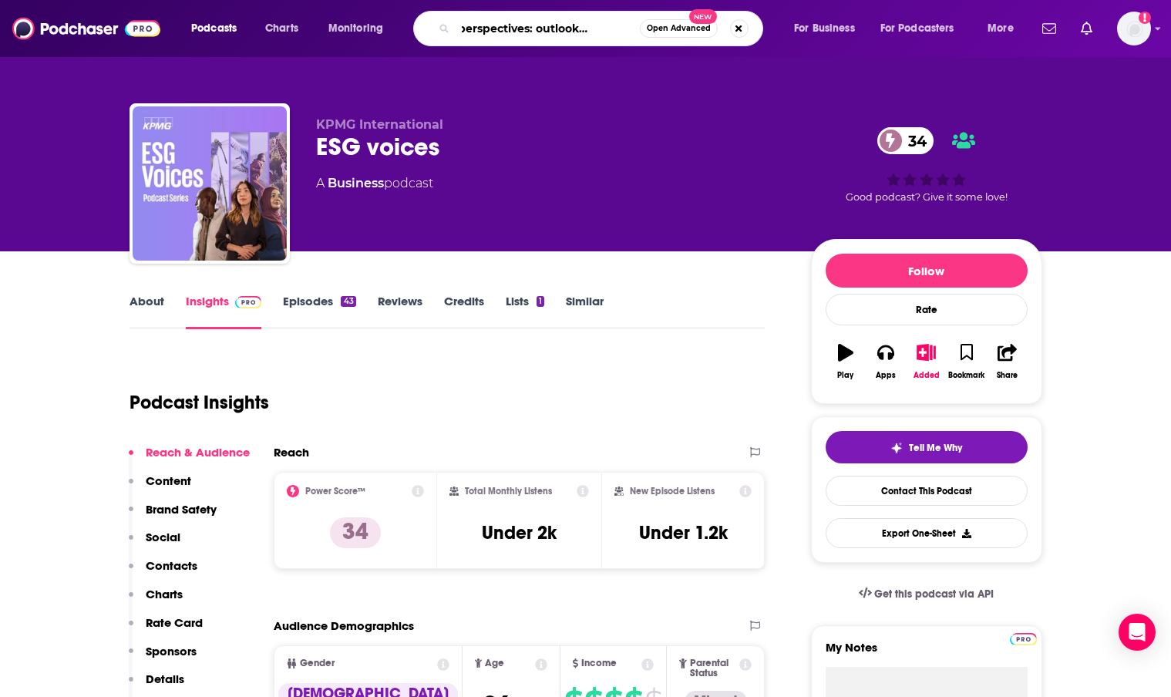
type input "global perspectives: outlook of the ceo"
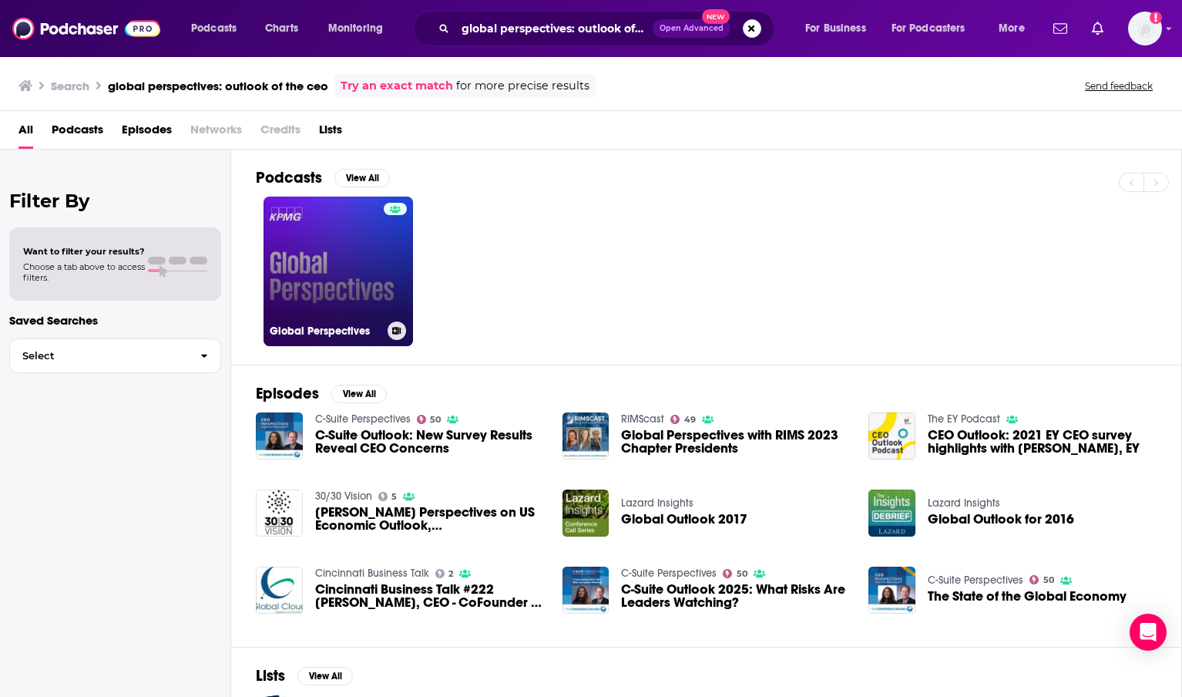
click at [385, 281] on div at bounding box center [395, 262] width 23 height 119
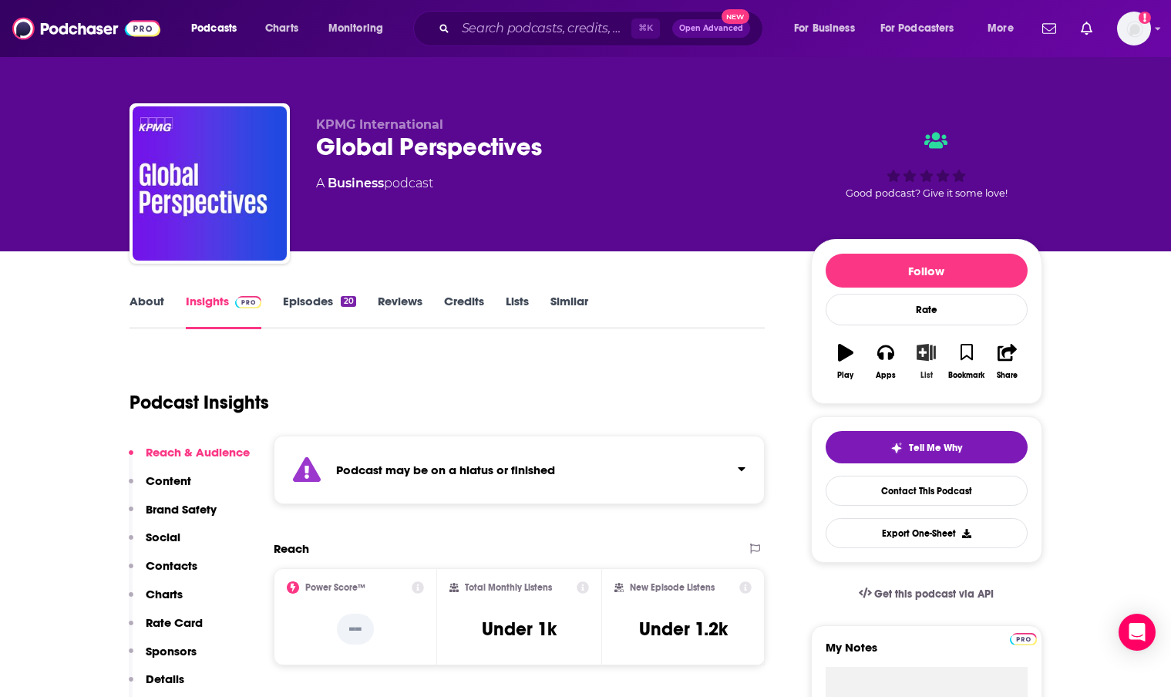
click at [926, 355] on icon "button" at bounding box center [925, 352] width 19 height 17
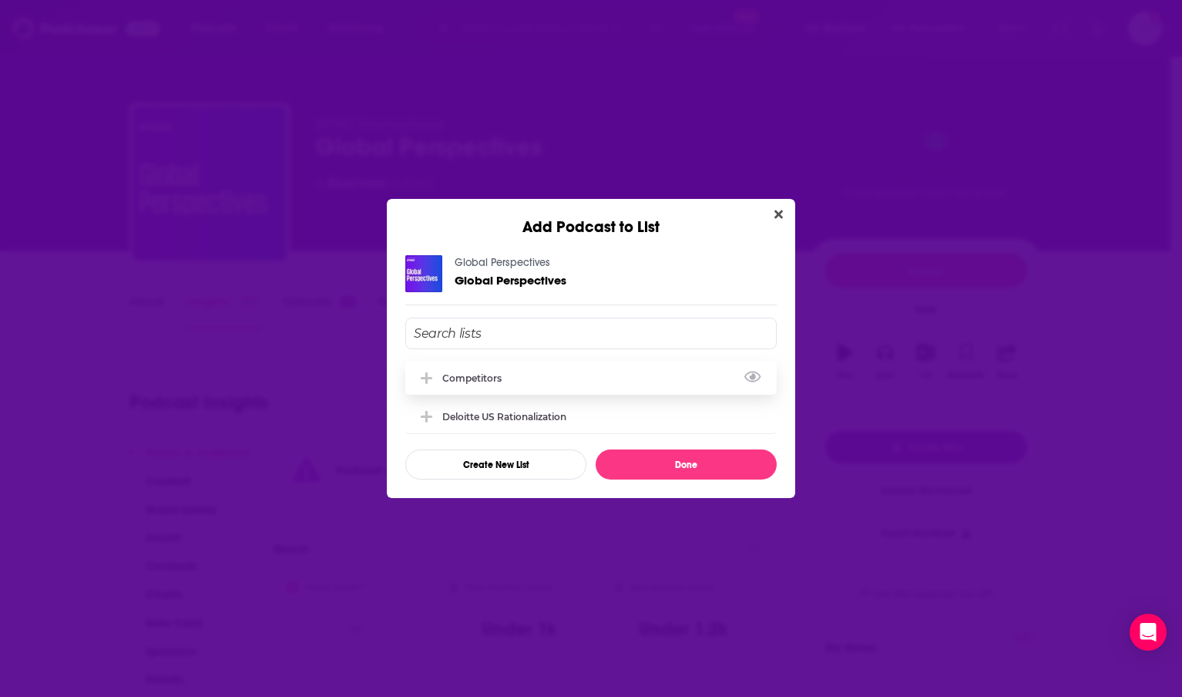
click at [507, 381] on button "View Link" at bounding box center [506, 382] width 9 height 2
click at [457, 385] on div "Competitors" at bounding box center [591, 378] width 372 height 34
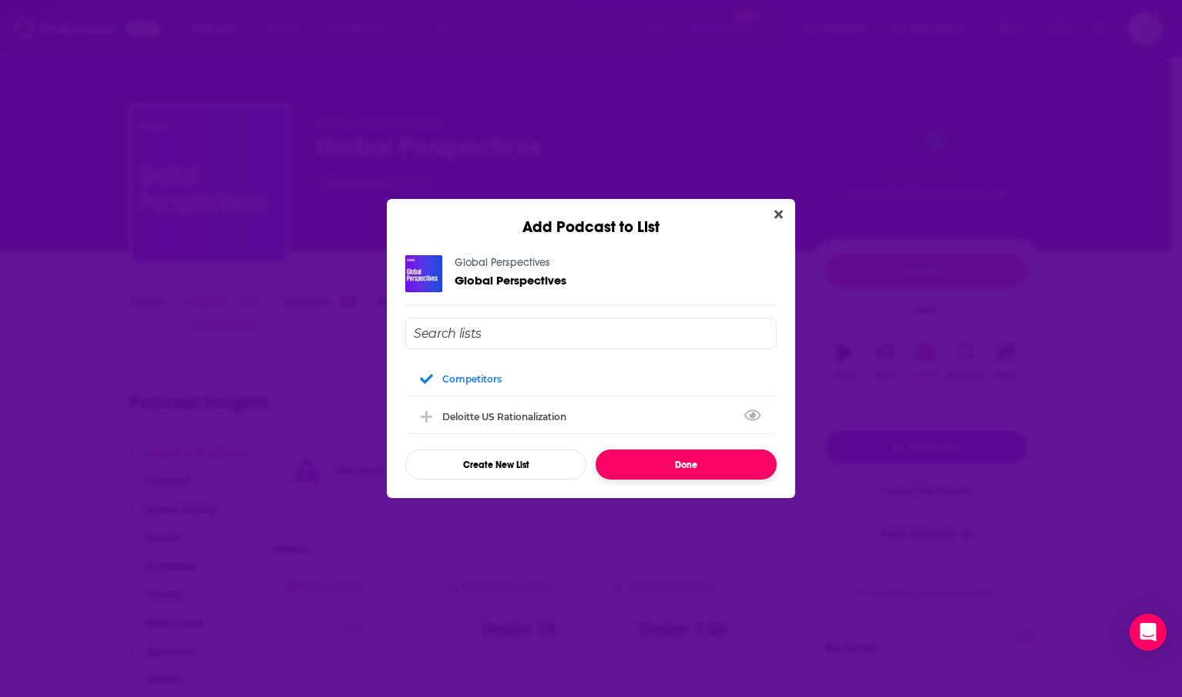
click at [647, 464] on button "Done" at bounding box center [686, 464] width 181 height 30
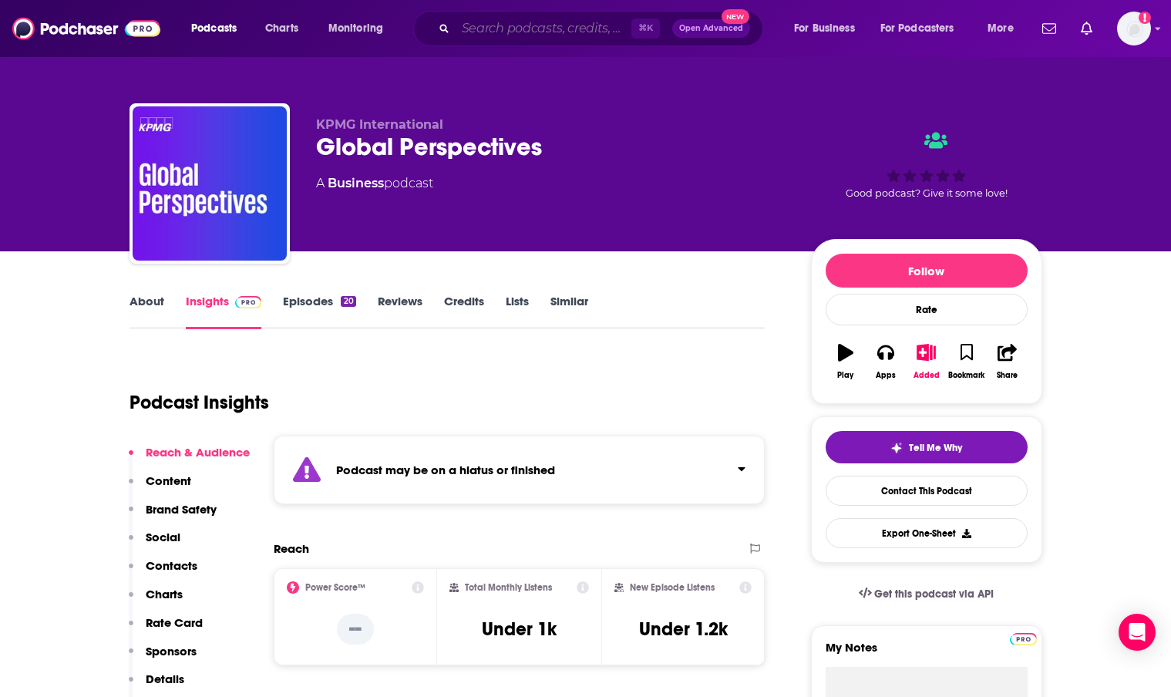
click at [483, 30] on input "Search podcasts, credits, & more..." at bounding box center [544, 28] width 176 height 25
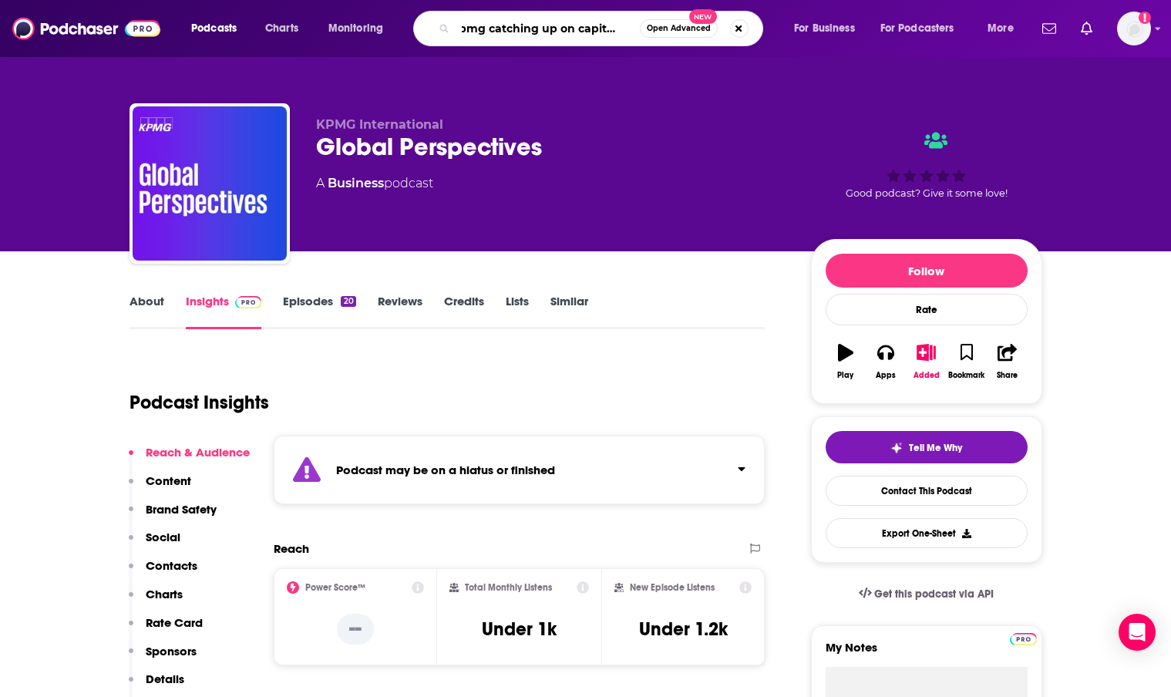
type input "kpmg catching up on [GEOGRAPHIC_DATA]"
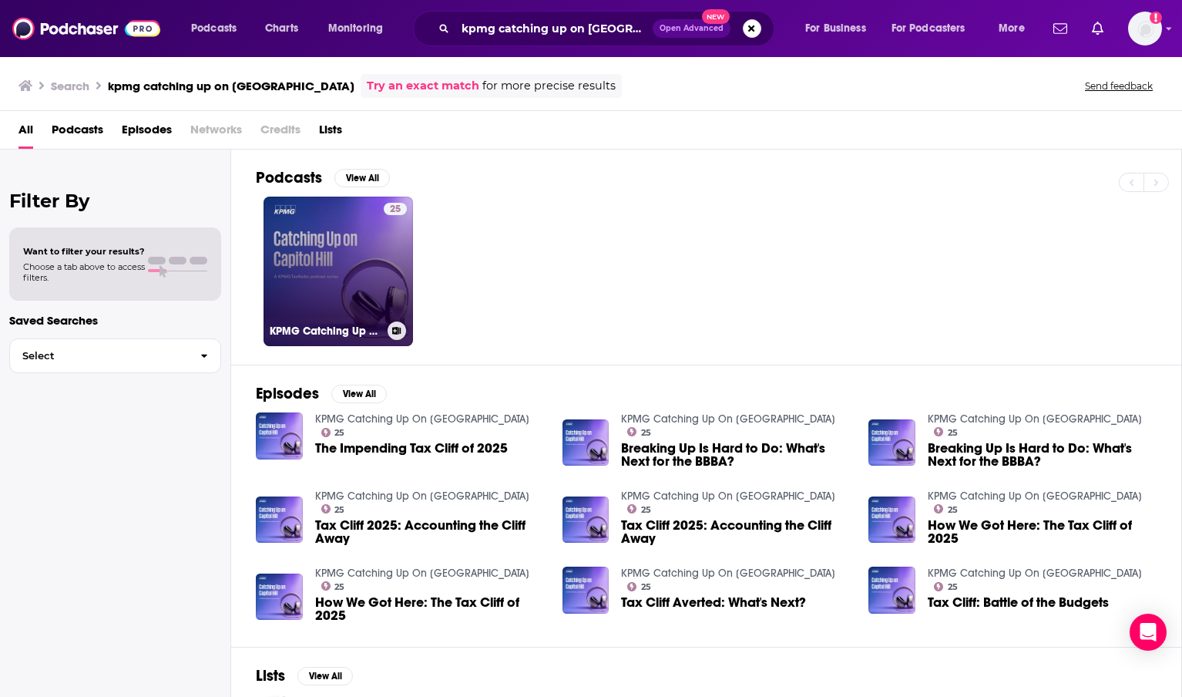
click at [335, 255] on link "25 KPMG Catching Up On [GEOGRAPHIC_DATA]" at bounding box center [339, 272] width 150 height 150
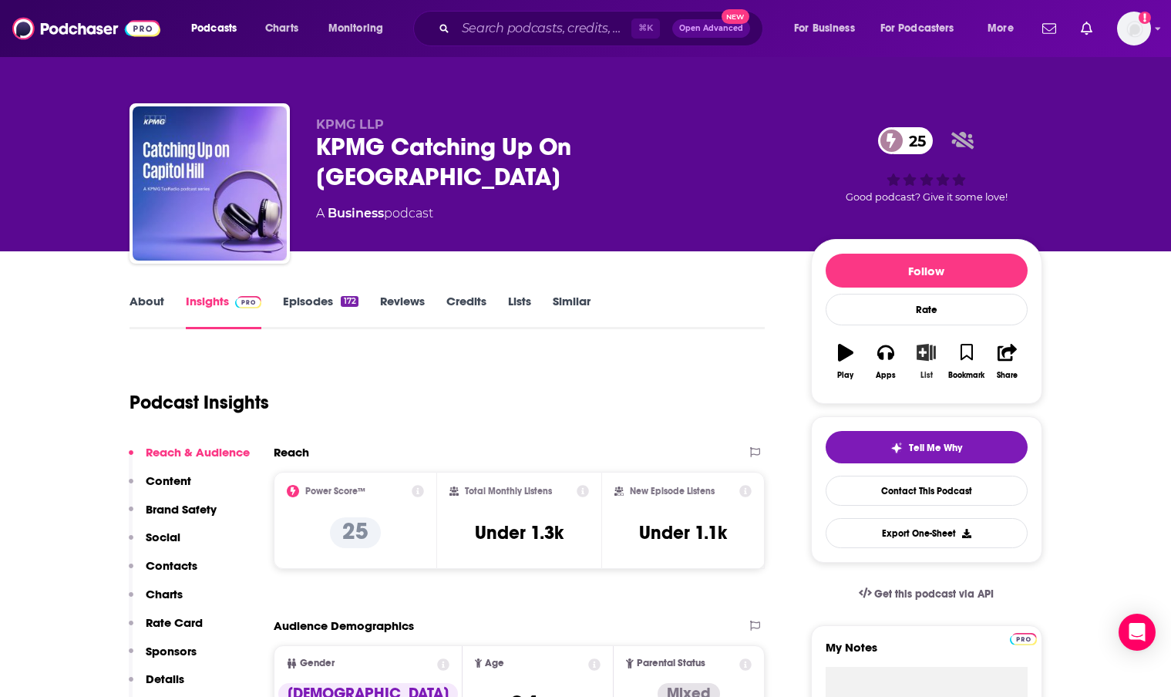
click at [930, 353] on icon "button" at bounding box center [925, 352] width 19 height 17
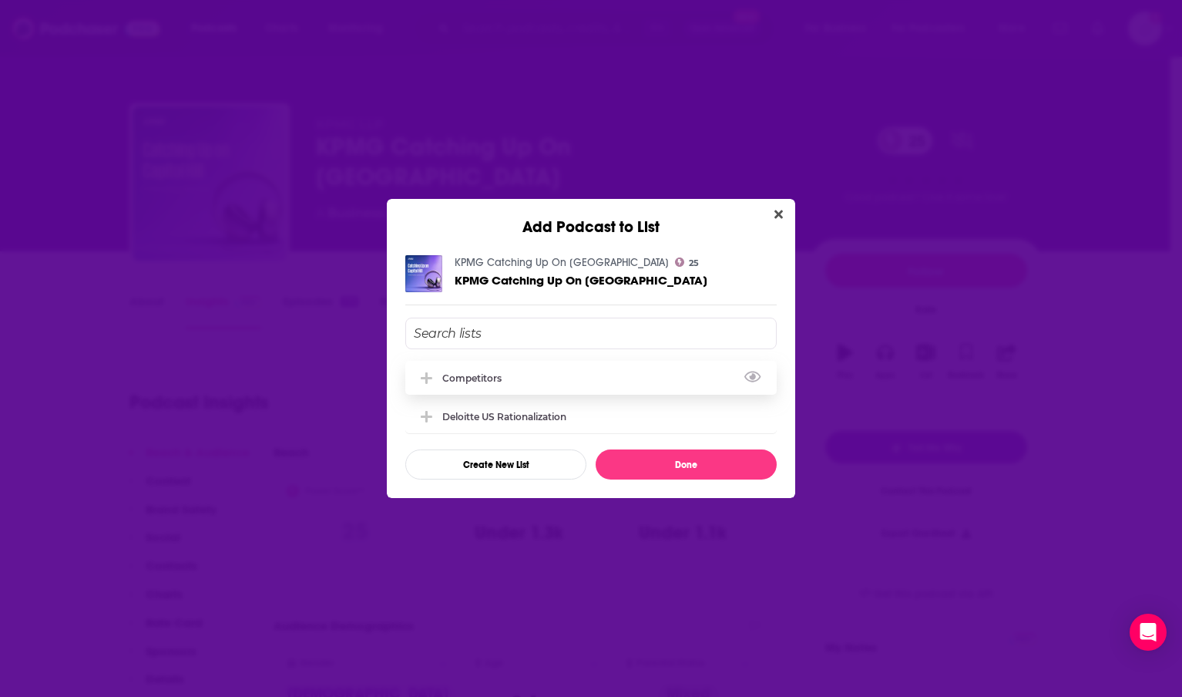
click at [503, 376] on div "Competitors" at bounding box center [476, 378] width 69 height 12
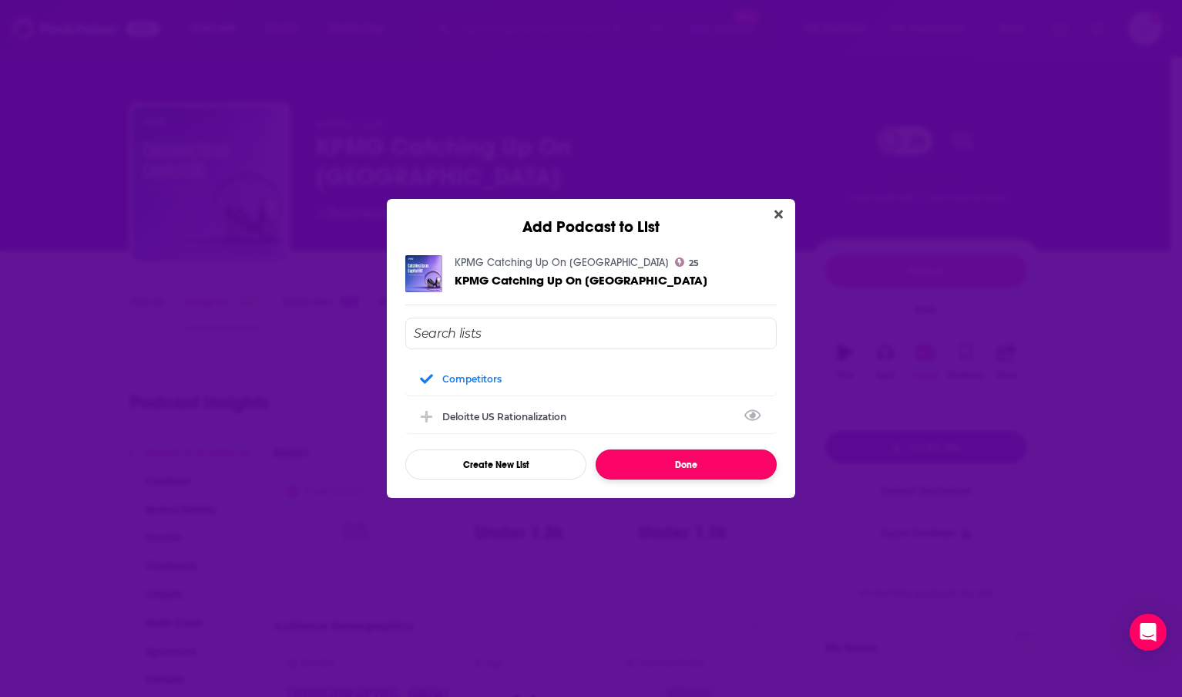
click at [671, 462] on button "Done" at bounding box center [686, 464] width 181 height 30
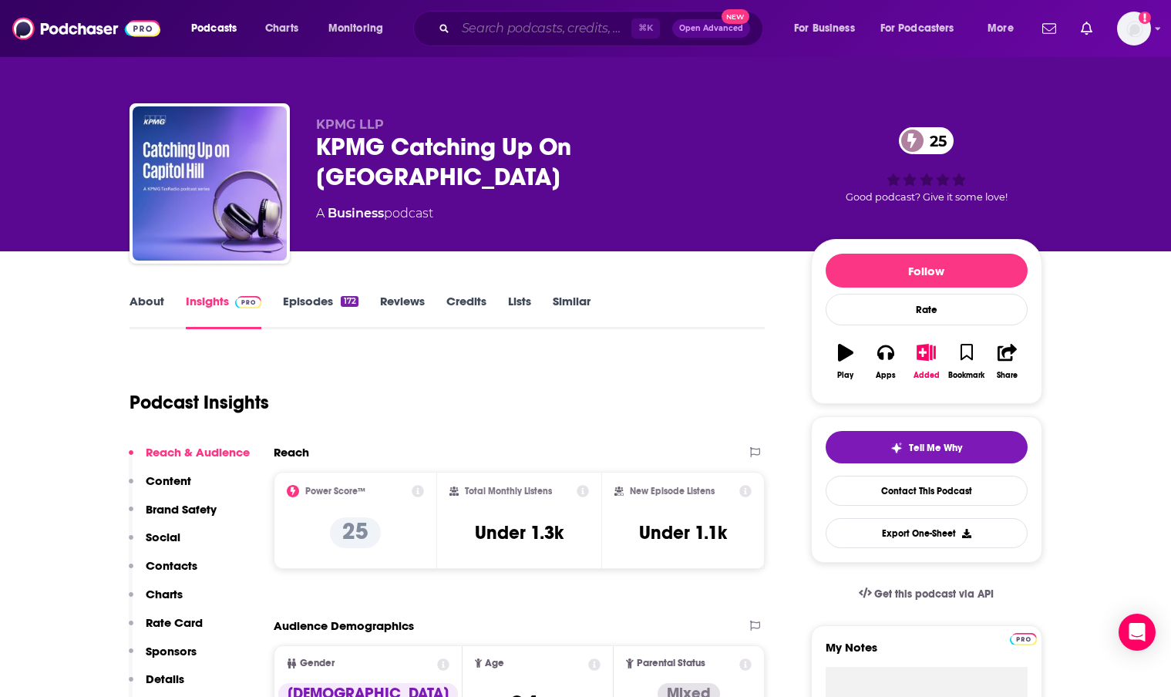
click at [489, 36] on input "Search podcasts, credits, & more..." at bounding box center [544, 28] width 176 height 25
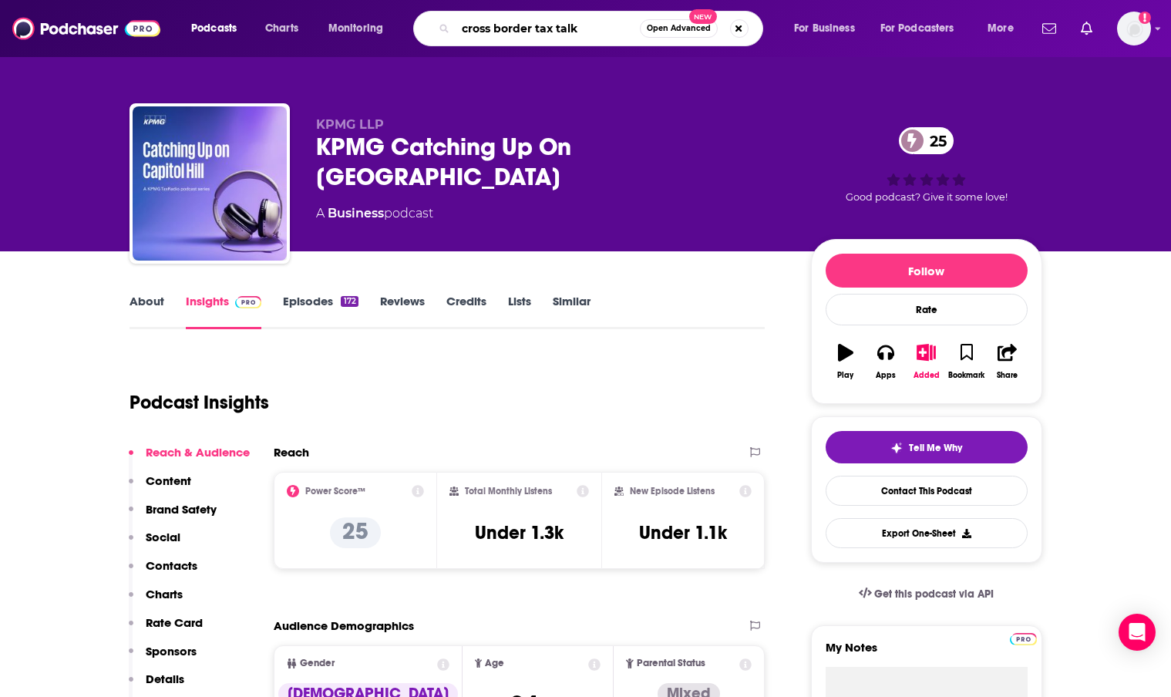
type input "cross border tax talks"
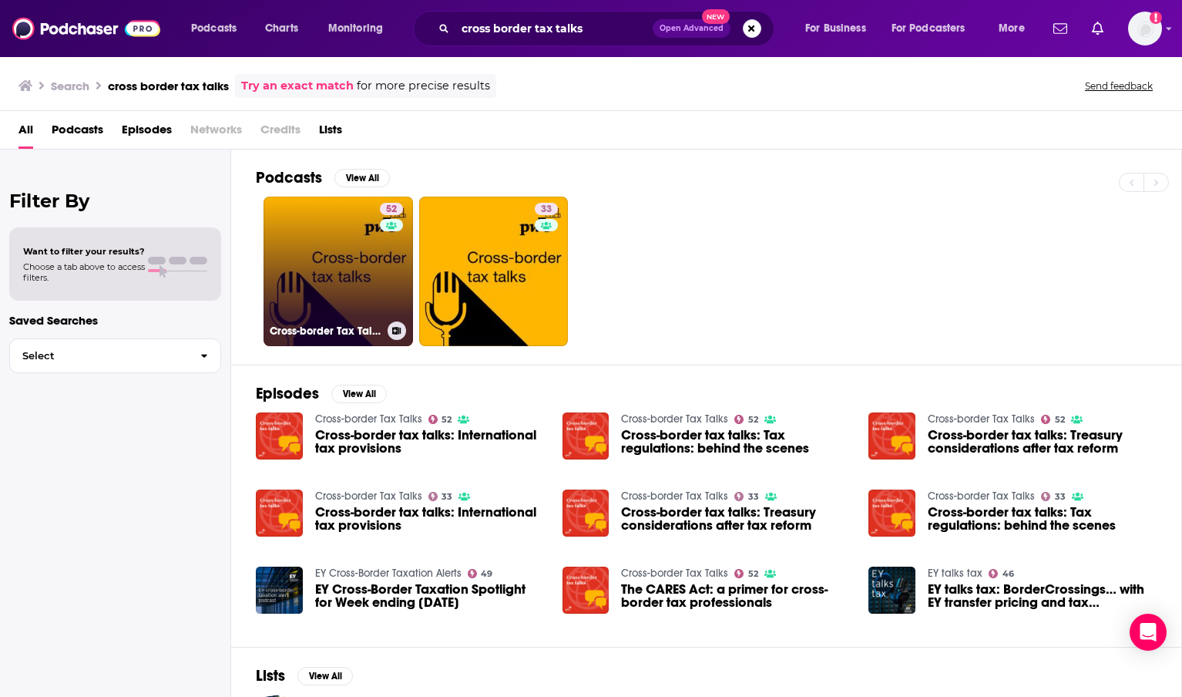
click at [358, 274] on link "52 Cross-border Tax Talks" at bounding box center [339, 272] width 150 height 150
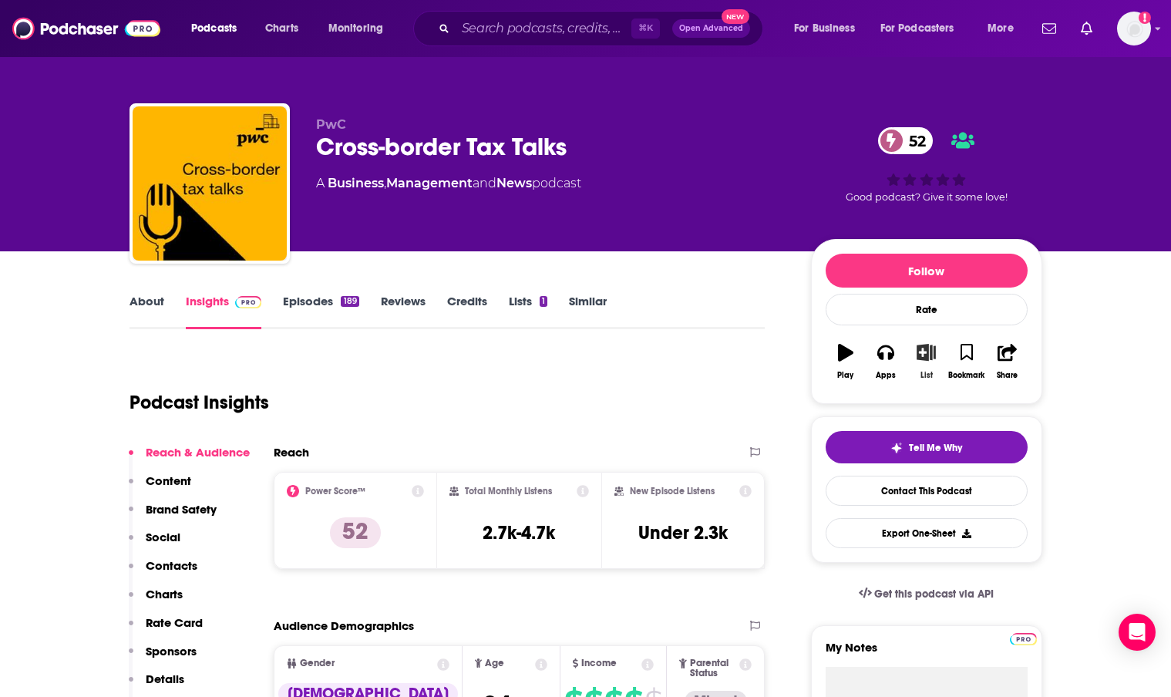
click at [924, 361] on button "List" at bounding box center [926, 361] width 40 height 55
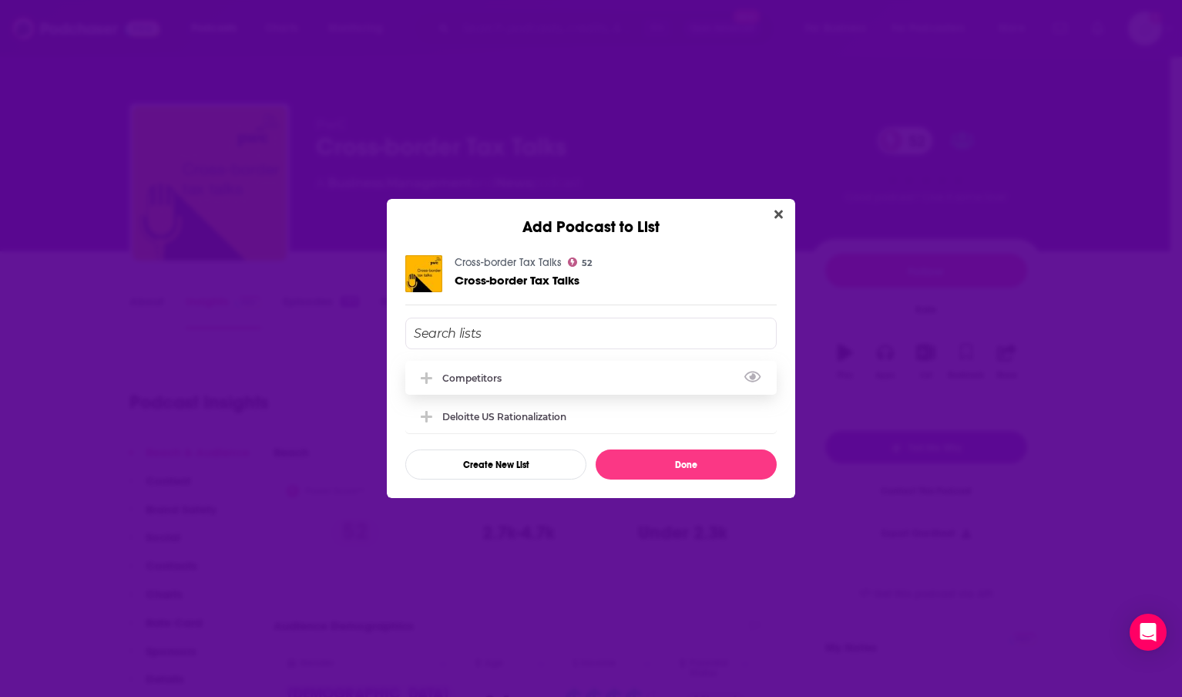
click at [459, 382] on div "Competitors" at bounding box center [476, 378] width 69 height 12
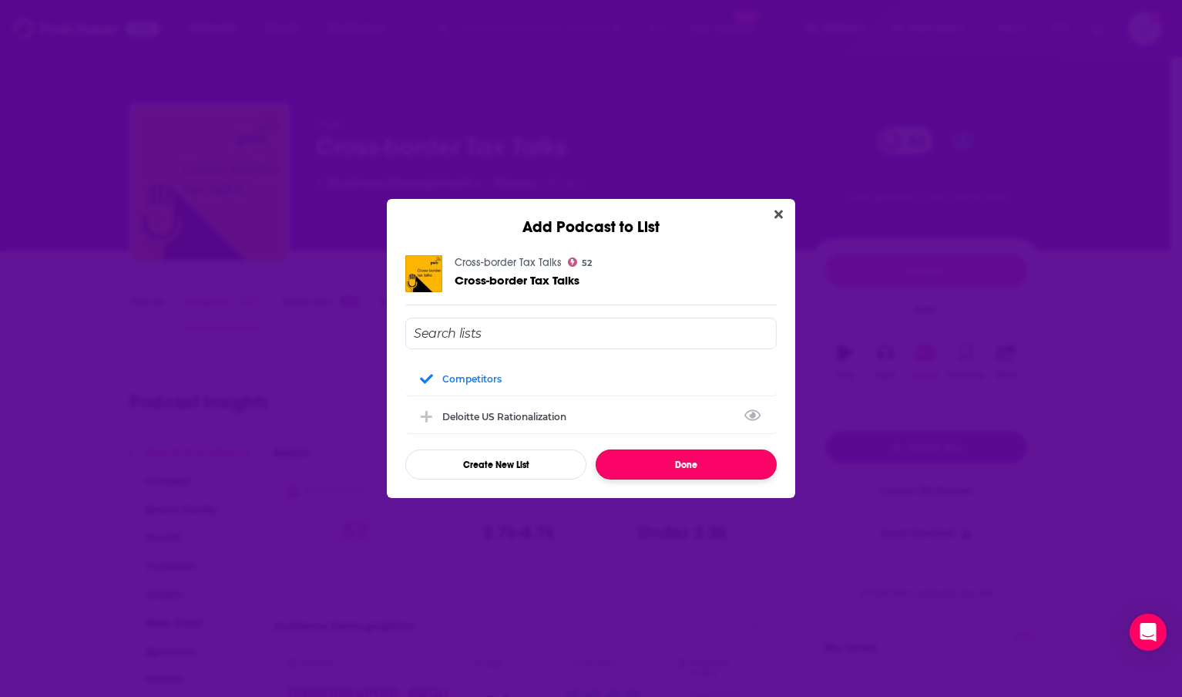
click at [681, 468] on button "Done" at bounding box center [686, 464] width 181 height 30
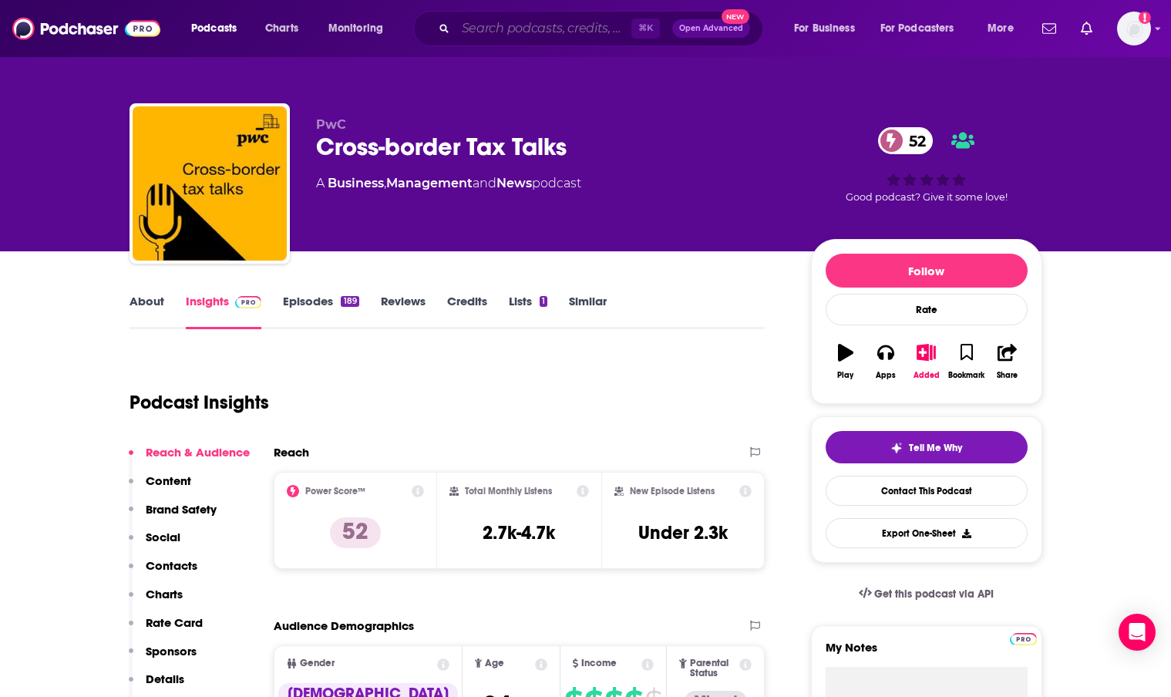
click at [489, 25] on input "Search podcasts, credits, & more..." at bounding box center [544, 28] width 176 height 25
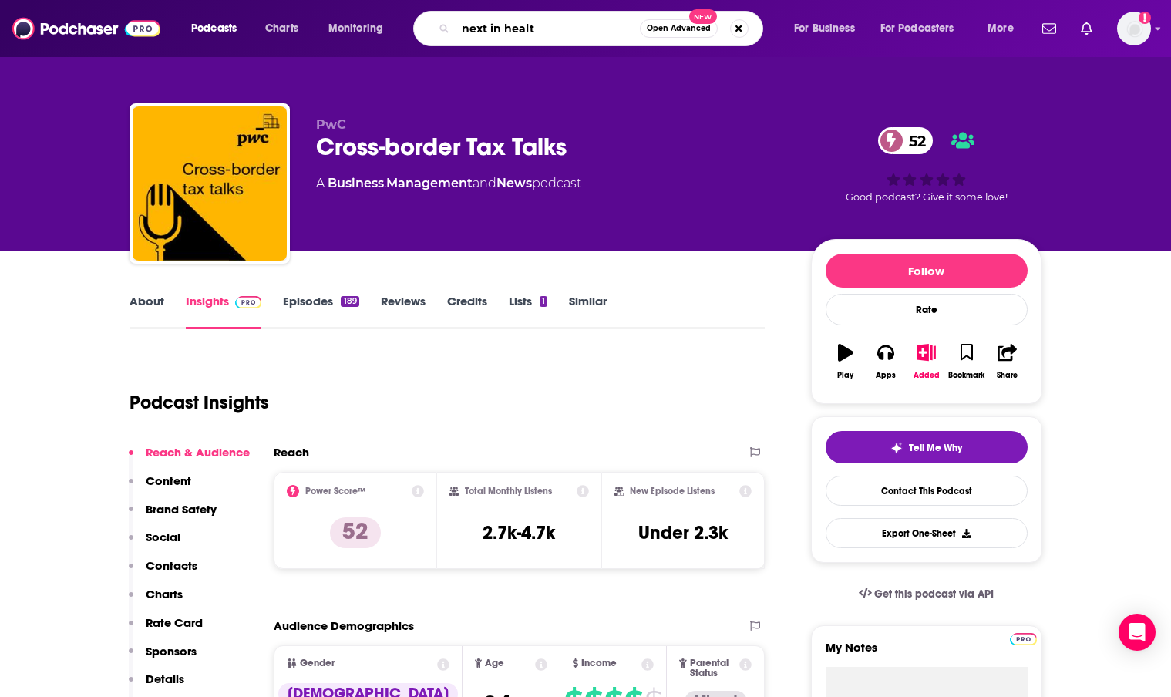
type input "next in health"
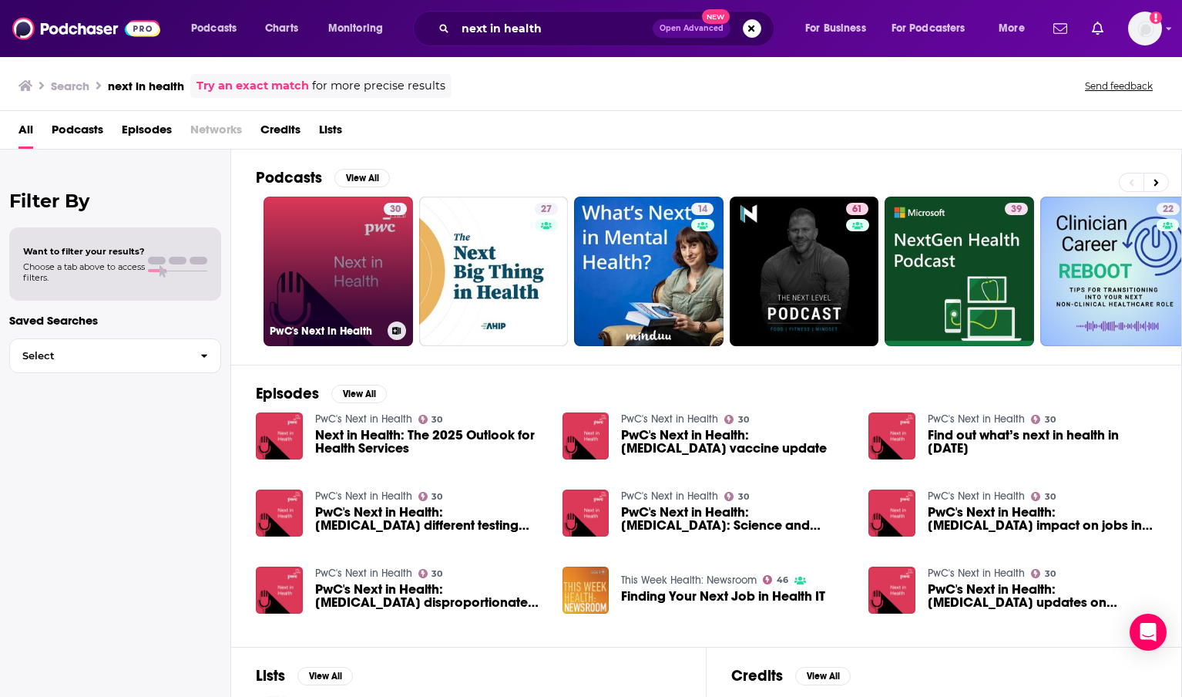
click at [348, 256] on link "30 PwC's Next in Health" at bounding box center [339, 272] width 150 height 150
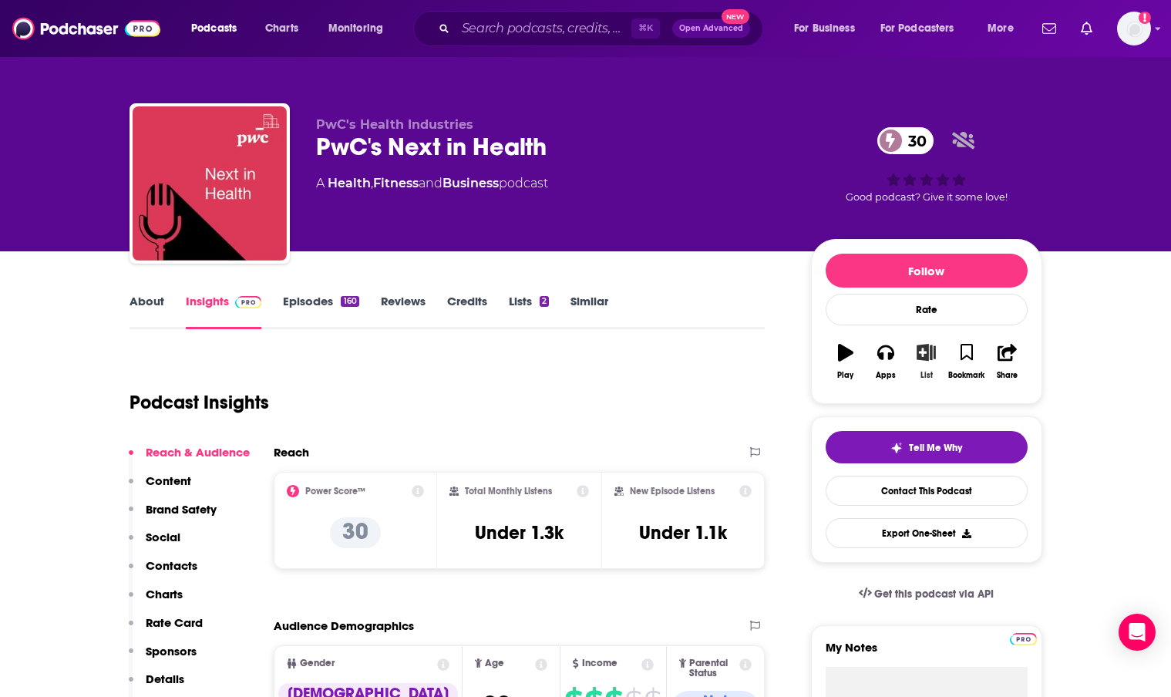
click at [923, 356] on icon "button" at bounding box center [925, 352] width 19 height 17
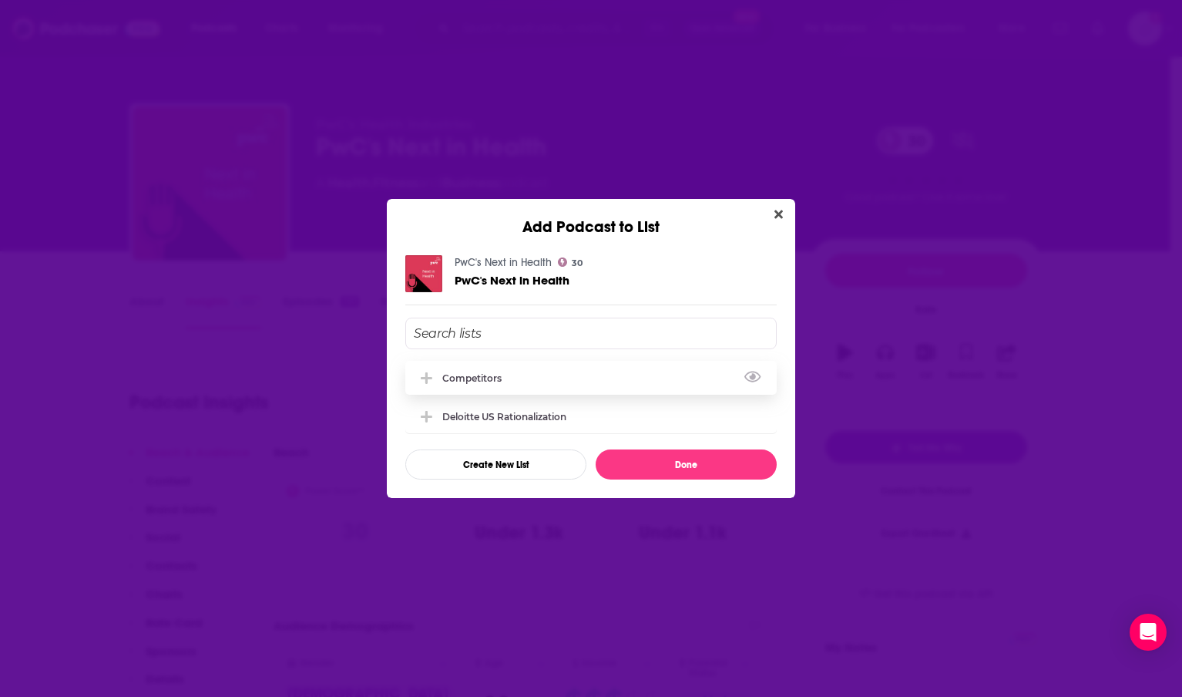
click at [489, 385] on div "Competitors" at bounding box center [591, 378] width 372 height 34
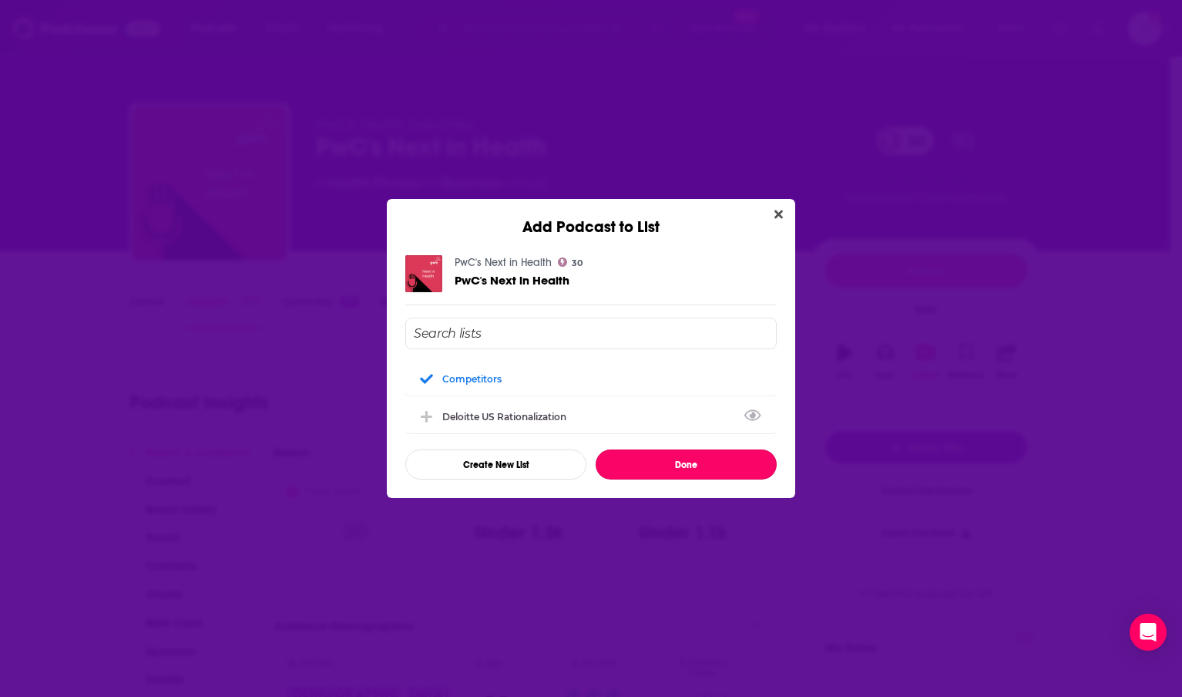
click at [671, 466] on button "Done" at bounding box center [686, 464] width 181 height 30
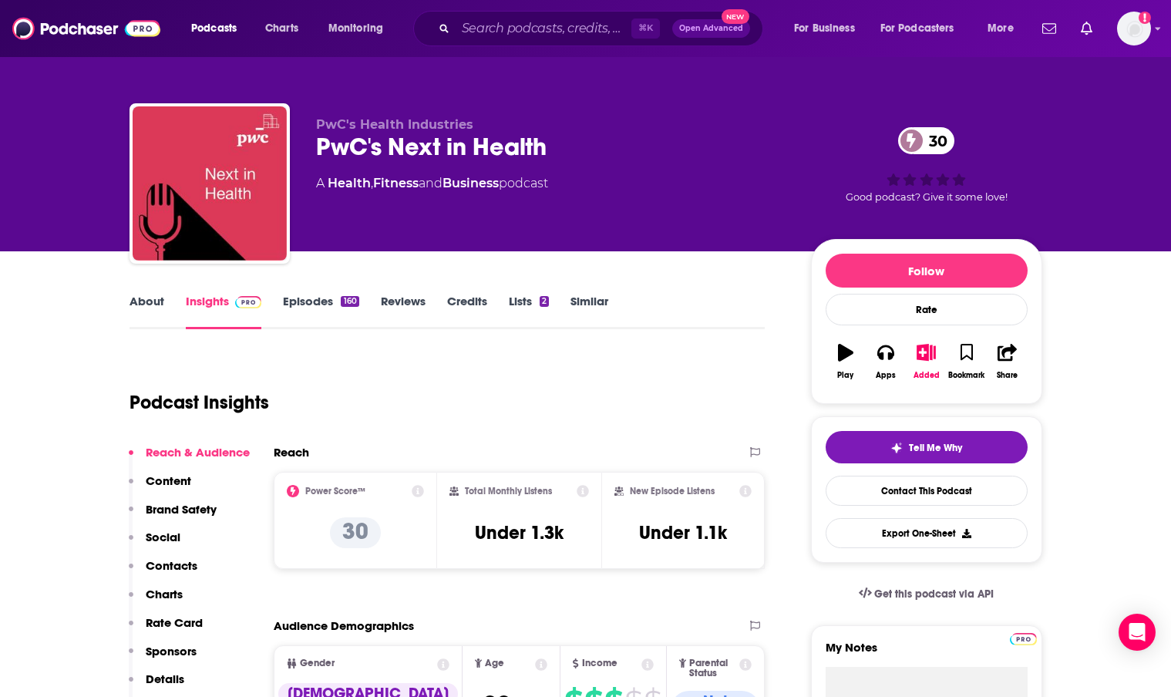
click at [156, 301] on link "About" at bounding box center [146, 311] width 35 height 35
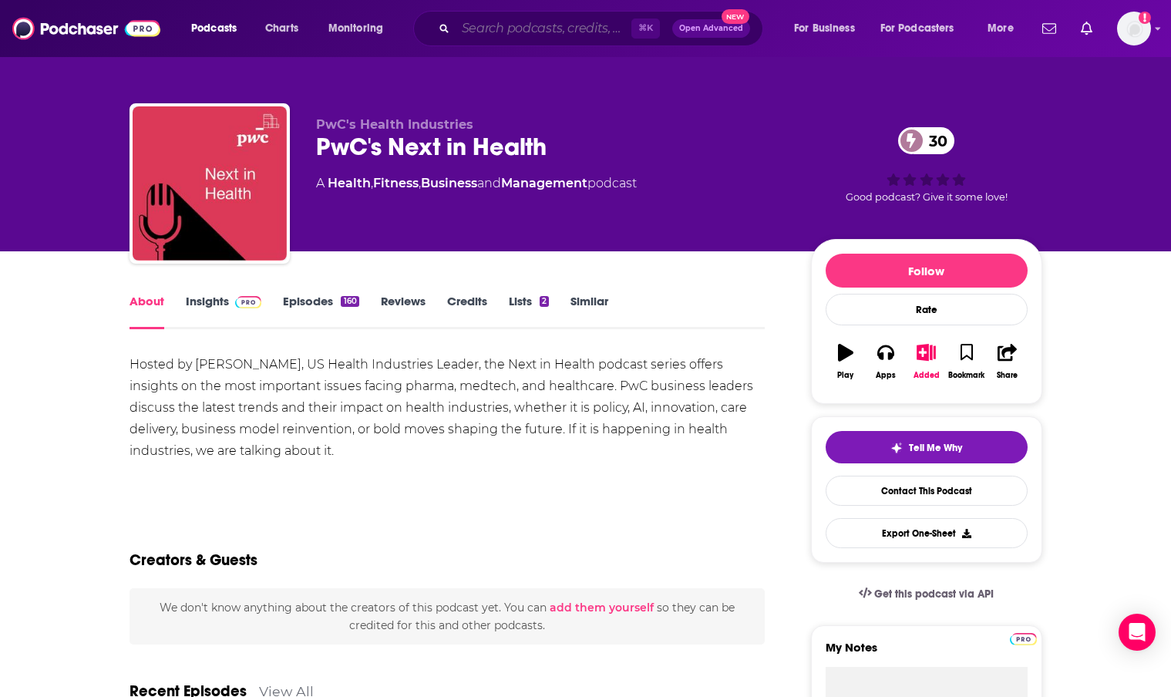
click at [505, 29] on input "Search podcasts, credits, & more..." at bounding box center [544, 28] width 176 height 25
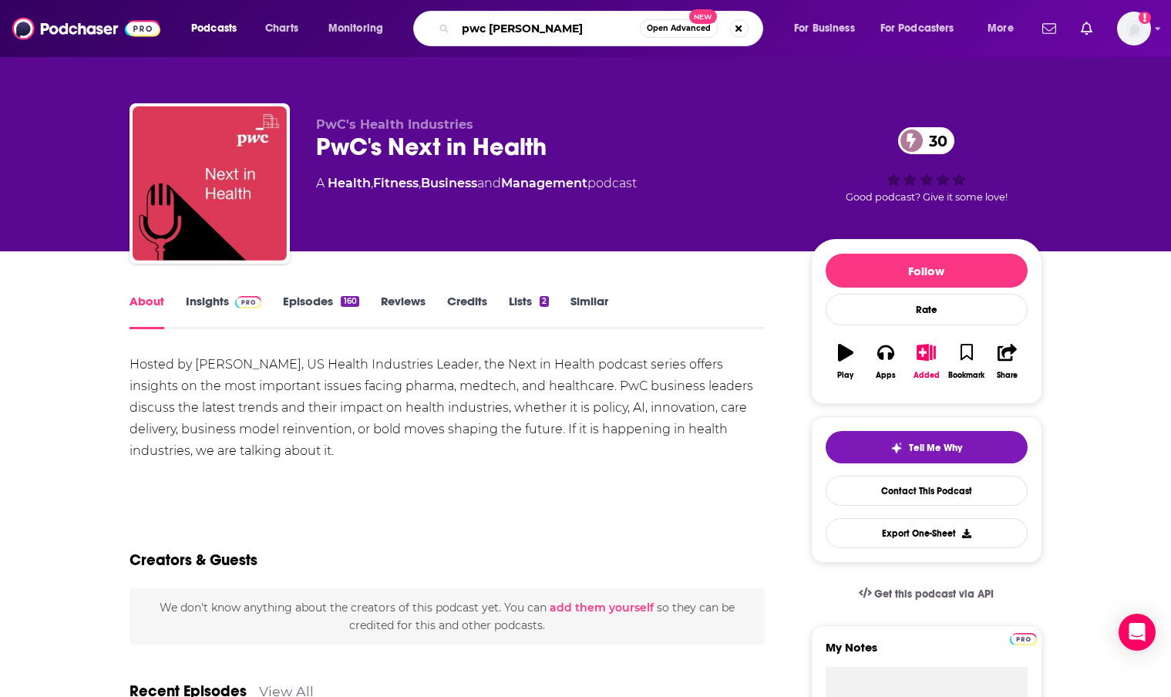
type input "pwc pulse"
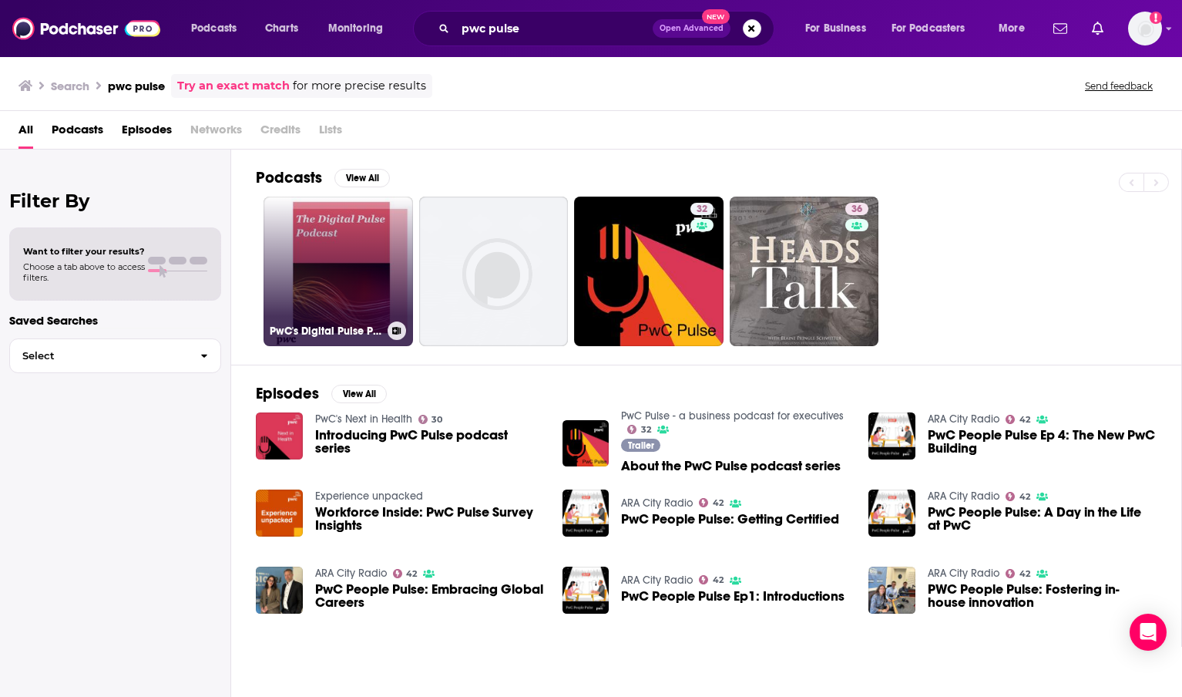
click at [321, 270] on link "PwC's Digital Pulse Podcast" at bounding box center [339, 272] width 150 height 150
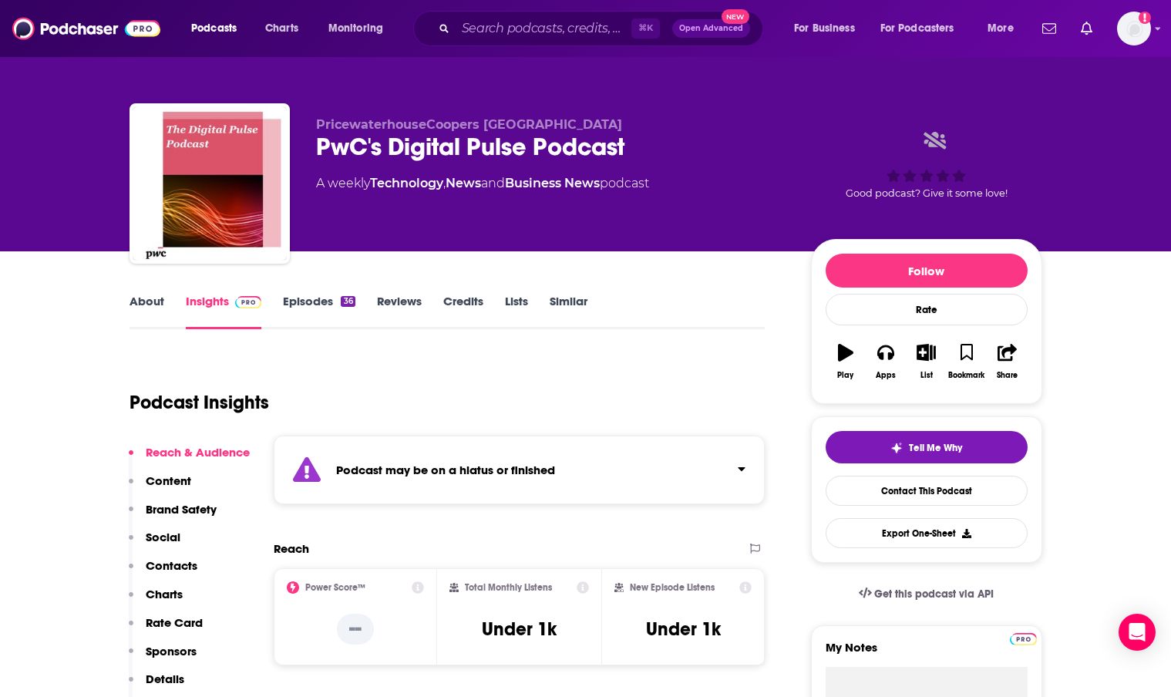
click at [149, 314] on link "About" at bounding box center [146, 311] width 35 height 35
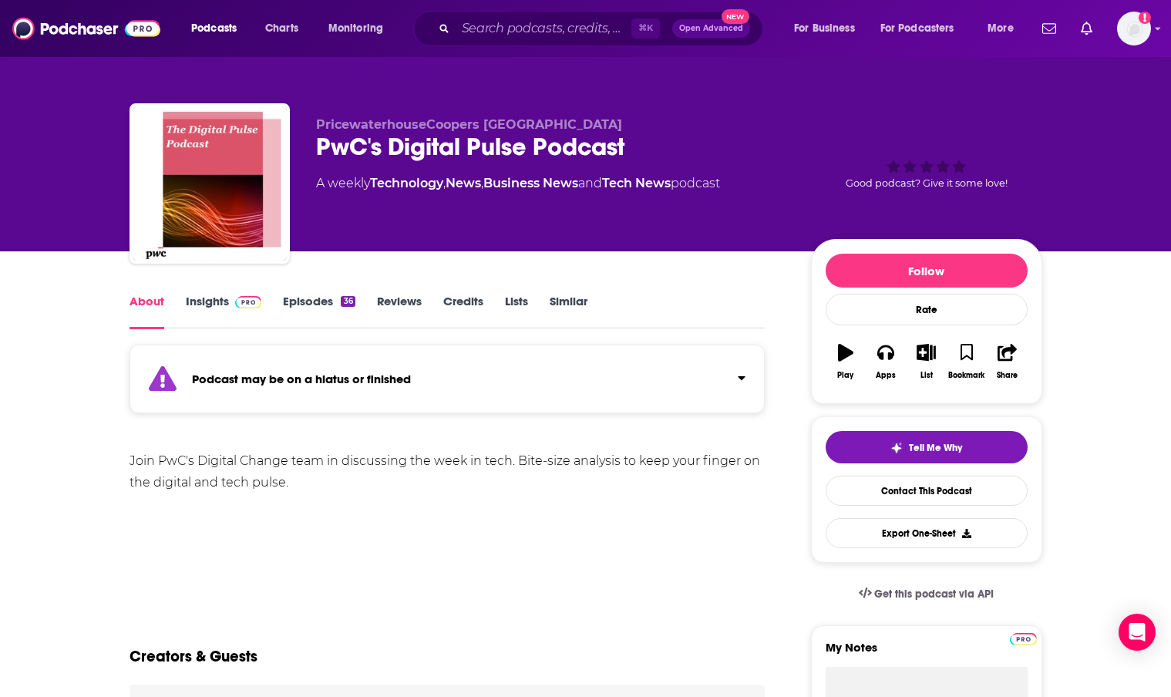
click at [197, 311] on link "Insights" at bounding box center [224, 311] width 76 height 35
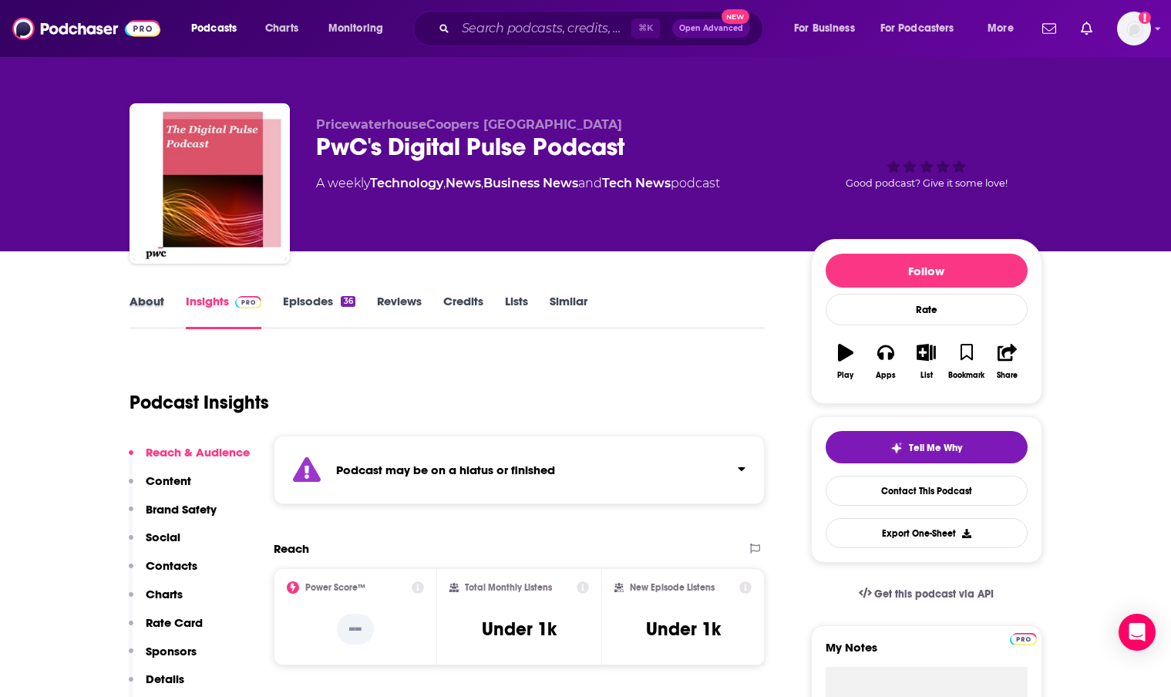
click at [169, 313] on div "About" at bounding box center [157, 311] width 56 height 35
click at [139, 298] on link "About" at bounding box center [146, 311] width 35 height 35
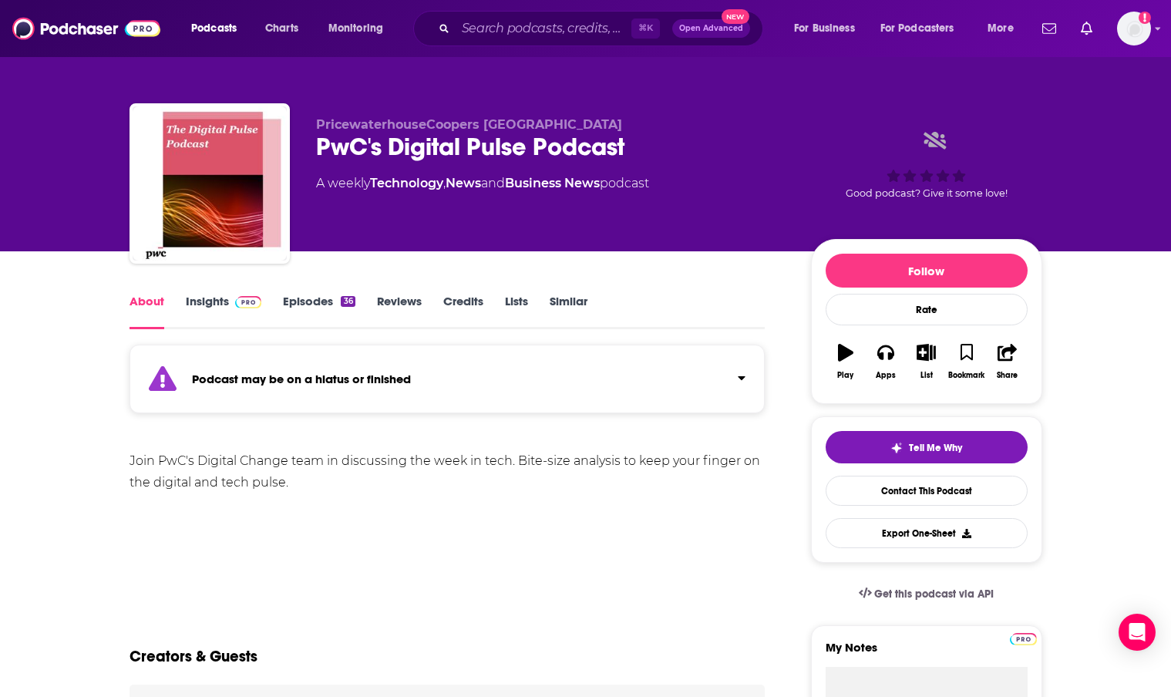
click at [327, 306] on link "Episodes 36" at bounding box center [319, 311] width 72 height 35
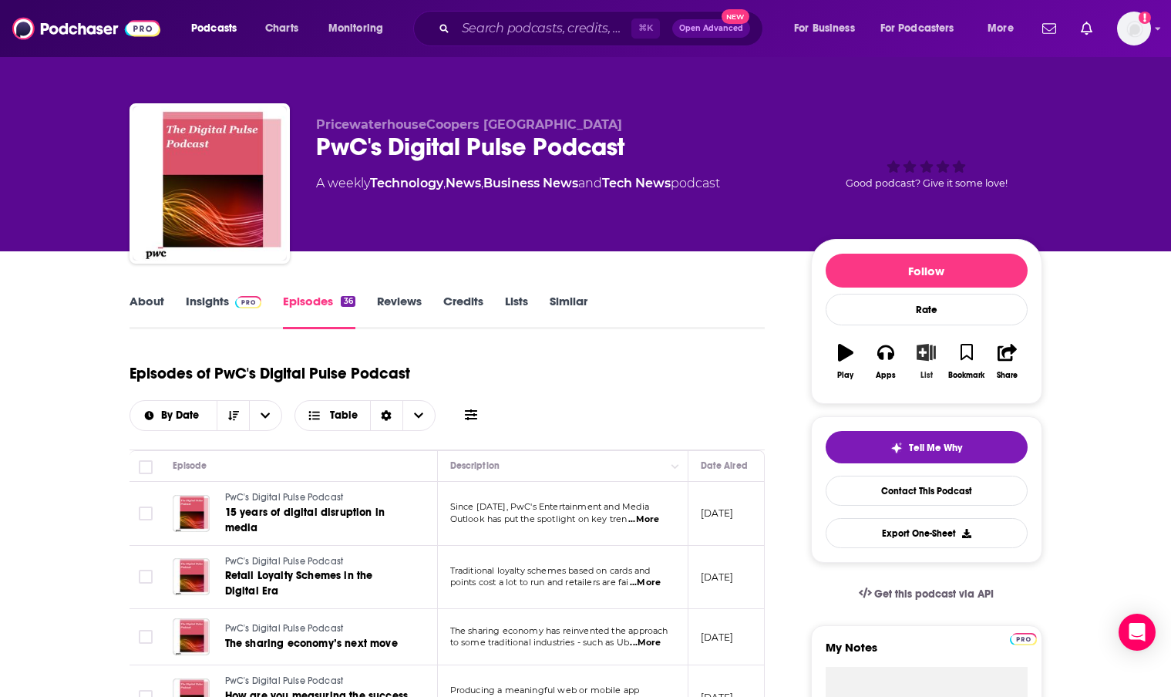
click at [926, 361] on button "List" at bounding box center [926, 361] width 40 height 55
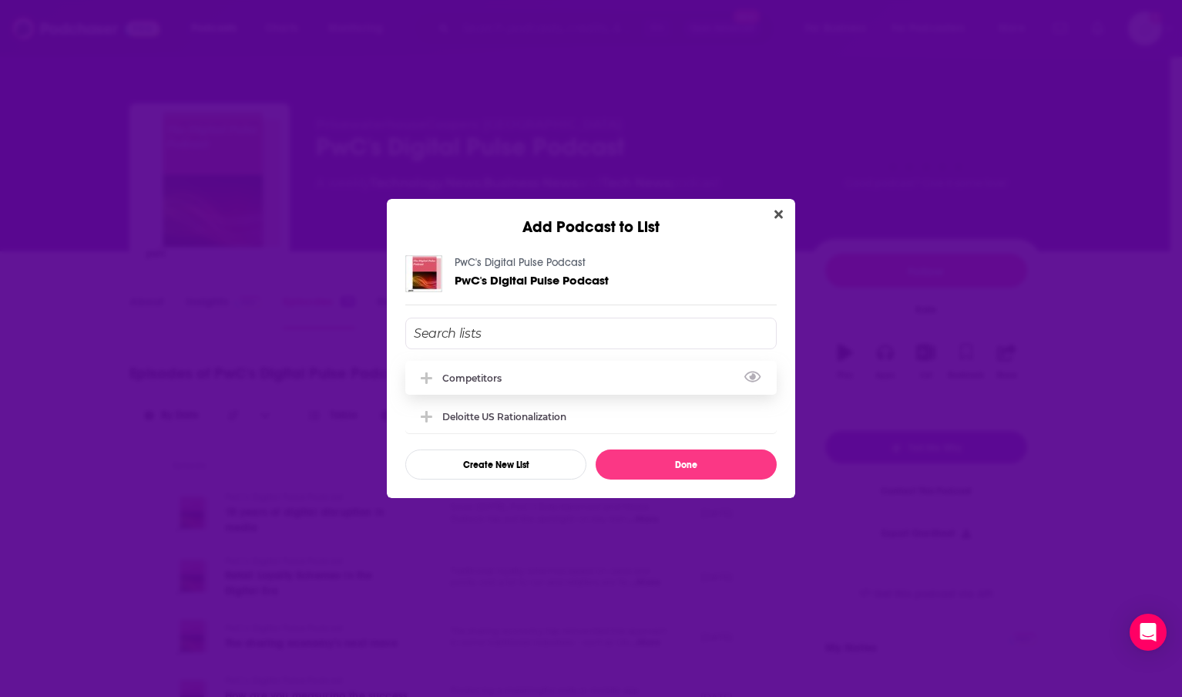
click at [472, 375] on div "Competitors" at bounding box center [476, 378] width 69 height 12
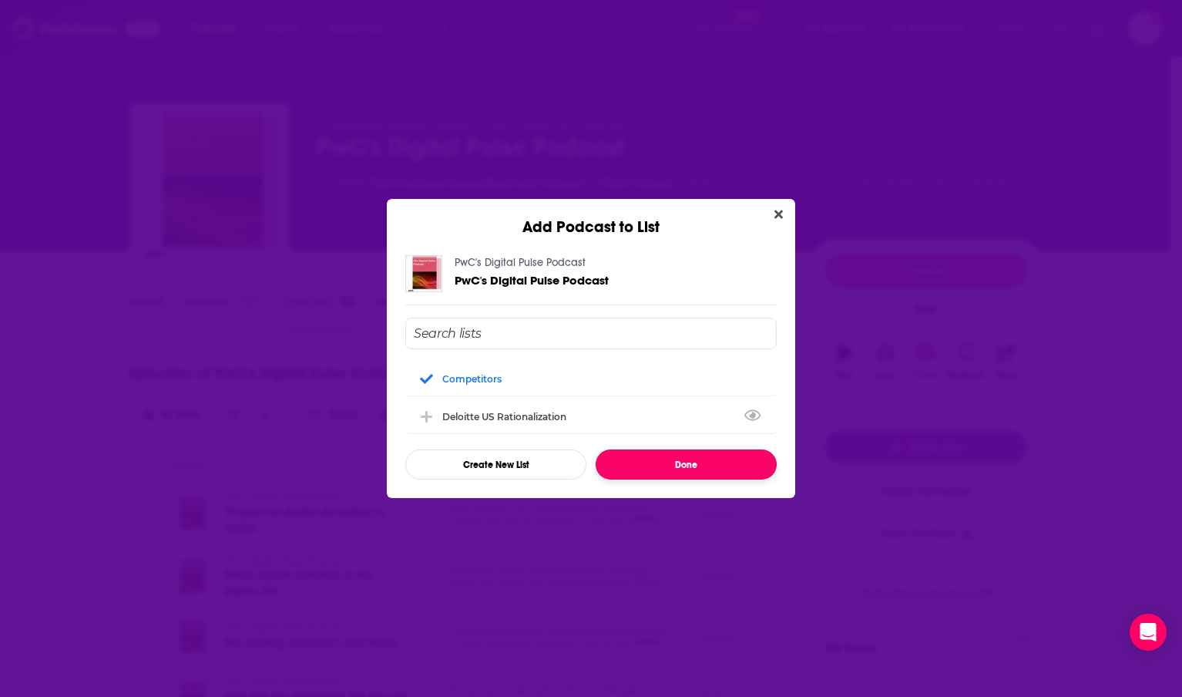
click at [681, 470] on button "Done" at bounding box center [686, 464] width 181 height 30
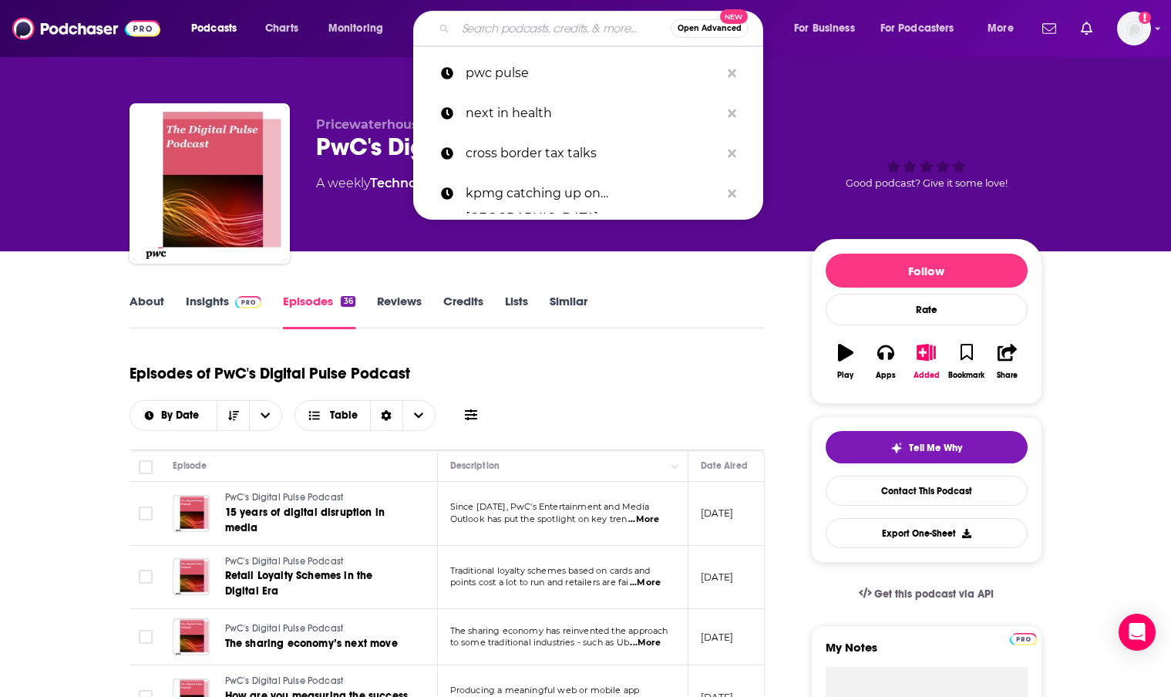
click at [479, 25] on input "Search podcasts, credits, & more..." at bounding box center [563, 28] width 215 height 25
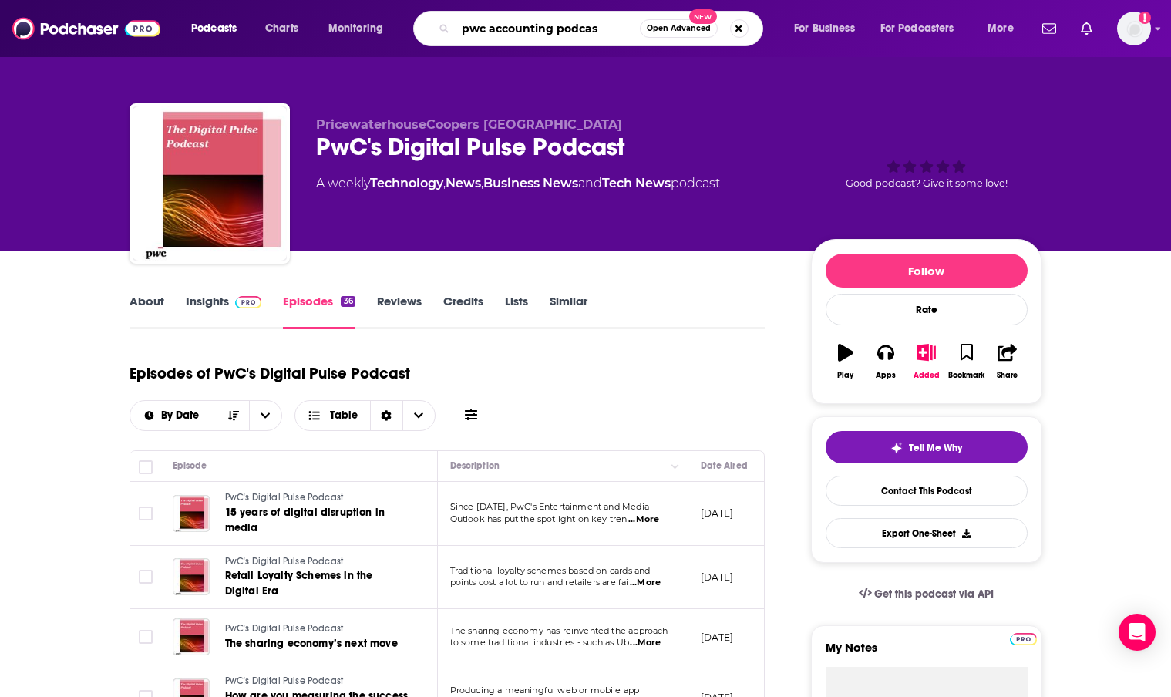
type input "pwc accounting podcast"
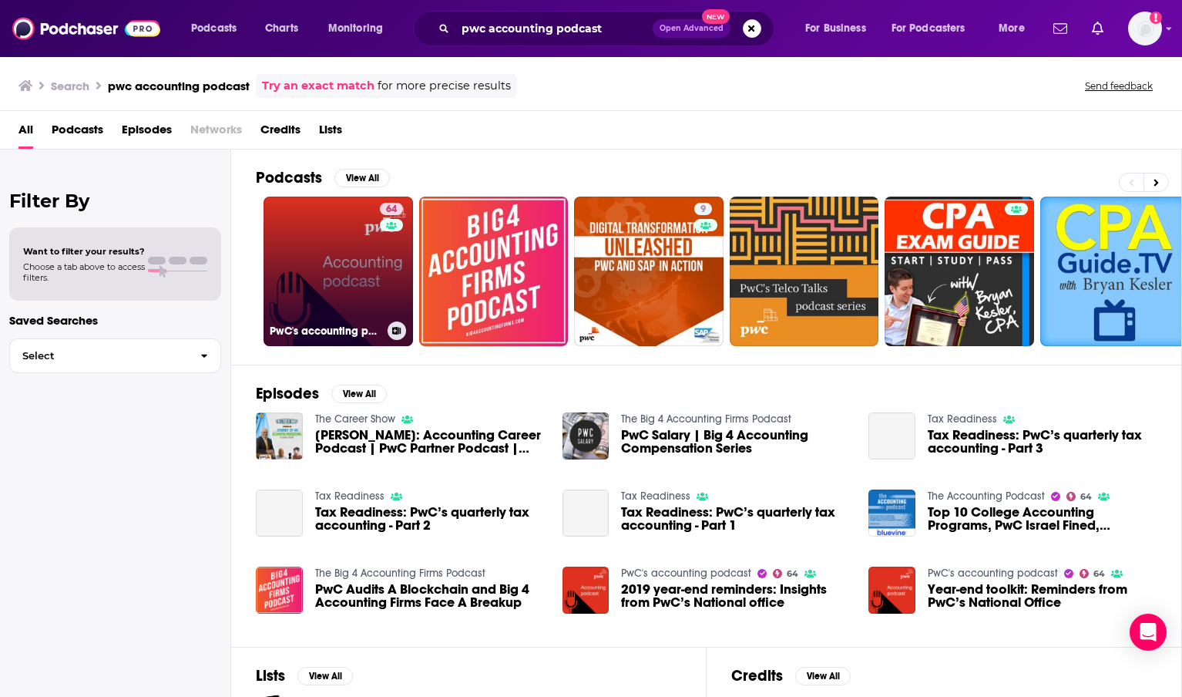
click at [324, 269] on link "64 PwC's accounting podcast" at bounding box center [339, 272] width 150 height 150
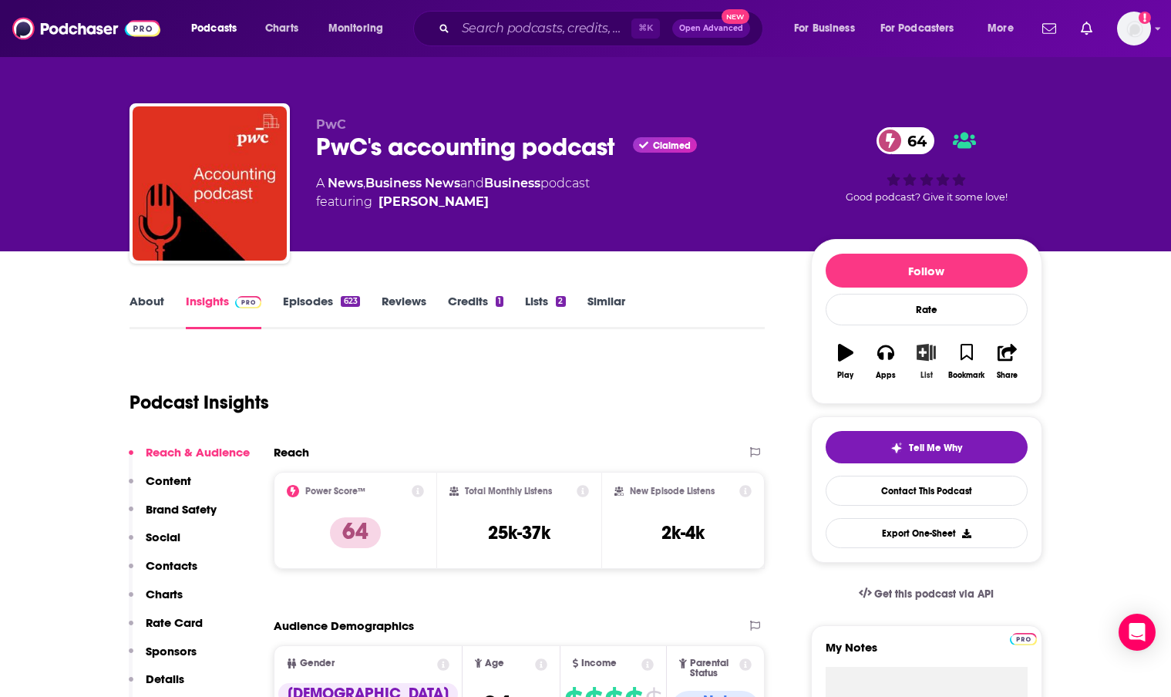
click at [923, 361] on button "List" at bounding box center [926, 361] width 40 height 55
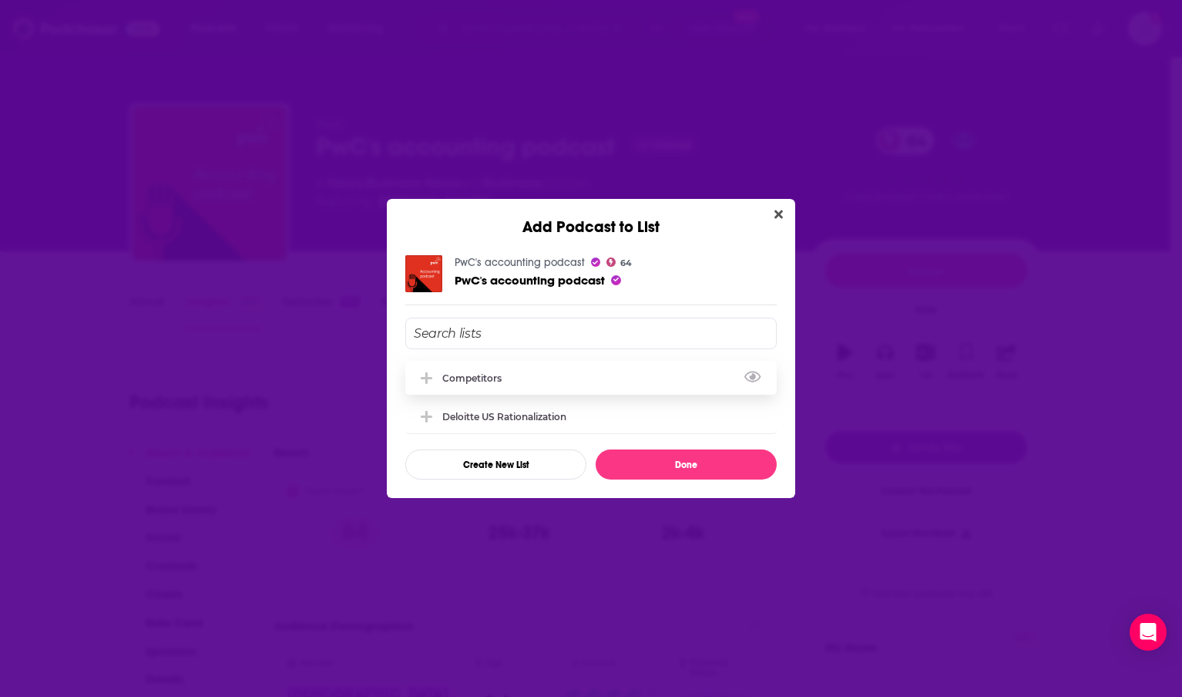
click at [483, 378] on div "Competitors" at bounding box center [476, 378] width 69 height 12
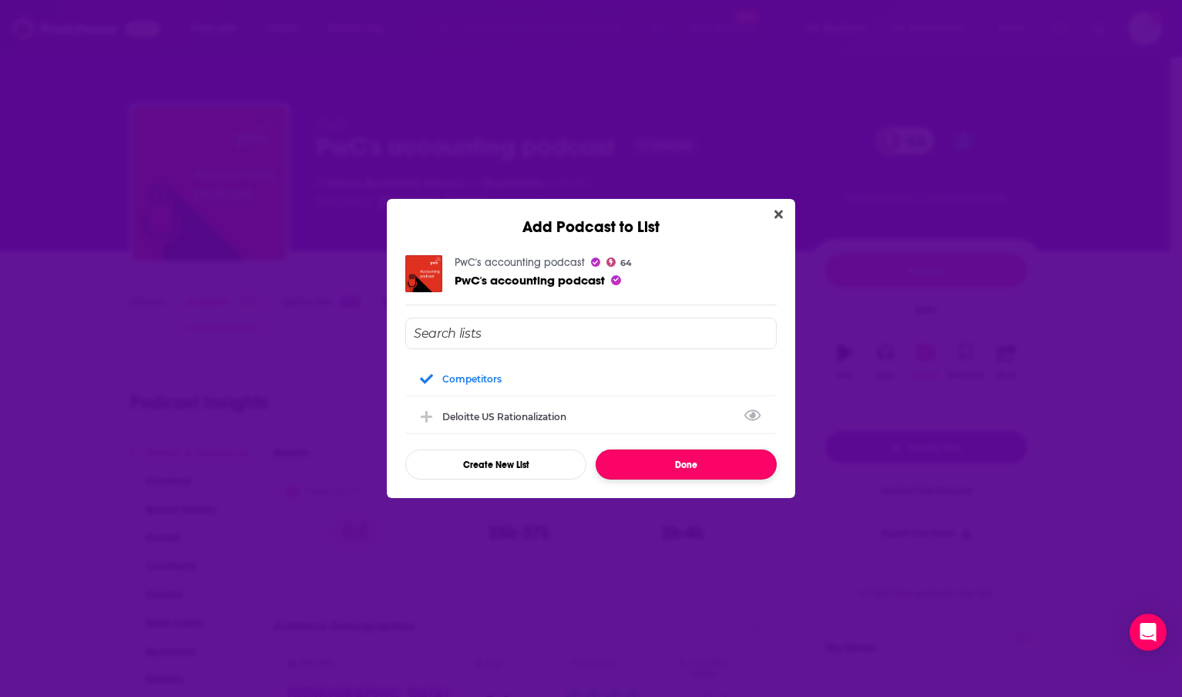
click at [665, 467] on button "Done" at bounding box center [686, 464] width 181 height 30
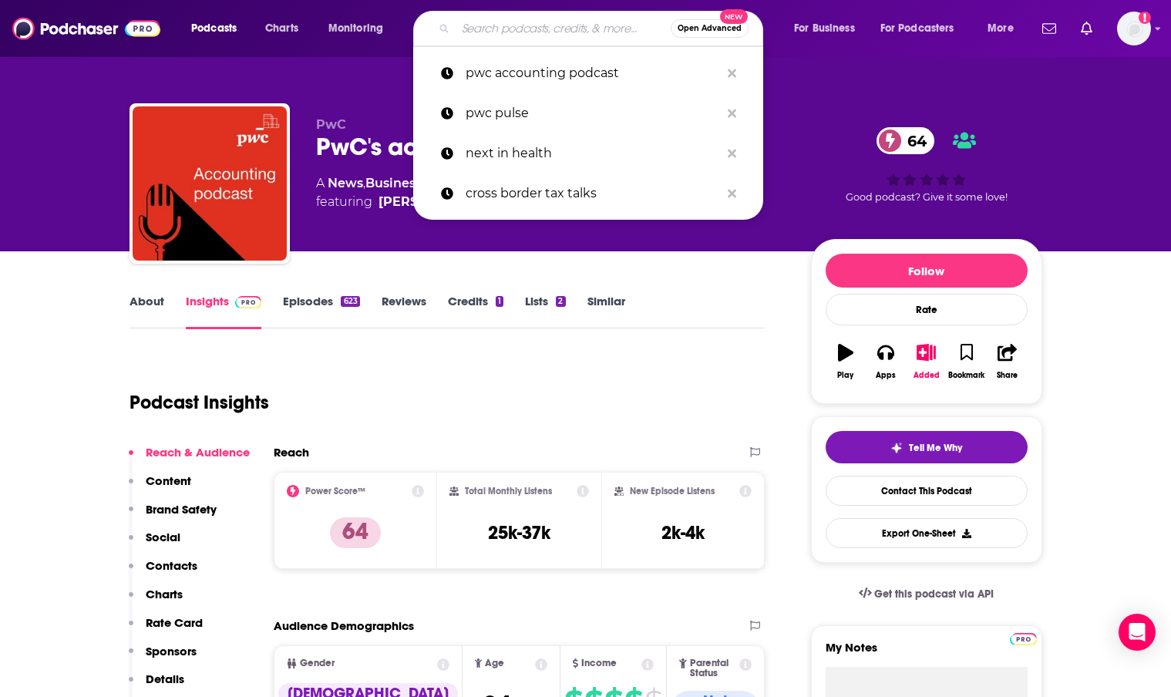
click at [509, 27] on input "Search podcasts, credits, & more..." at bounding box center [563, 28] width 215 height 25
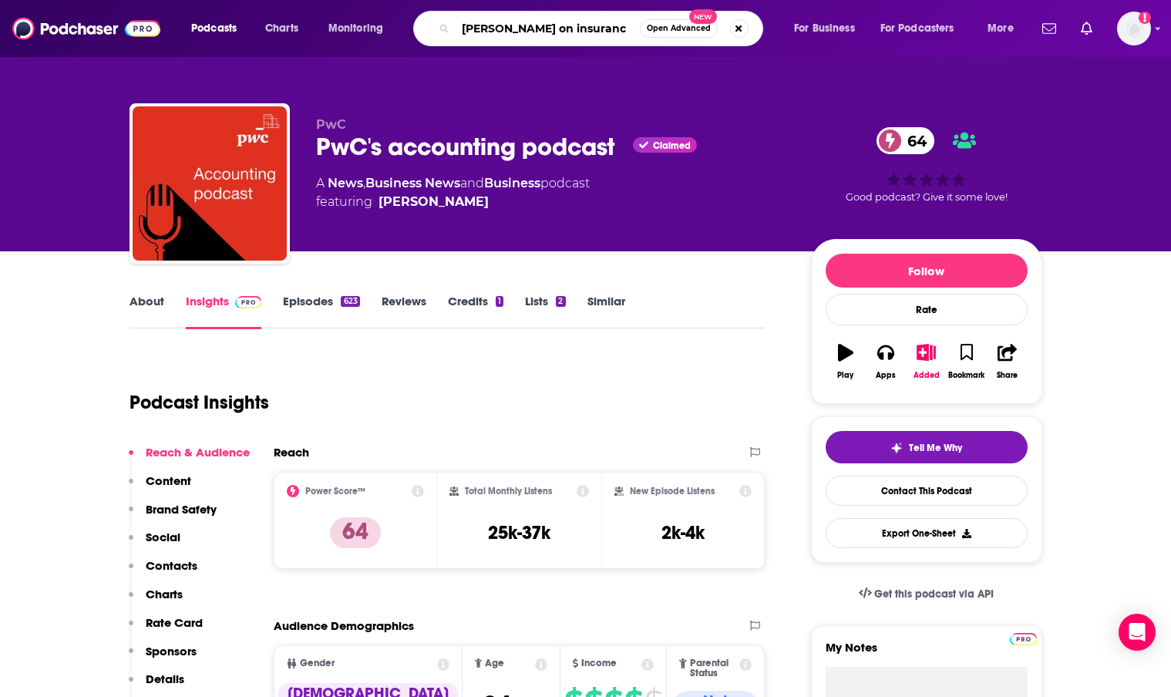
type input "mckinsey on insurance"
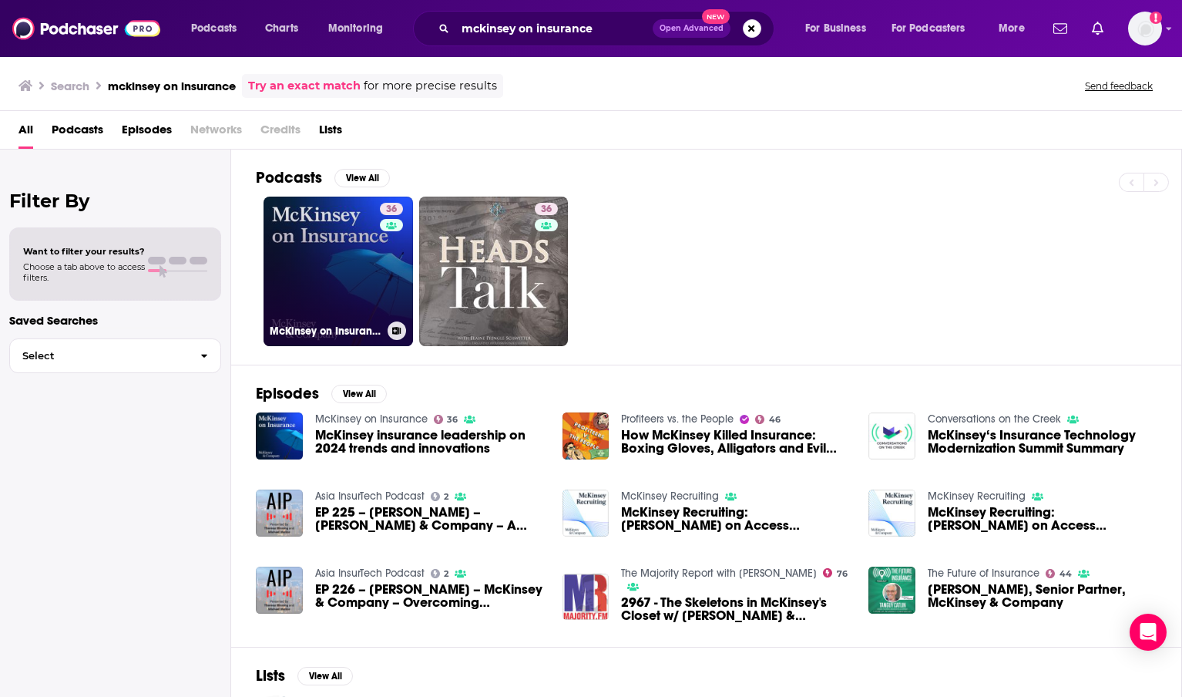
click at [314, 277] on link "36 McKinsey on Insurance" at bounding box center [339, 272] width 150 height 150
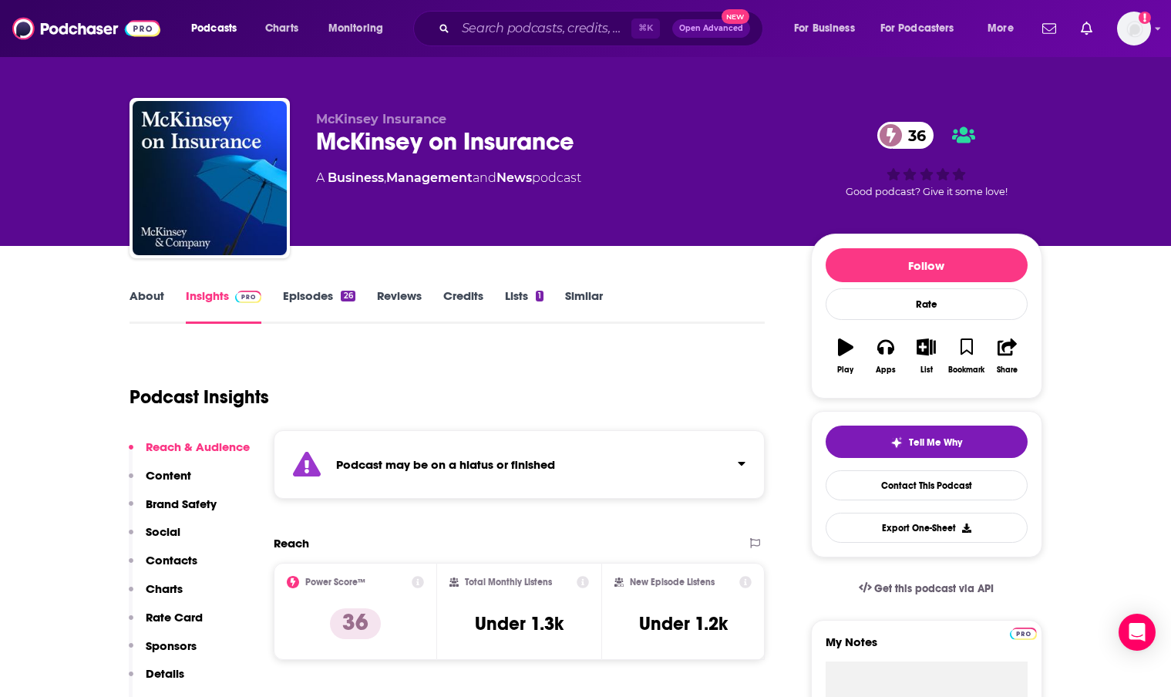
scroll to position [6, 0]
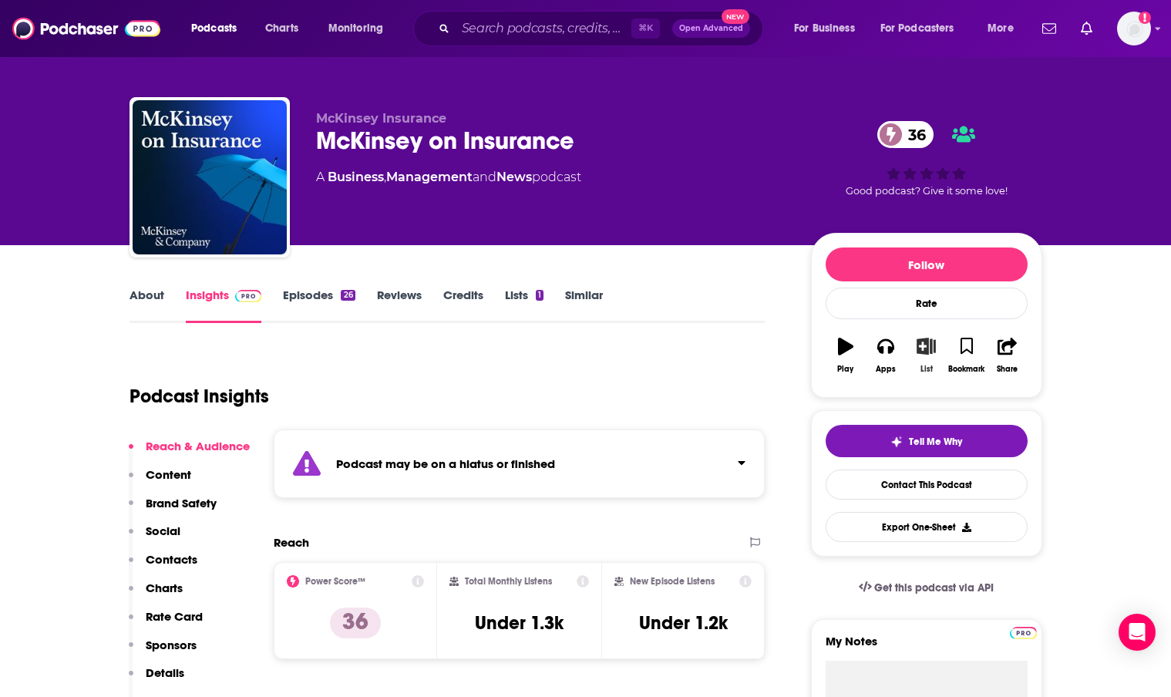
click at [926, 351] on icon "button" at bounding box center [925, 346] width 19 height 17
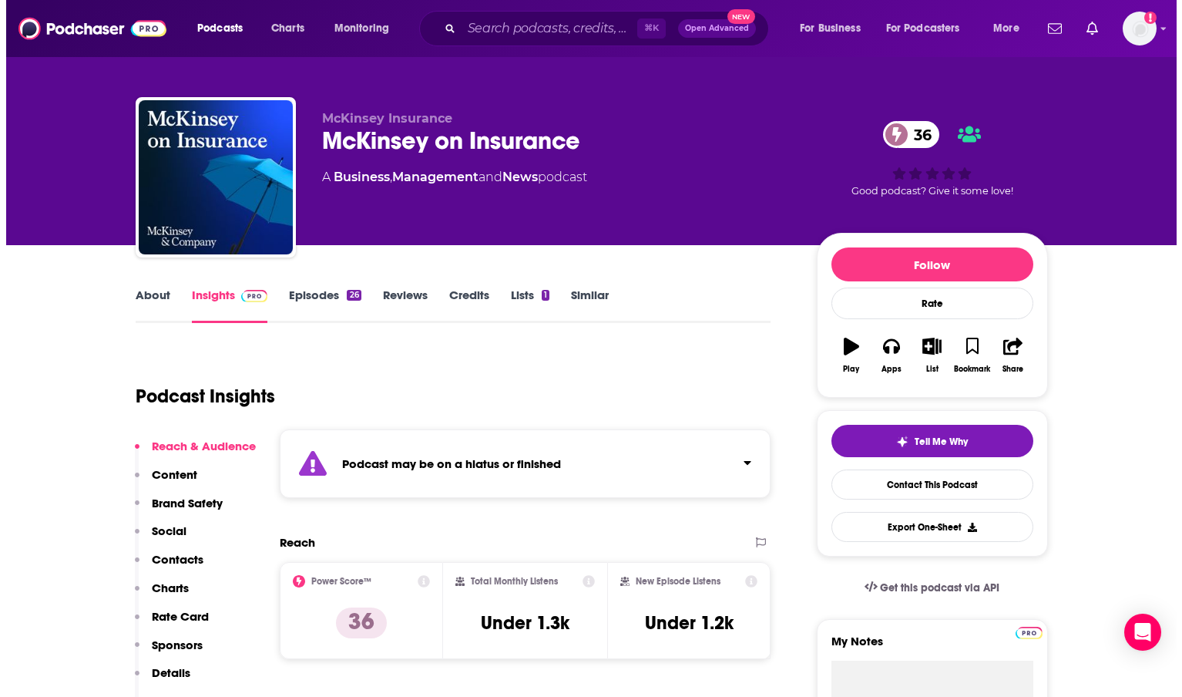
scroll to position [0, 0]
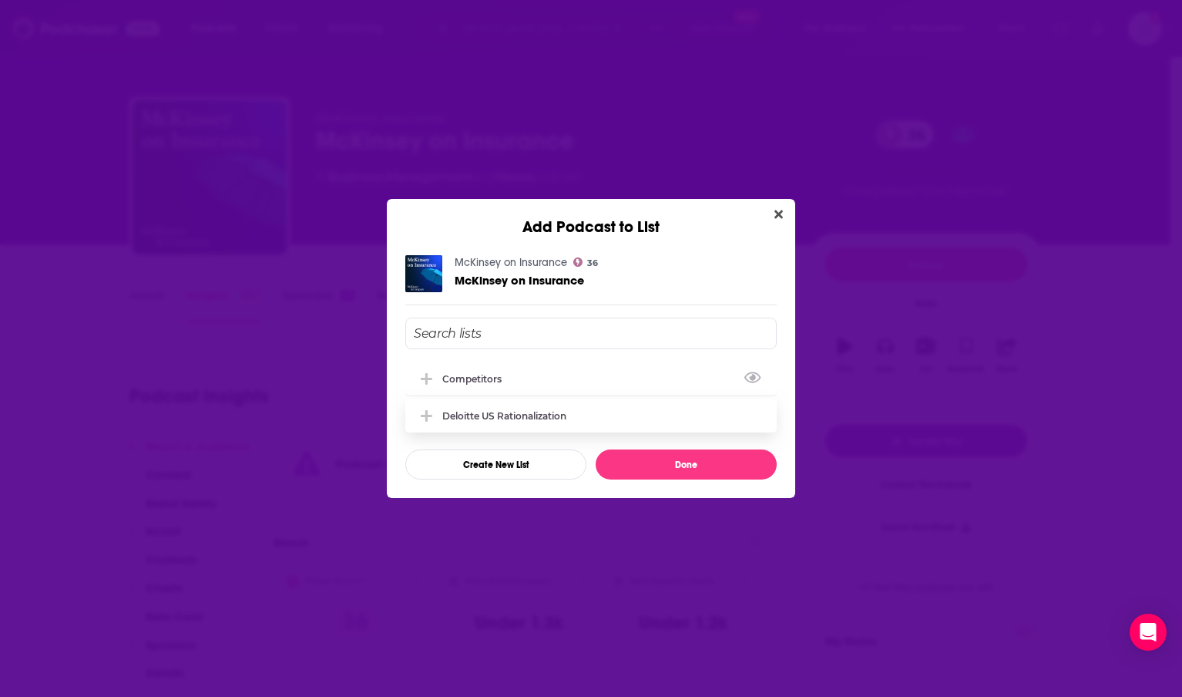
drag, startPoint x: 511, startPoint y: 371, endPoint x: 600, endPoint y: 429, distance: 105.8
click at [511, 371] on div "Competitors" at bounding box center [591, 378] width 372 height 34
click at [673, 468] on button "Done" at bounding box center [686, 464] width 181 height 30
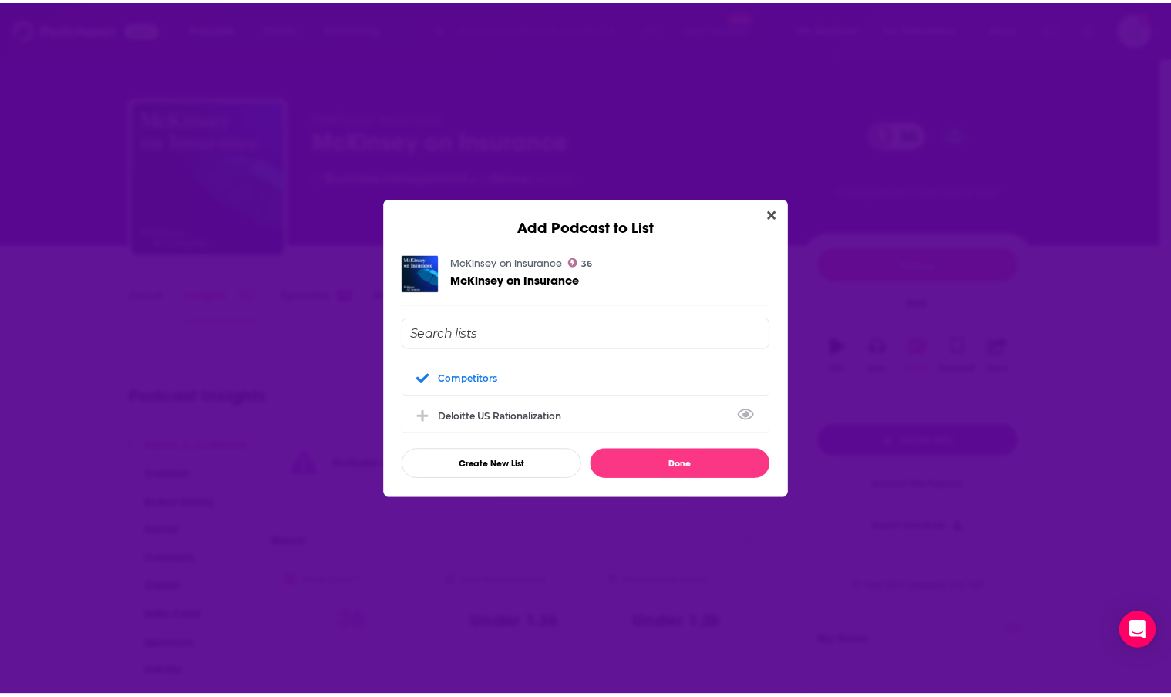
scroll to position [6, 0]
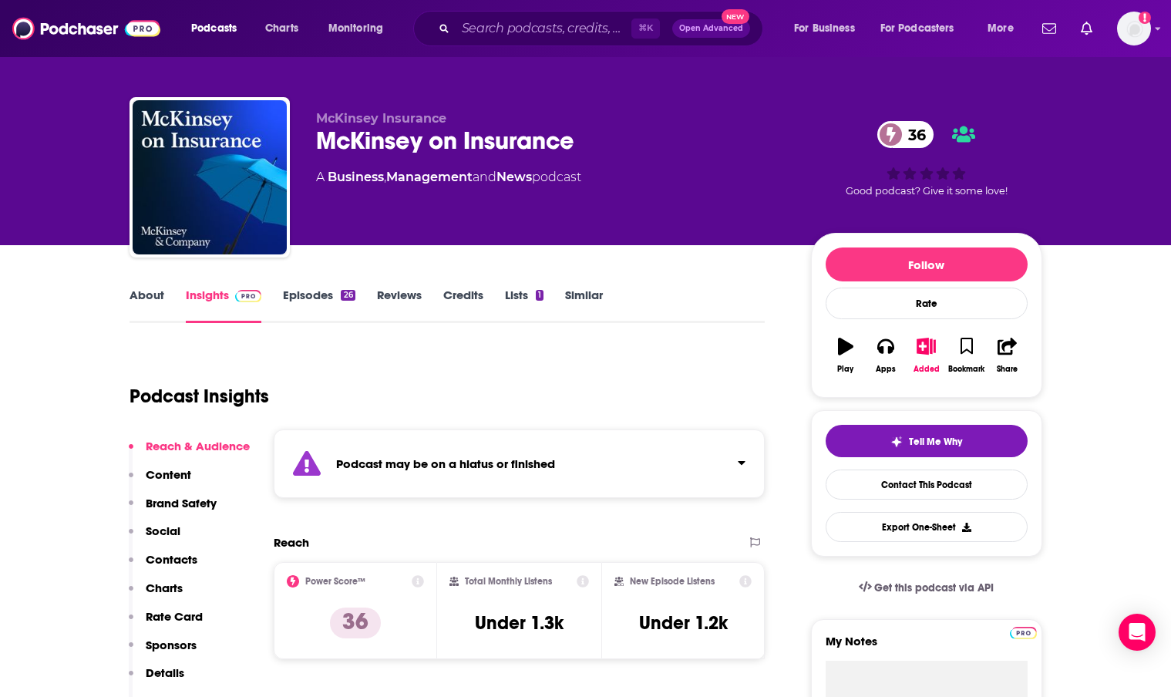
click at [139, 299] on link "About" at bounding box center [146, 305] width 35 height 35
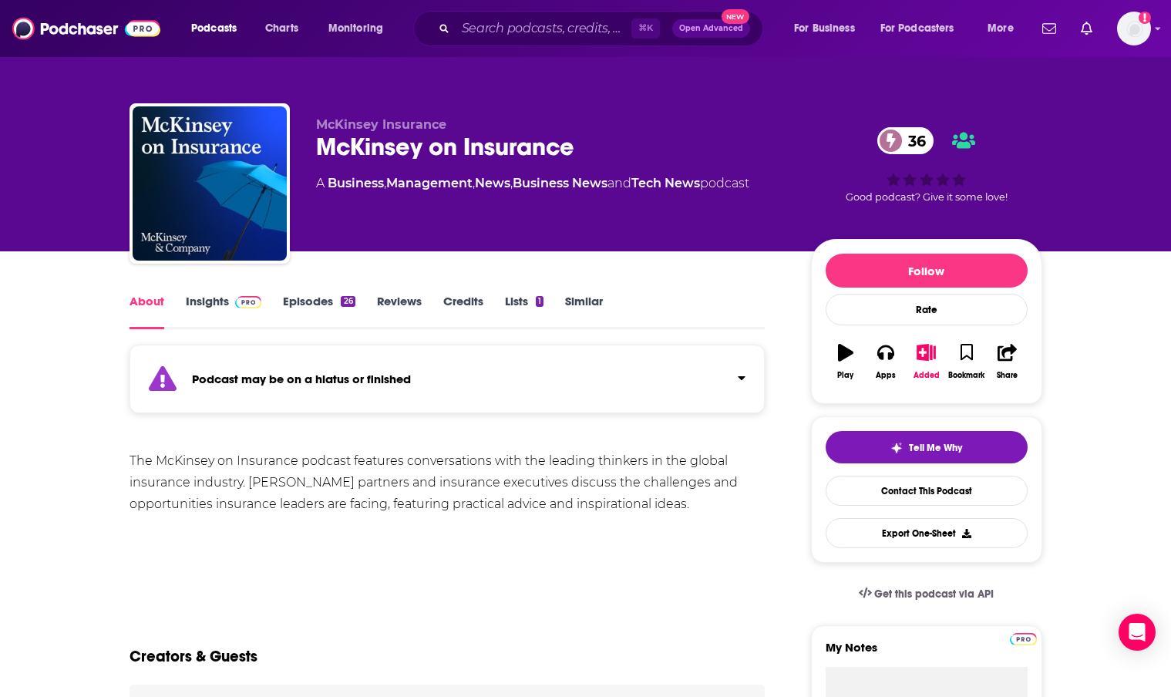
click at [304, 295] on link "Episodes 26" at bounding box center [319, 311] width 72 height 35
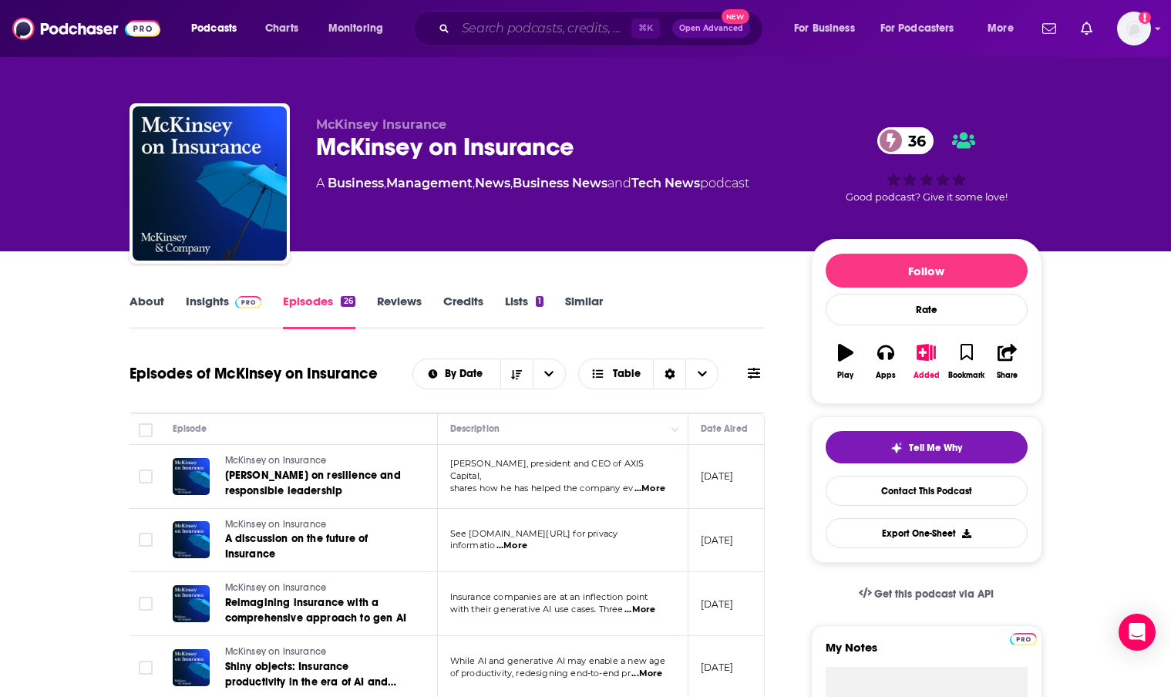
click at [502, 25] on input "Search podcasts, credits, & more..." at bounding box center [544, 28] width 176 height 25
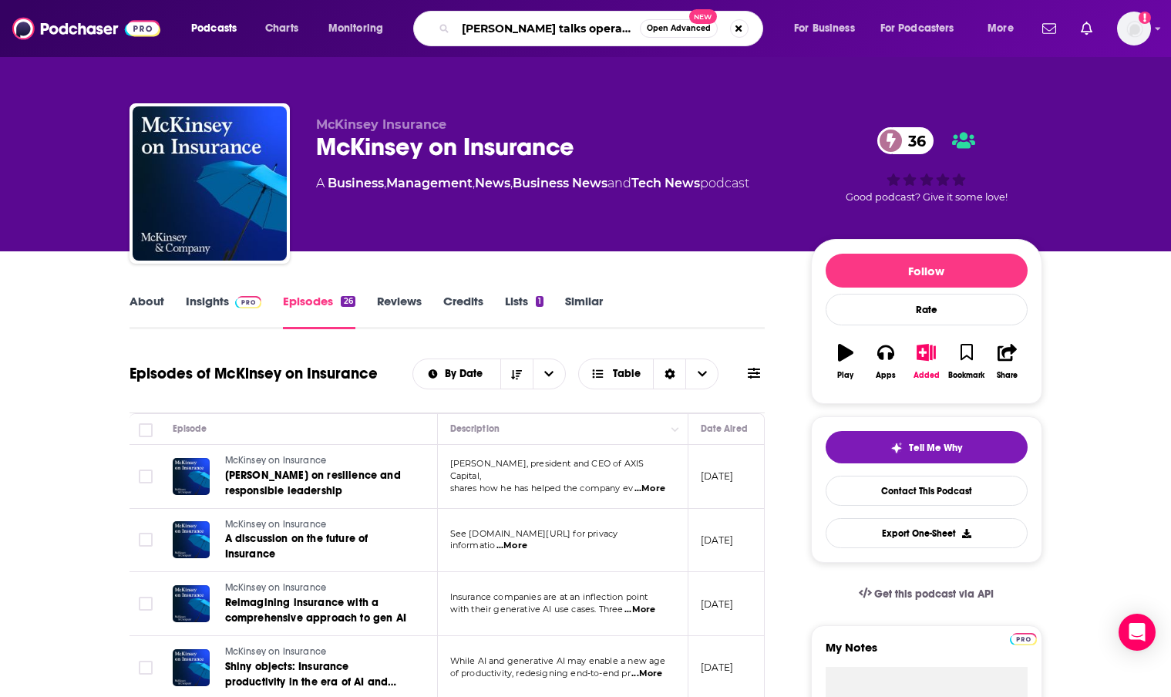
type input "[PERSON_NAME] talks operations"
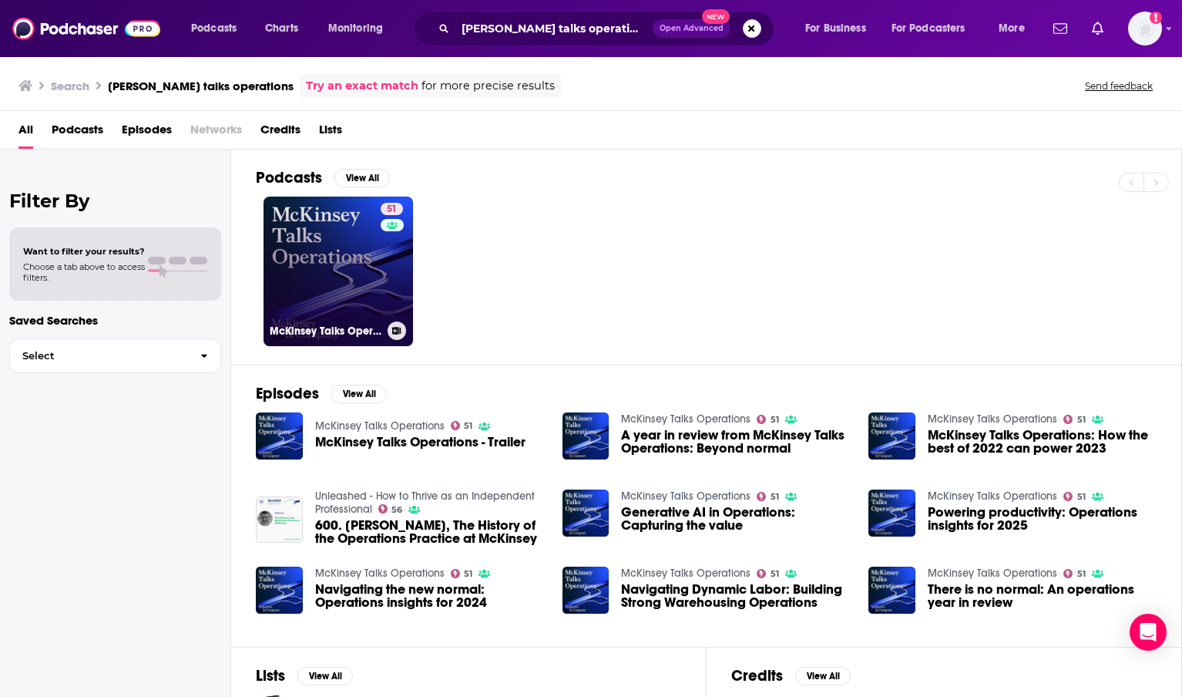
click at [341, 274] on link "51 McKinsey Talks Operations" at bounding box center [339, 272] width 150 height 150
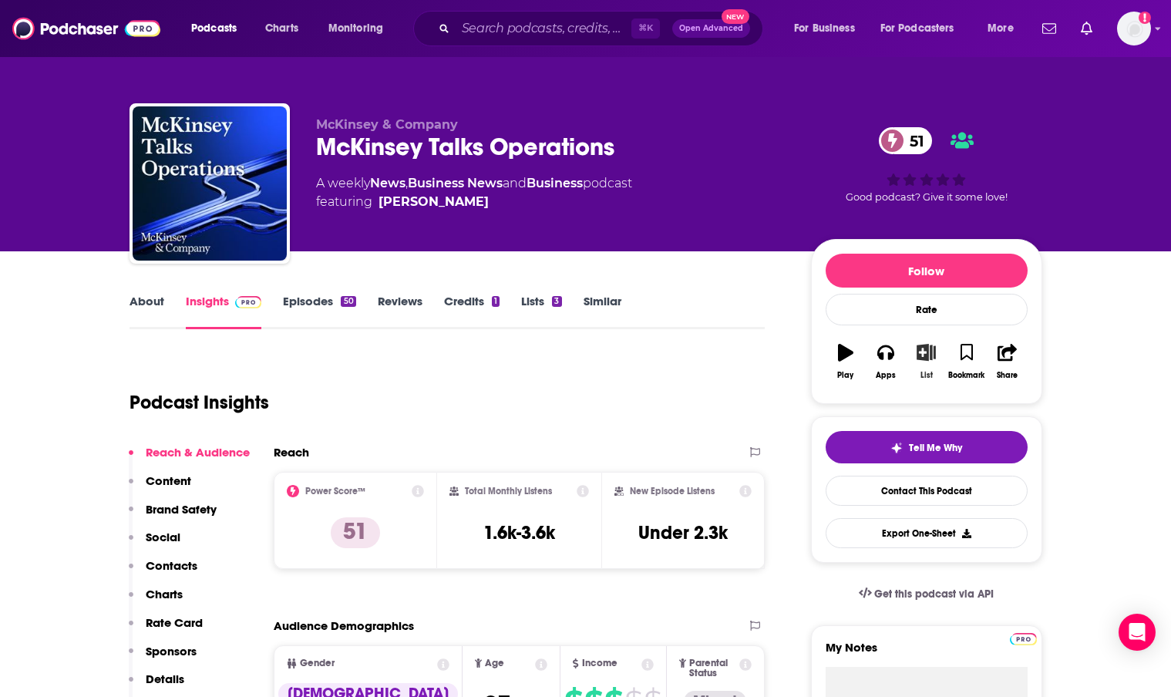
click at [923, 356] on icon "button" at bounding box center [925, 352] width 19 height 17
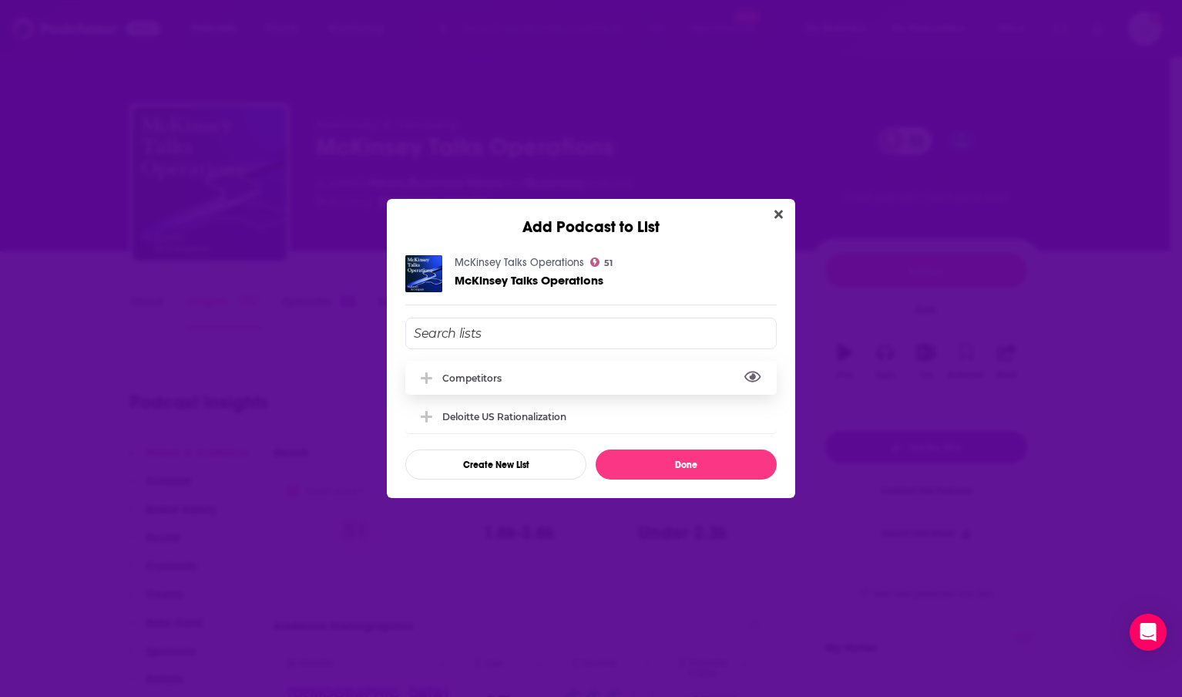
click at [502, 381] on button "View Link" at bounding box center [506, 382] width 9 height 2
click at [472, 375] on div "Competitors" at bounding box center [476, 378] width 69 height 12
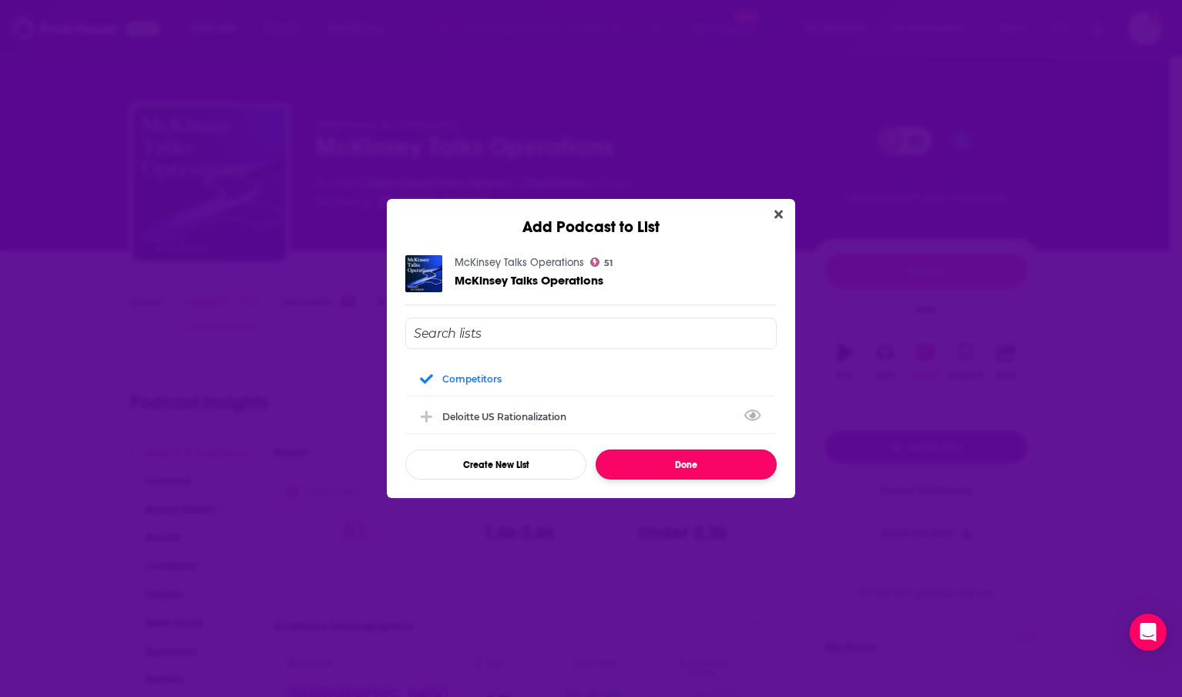
click at [650, 458] on button "Done" at bounding box center [686, 464] width 181 height 30
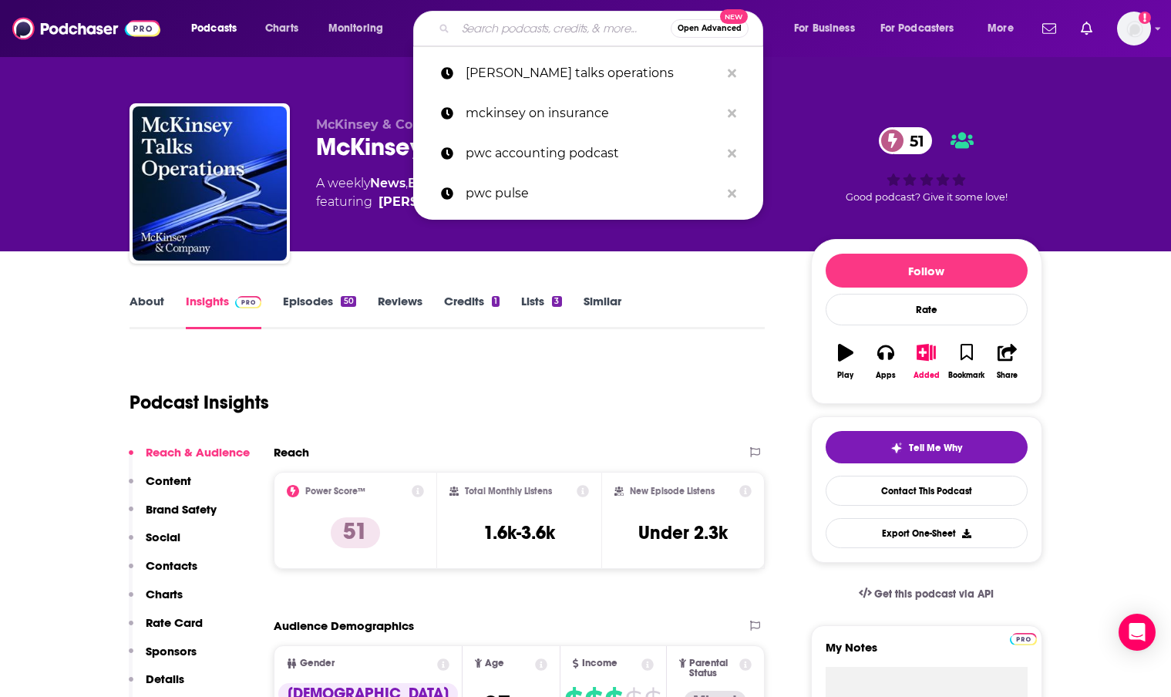
drag, startPoint x: 460, startPoint y: 35, endPoint x: 489, endPoint y: 35, distance: 29.3
click at [461, 35] on input "Search podcasts, credits, & more..." at bounding box center [563, 28] width 215 height 25
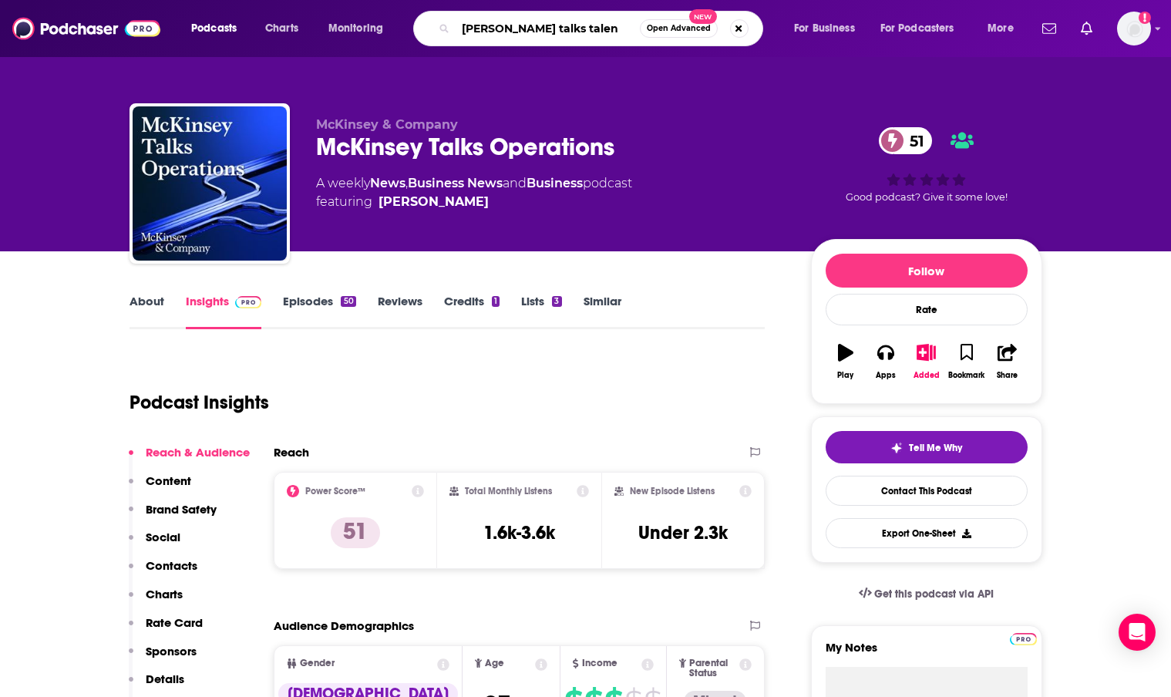
type input "[PERSON_NAME] talks talent"
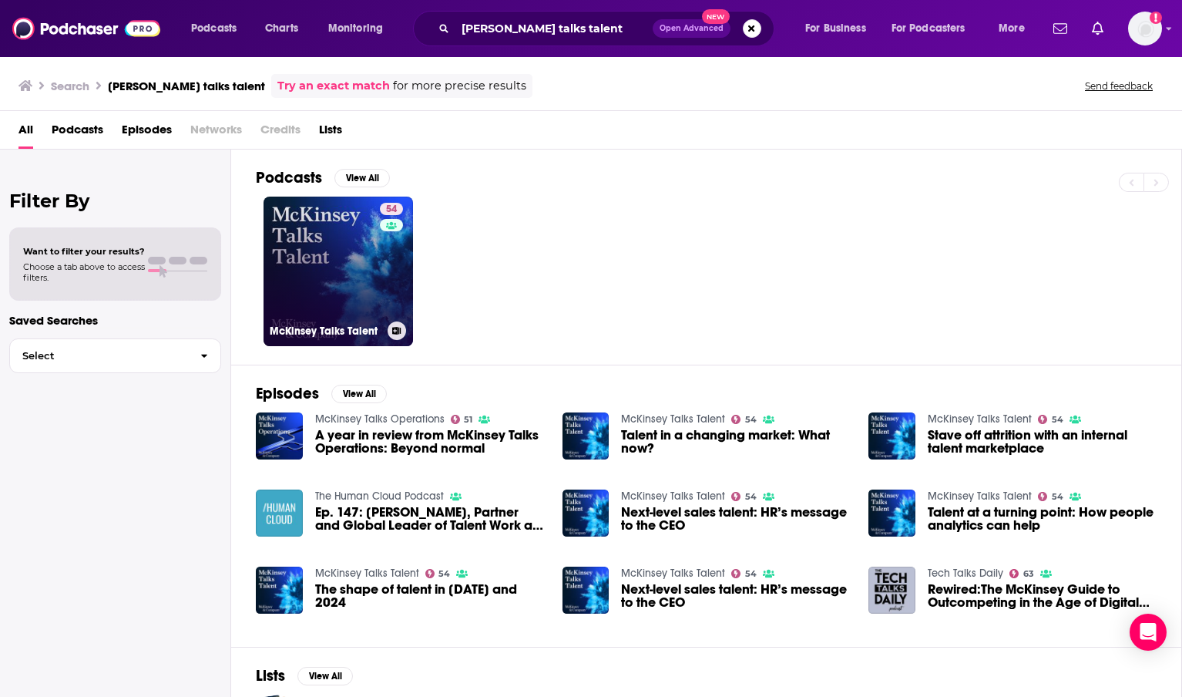
click at [324, 293] on link "54 McKinsey Talks Talent" at bounding box center [339, 272] width 150 height 150
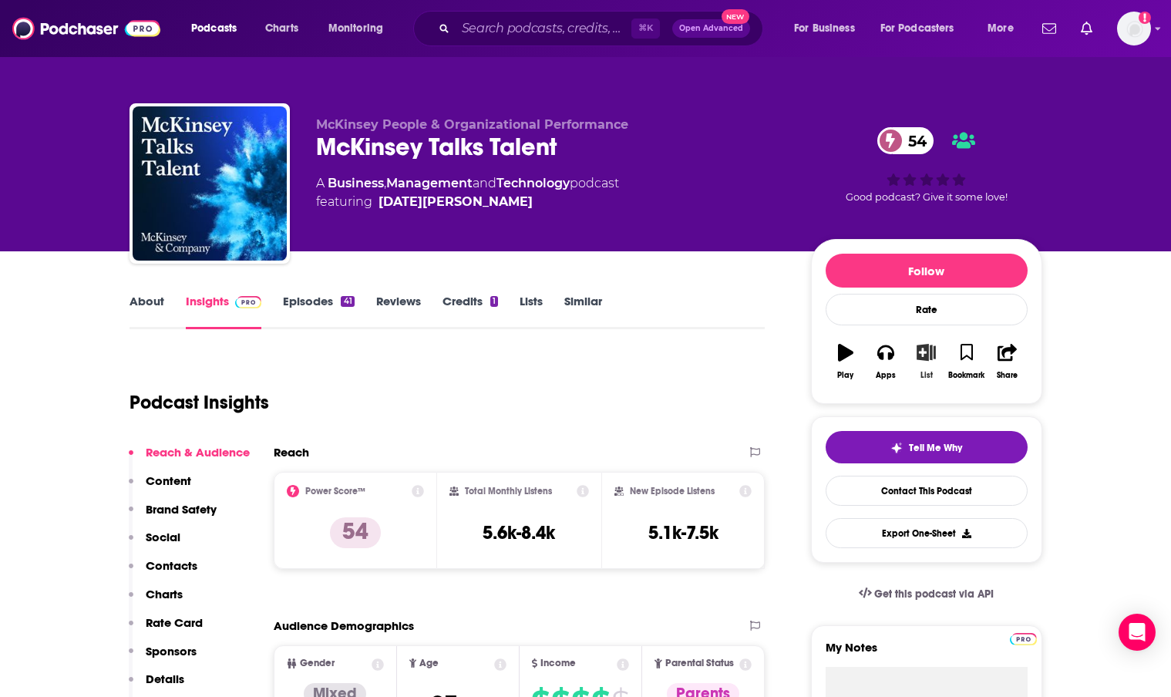
click at [925, 355] on icon "button" at bounding box center [925, 352] width 19 height 17
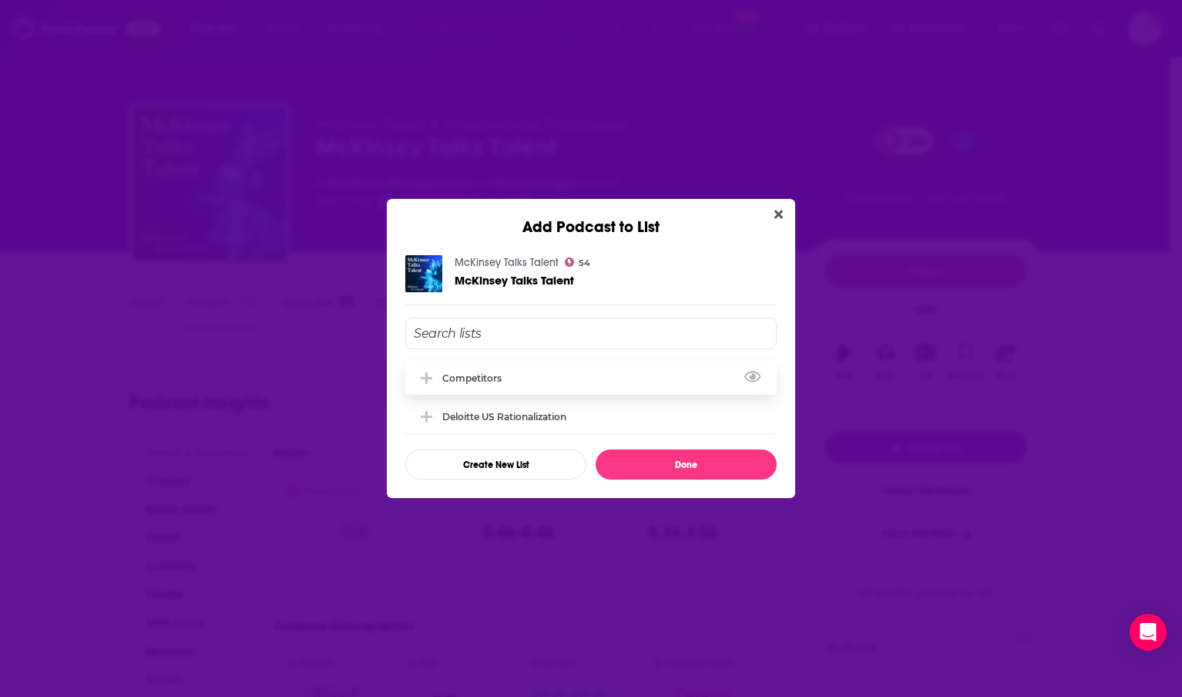
click at [523, 378] on div "Competitors" at bounding box center [591, 378] width 372 height 34
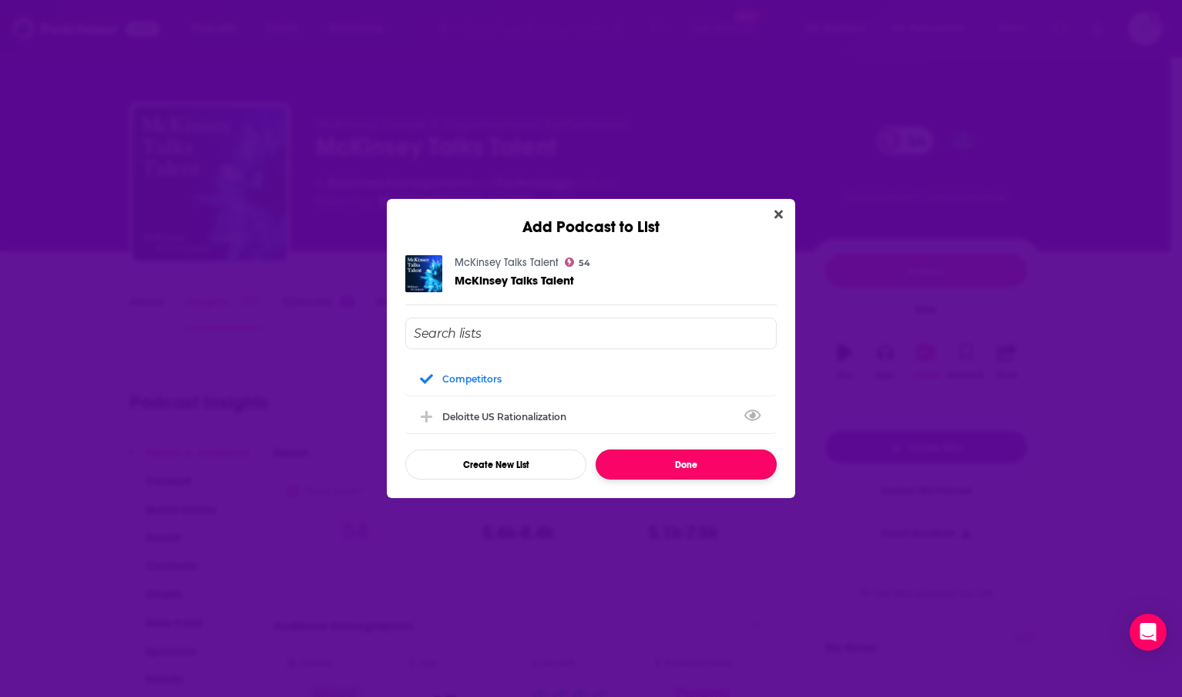
click at [669, 469] on button "Done" at bounding box center [686, 464] width 181 height 30
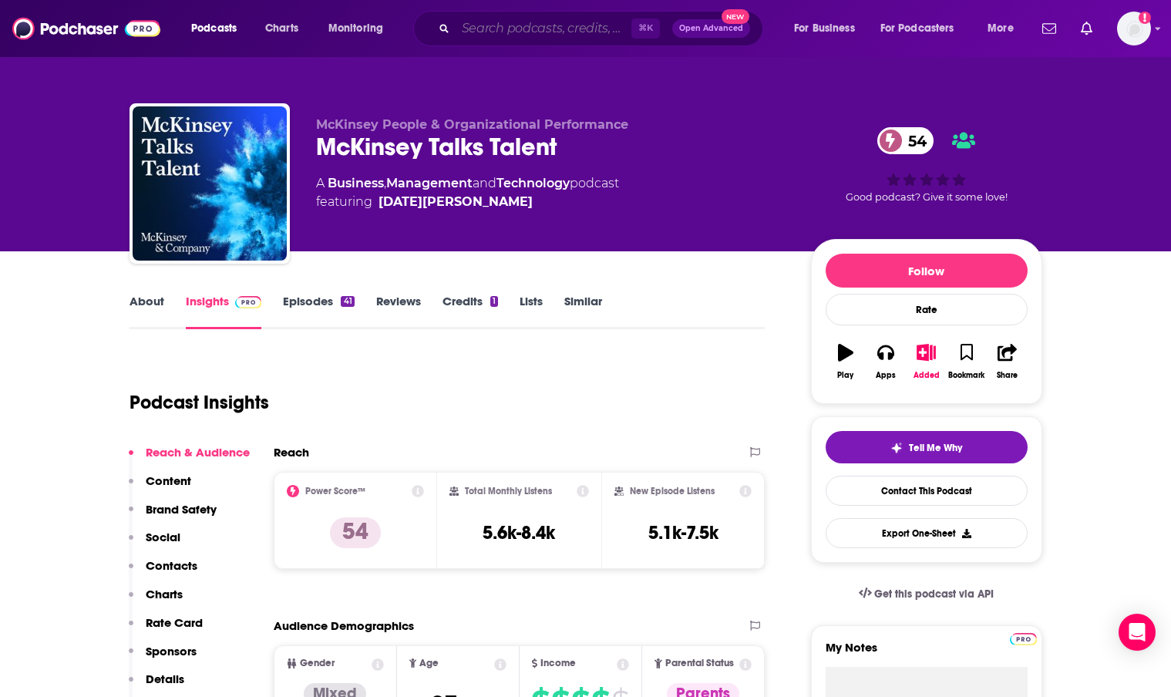
click at [486, 30] on input "Search podcasts, credits, & more..." at bounding box center [544, 28] width 176 height 25
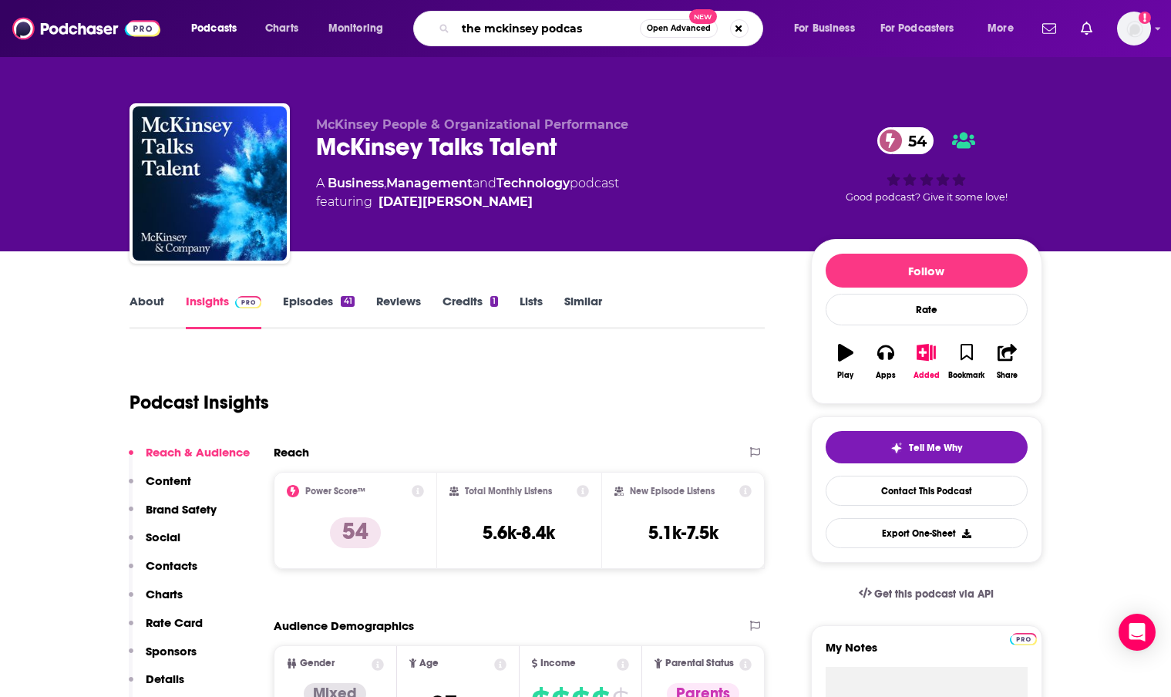
type input "the [PERSON_NAME] podcast"
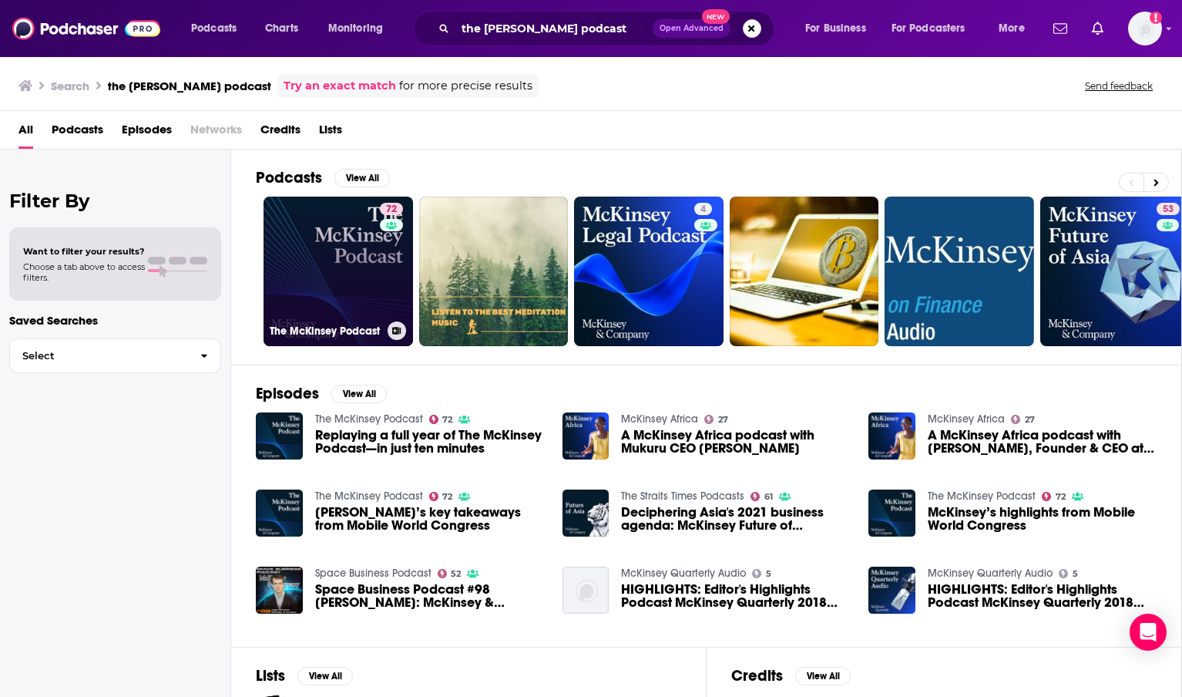
click at [342, 251] on link "72 The McKinsey Podcast" at bounding box center [339, 272] width 150 height 150
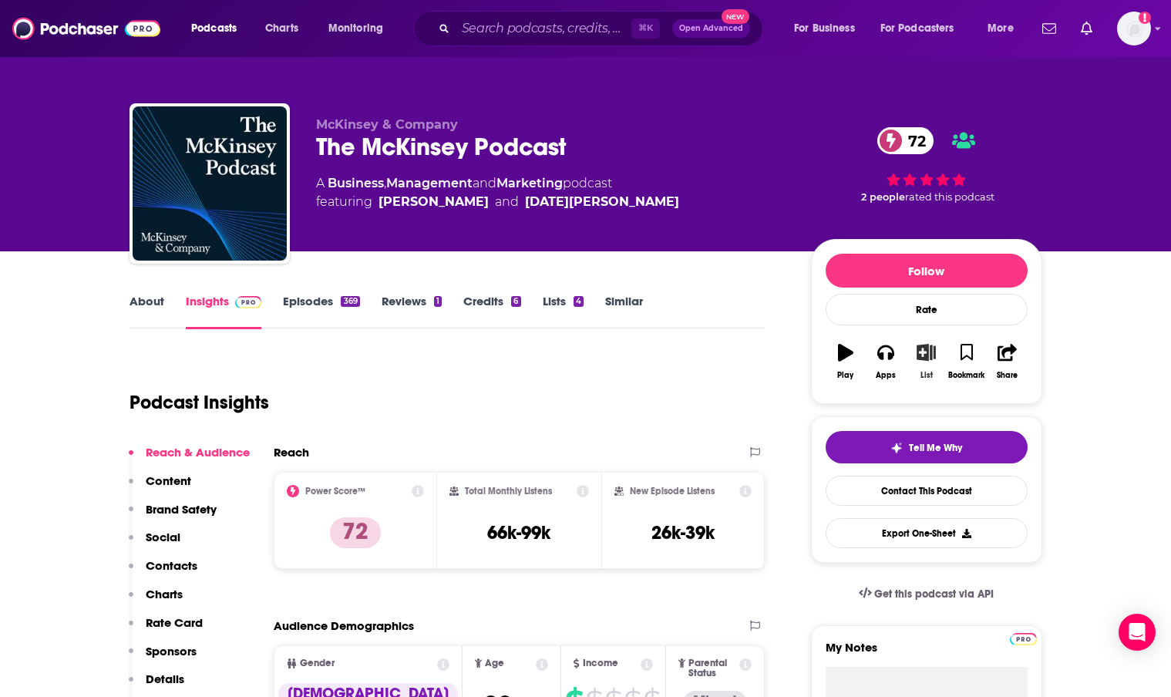
click at [925, 357] on icon "button" at bounding box center [925, 352] width 19 height 17
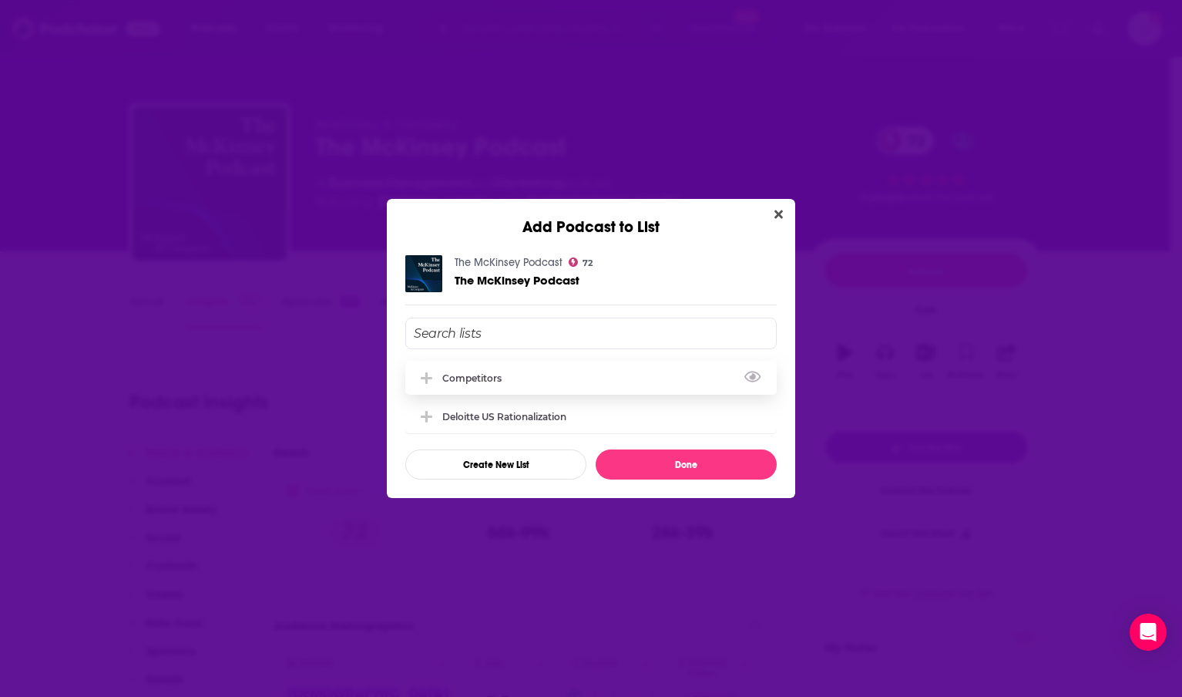
click at [497, 386] on div "Competitors" at bounding box center [591, 378] width 372 height 34
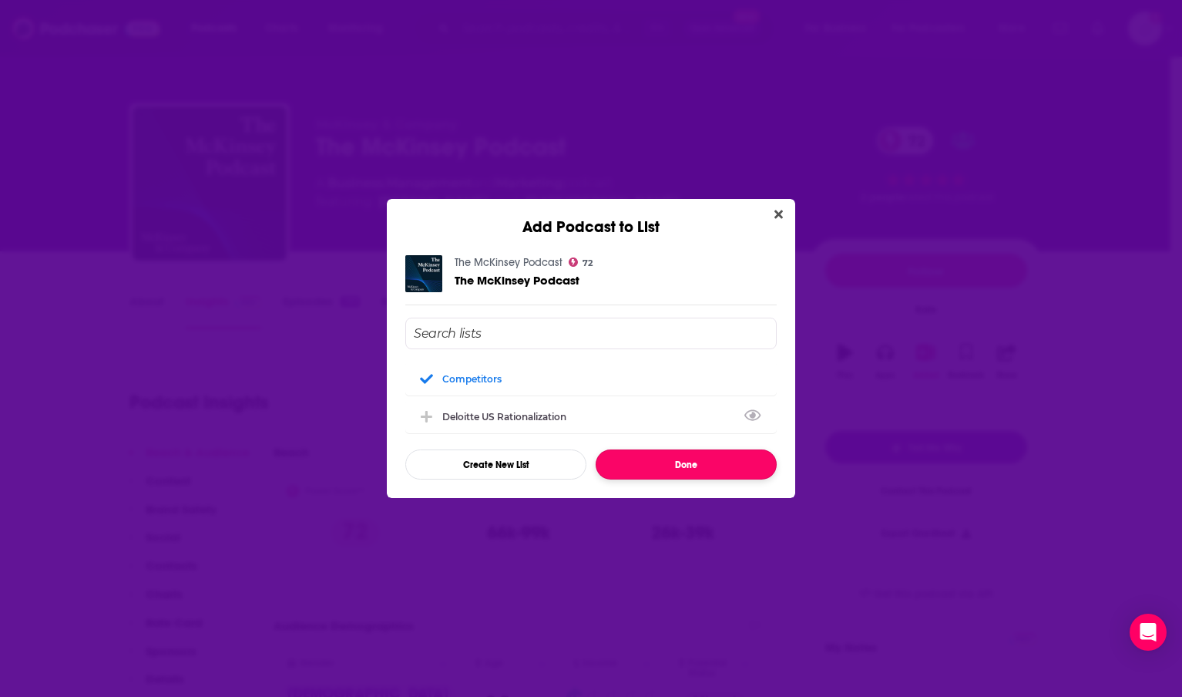
click at [692, 469] on button "Done" at bounding box center [686, 464] width 181 height 30
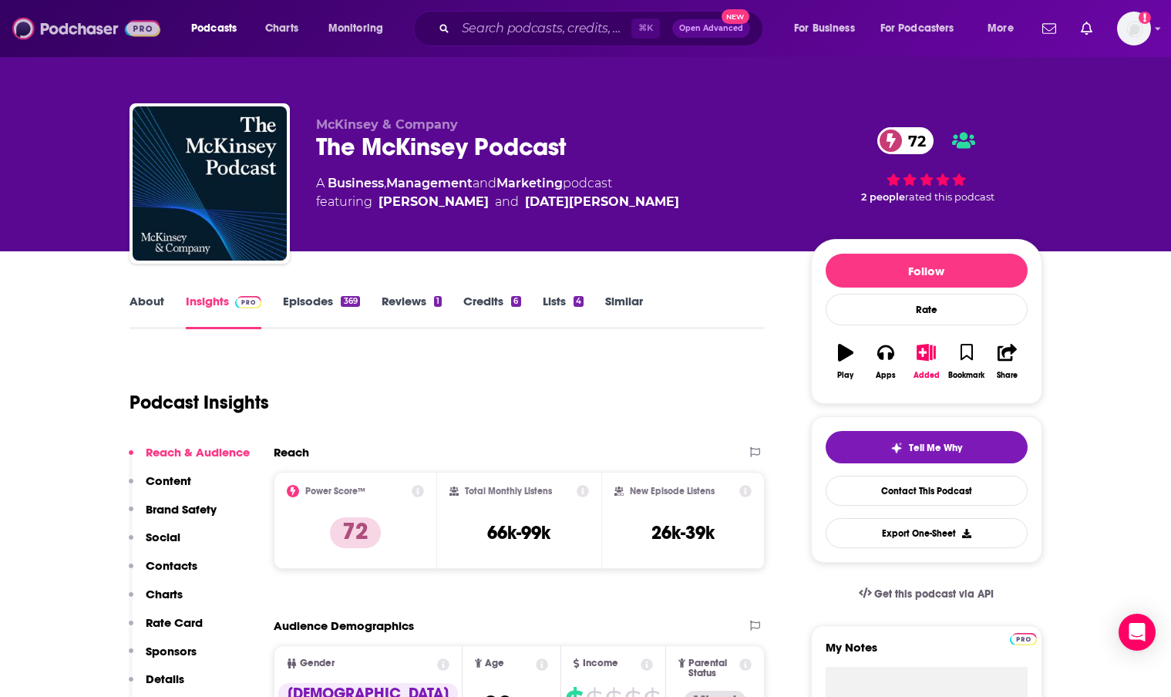
click at [72, 26] on img at bounding box center [86, 28] width 148 height 29
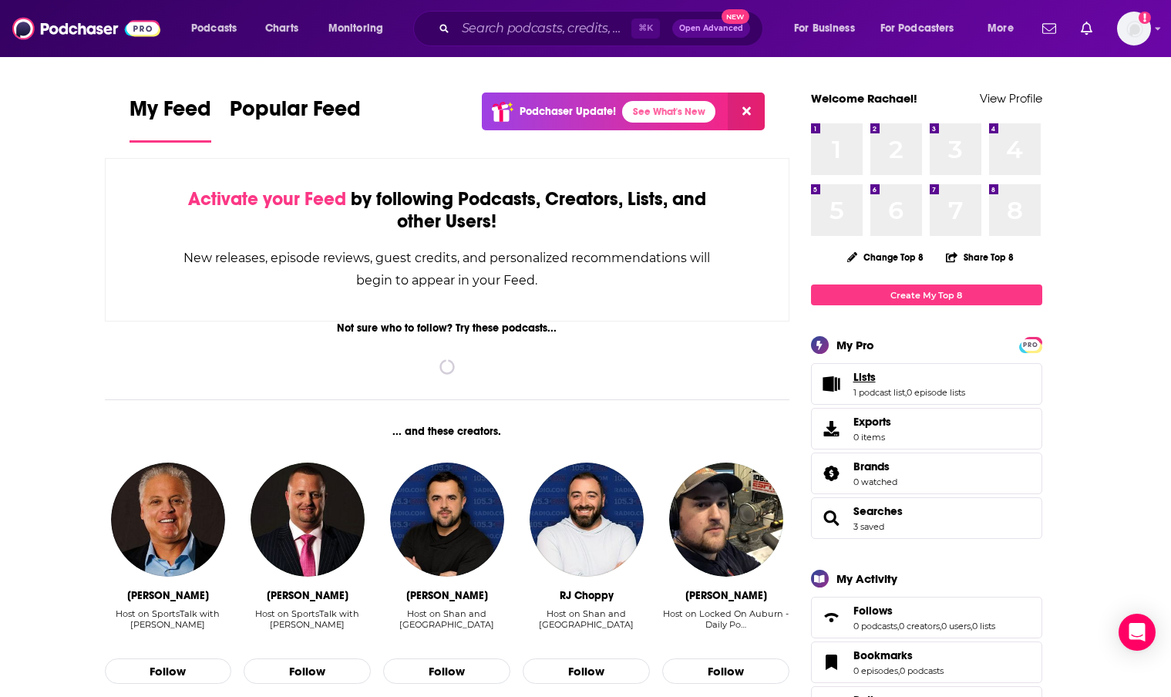
click at [867, 374] on span "Lists" at bounding box center [864, 377] width 22 height 14
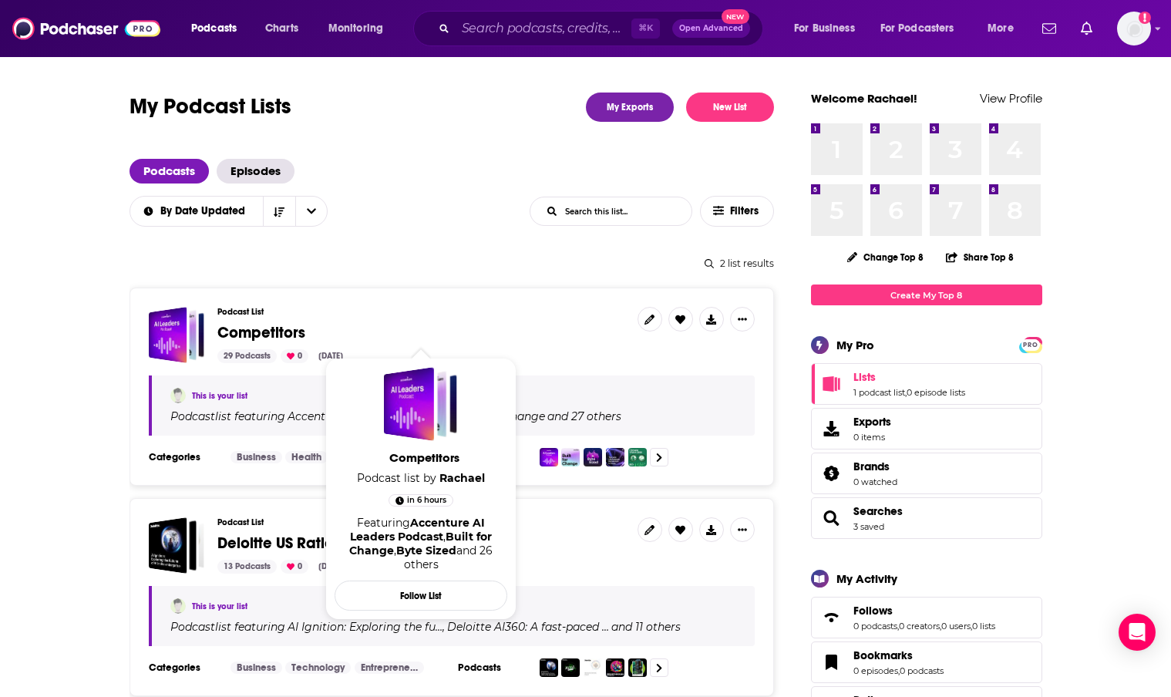
click at [255, 329] on span "Competitors" at bounding box center [261, 332] width 88 height 19
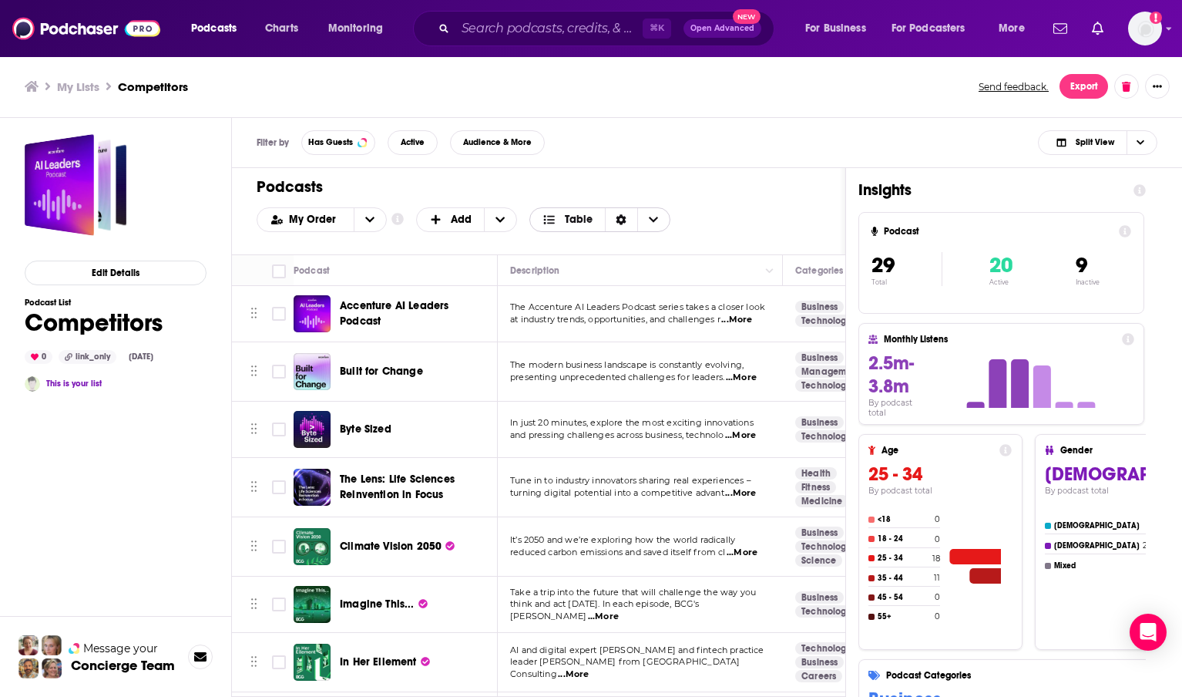
click at [620, 220] on icon "Sort Direction" at bounding box center [622, 219] width 10 height 11
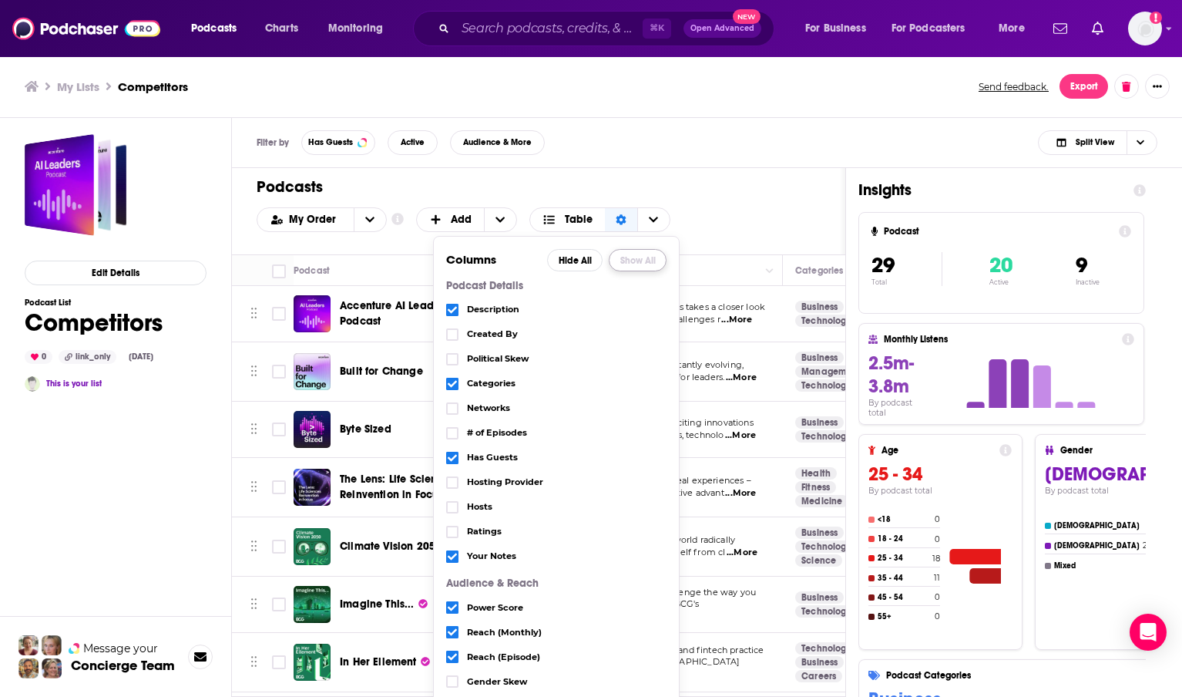
click at [627, 257] on button "Show All" at bounding box center [638, 260] width 58 height 22
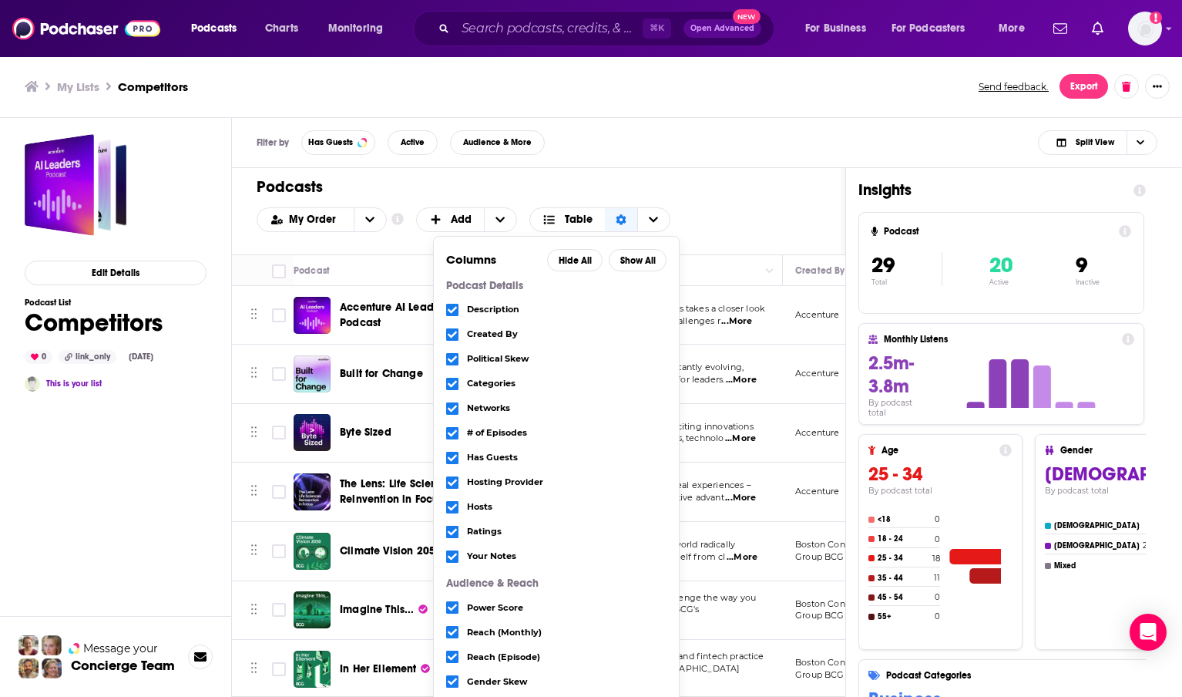
click at [710, 194] on h1 "Podcasts" at bounding box center [533, 186] width 552 height 19
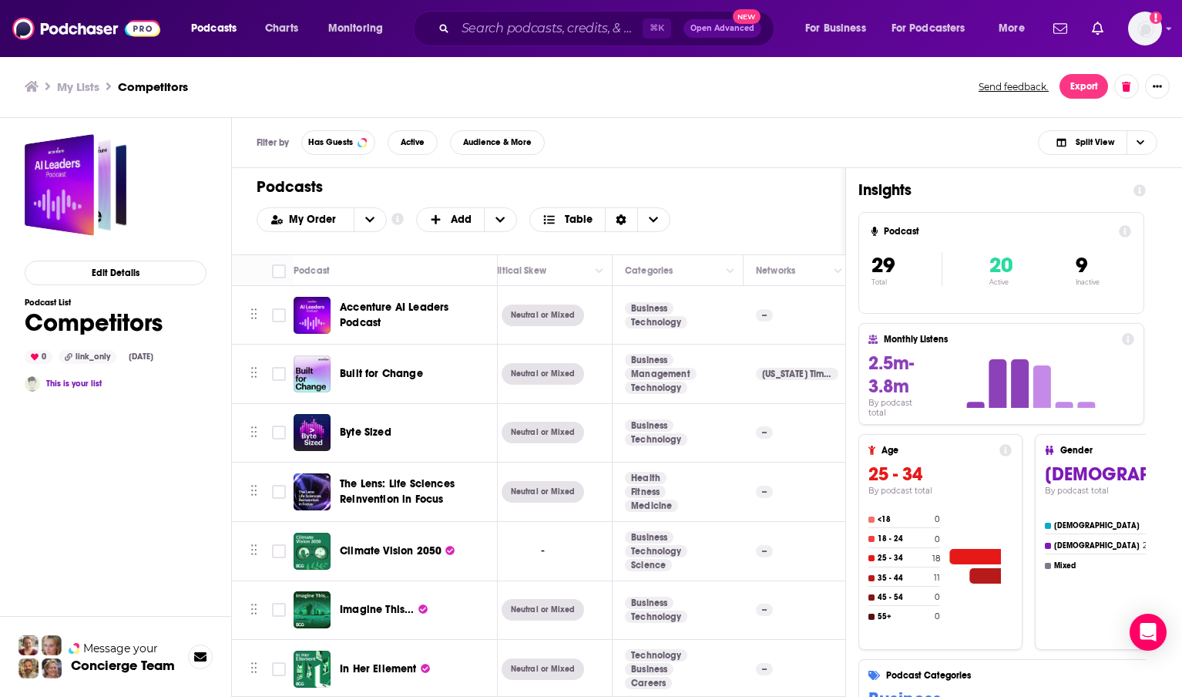
scroll to position [0, 503]
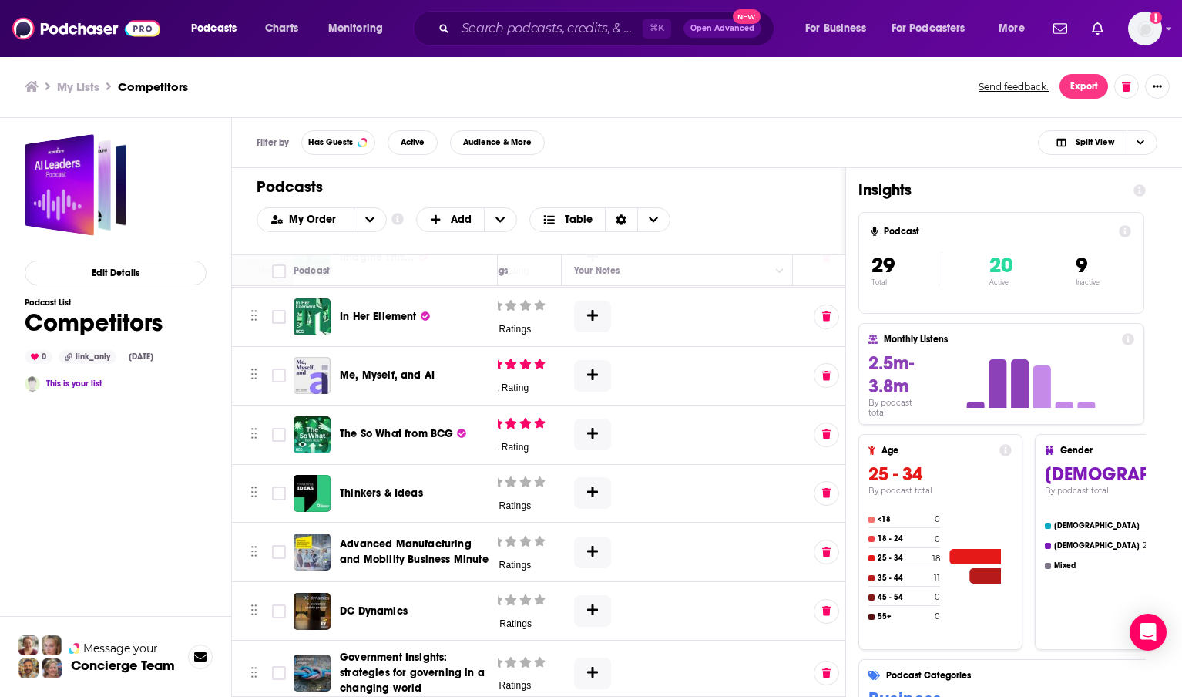
scroll to position [352, 2093]
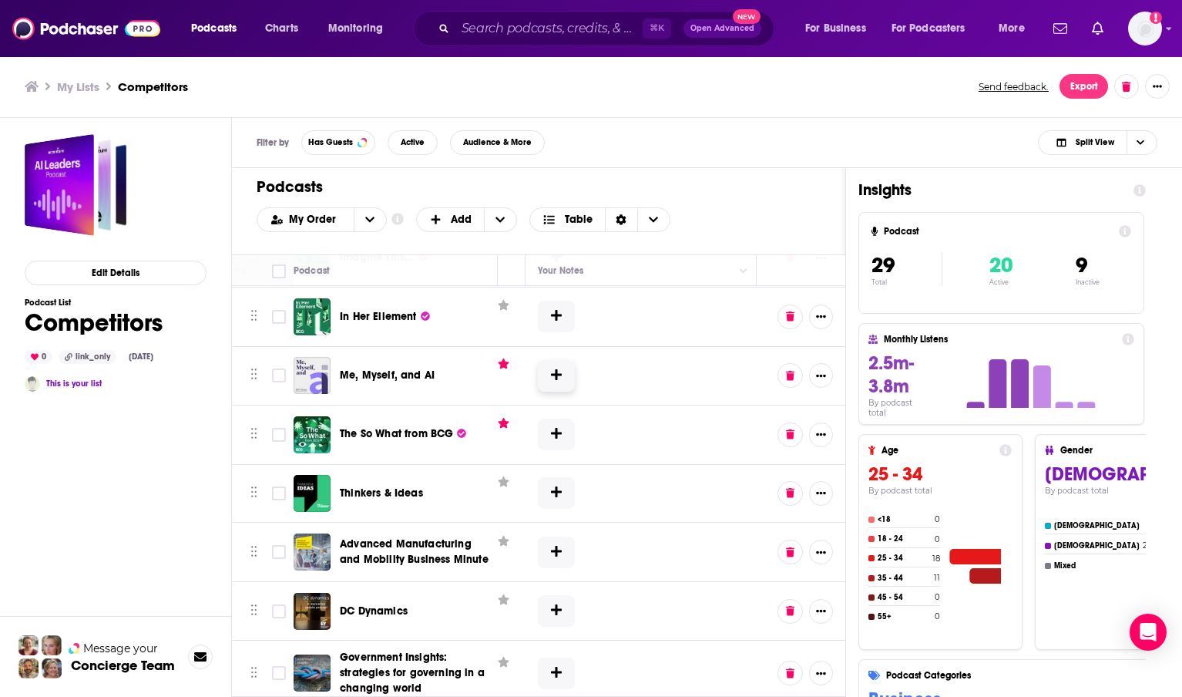
click at [538, 382] on button at bounding box center [556, 376] width 37 height 32
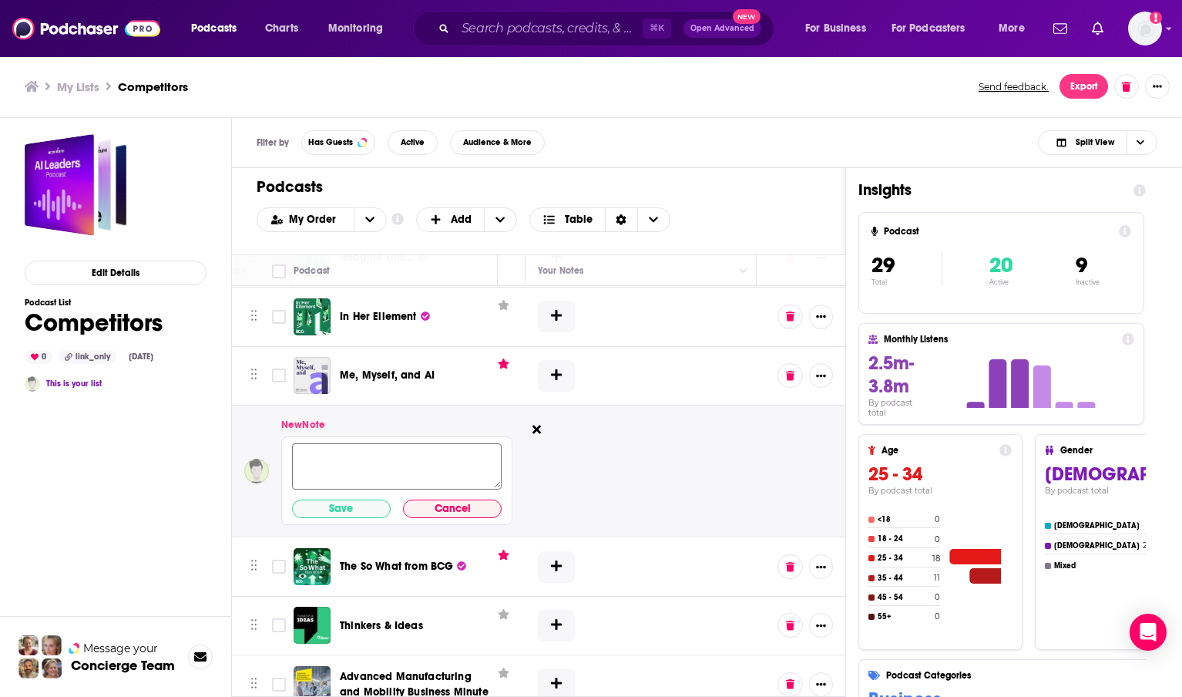
click at [407, 456] on textarea at bounding box center [397, 465] width 210 height 46
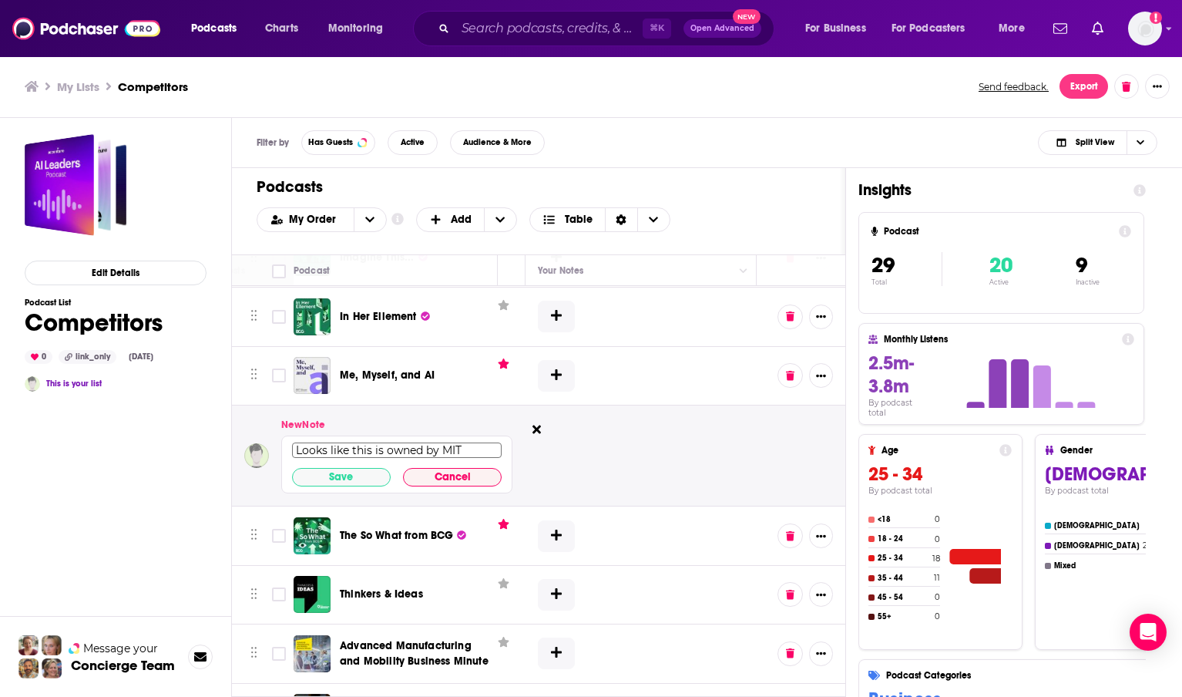
scroll to position [0, 0]
drag, startPoint x: 355, startPoint y: 450, endPoint x: 261, endPoint y: 450, distance: 94.8
click at [260, 450] on div "New Note Looks like this is owned by MIT Save Cancel" at bounding box center [378, 456] width 268 height 76
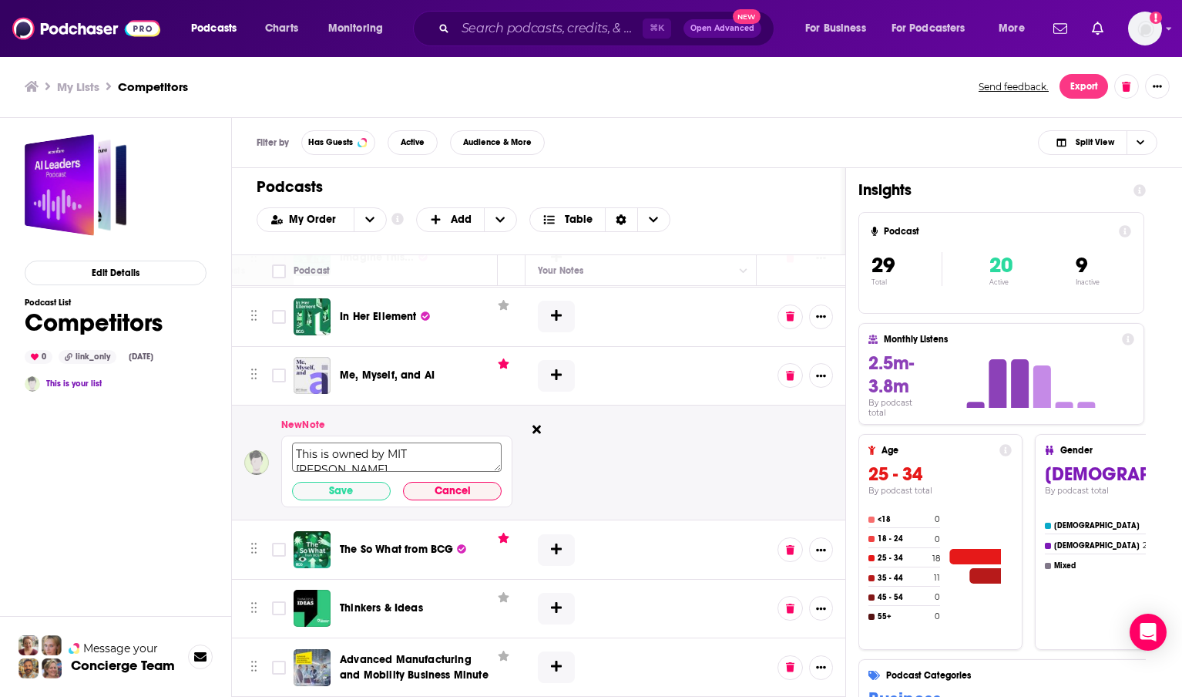
scroll to position [6, 0]
type textarea "This is owned by MIT Sloan Management Review"
drag, startPoint x: 324, startPoint y: 492, endPoint x: 392, endPoint y: 514, distance: 71.4
click at [324, 493] on button "Save" at bounding box center [341, 491] width 99 height 18
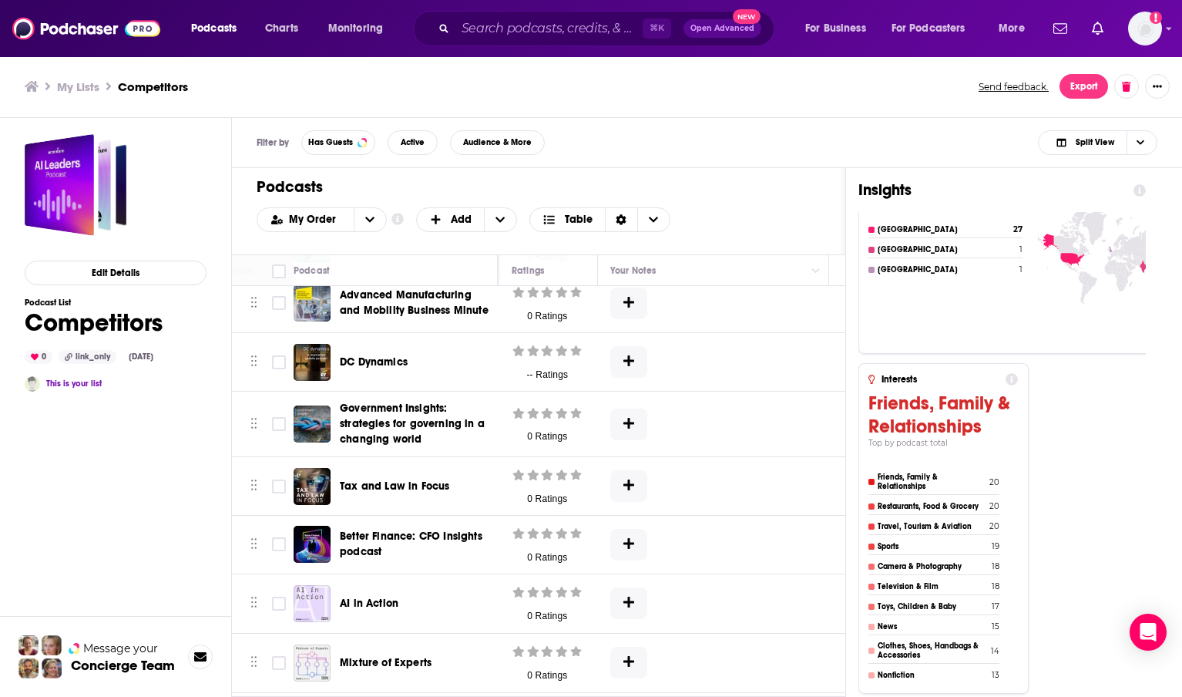
scroll to position [1172, 0]
